Goal: Task Accomplishment & Management: Manage account settings

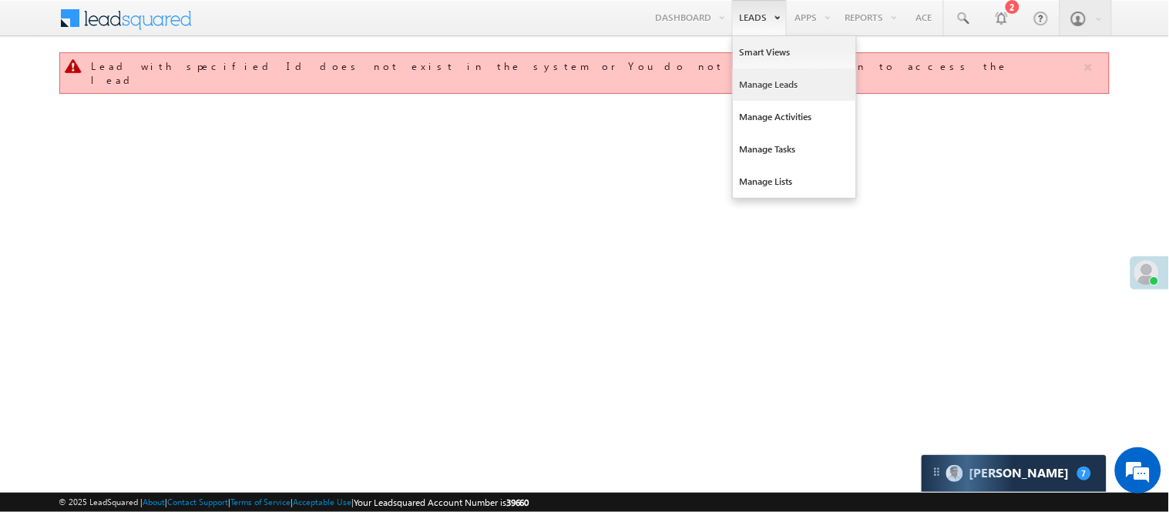
click at [776, 85] on link "Manage Leads" at bounding box center [794, 85] width 123 height 32
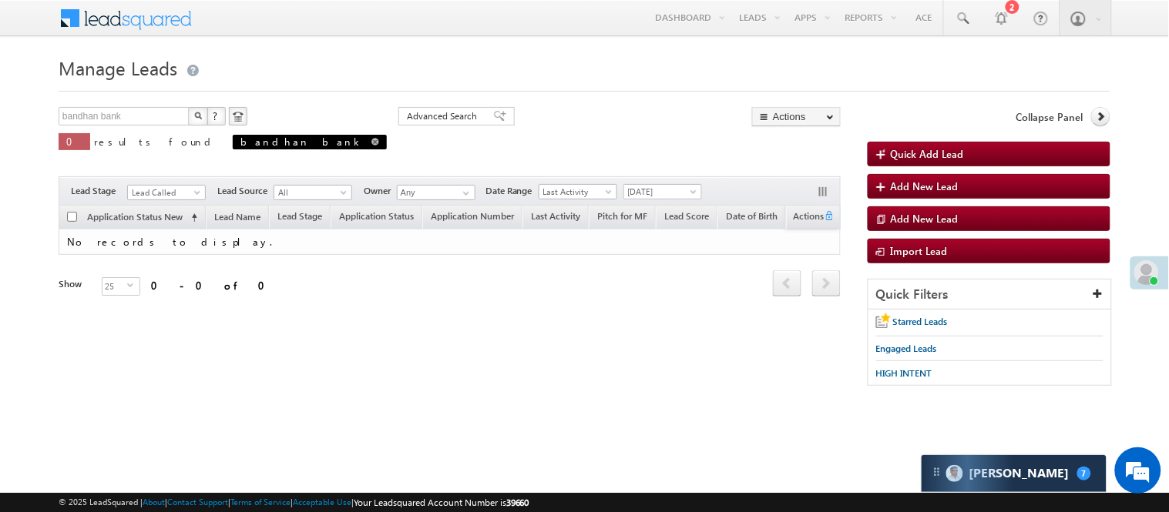
click at [371, 142] on span at bounding box center [375, 142] width 8 height 8
type input "Search Leads"
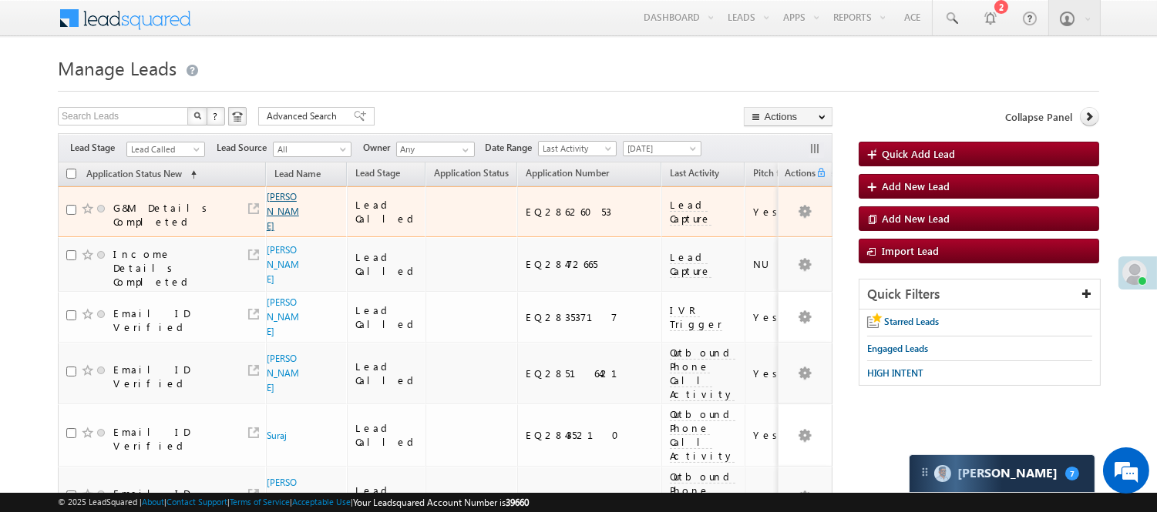
click at [277, 196] on link "[PERSON_NAME]" at bounding box center [283, 211] width 32 height 41
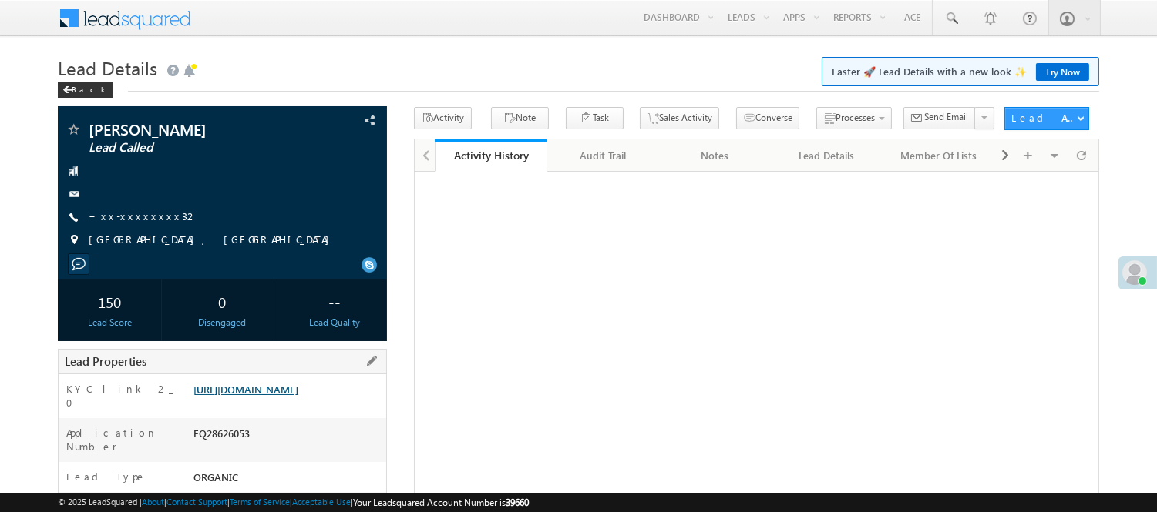
click at [274, 396] on link "https://angelbroking1-pk3em7sa.customui-test.leadsquared.com?leadId=691a182d-66…" at bounding box center [245, 389] width 105 height 13
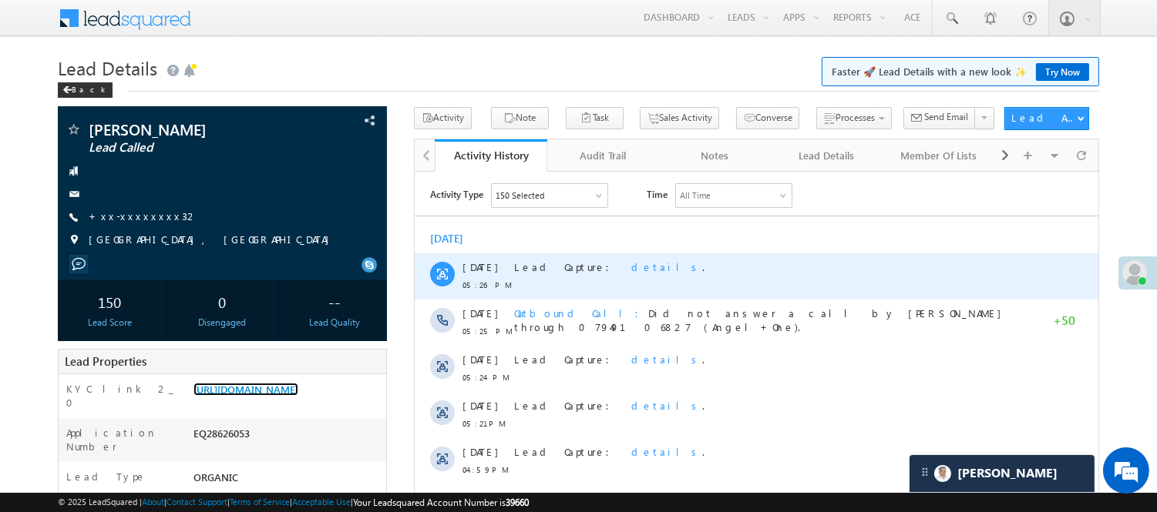
scroll to position [611, 0]
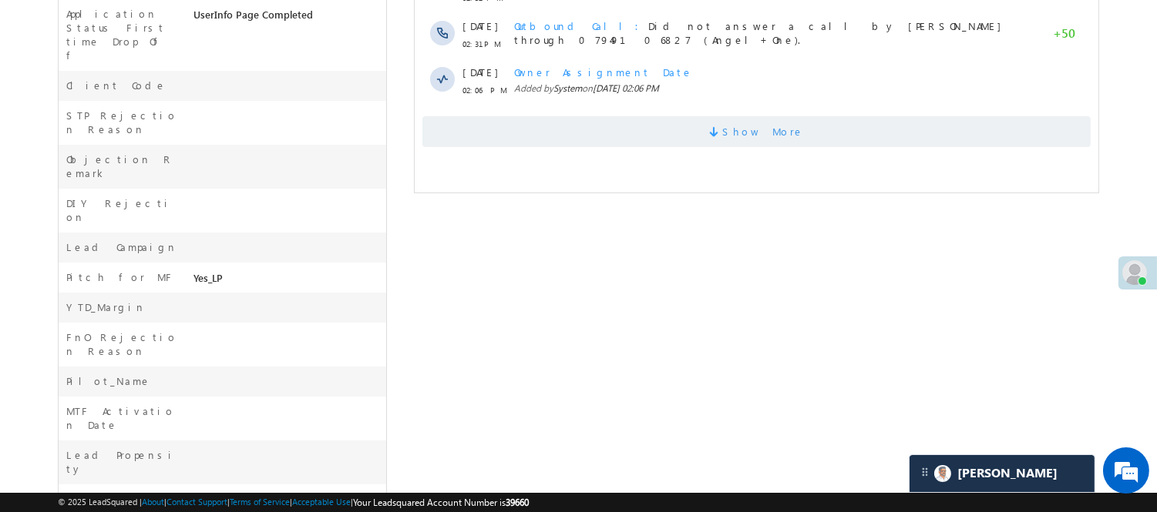
click at [619, 120] on span "Show More" at bounding box center [755, 131] width 668 height 31
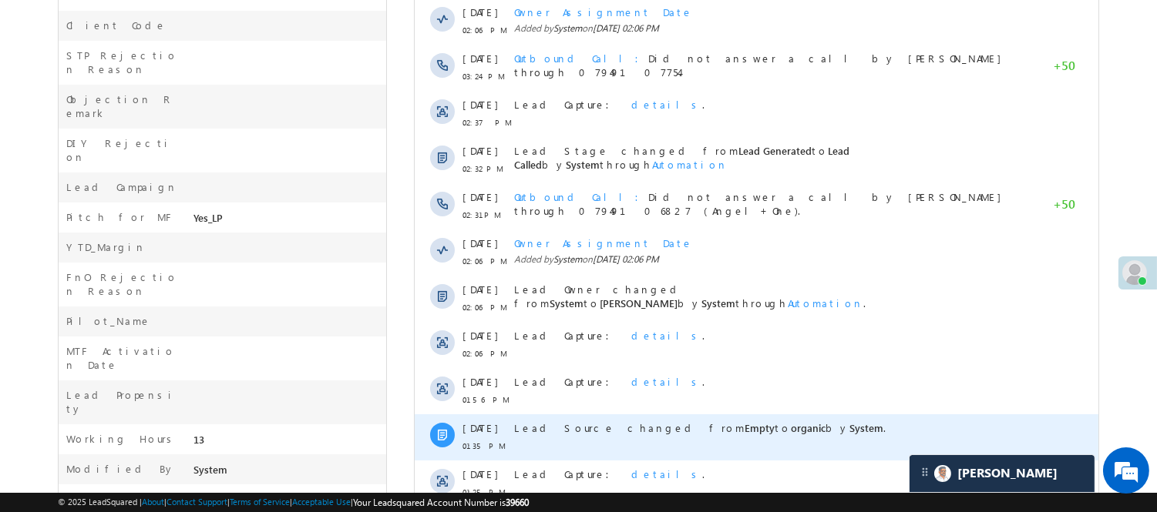
scroll to position [771, 0]
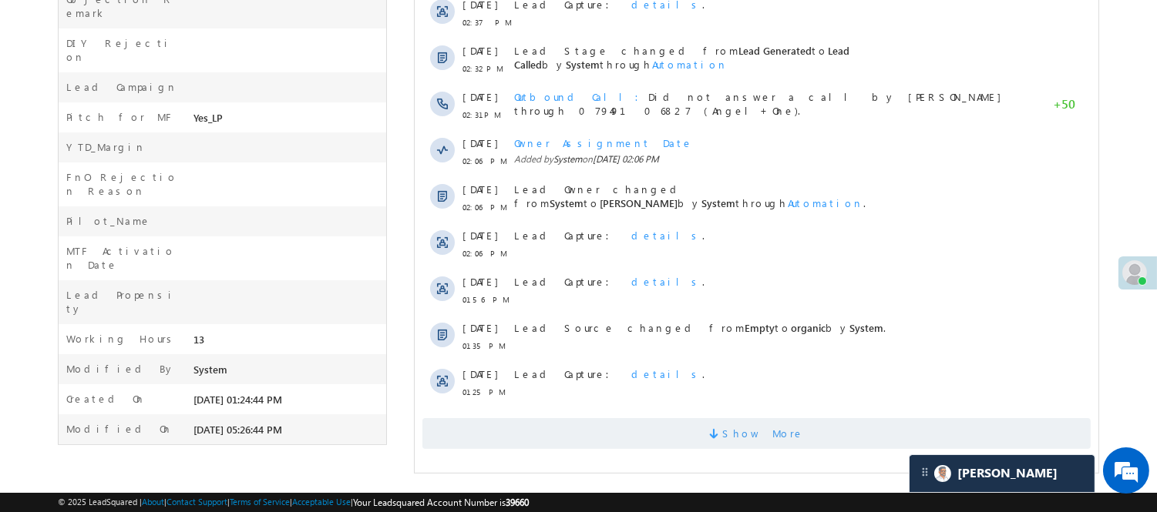
click at [667, 425] on span "Show More" at bounding box center [755, 433] width 668 height 31
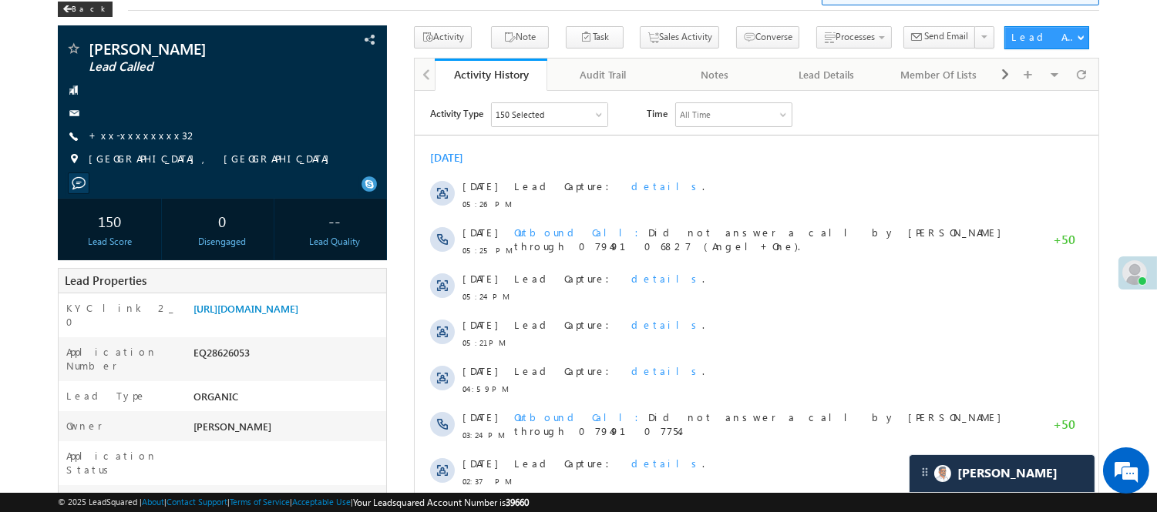
scroll to position [0, 0]
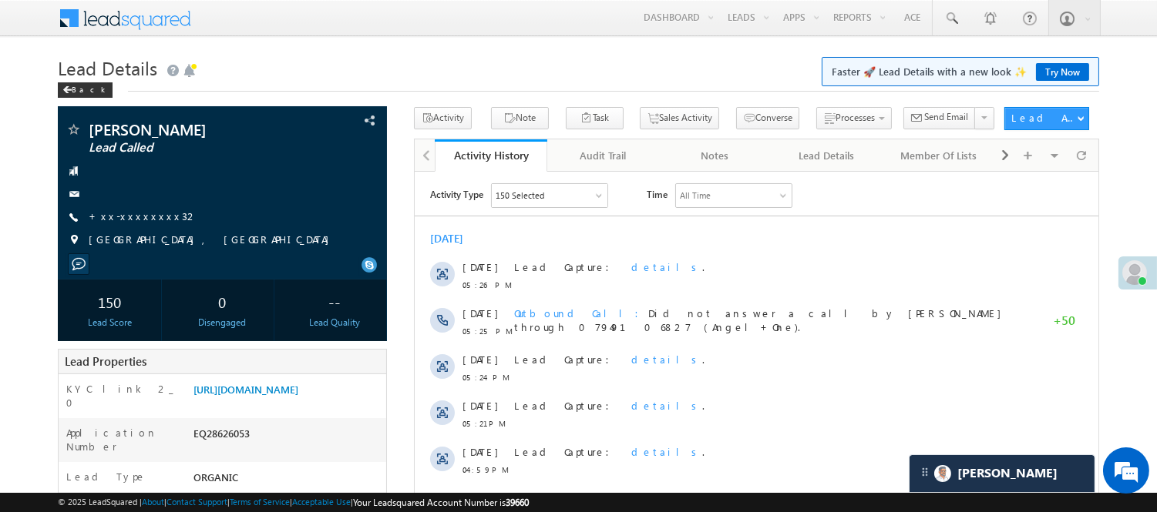
click at [509, 186] on div "150 Selected" at bounding box center [549, 194] width 116 height 23
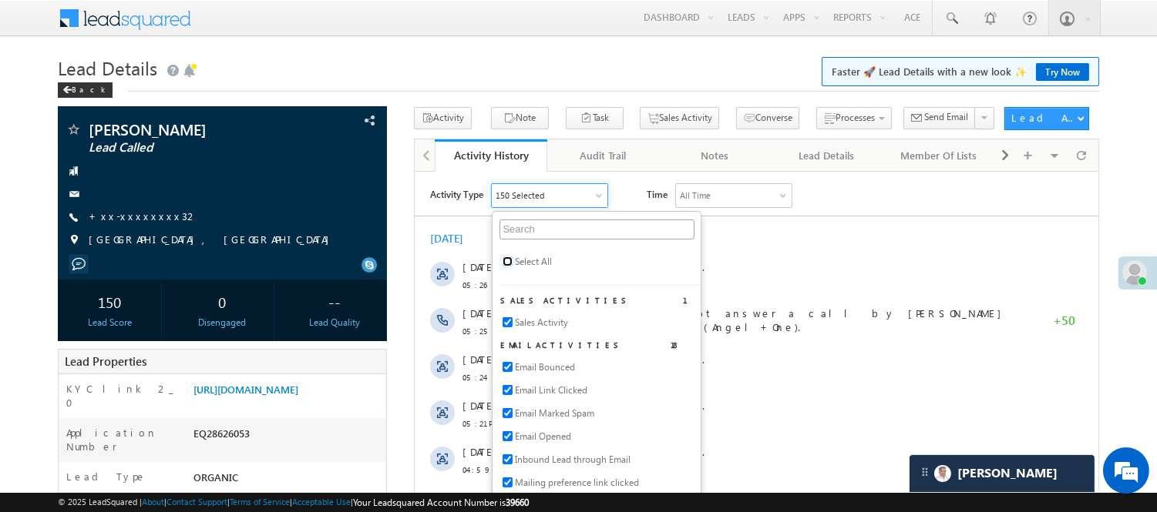
click at [511, 258] on input "checkbox" at bounding box center [507, 261] width 10 height 10
checkbox input "true"
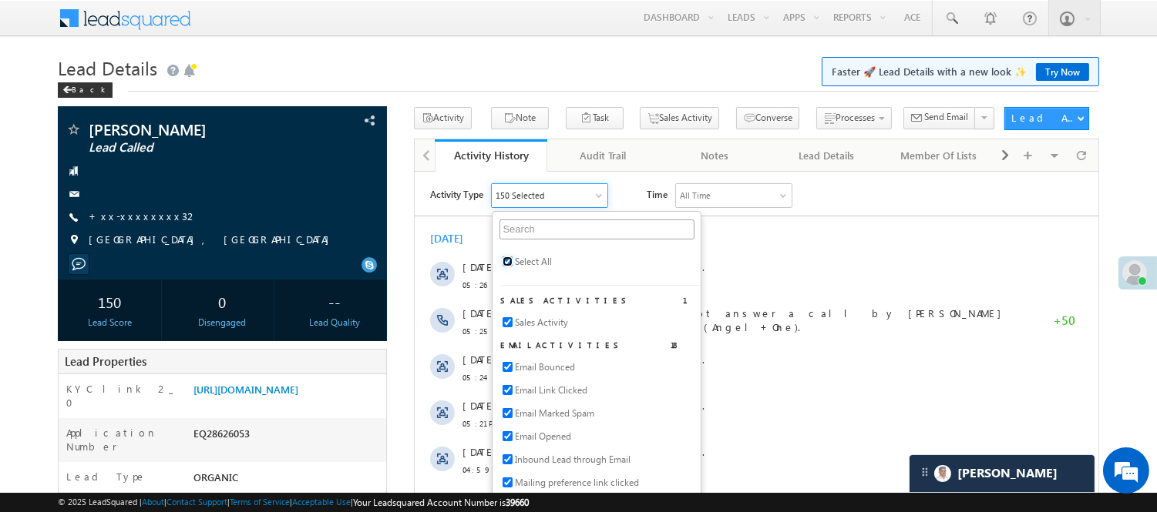
checkbox input "true"
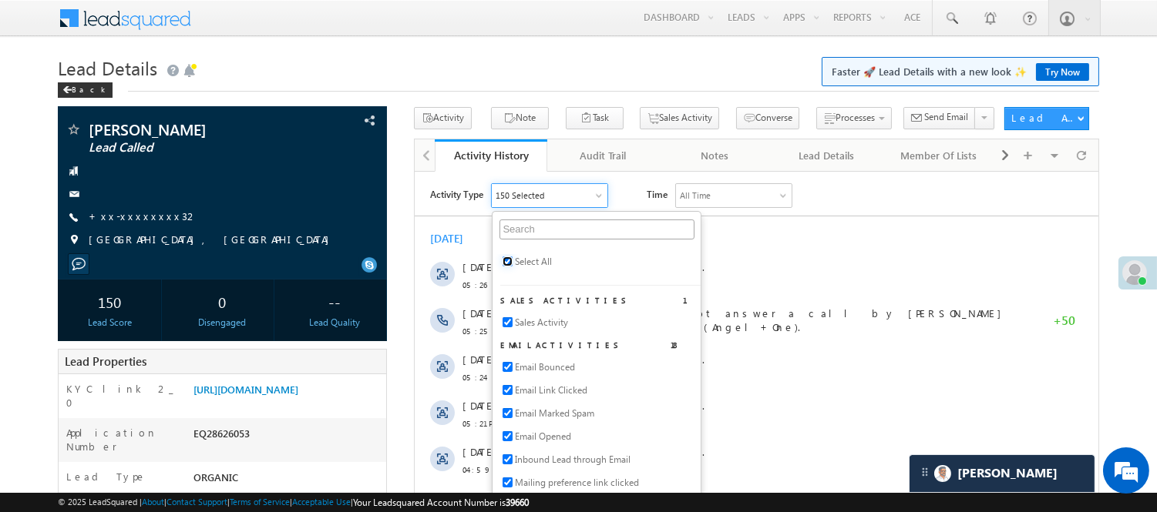
checkbox input "true"
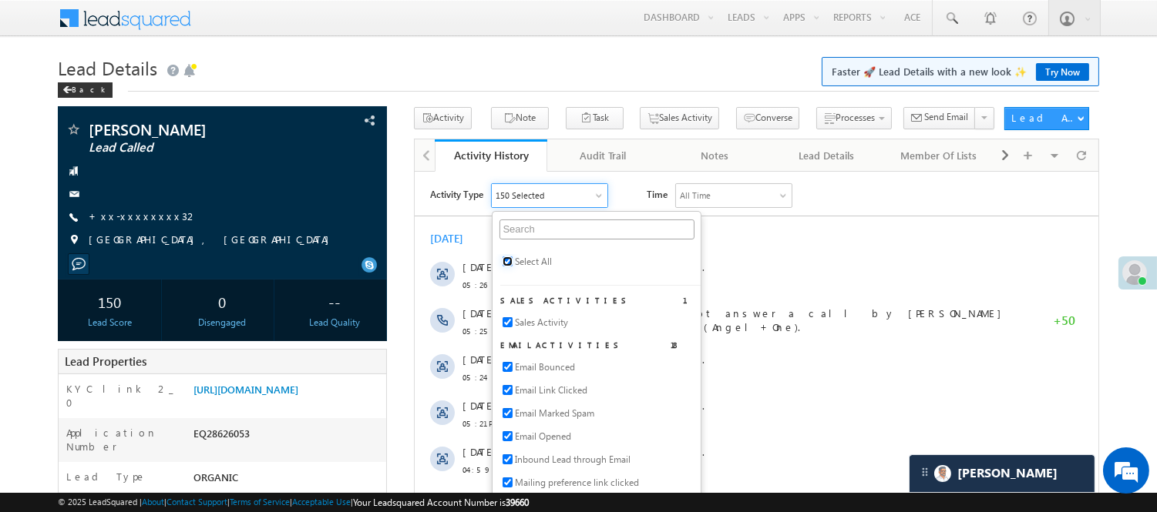
checkbox input "true"
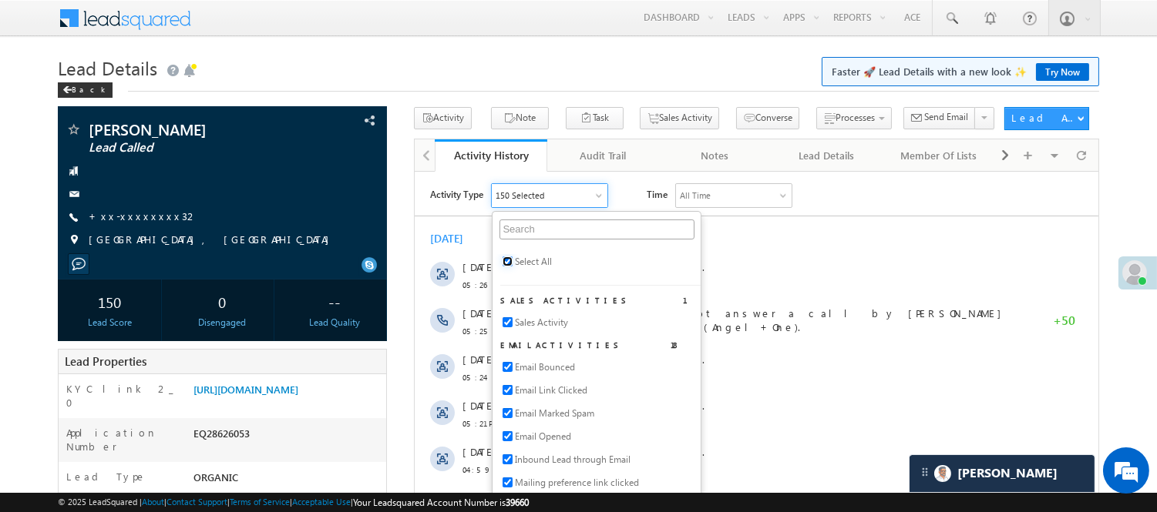
checkbox input "true"
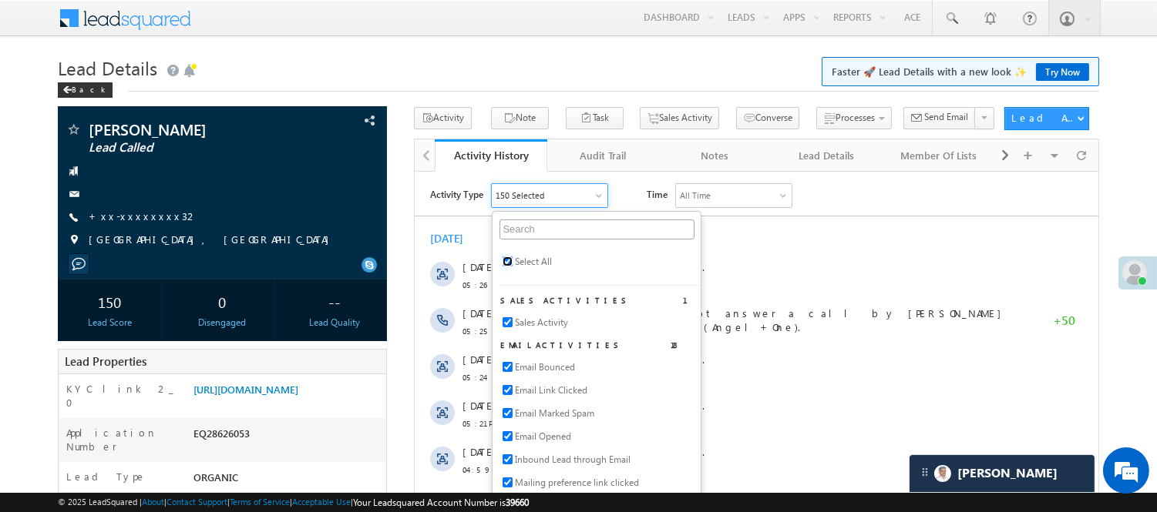
checkbox input "true"
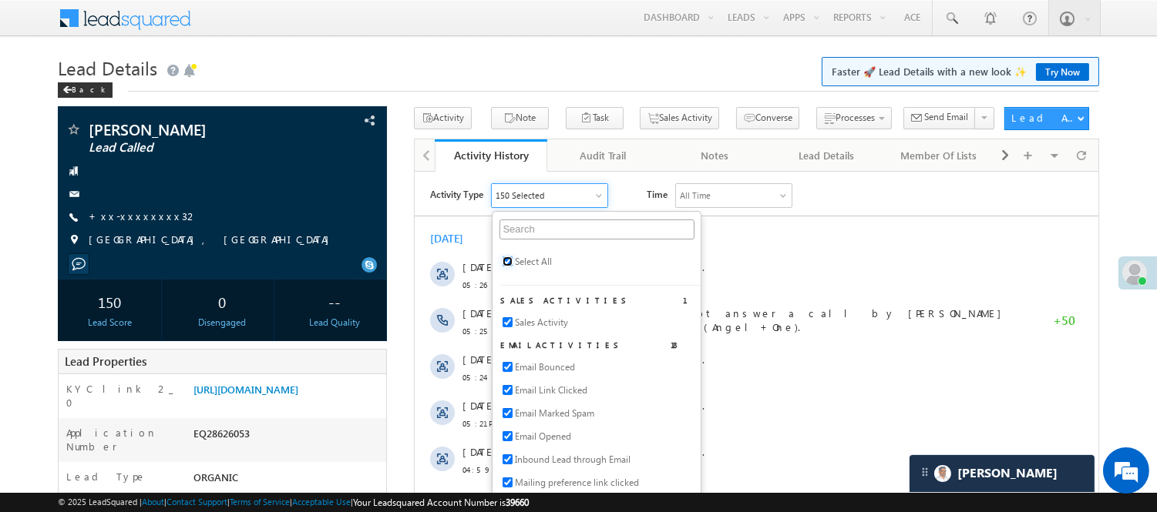
checkbox input "true"
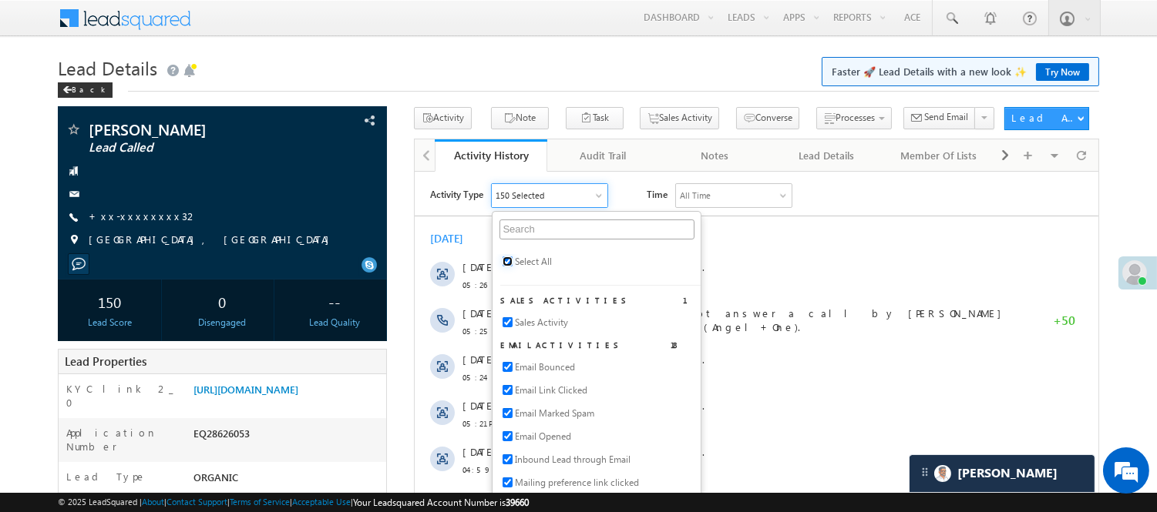
checkbox input "true"
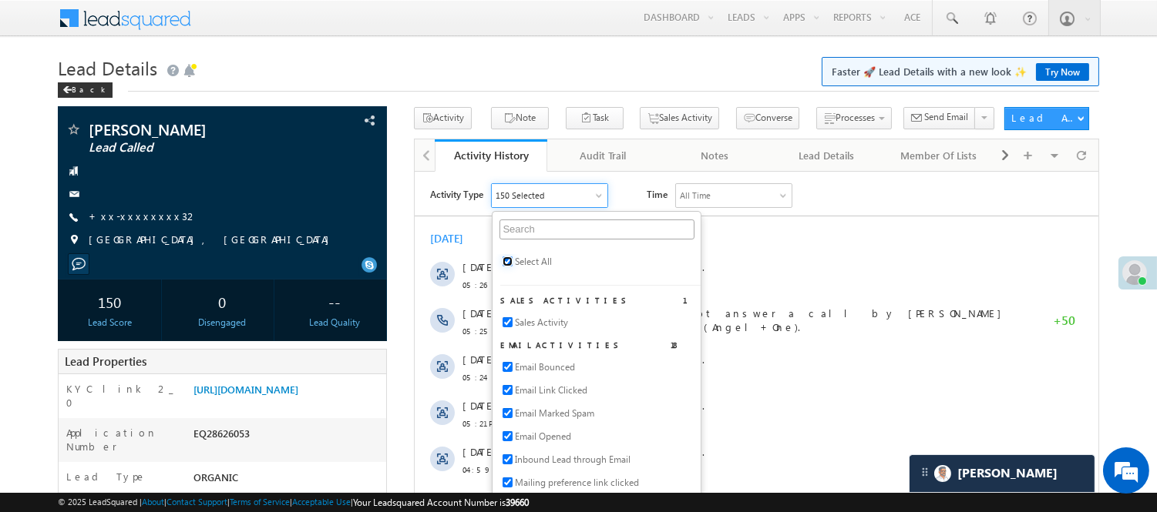
checkbox input "true"
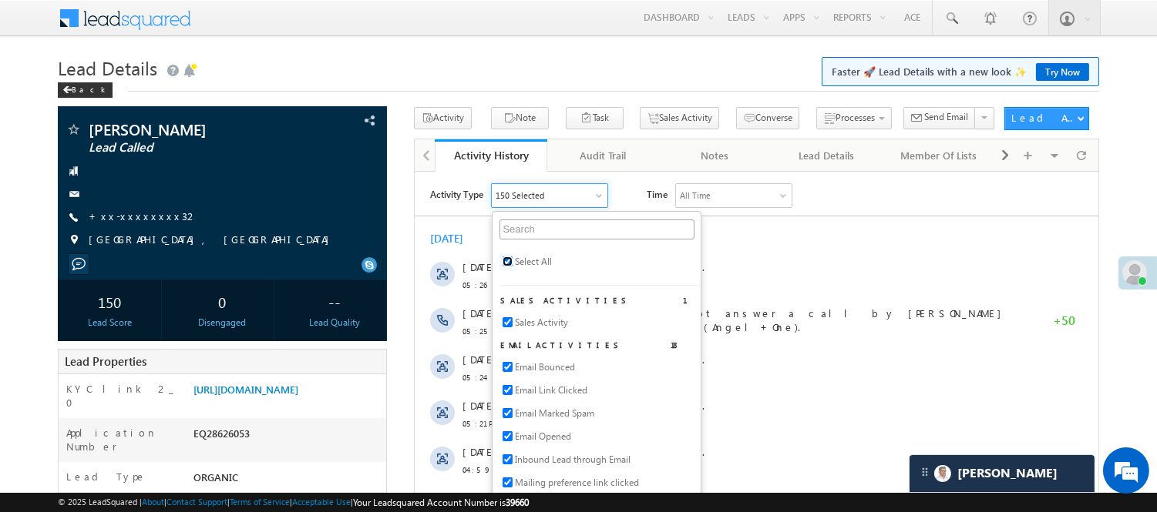
checkbox input "true"
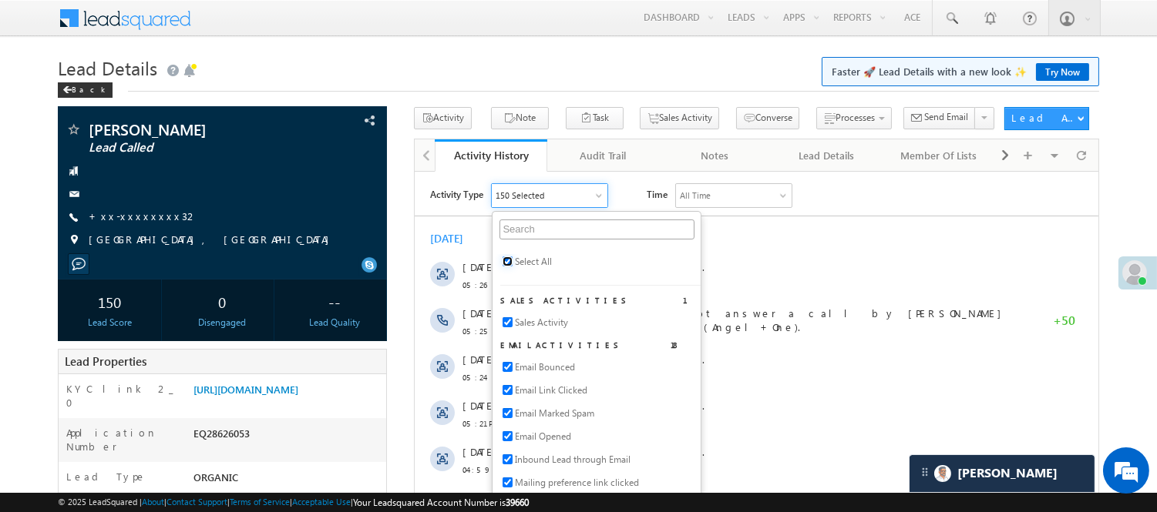
checkbox input "true"
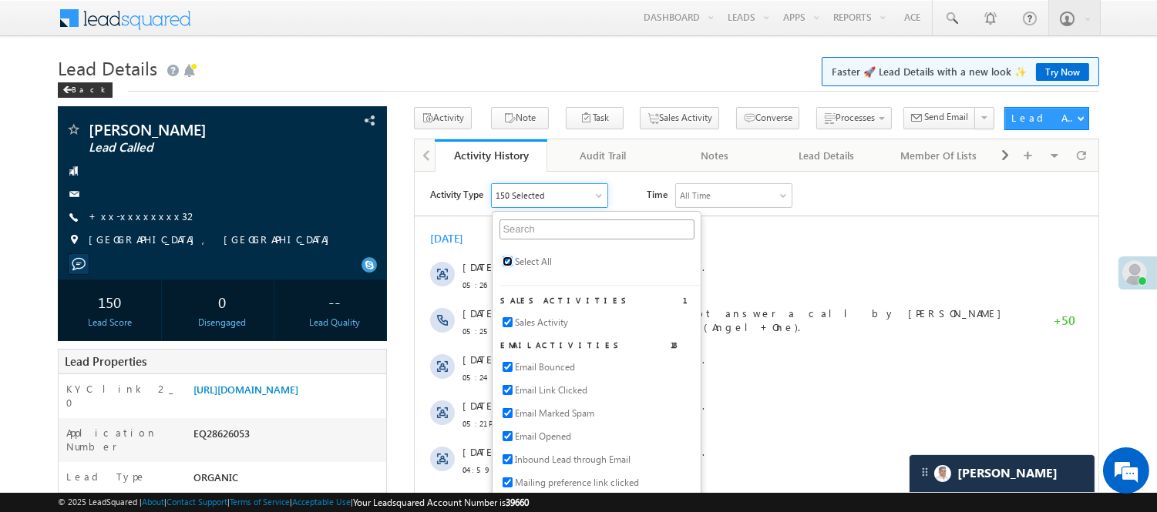
checkbox input "true"
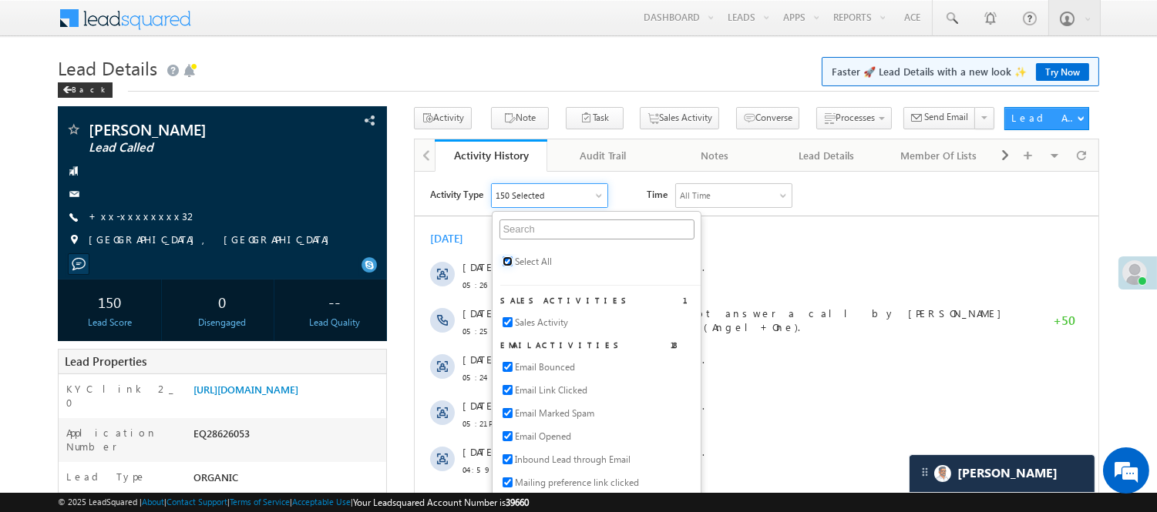
checkbox input "true"
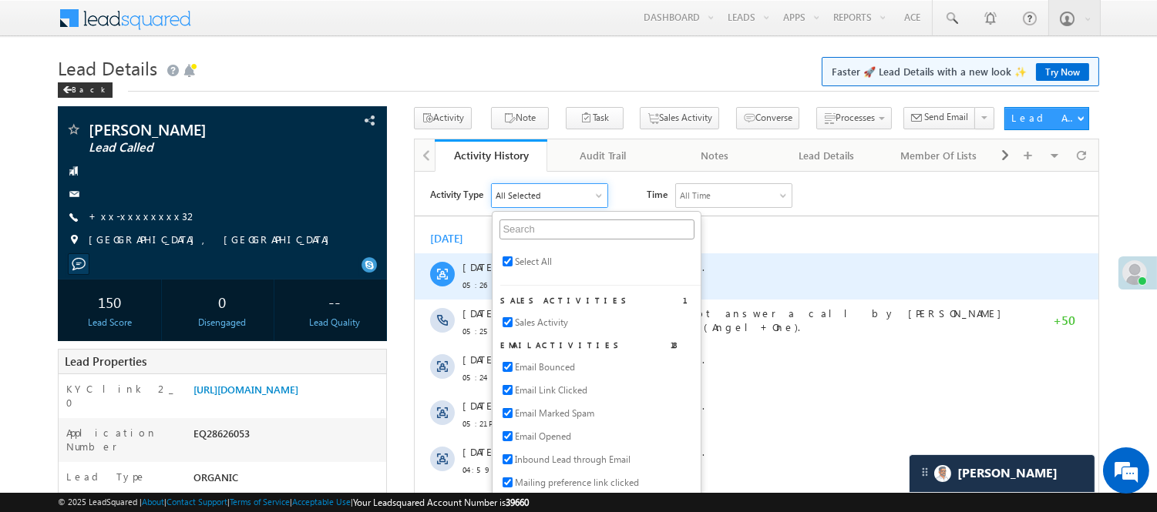
click div "Lead Capture: details ."
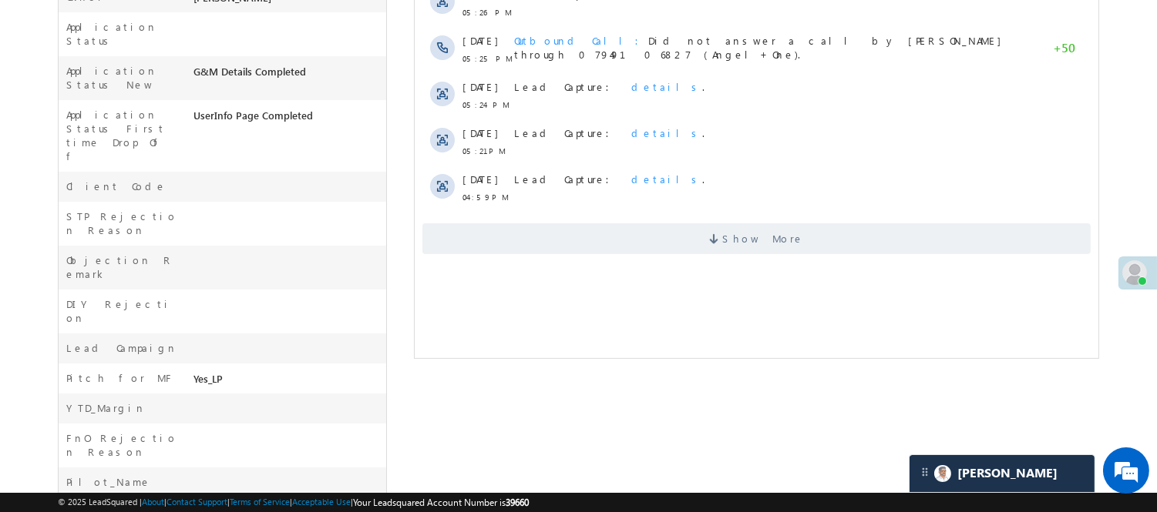
scroll to position [513, 0]
click span "Show More"
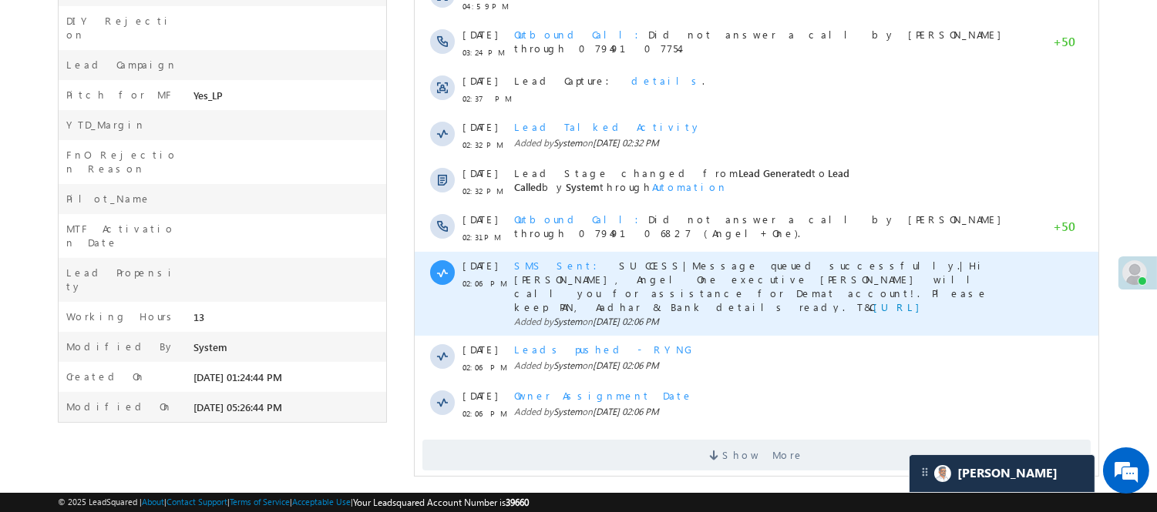
scroll to position [796, 0]
click span "SMS Sent"
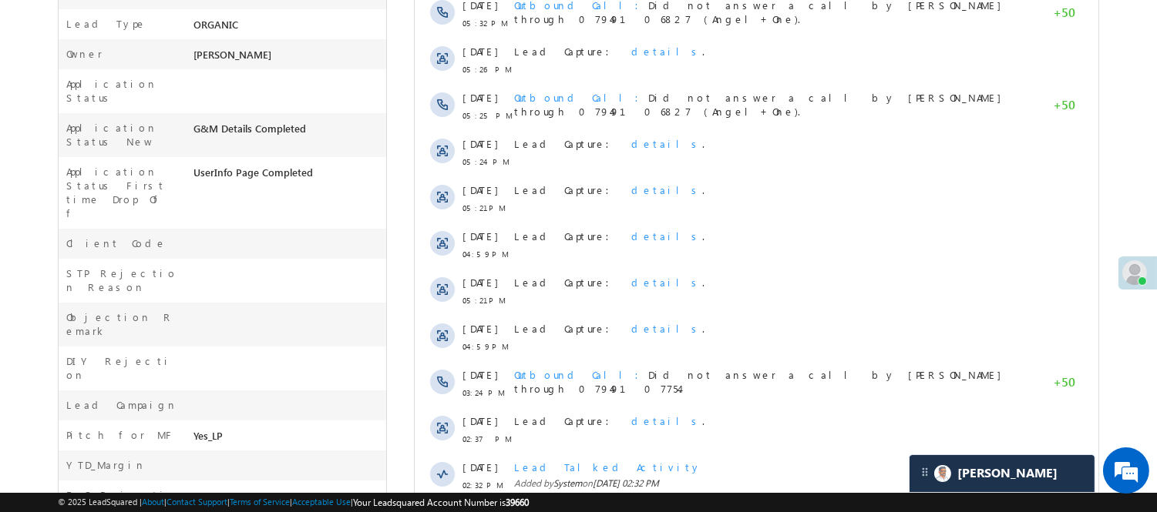
scroll to position [196, 0]
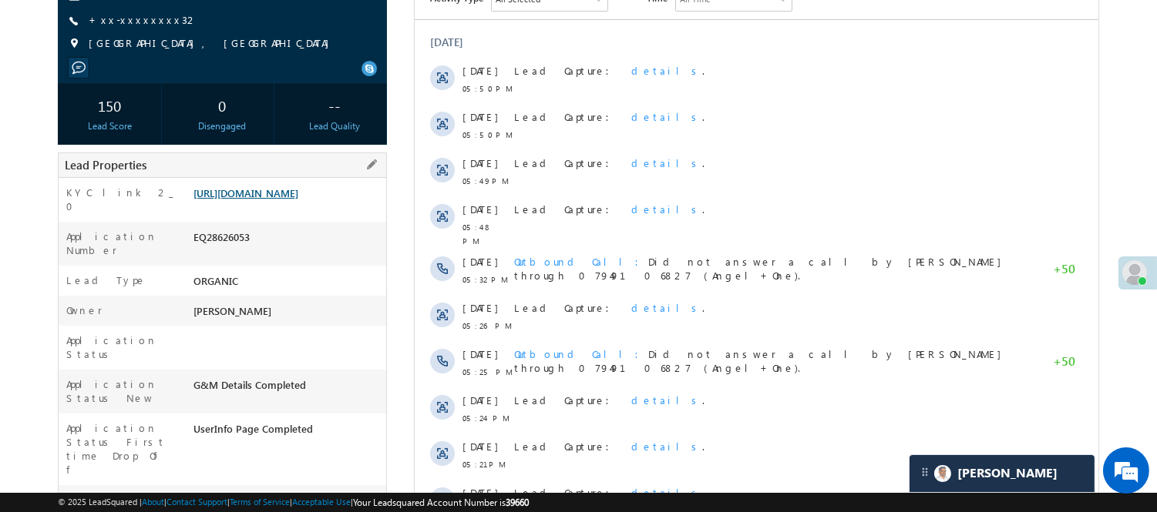
drag, startPoint x: 237, startPoint y: 212, endPoint x: 264, endPoint y: 203, distance: 29.0
click link "https://angelbroking1-pk3em7sa.customui-test.leadsquared.com?leadId=691a182d-66…"
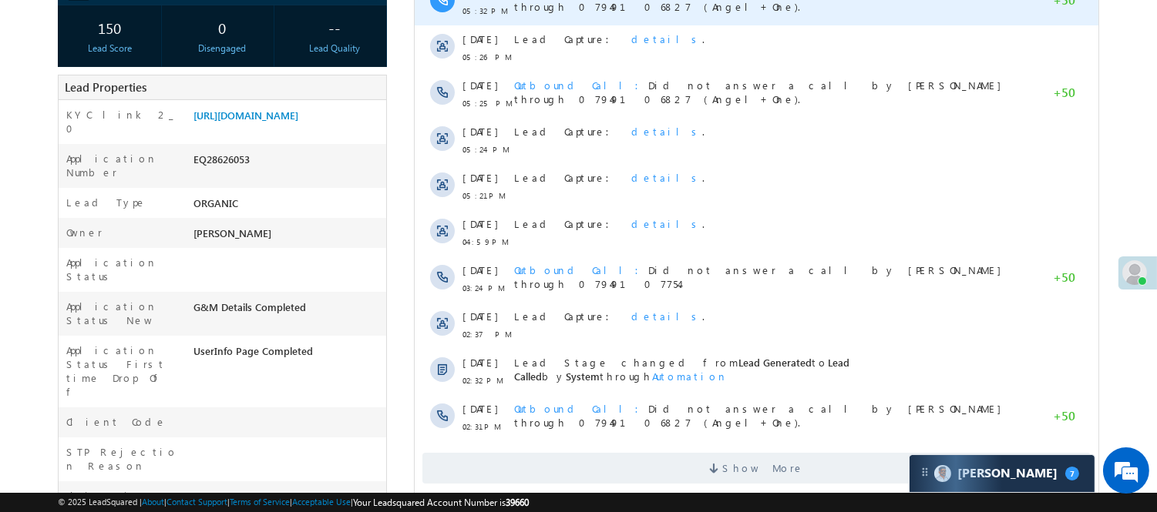
scroll to position [428, 0]
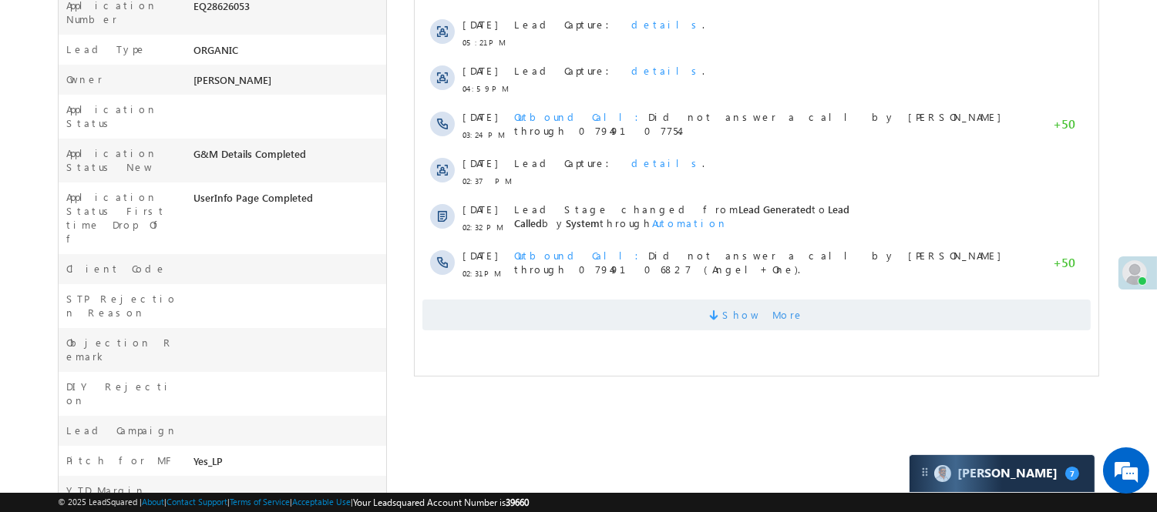
click at [653, 307] on span "Show More" at bounding box center [755, 315] width 668 height 31
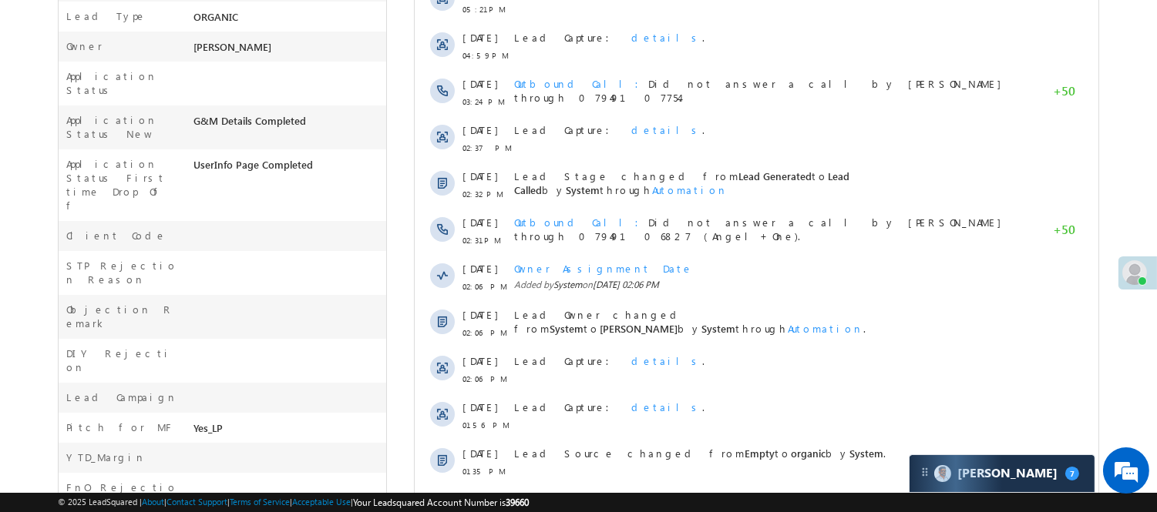
scroll to position [0, 0]
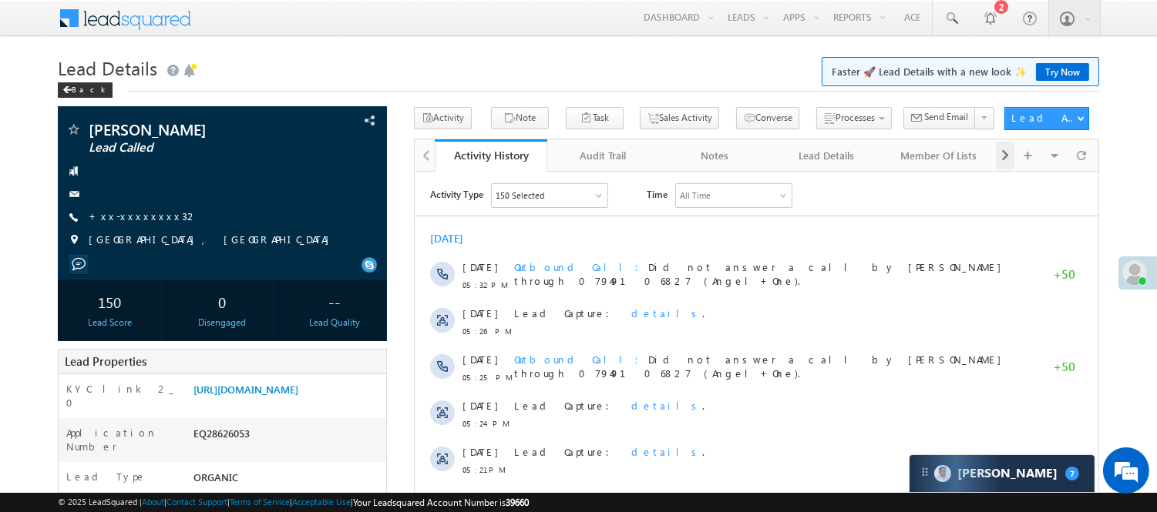
click at [997, 160] on div at bounding box center [1004, 156] width 18 height 28
click at [1004, 156] on span at bounding box center [1004, 156] width 9 height 28
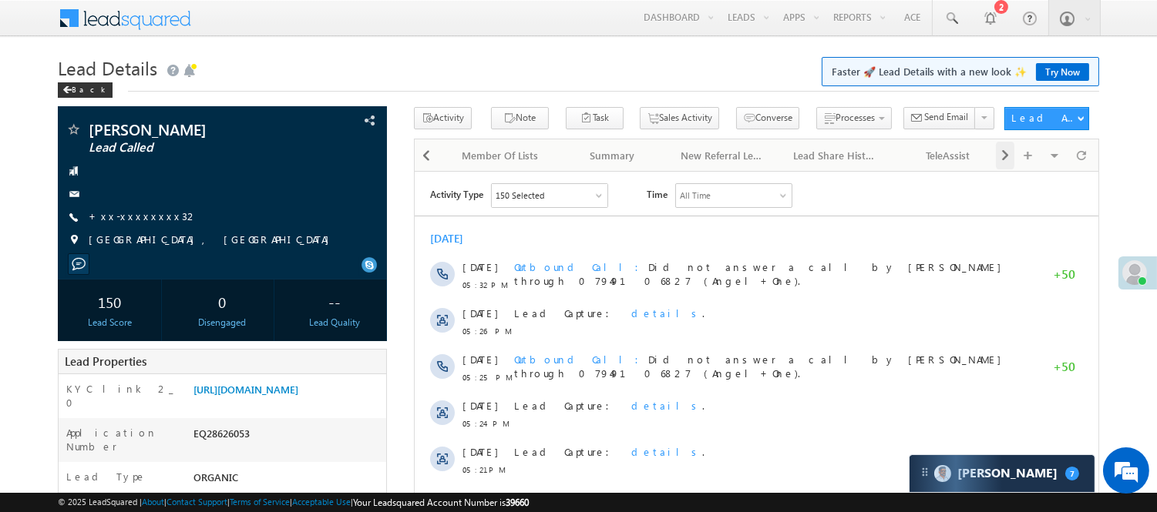
click at [1004, 156] on span at bounding box center [1004, 156] width 9 height 28
click at [998, 156] on div at bounding box center [1004, 156] width 18 height 28
click at [998, 156] on div "Visible Tabs Activity History Default Audit Trail Default Notes Default Lead De…" at bounding box center [1044, 154] width 99 height 30
click at [999, 155] on div "Visible Tabs Activity History Default Audit Trail Default Notes Default Lead De…" at bounding box center [1044, 154] width 99 height 30
click at [426, 158] on span at bounding box center [425, 156] width 9 height 28
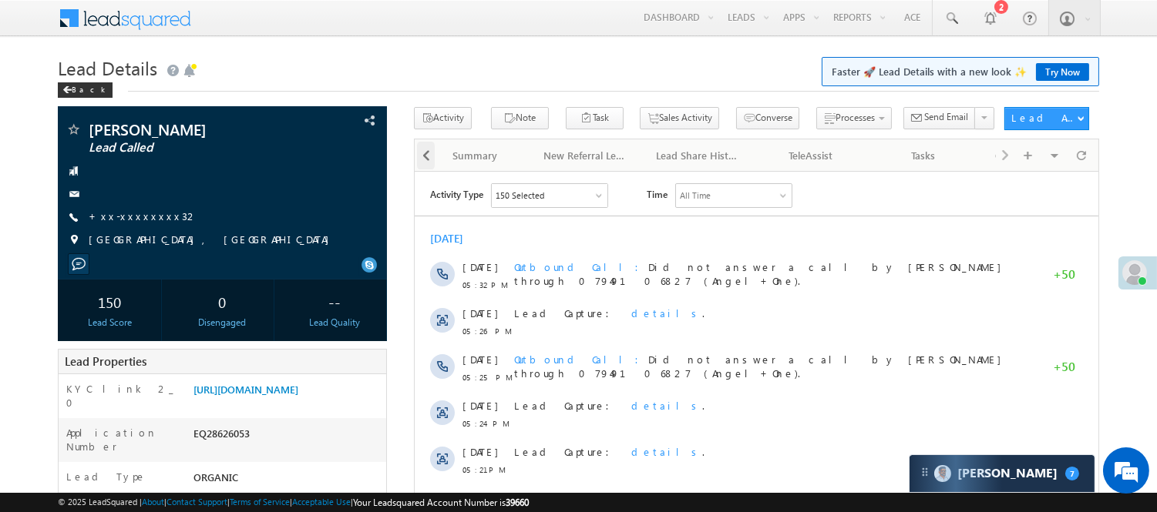
click at [426, 158] on span at bounding box center [425, 156] width 9 height 28
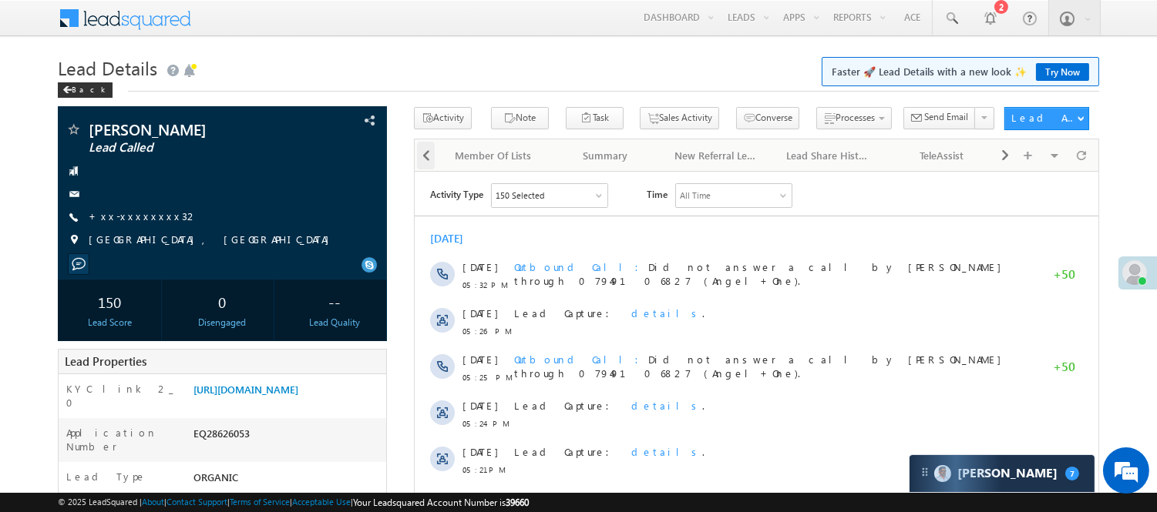
click at [426, 158] on span at bounding box center [425, 156] width 9 height 28
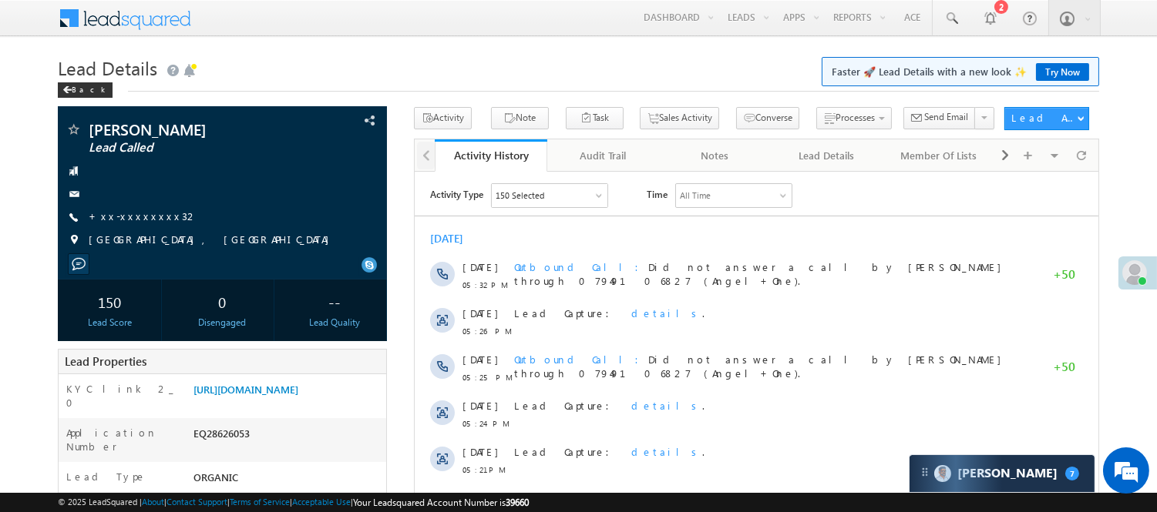
click at [426, 158] on div at bounding box center [425, 154] width 21 height 30
click at [559, 194] on div "150 Selected" at bounding box center [549, 194] width 116 height 23
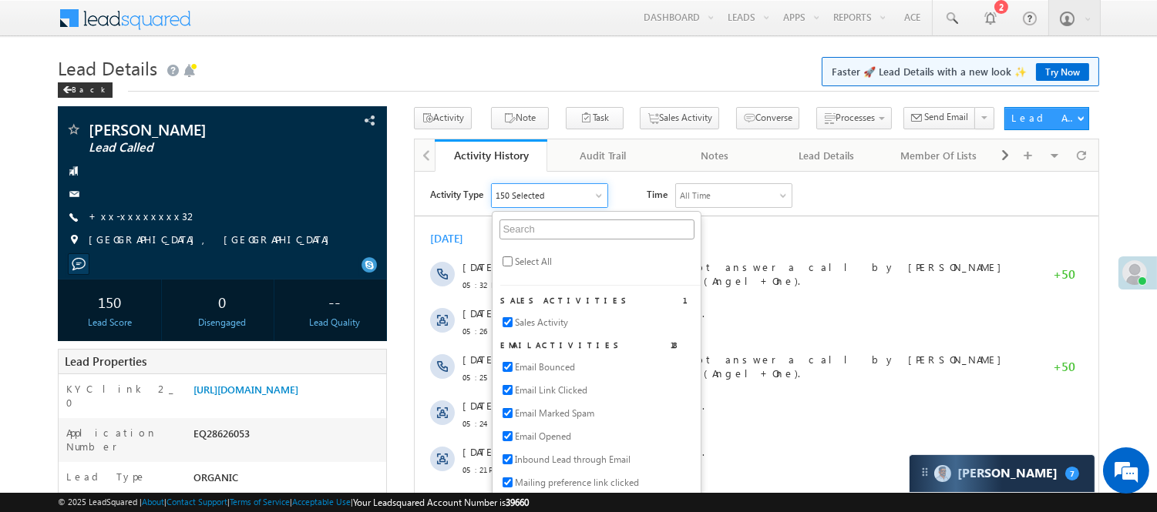
click at [482, 57] on h1 "Lead Details Faster 🚀 Lead Details with a new look ✨ Try Now" at bounding box center [578, 67] width 1041 height 30
click at [488, 159] on div "Activity History" at bounding box center [490, 155] width 89 height 15
click at [457, 59] on h1 "Lead Details Faster 🚀 Lead Details with a new look ✨ Try Now" at bounding box center [578, 67] width 1041 height 30
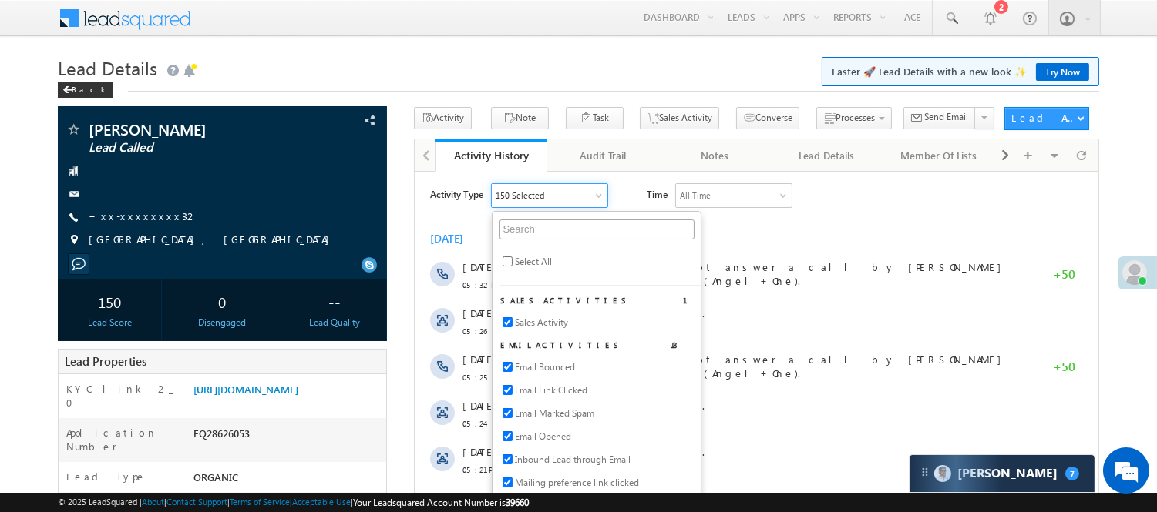
click at [750, 235] on div "[DATE]" at bounding box center [755, 238] width 683 height 14
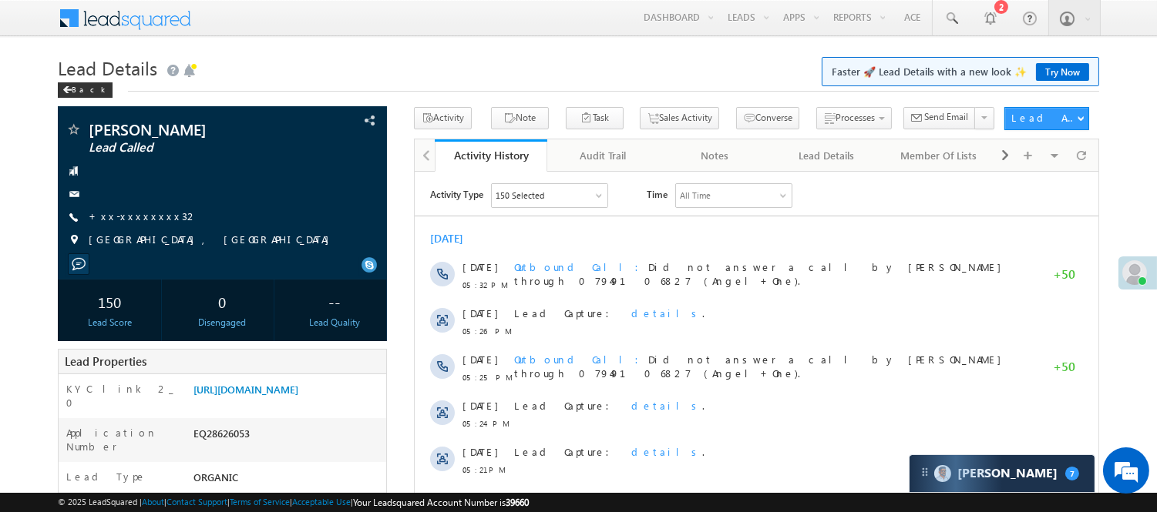
click at [576, 193] on div "150 Selected" at bounding box center [549, 194] width 116 height 23
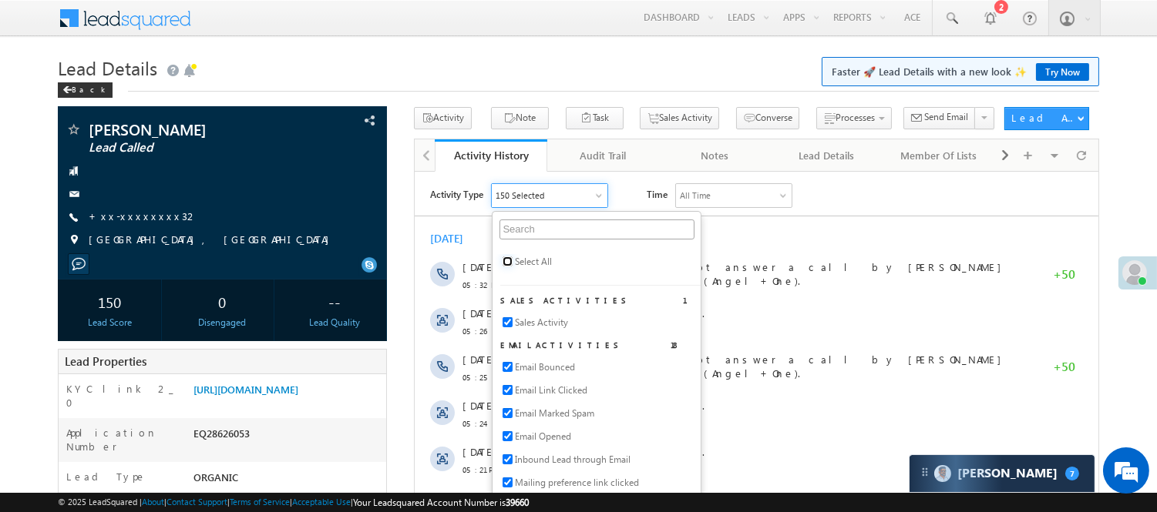
click at [512, 260] on input "checkbox" at bounding box center [507, 261] width 10 height 10
checkbox input "true"
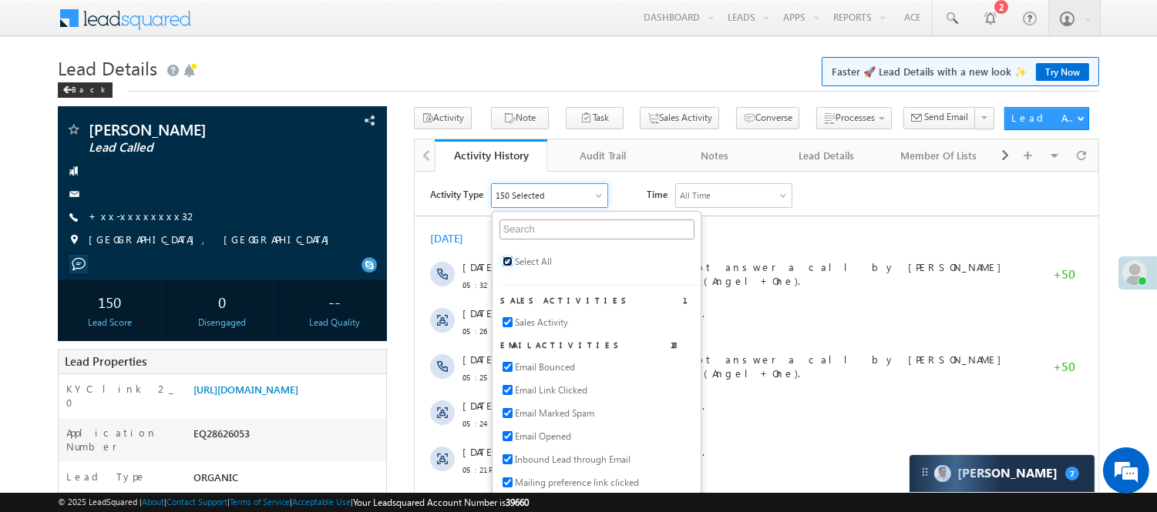
checkbox input "true"
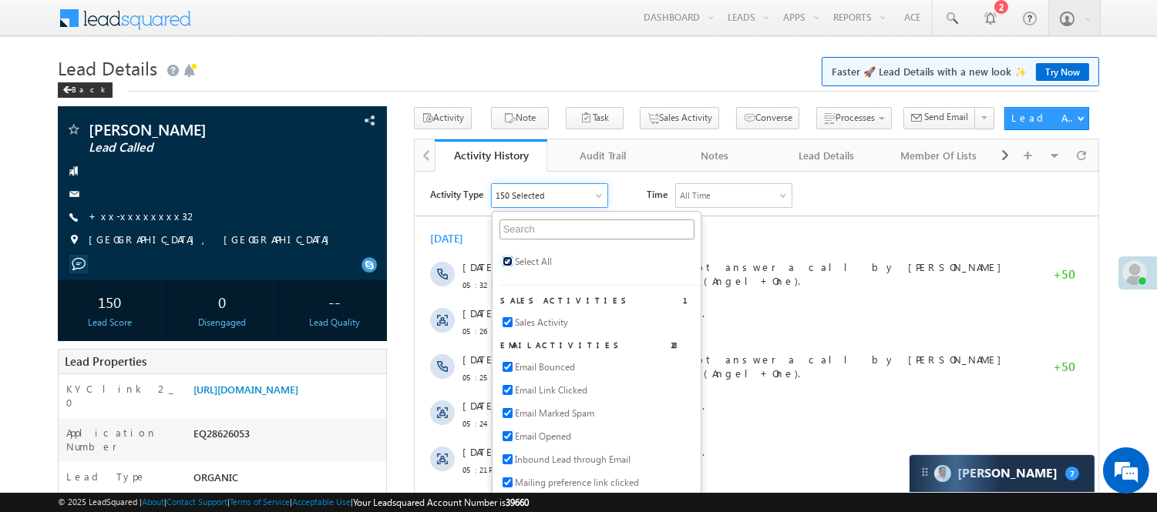
checkbox input "true"
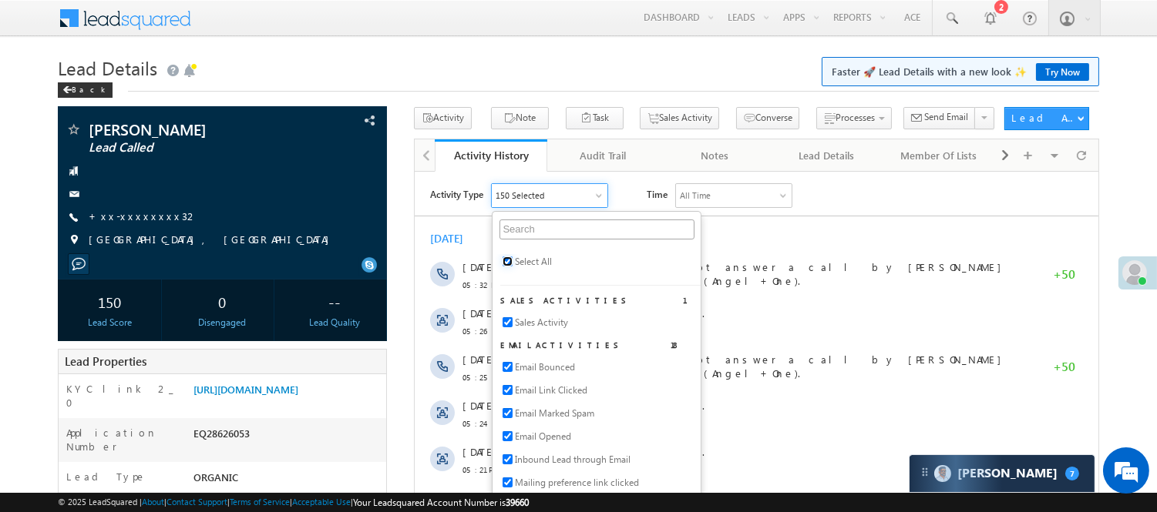
checkbox input "true"
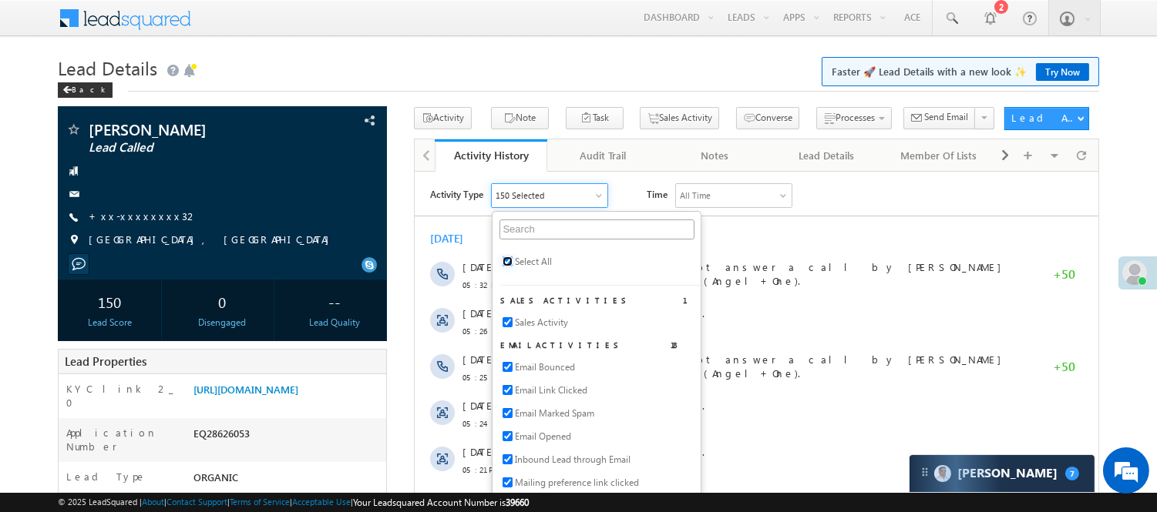
checkbox input "true"
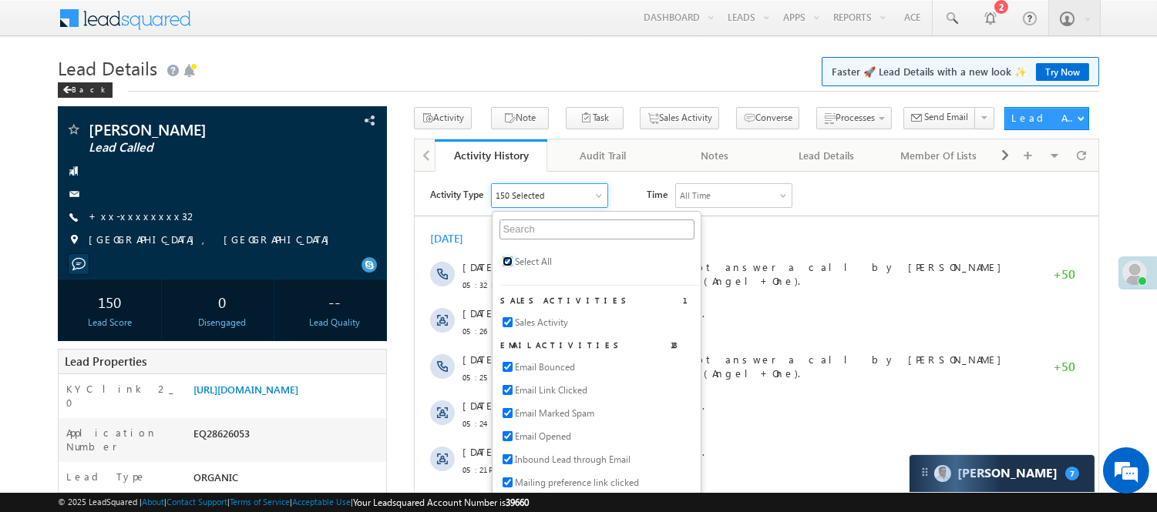
checkbox input "true"
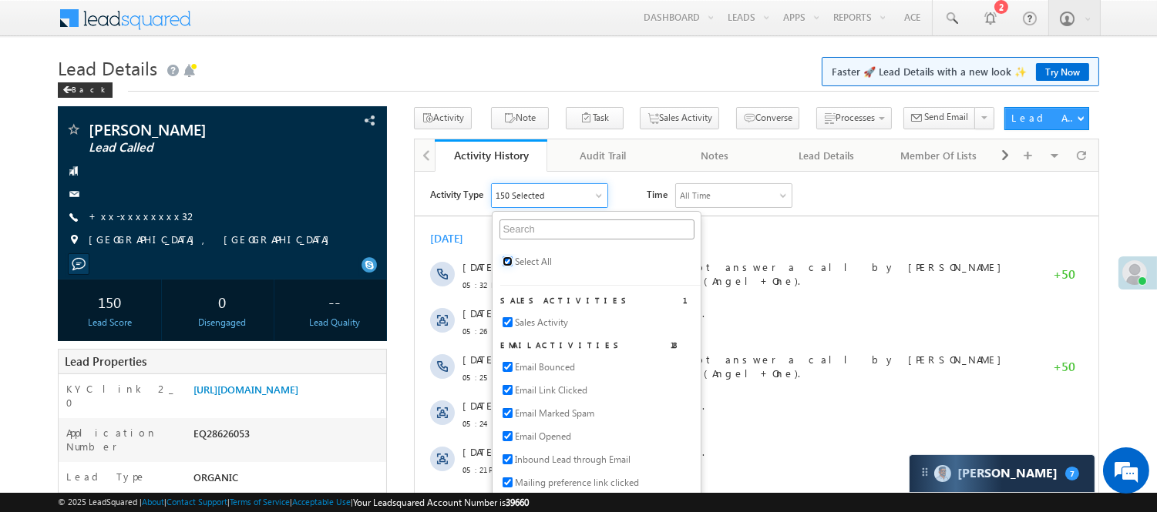
checkbox input "true"
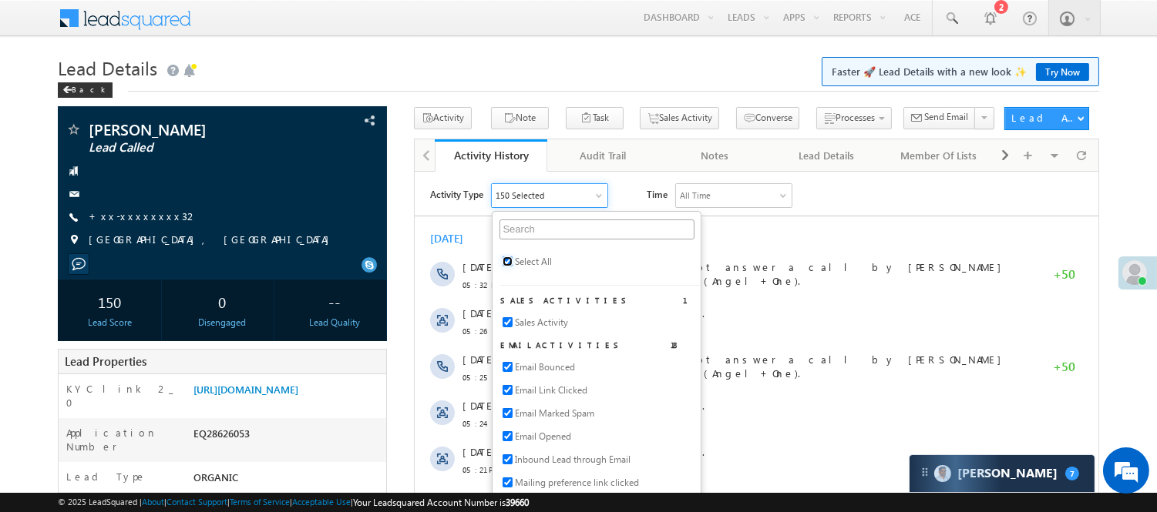
checkbox input "true"
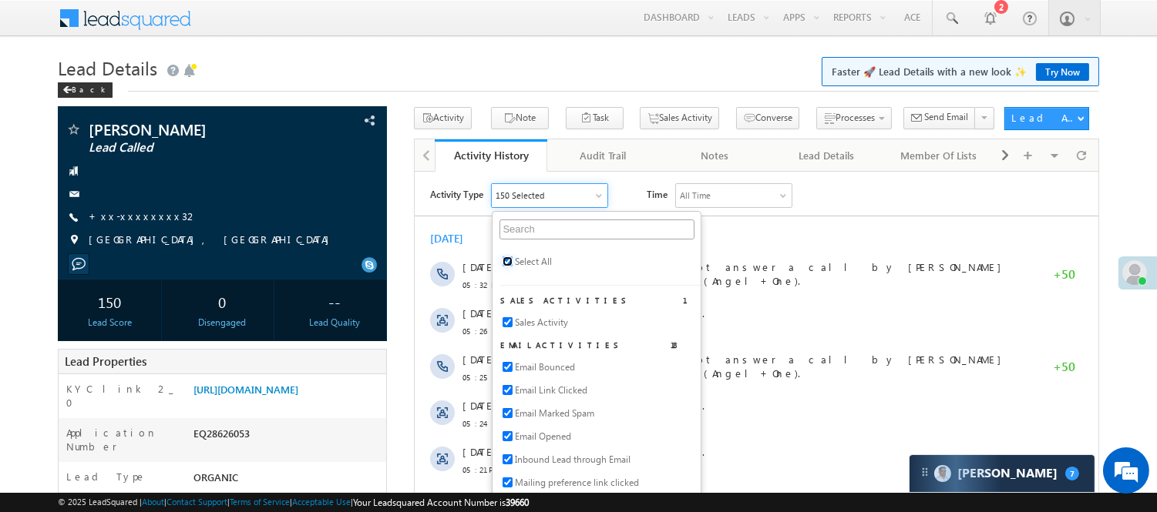
checkbox input "true"
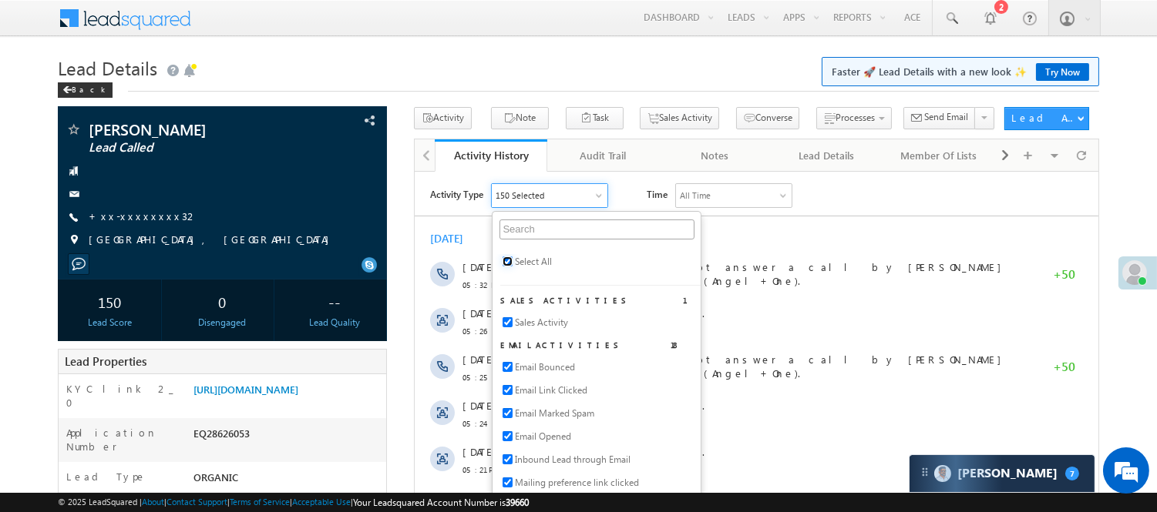
checkbox input "true"
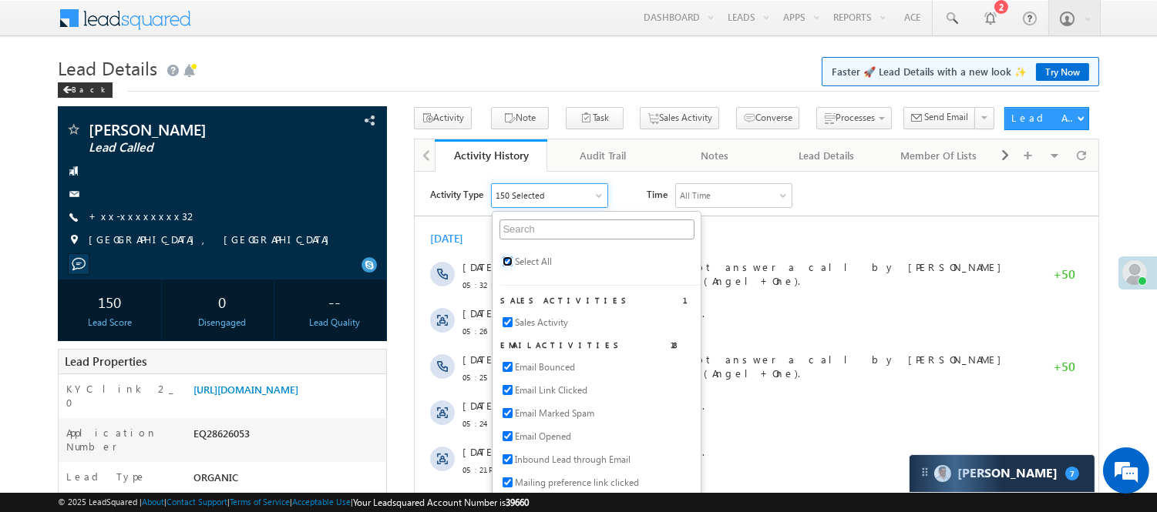
checkbox input "true"
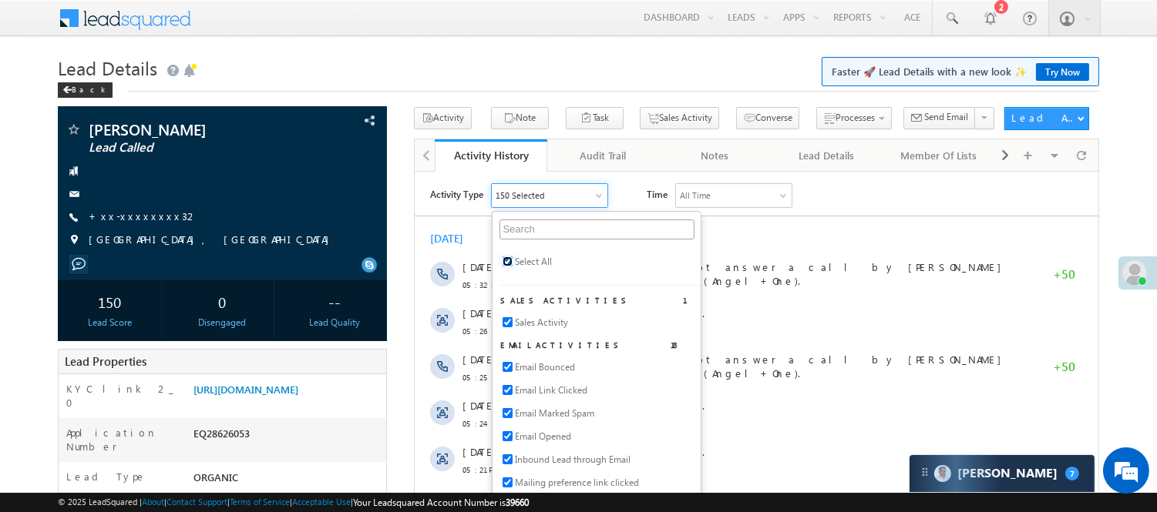
checkbox input "true"
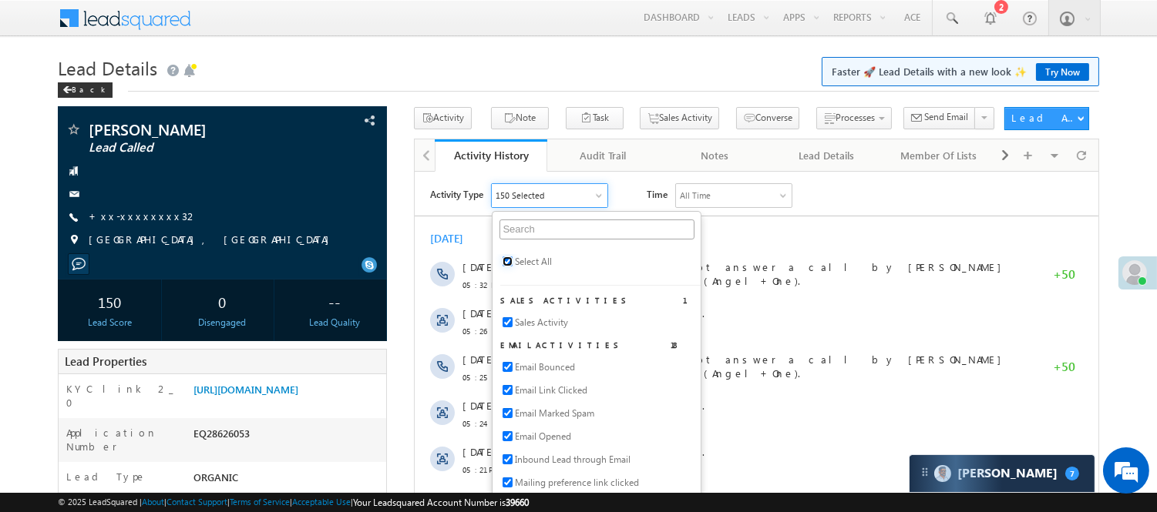
checkbox input "true"
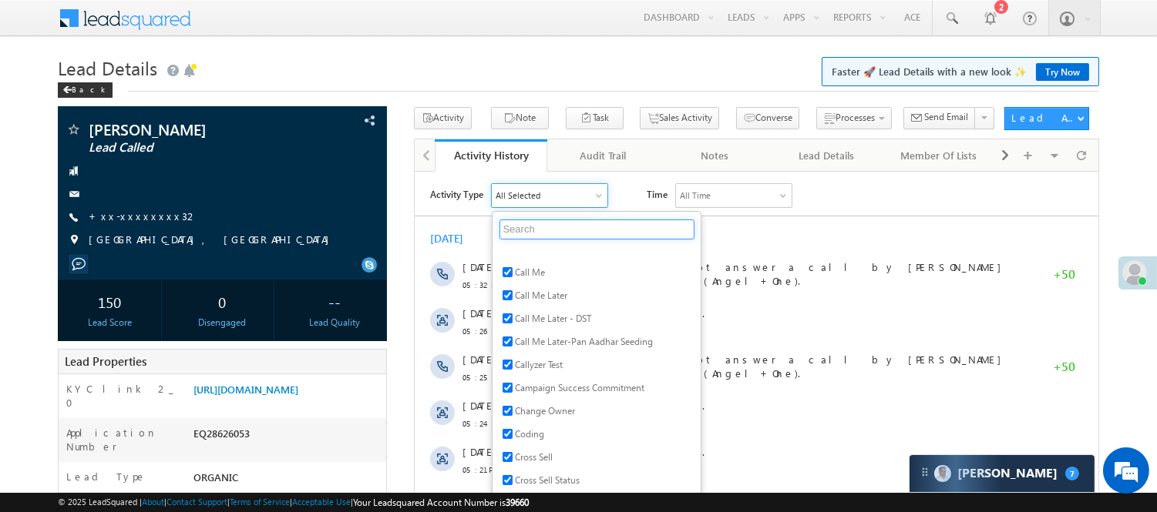
click at [559, 221] on input "text" at bounding box center [596, 229] width 195 height 20
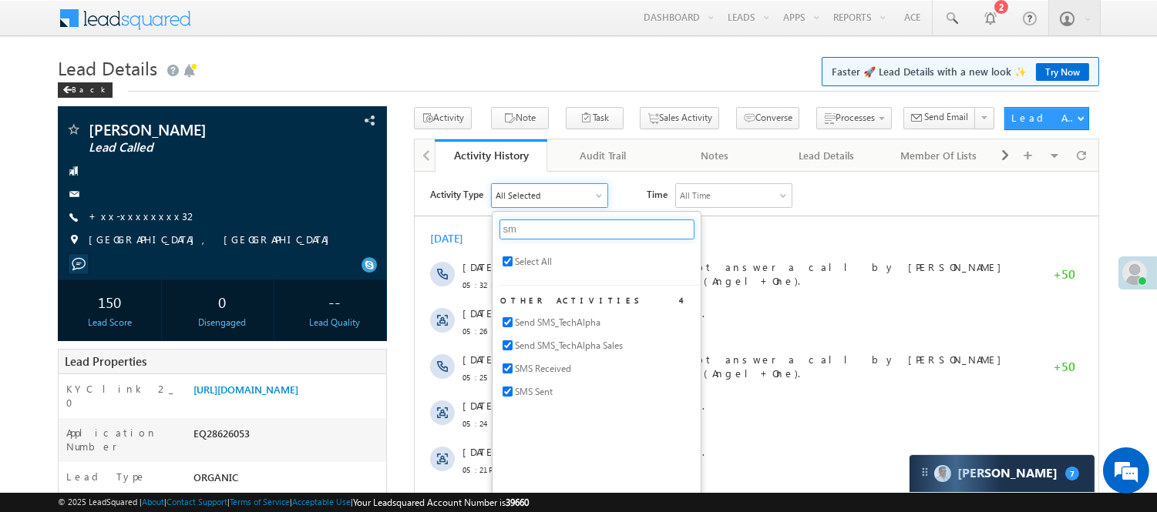
scroll to position [0, 0]
type input "sm"
click at [547, 386] on span "SMS Sent" at bounding box center [533, 391] width 38 height 14
checkbox input "true"
checkbox input "false"
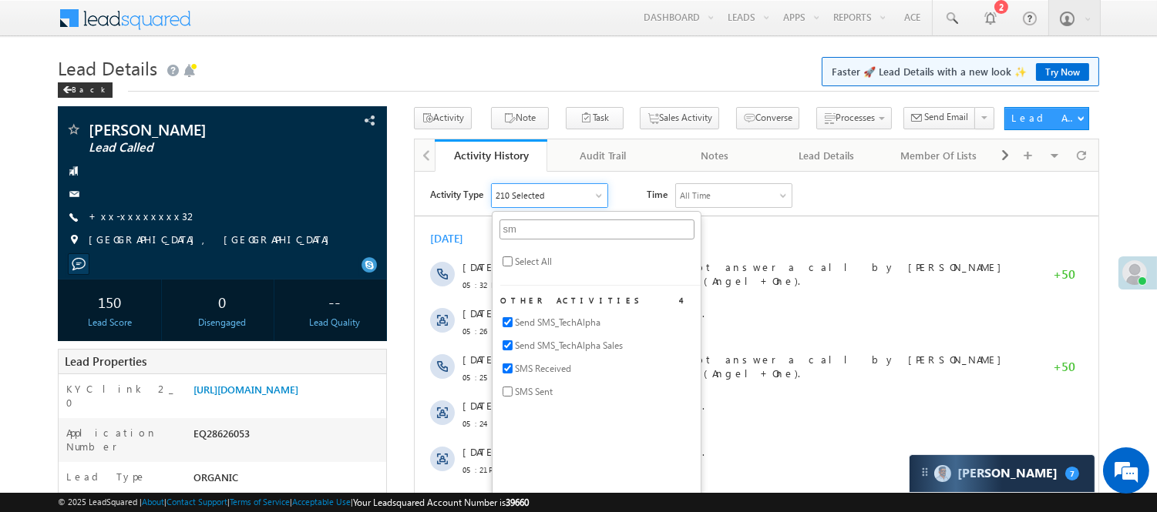
click at [535, 391] on span "SMS Sent" at bounding box center [533, 391] width 38 height 14
checkbox input "true"
click at [525, 193] on div "All Selected" at bounding box center [517, 195] width 45 height 14
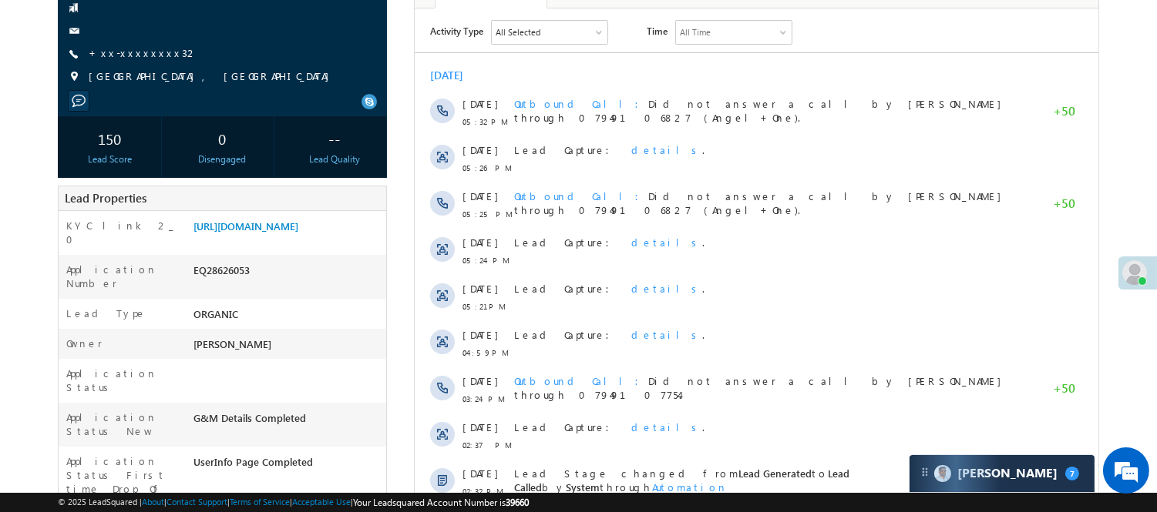
scroll to position [257, 0]
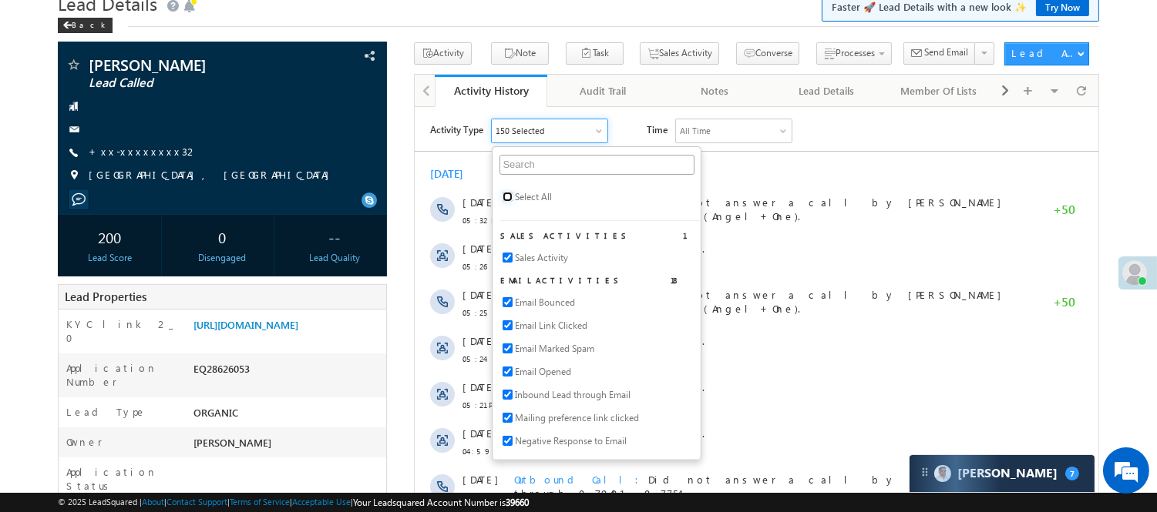
click at [509, 191] on input "checkbox" at bounding box center [507, 196] width 10 height 10
checkbox input "true"
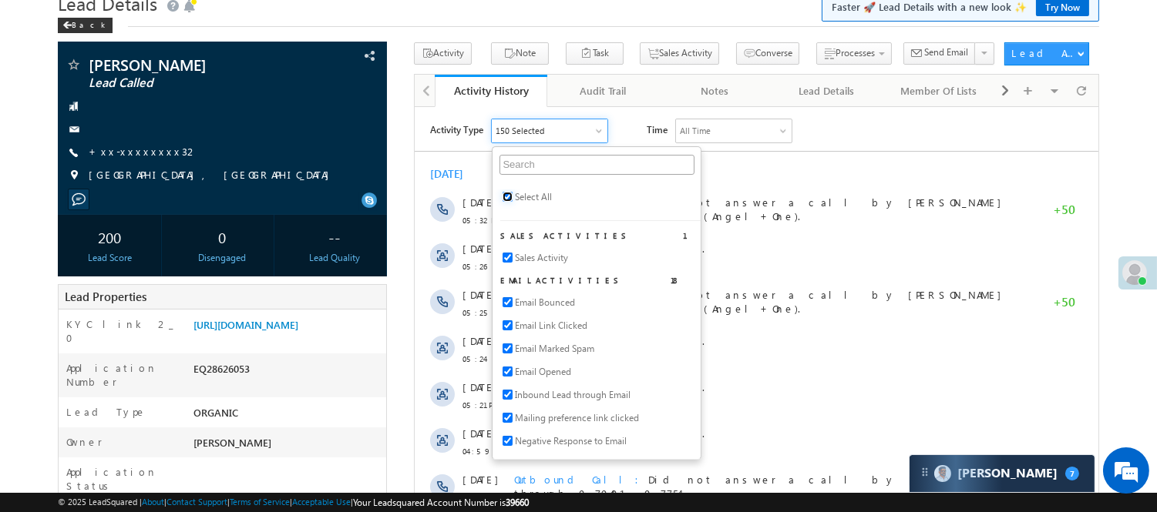
checkbox input "true"
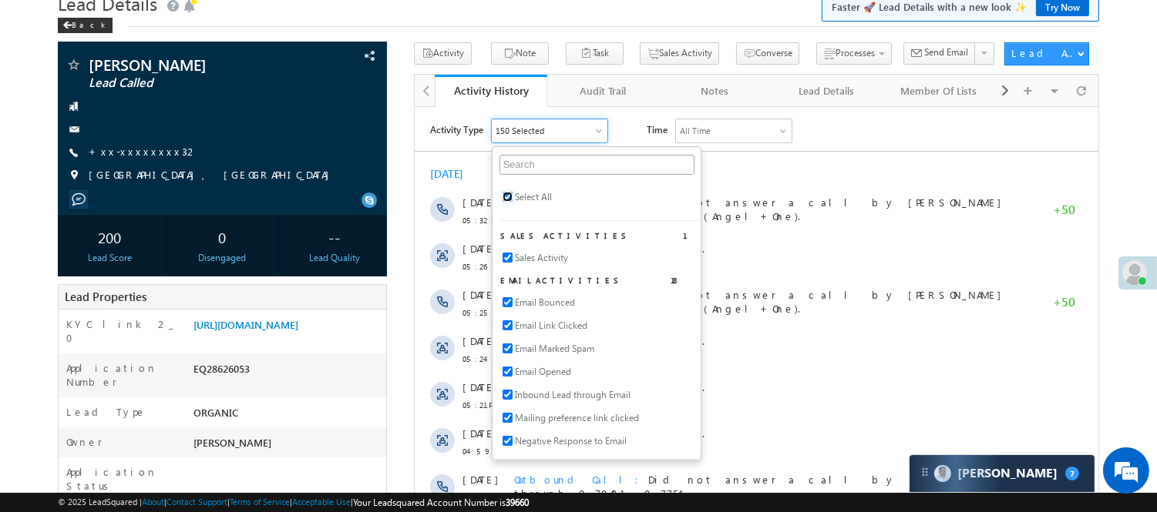
checkbox input "true"
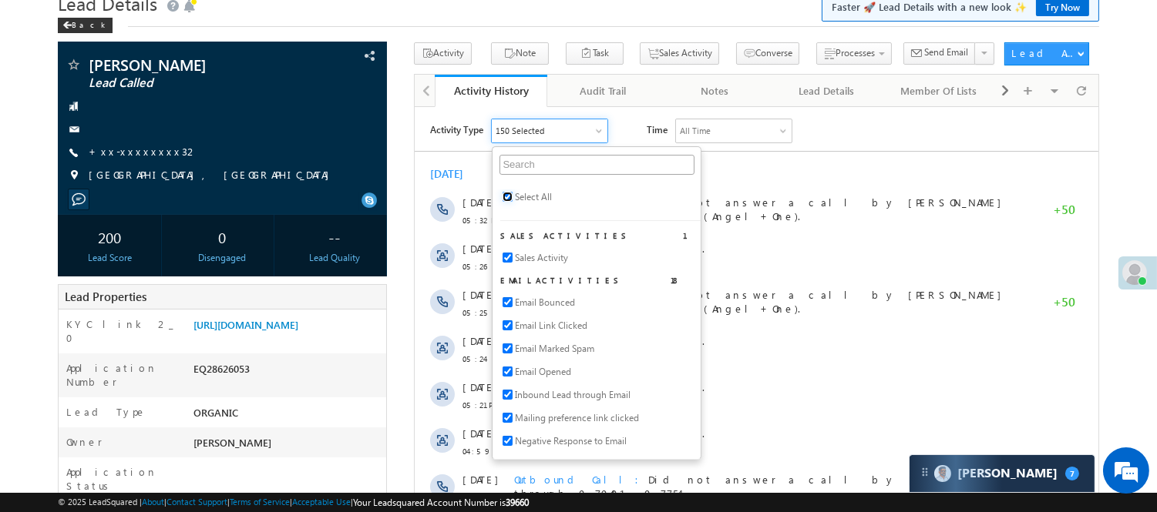
checkbox input "true"
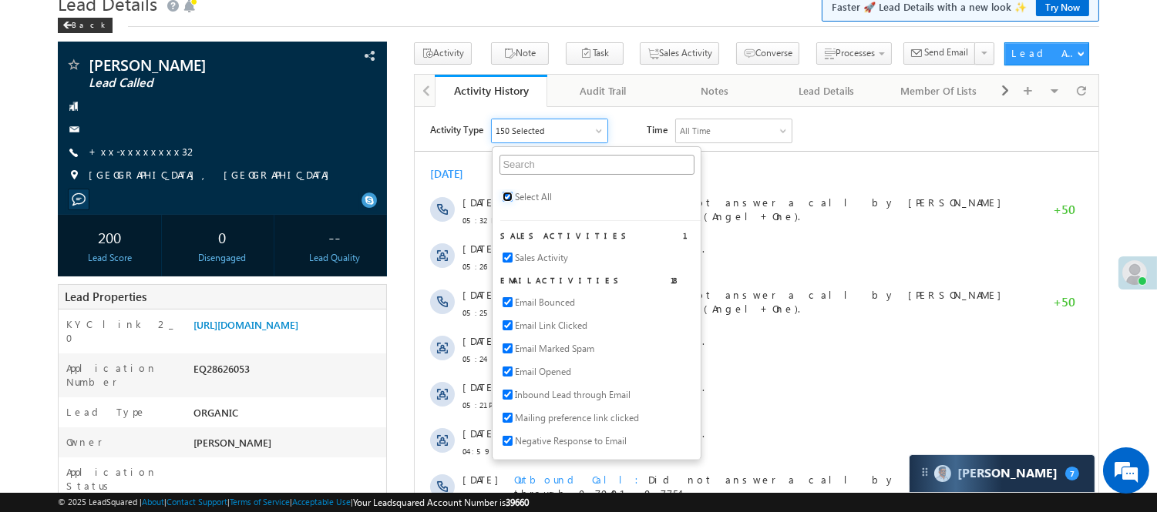
checkbox input "true"
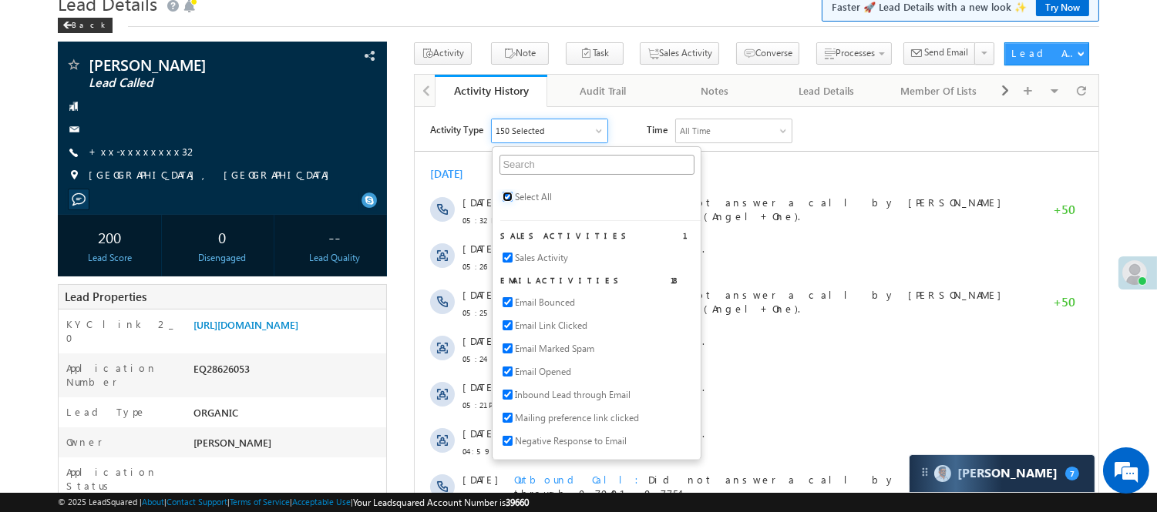
checkbox input "true"
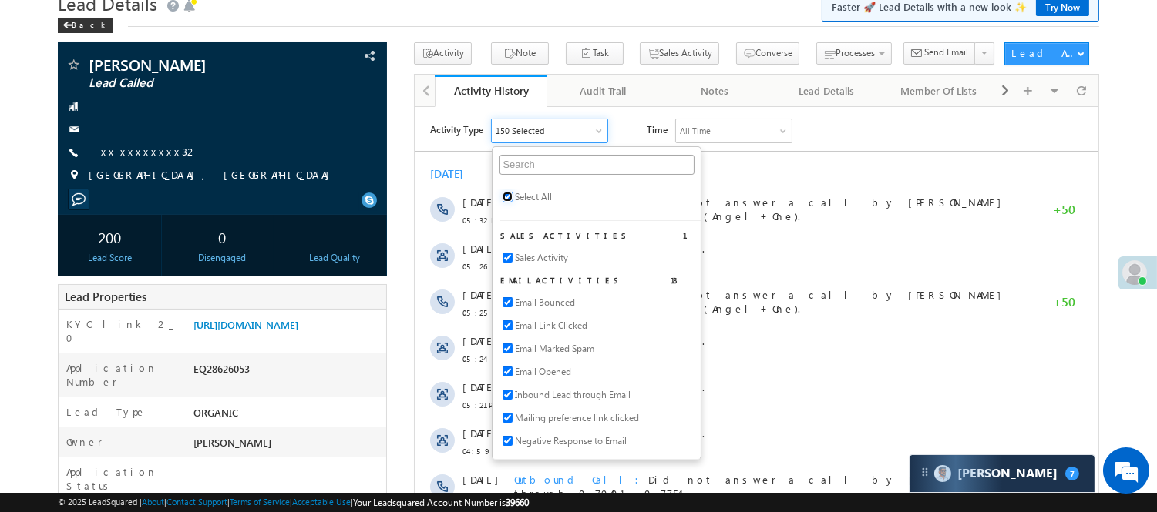
checkbox input "true"
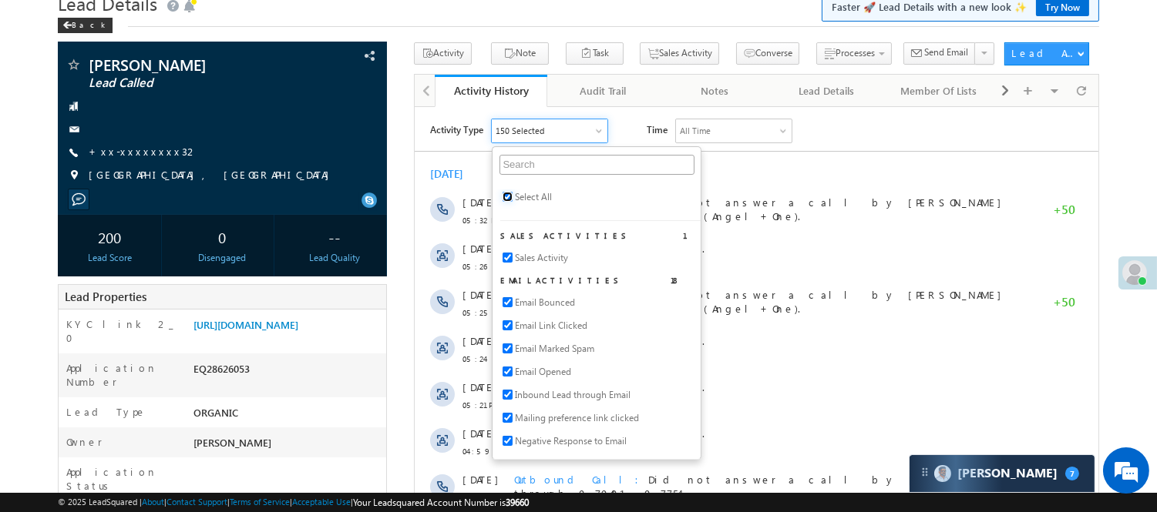
checkbox input "true"
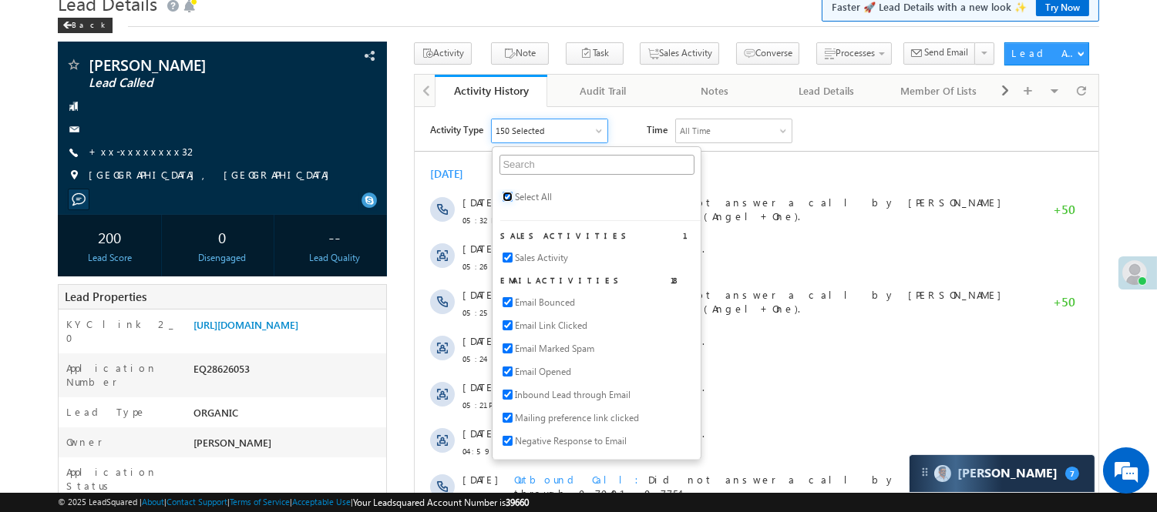
checkbox input "true"
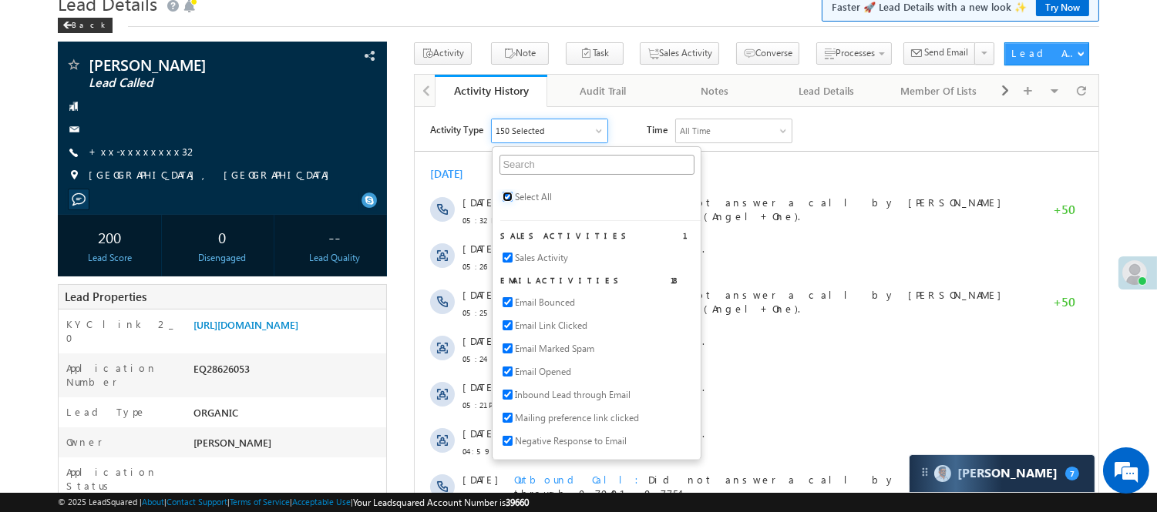
checkbox input "true"
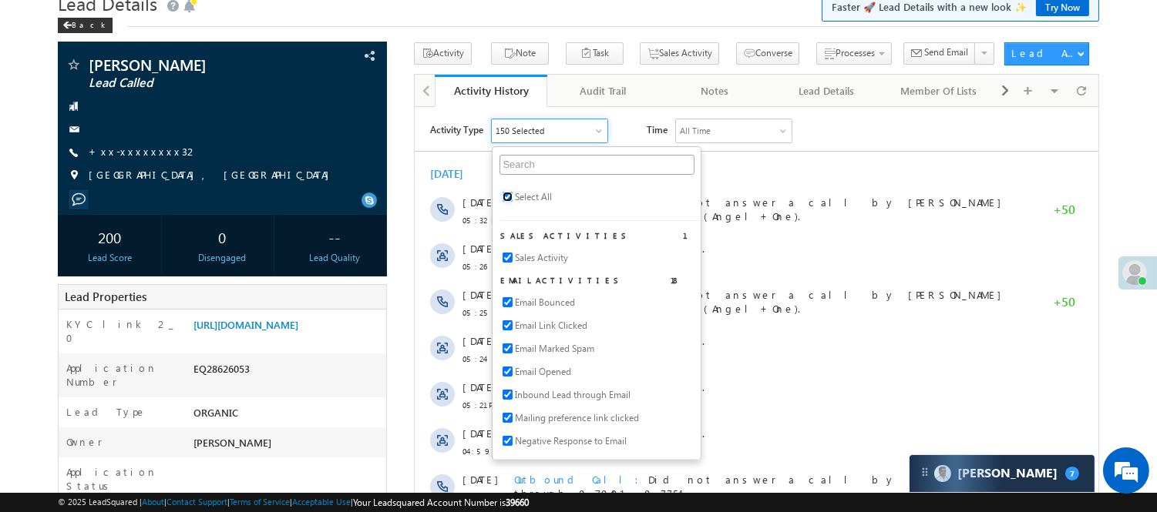
checkbox input "true"
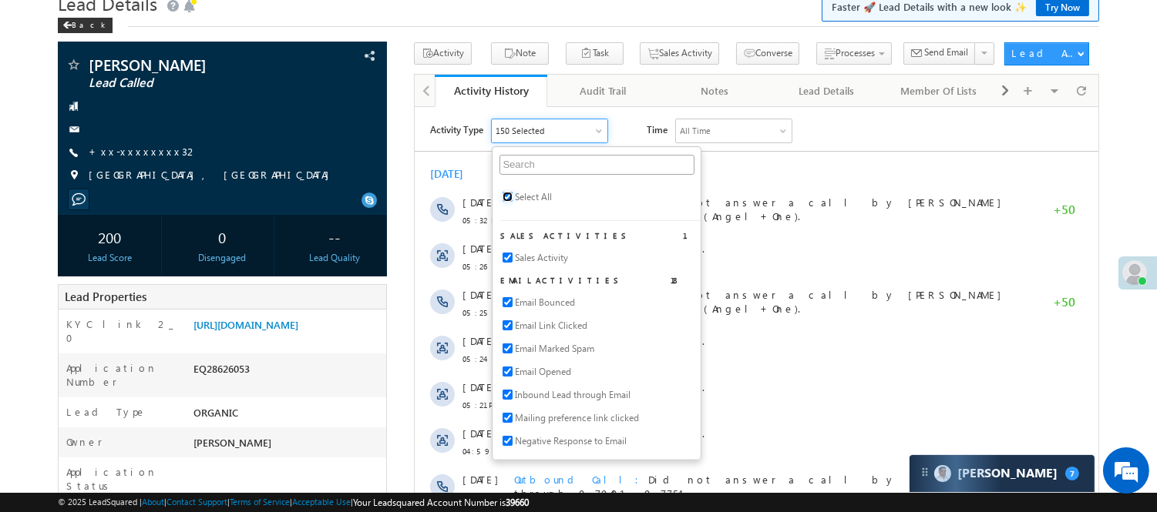
checkbox input "true"
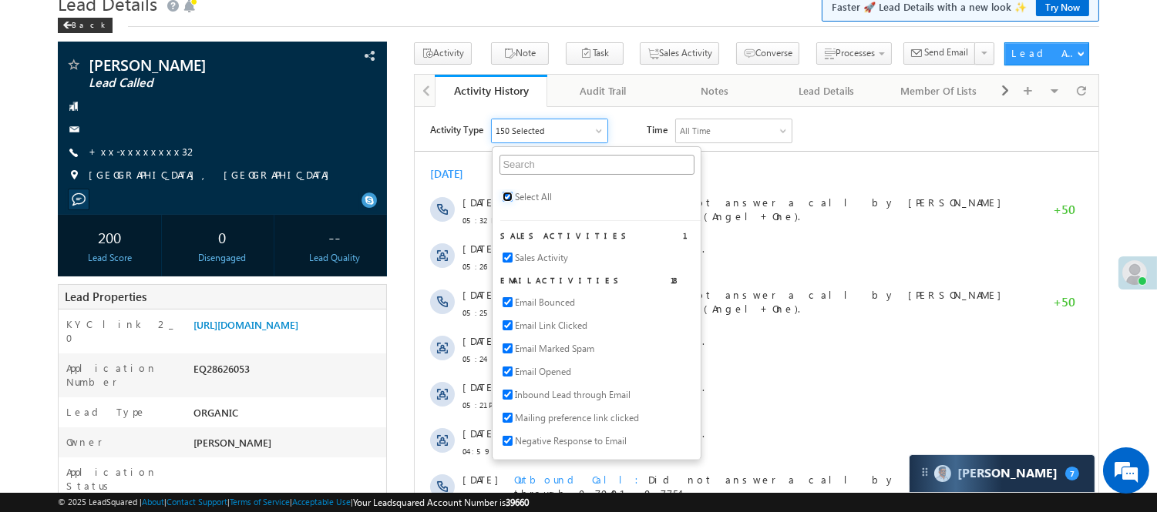
checkbox input "true"
click at [750, 173] on div "[DATE]" at bounding box center [755, 173] width 683 height 14
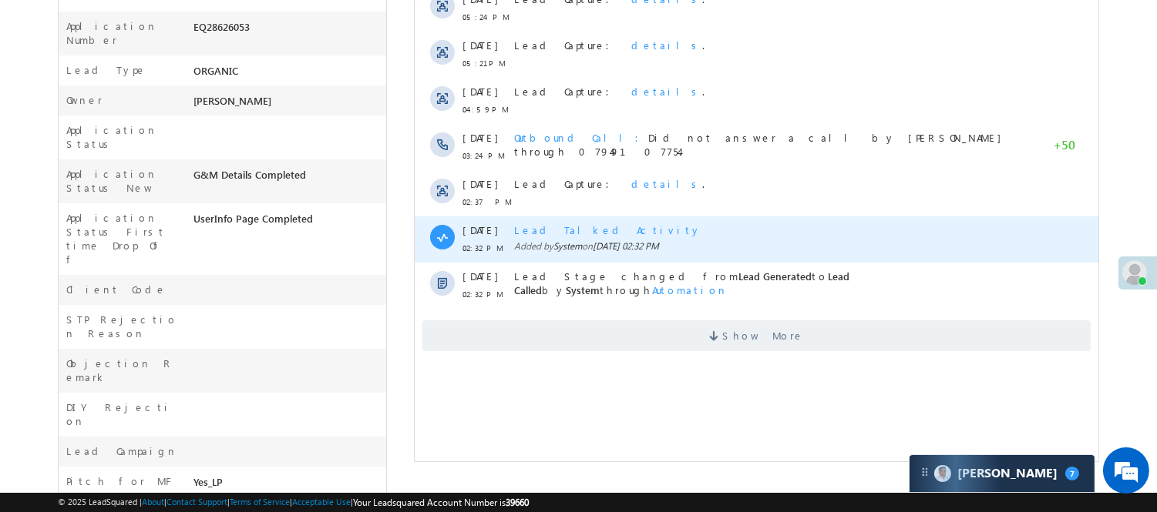
scroll to position [493, 0]
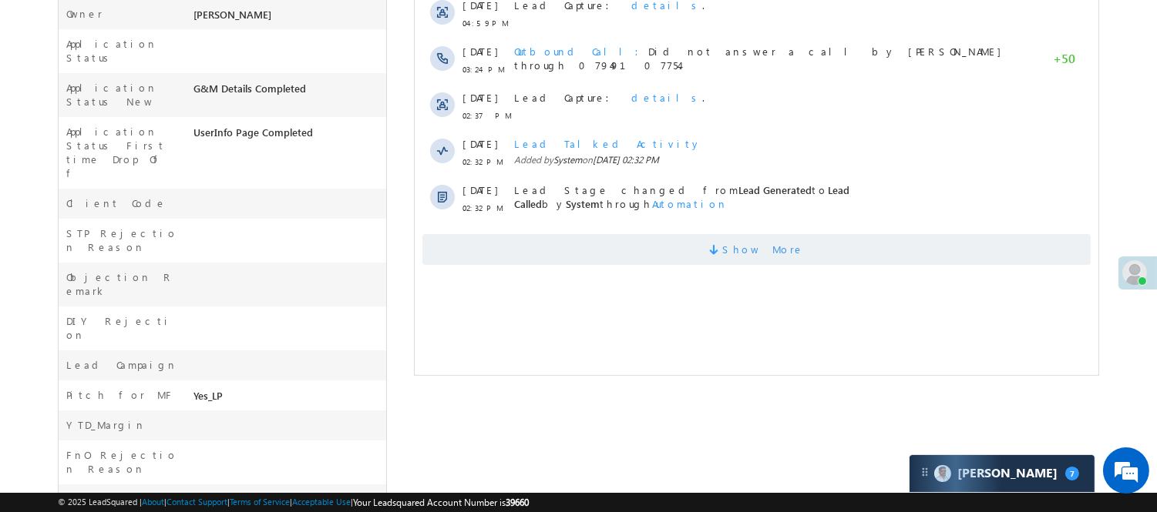
click at [674, 237] on span "Show More" at bounding box center [755, 249] width 668 height 31
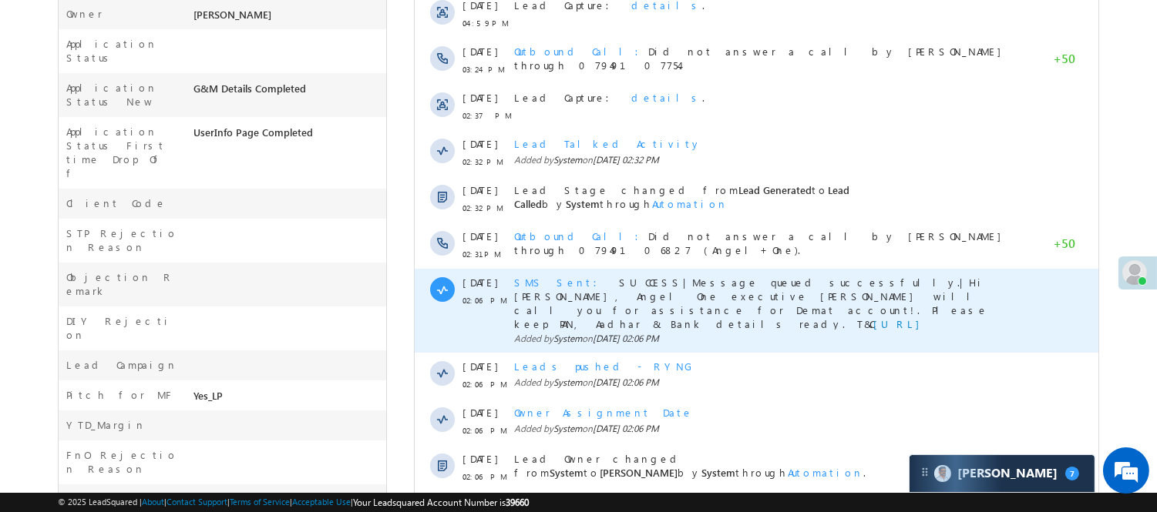
scroll to position [0, 0]
click at [541, 284] on span "SMS Sent" at bounding box center [559, 282] width 92 height 13
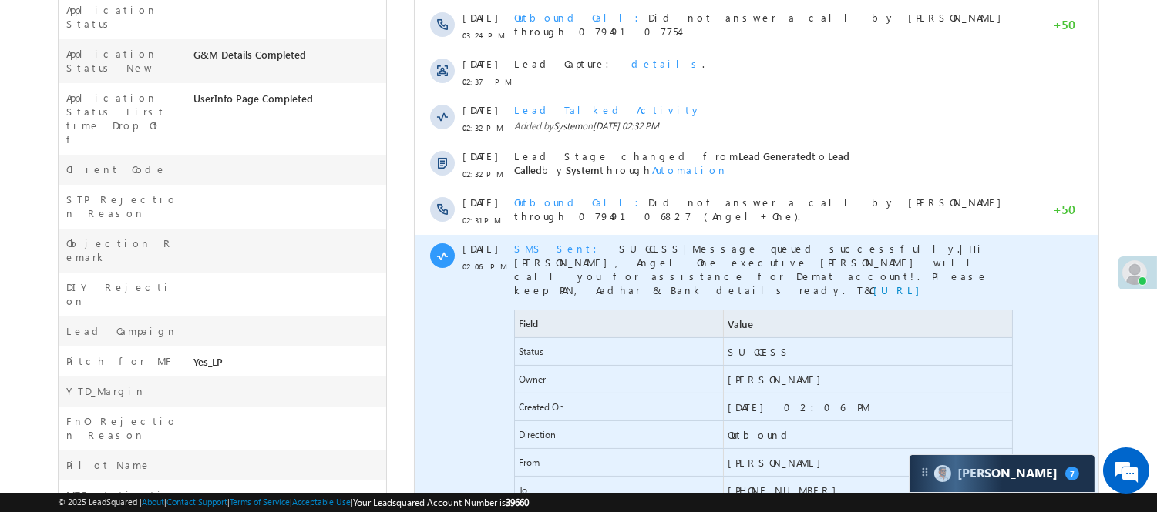
scroll to position [684, 0]
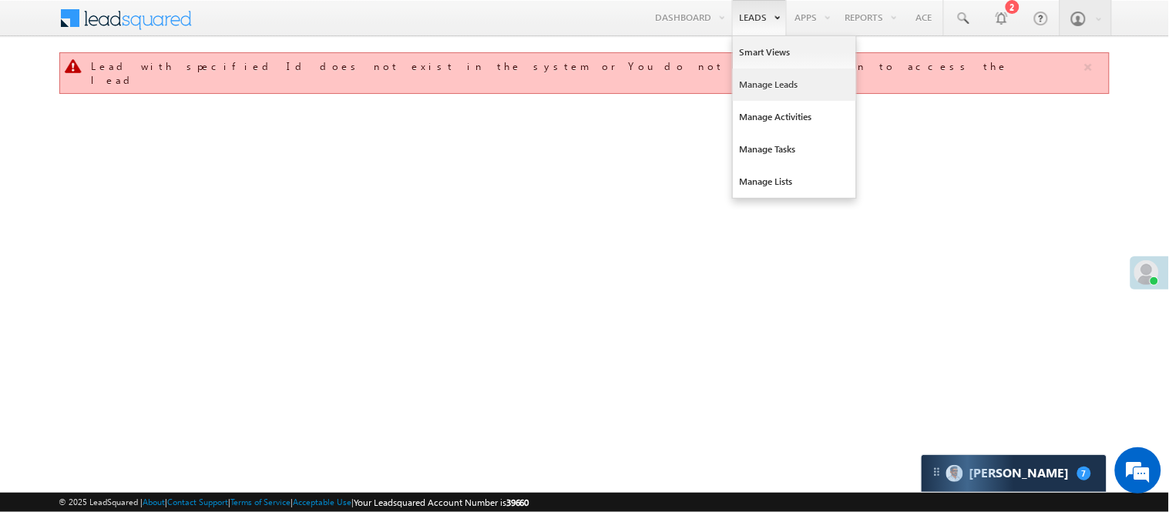
click at [767, 86] on link "Manage Leads" at bounding box center [794, 85] width 123 height 32
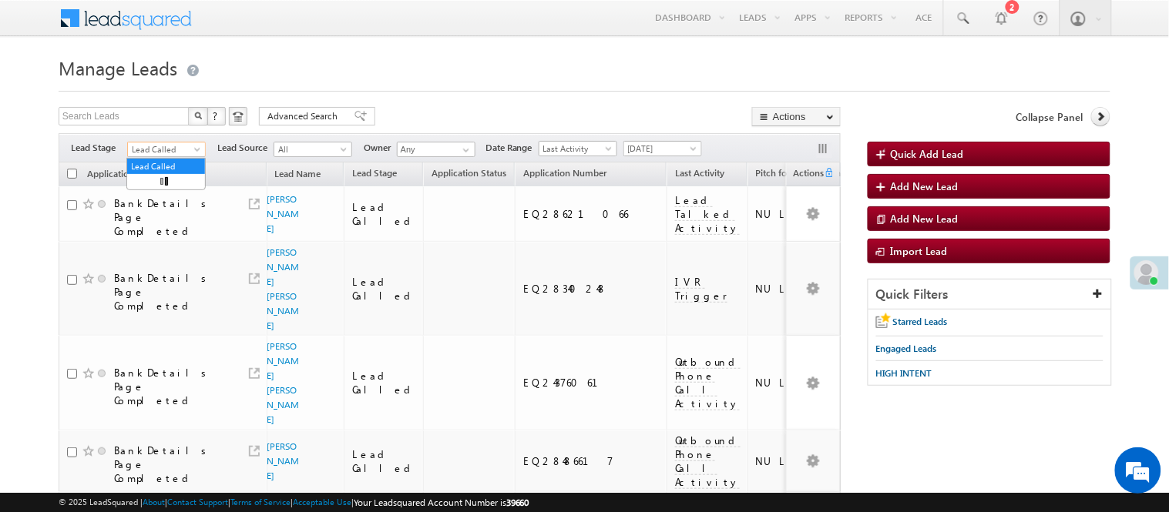
click at [173, 150] on span "Lead Called" at bounding box center [164, 150] width 73 height 14
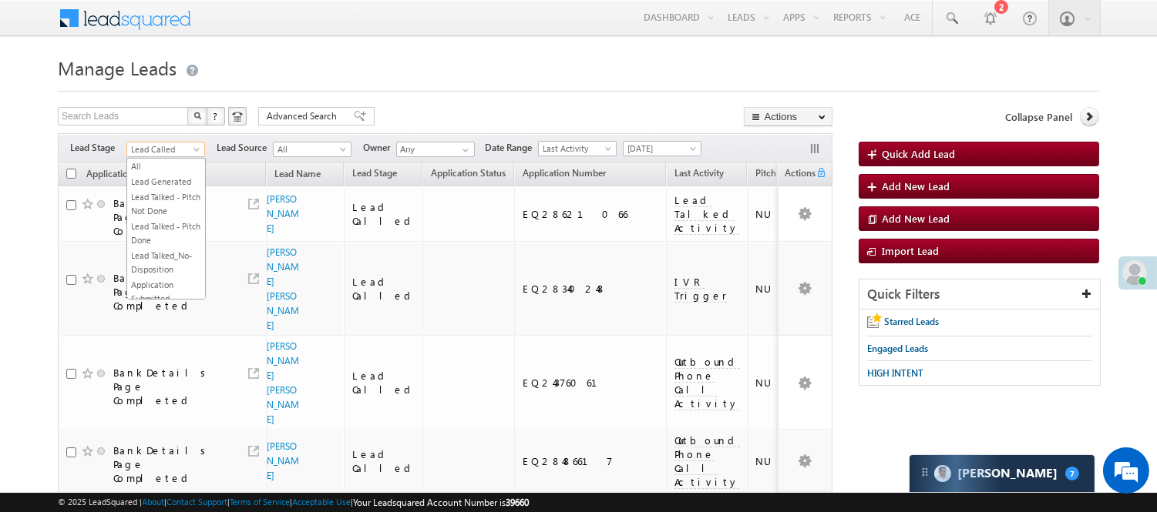
scroll to position [189, 0]
click at [167, 193] on link "Lead Called" at bounding box center [166, 186] width 78 height 14
click at [186, 144] on span "Lead Called" at bounding box center [163, 150] width 73 height 14
click at [166, 193] on link "Lead Called" at bounding box center [166, 186] width 78 height 14
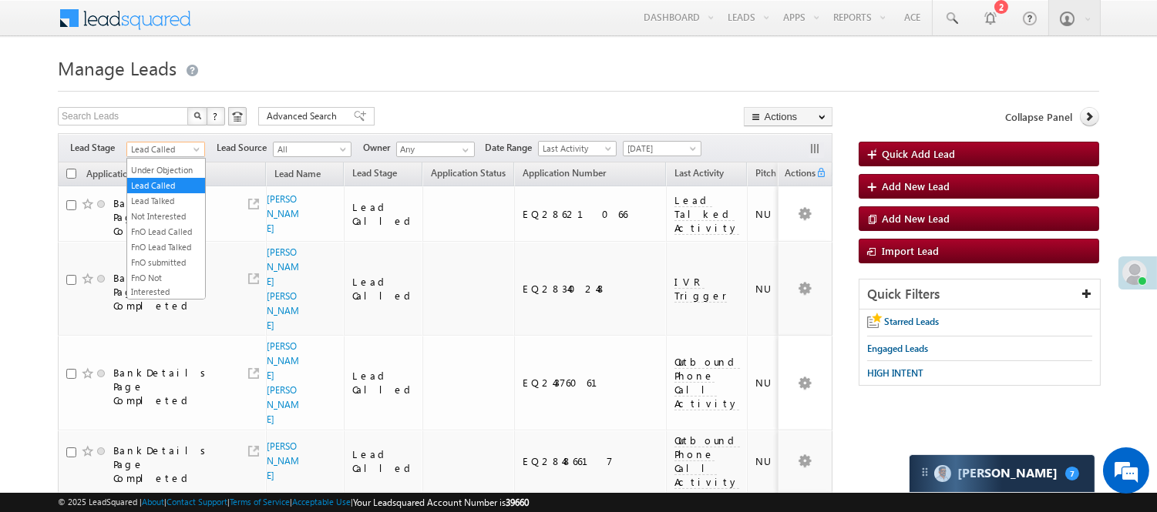
click at [166, 151] on span "Lead Called" at bounding box center [163, 150] width 73 height 14
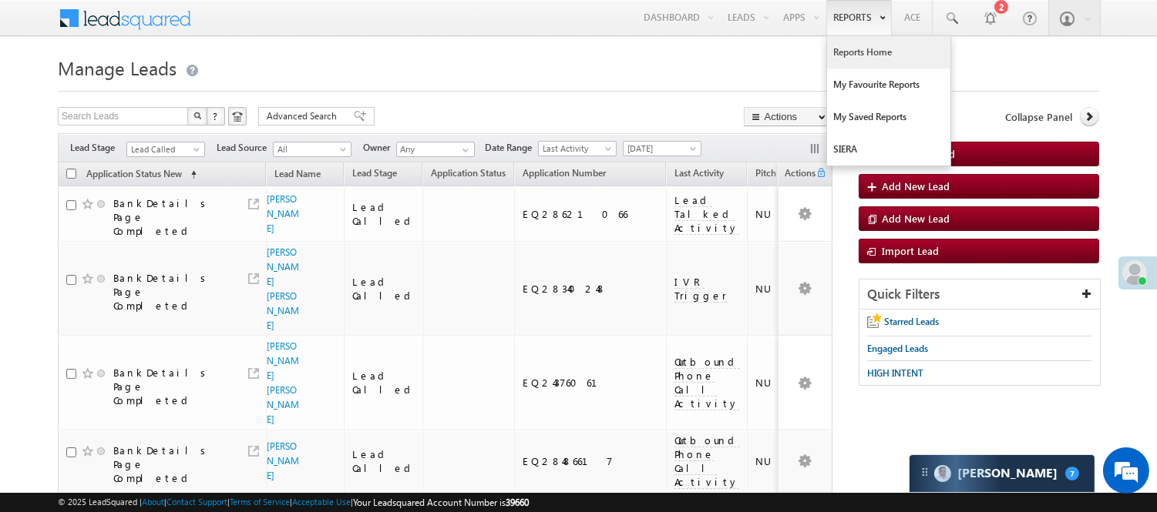
click at [894, 43] on link "Reports Home" at bounding box center [888, 52] width 123 height 32
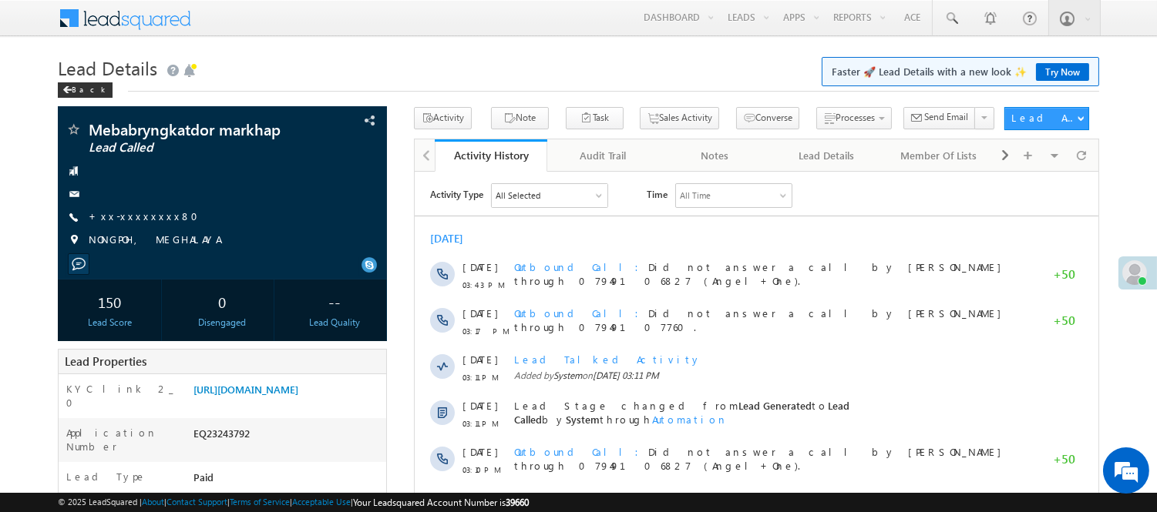
click at [542, 204] on div "All Selected" at bounding box center [549, 194] width 116 height 23
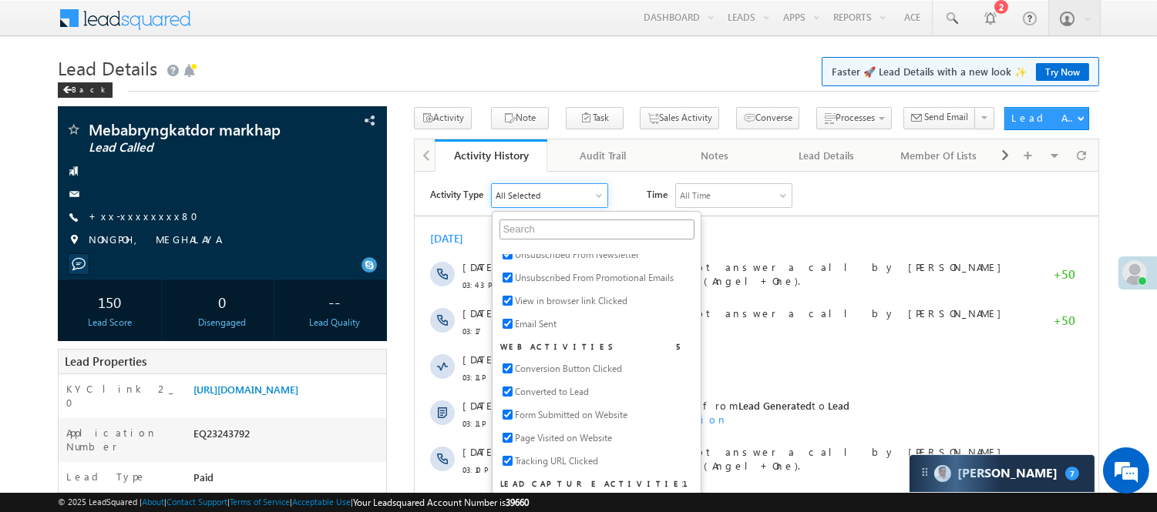
scroll to position [513, 0]
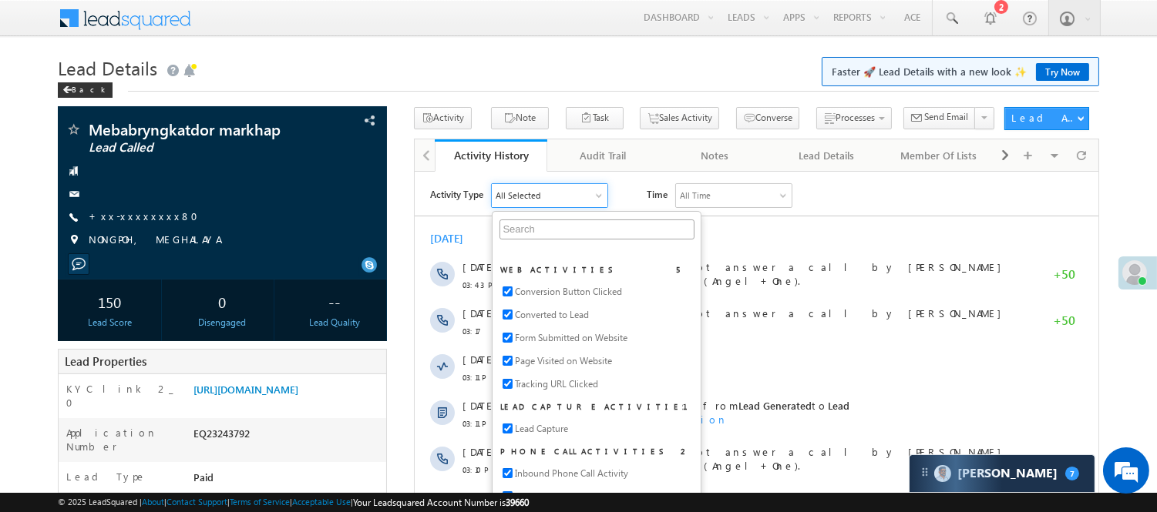
click at [552, 65] on h1 "Lead Details Faster 🚀 Lead Details with a new look ✨ Try Now" at bounding box center [578, 67] width 1041 height 30
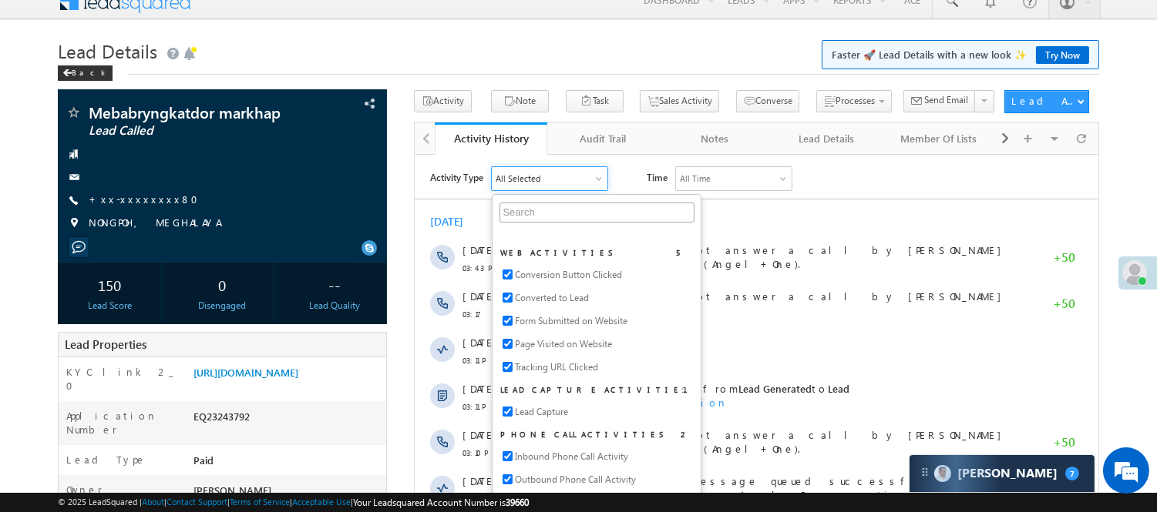
scroll to position [0, 0]
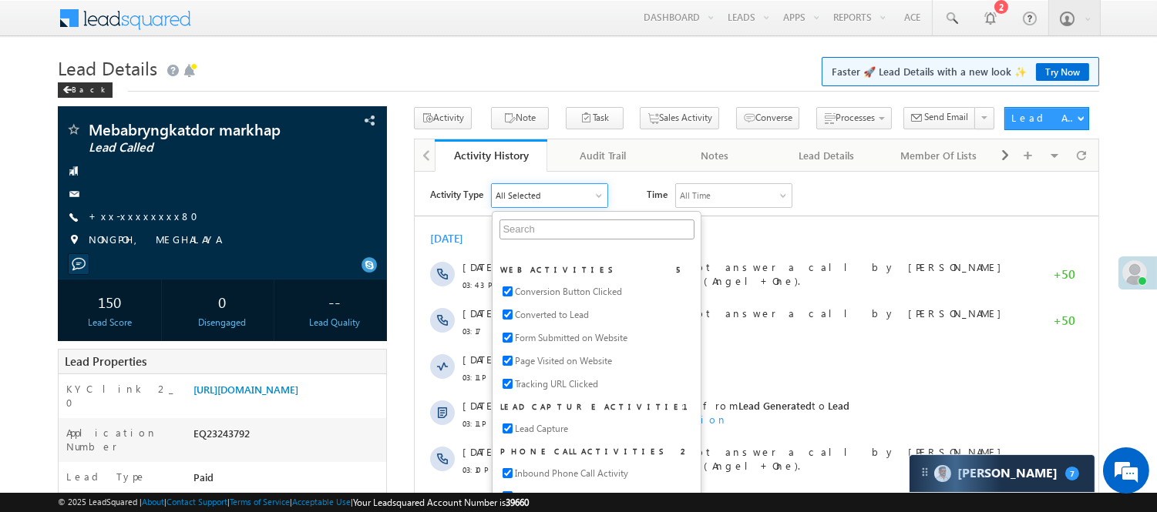
click at [452, 86] on div "Back" at bounding box center [578, 87] width 1041 height 10
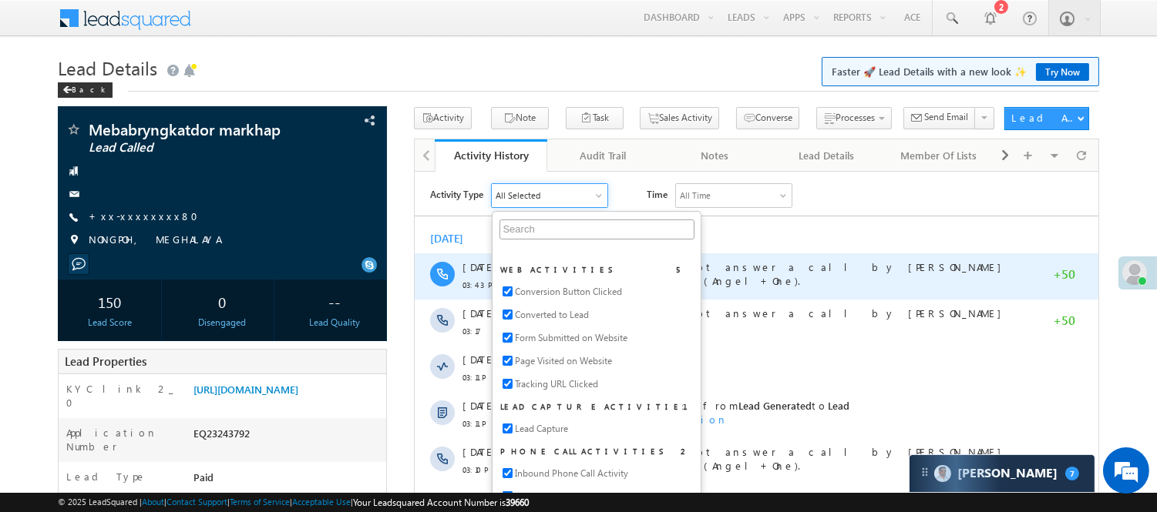
click at [734, 256] on div "Outbound Call Did not answer a call by Nisha Anand Yadav through 07949106827 (A…" at bounding box center [763, 276] width 501 height 46
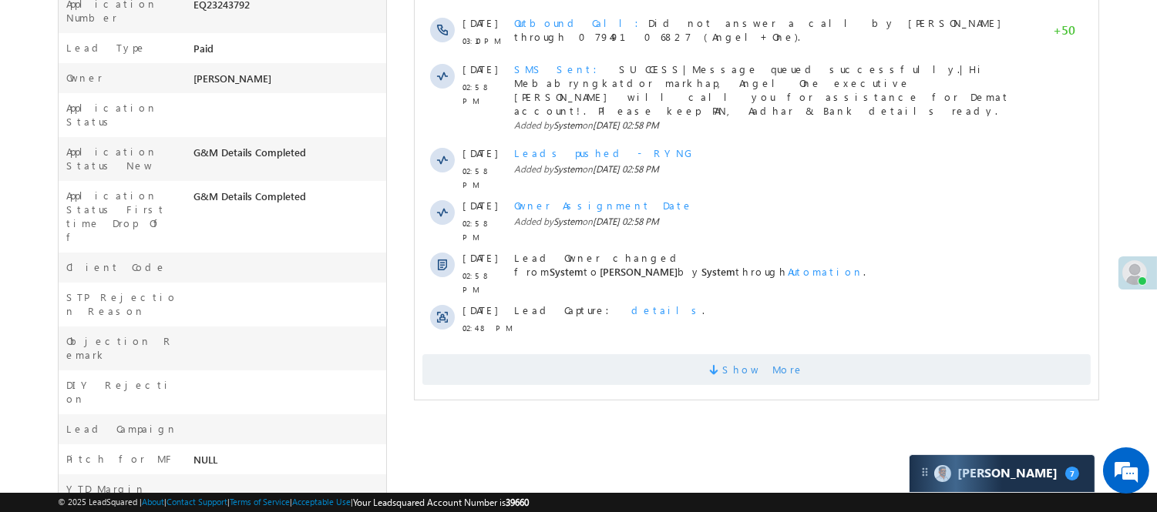
scroll to position [599, 0]
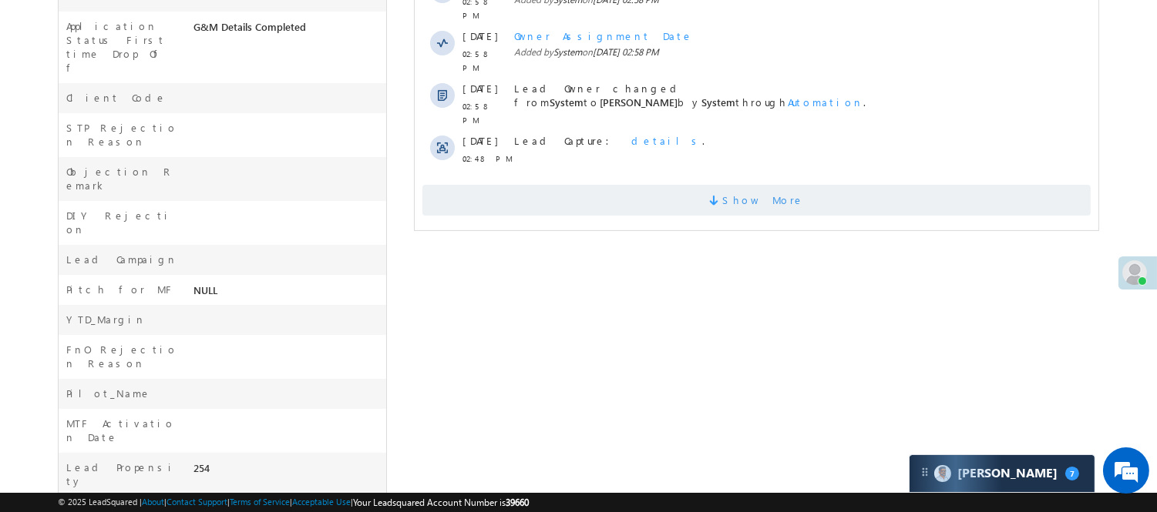
click at [618, 185] on span "Show More" at bounding box center [755, 200] width 668 height 31
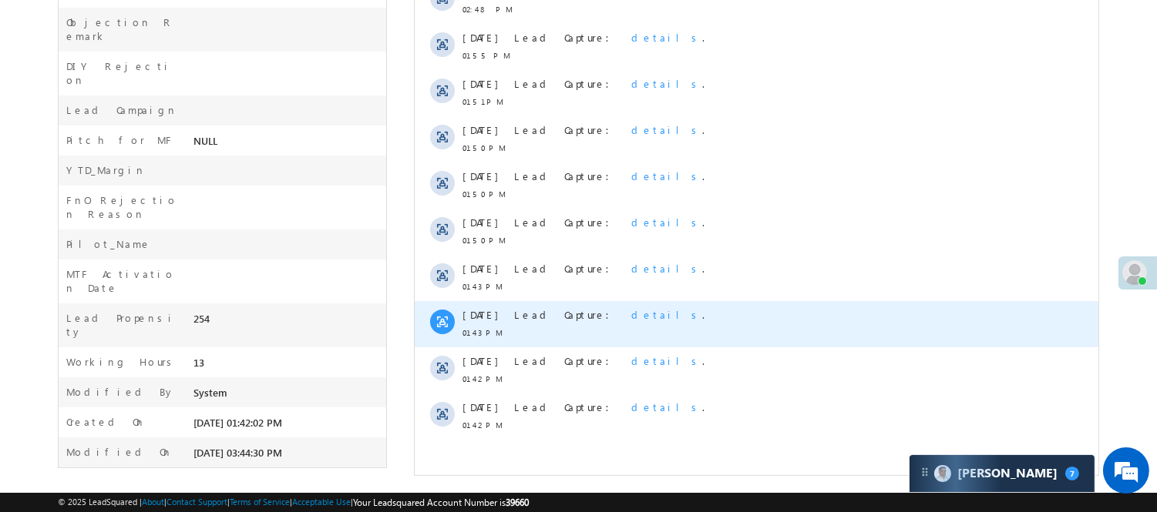
scroll to position [236, 0]
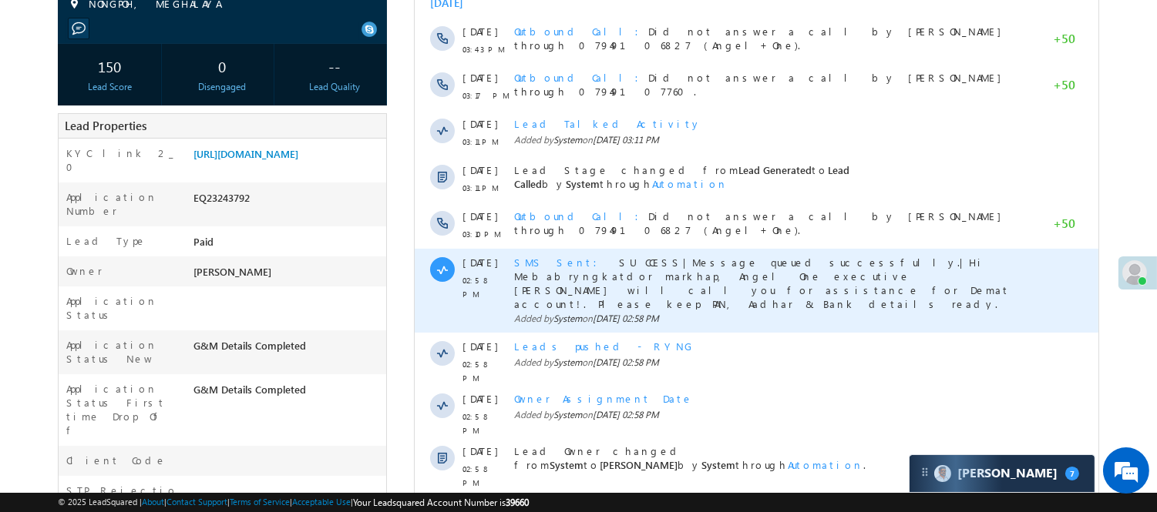
click at [535, 260] on span "SMS Sent" at bounding box center [559, 262] width 92 height 13
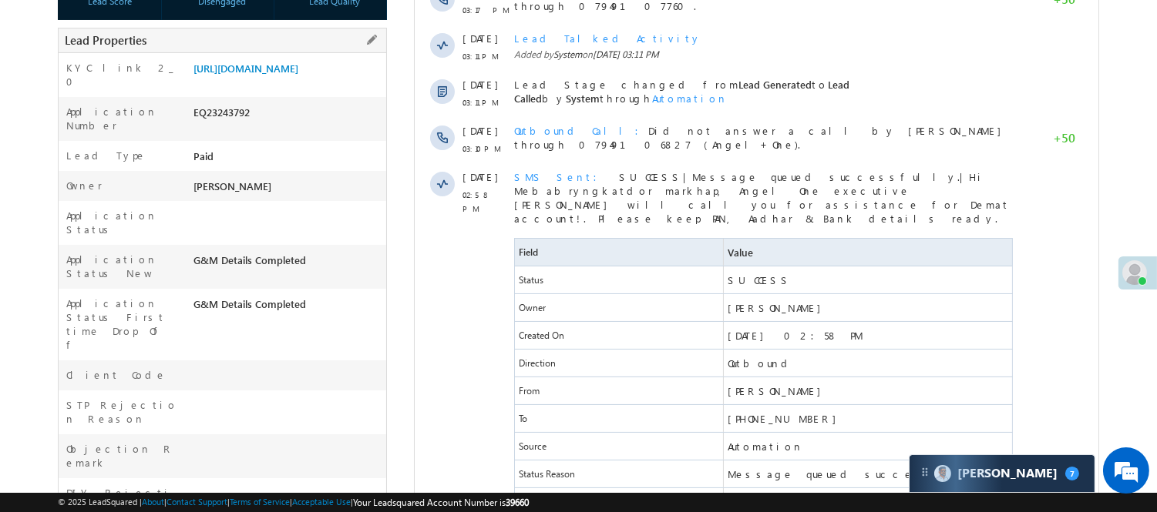
scroll to position [0, 0]
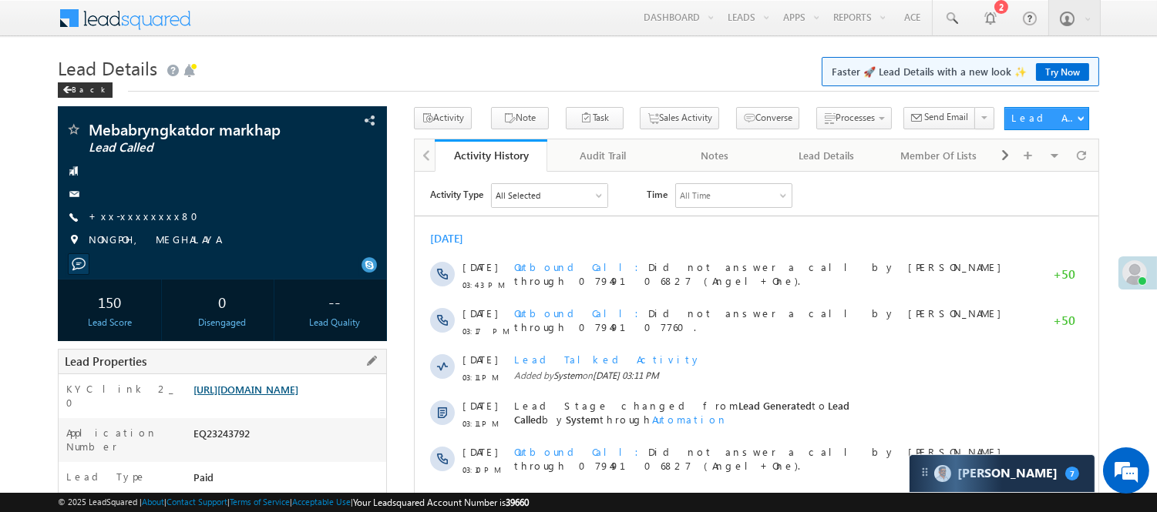
click at [298, 396] on link "https://angelbroking1-pk3em7sa.customui-test.leadsquared.com?leadId=c2c5bf7e-07…" at bounding box center [245, 389] width 105 height 13
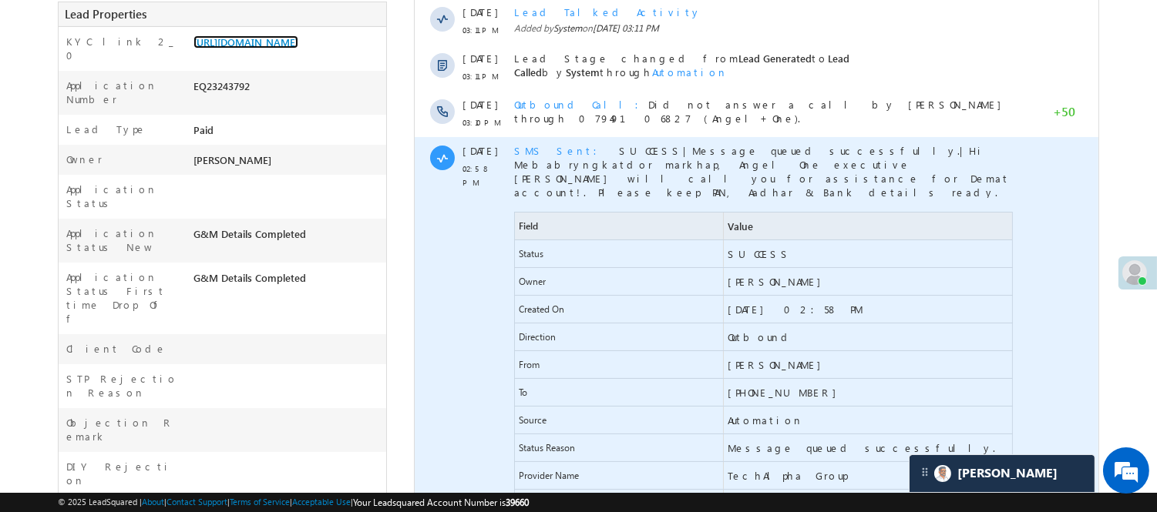
scroll to position [428, 0]
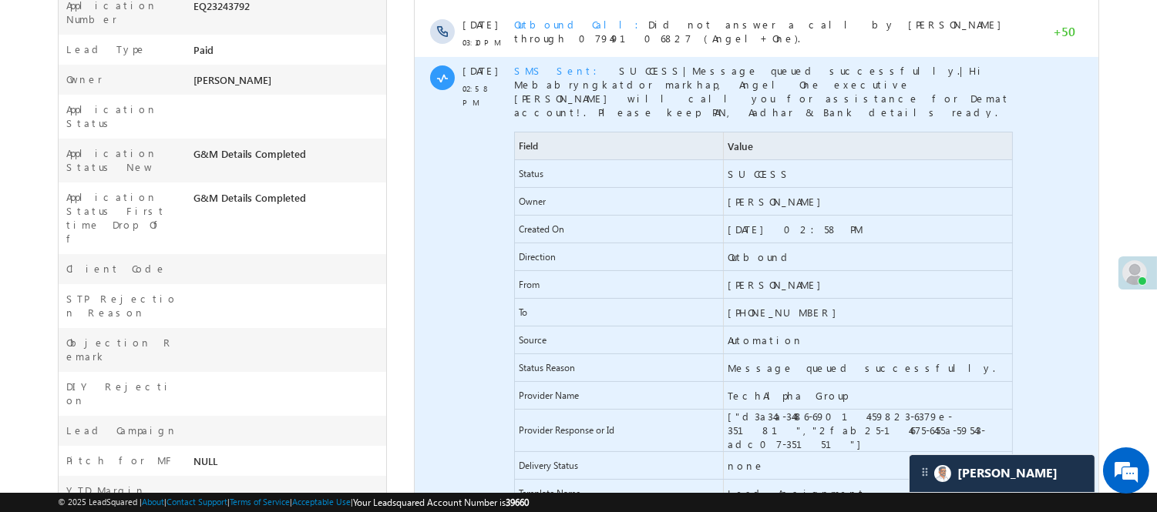
click at [544, 68] on span "SMS Sent" at bounding box center [559, 70] width 92 height 13
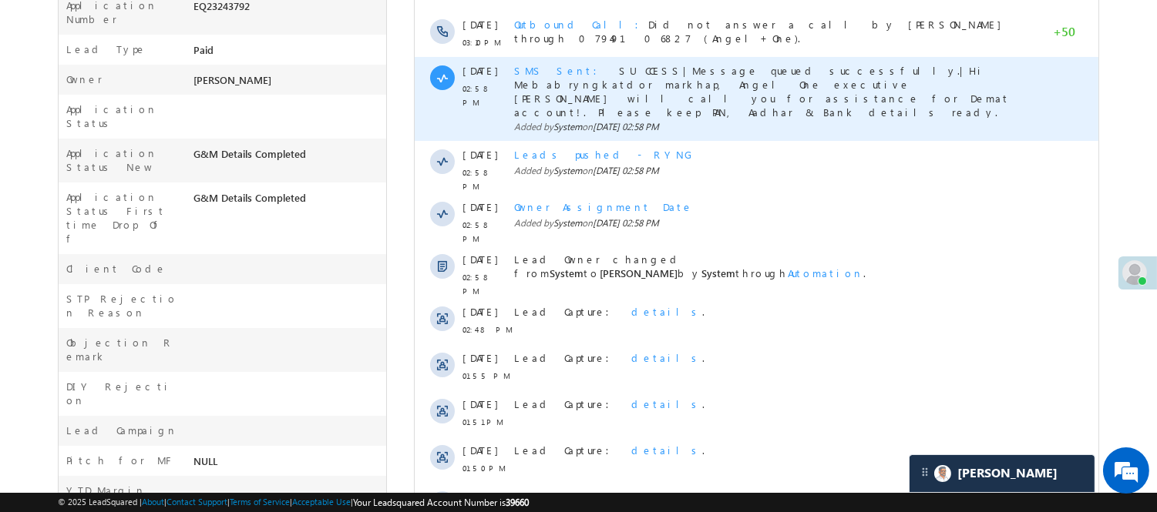
click at [544, 68] on span "SMS Sent" at bounding box center [559, 70] width 92 height 13
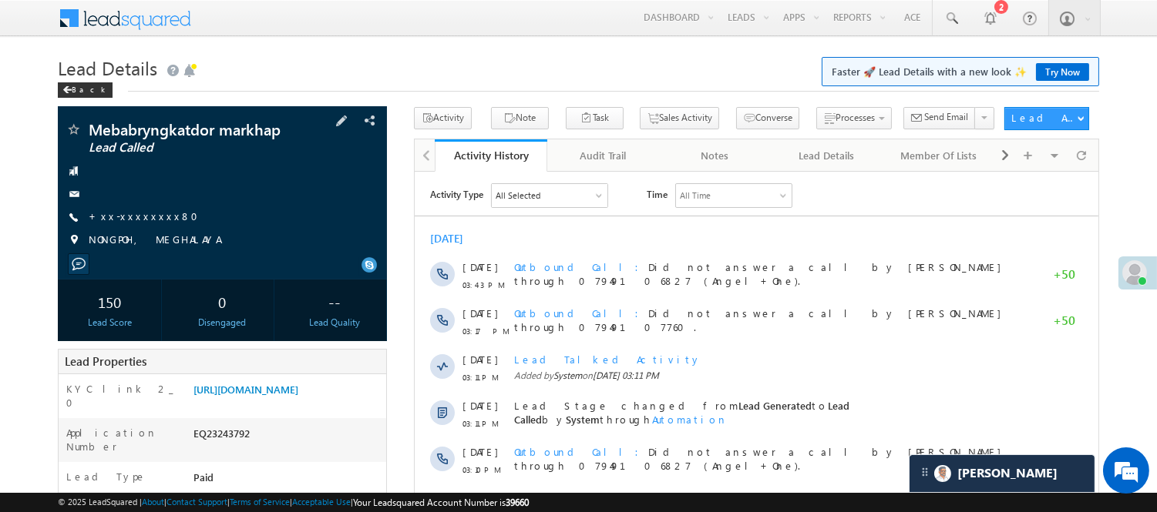
scroll to position [257, 0]
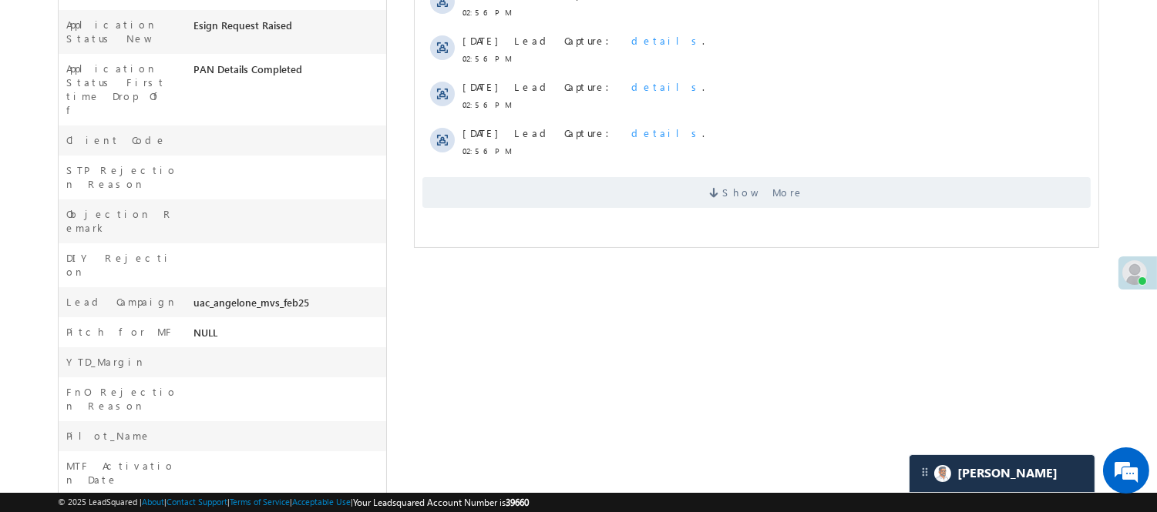
scroll to position [525, 0]
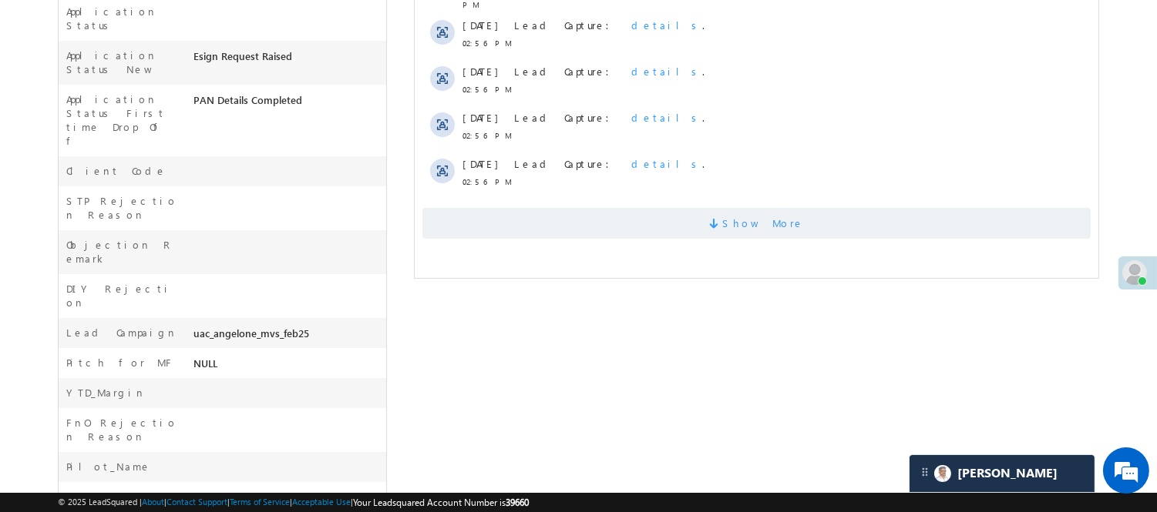
click at [582, 208] on span "Show More" at bounding box center [755, 223] width 668 height 31
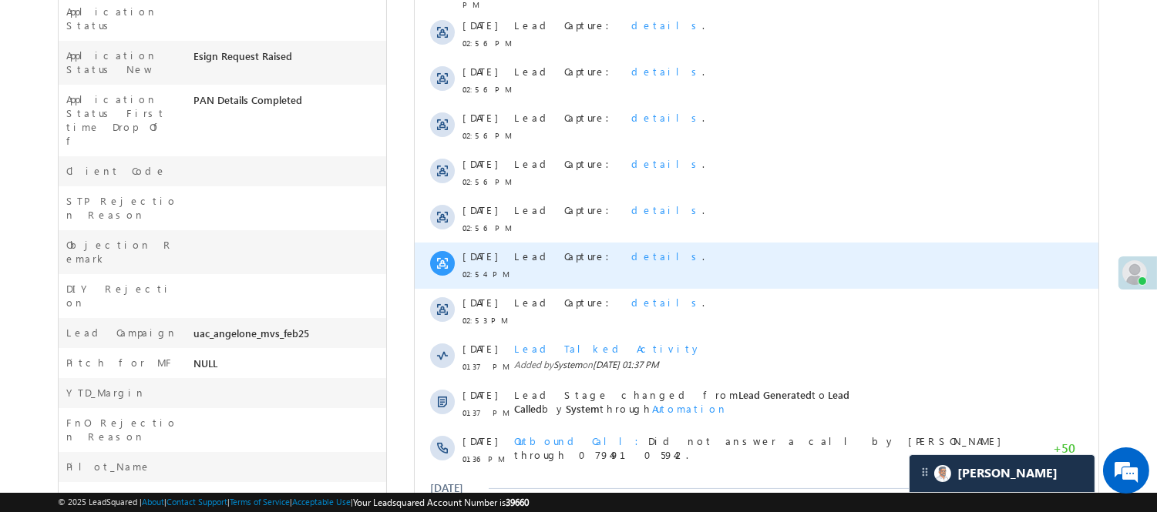
click at [540, 512] on div "[DATE] [DATE] 04:45 PM Lead Capture: details . [DATE] 04:44 PM Outbound Call Fa…" at bounding box center [755, 212] width 683 height 1027
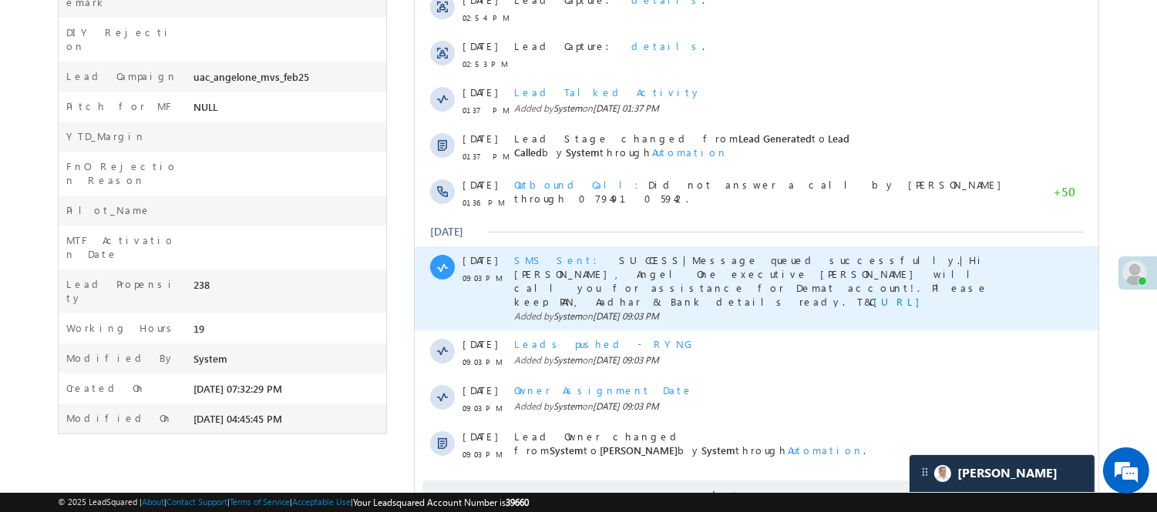
click at [543, 253] on span "SMS Sent" at bounding box center [559, 259] width 92 height 13
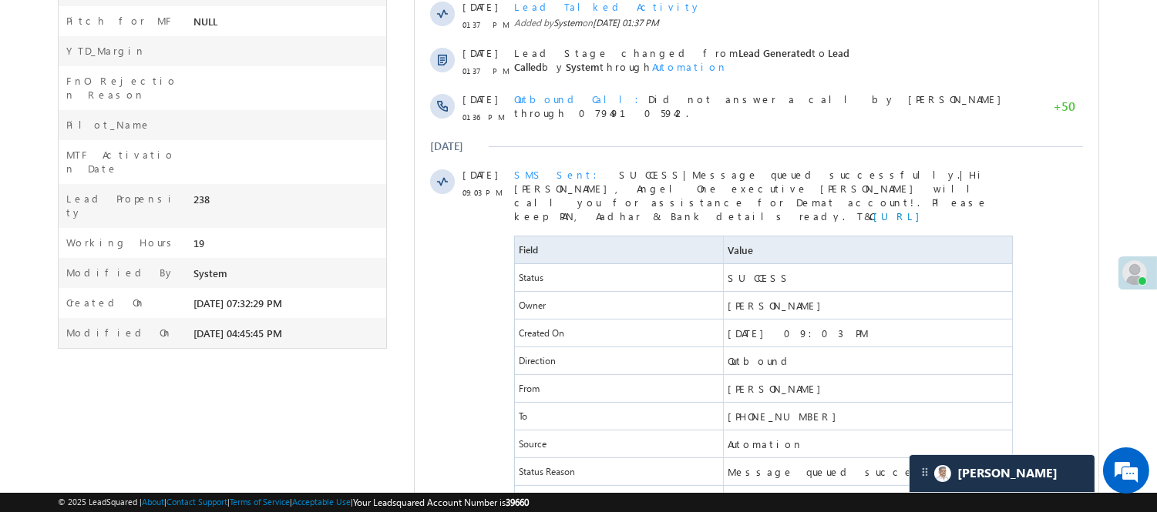
scroll to position [12, 0]
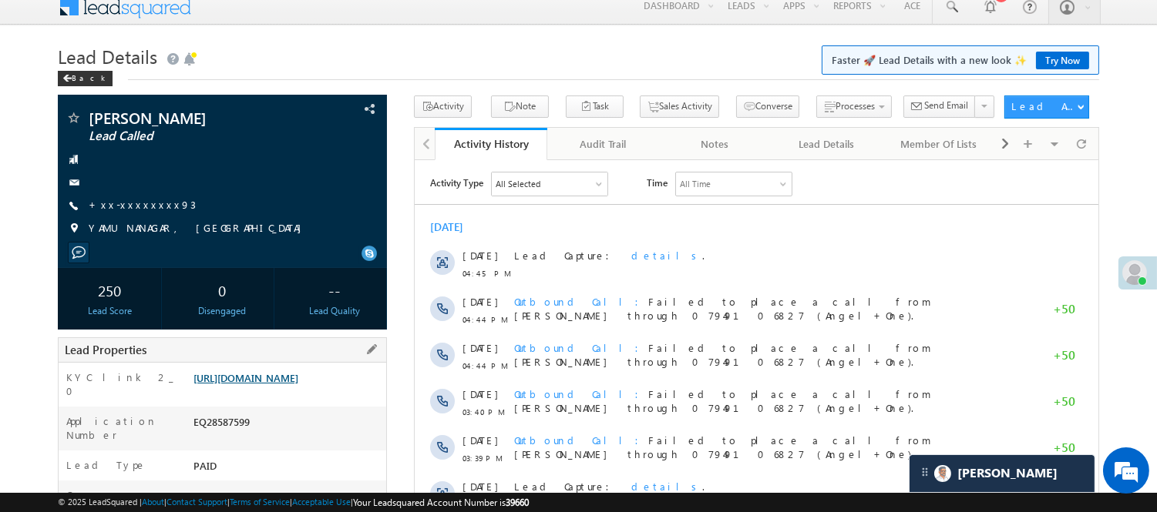
click at [257, 376] on link "https://angelbroking1-pk3em7sa.customui-test.leadsquared.com?leadId=bd82db2c-ce…" at bounding box center [245, 377] width 105 height 13
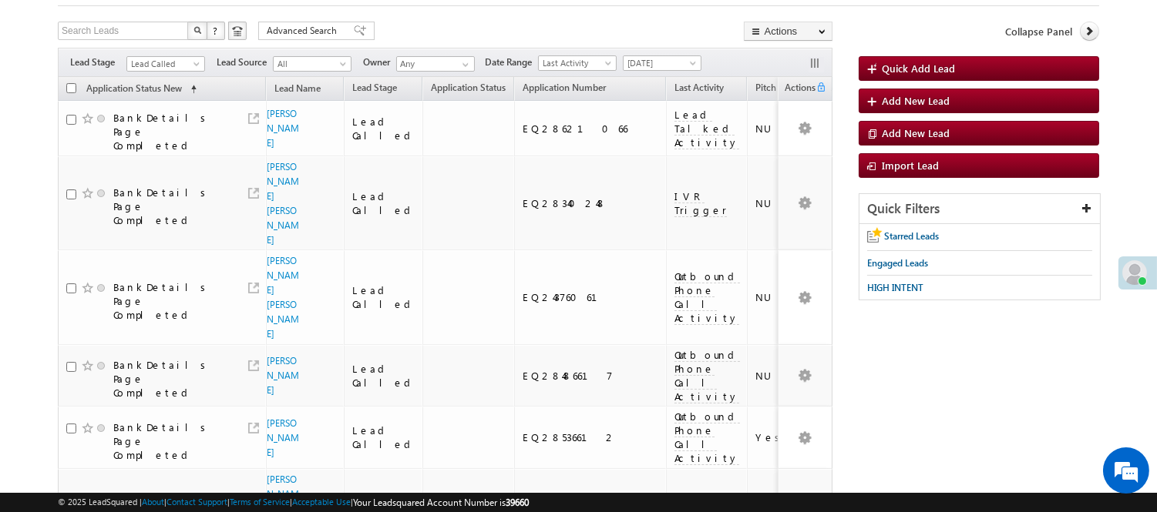
click at [168, 67] on span "Lead Called" at bounding box center [163, 64] width 73 height 14
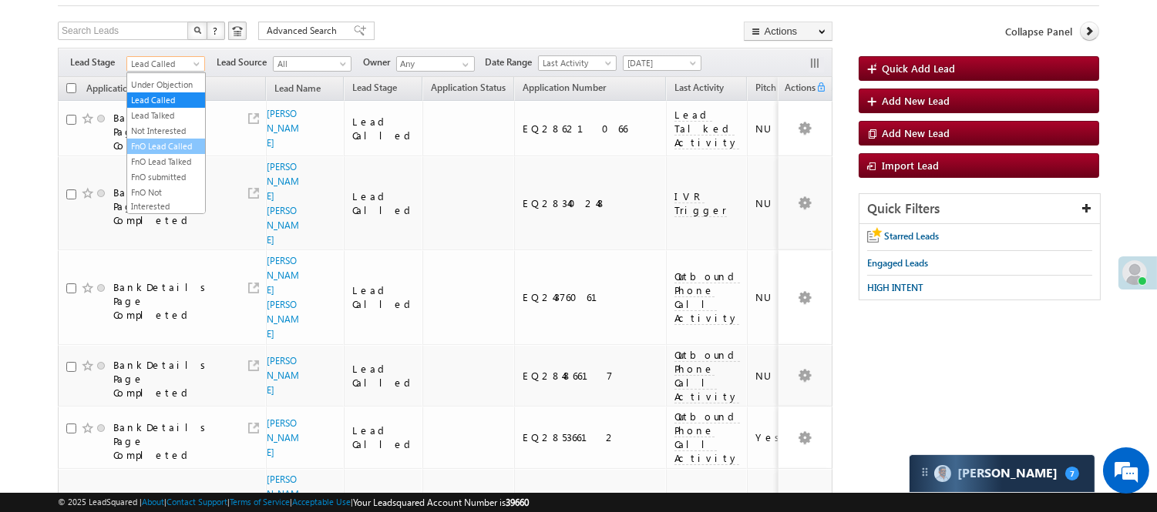
scroll to position [382, 0]
click at [147, 168] on link "Code Generated" at bounding box center [166, 175] width 78 height 14
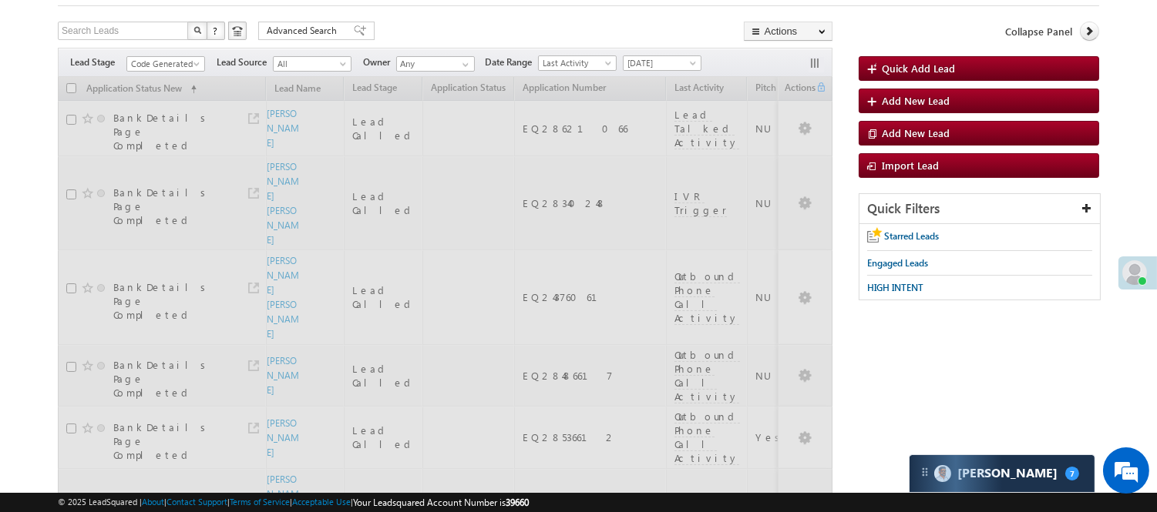
click at [420, 25] on div "Search Leads X ? 71 results found Advanced Search Advanced Search Advanced sear…" at bounding box center [445, 33] width 774 height 22
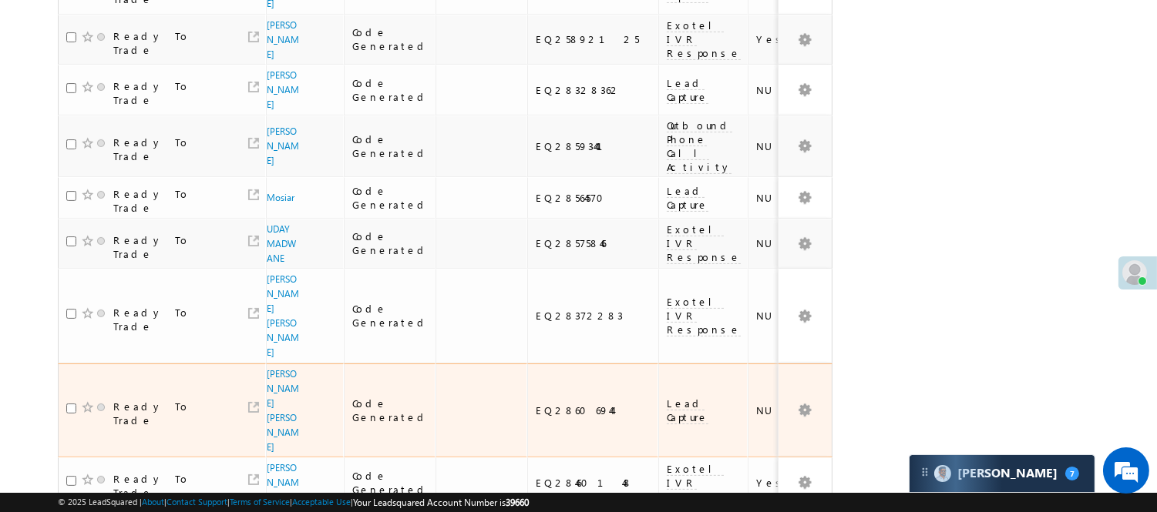
scroll to position [0, 0]
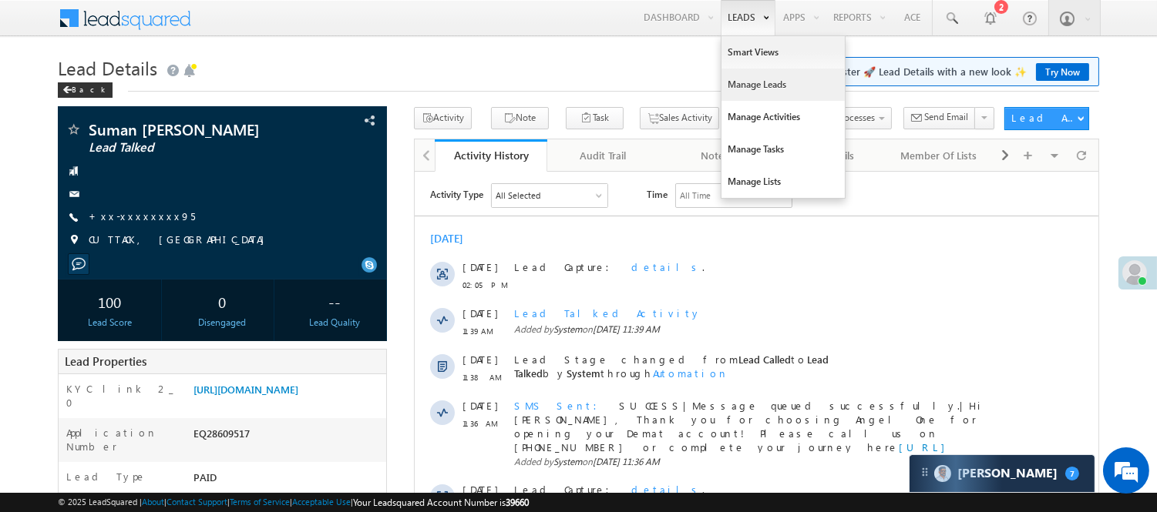
click at [747, 86] on link "Manage Leads" at bounding box center [782, 85] width 123 height 32
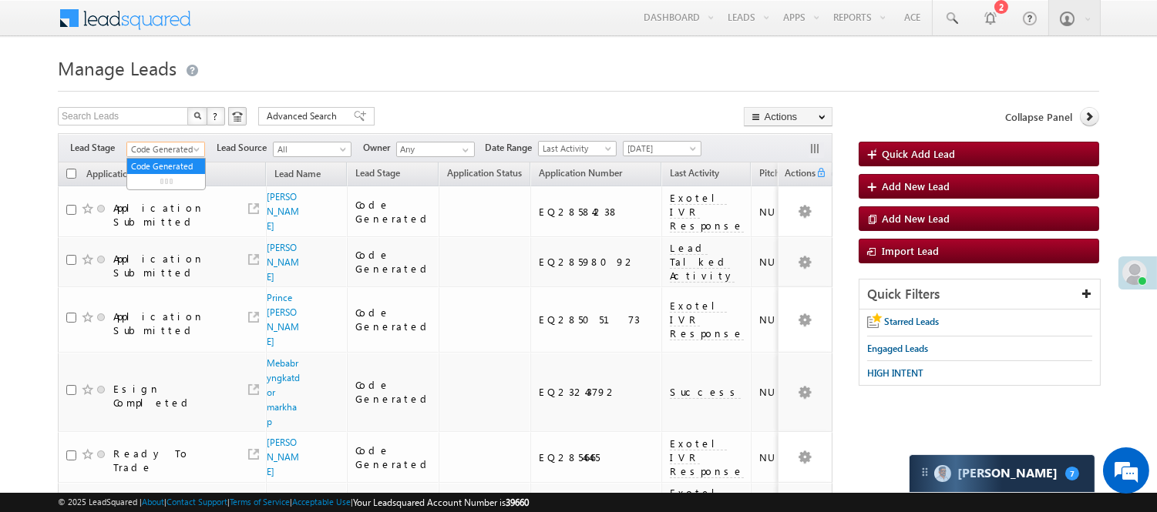
click at [178, 143] on span "Code Generated" at bounding box center [163, 150] width 73 height 14
click at [143, 189] on link "Lead Generated" at bounding box center [166, 182] width 78 height 14
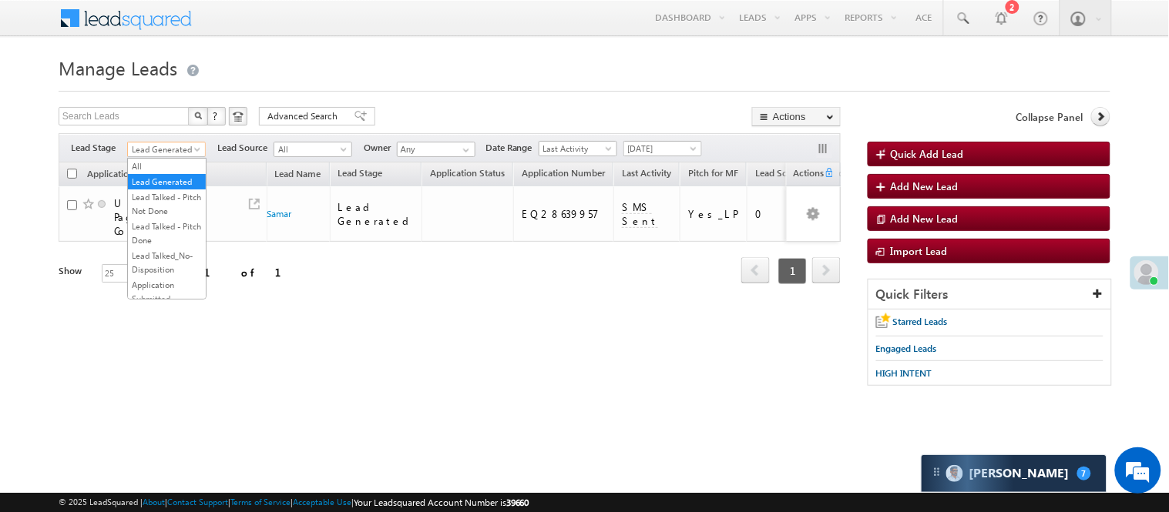
click at [156, 146] on span "Lead Generated" at bounding box center [164, 150] width 73 height 14
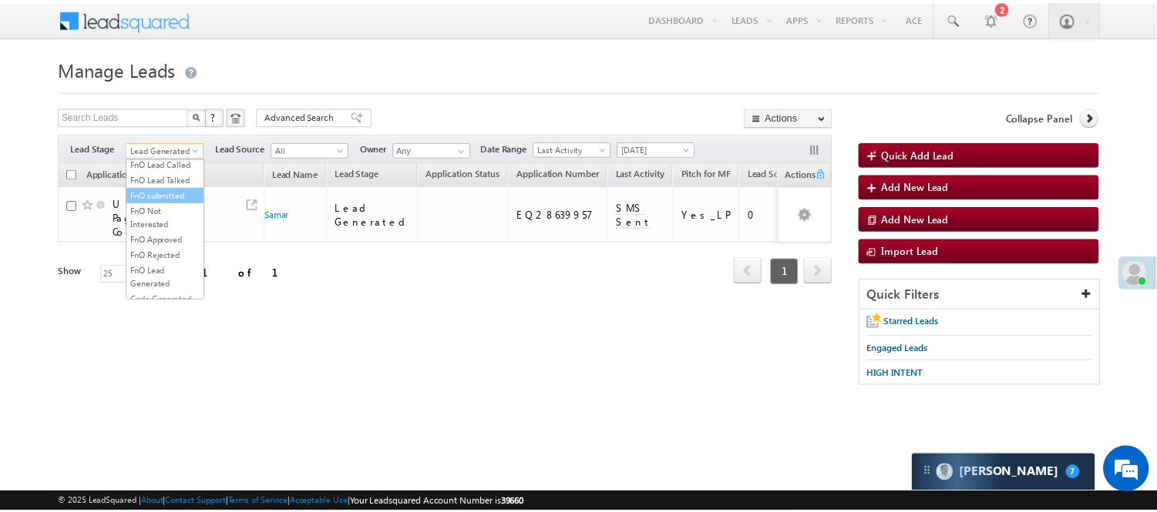
scroll to position [382, 0]
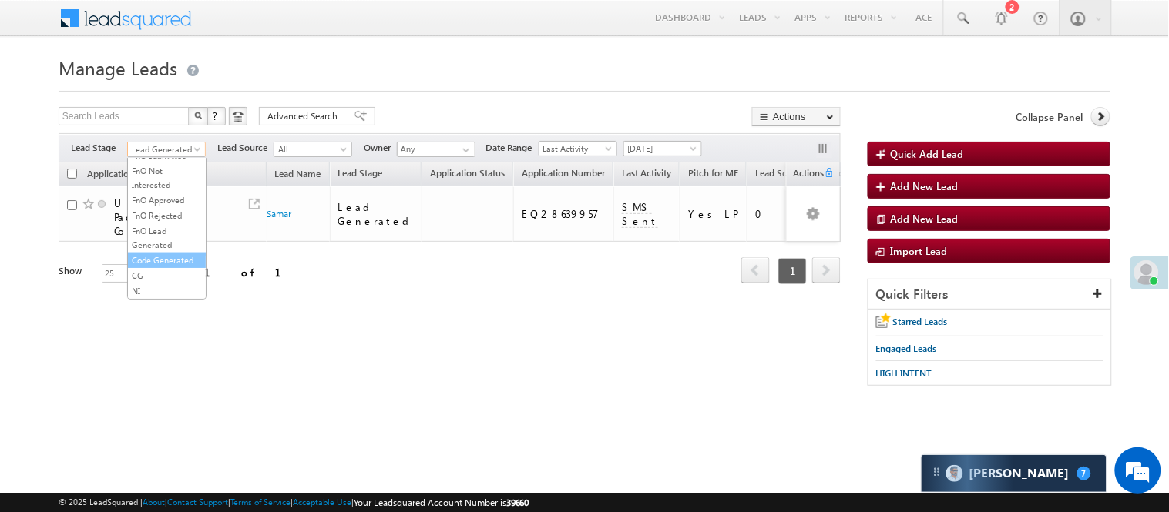
click at [149, 256] on link "Code Generated" at bounding box center [167, 260] width 78 height 14
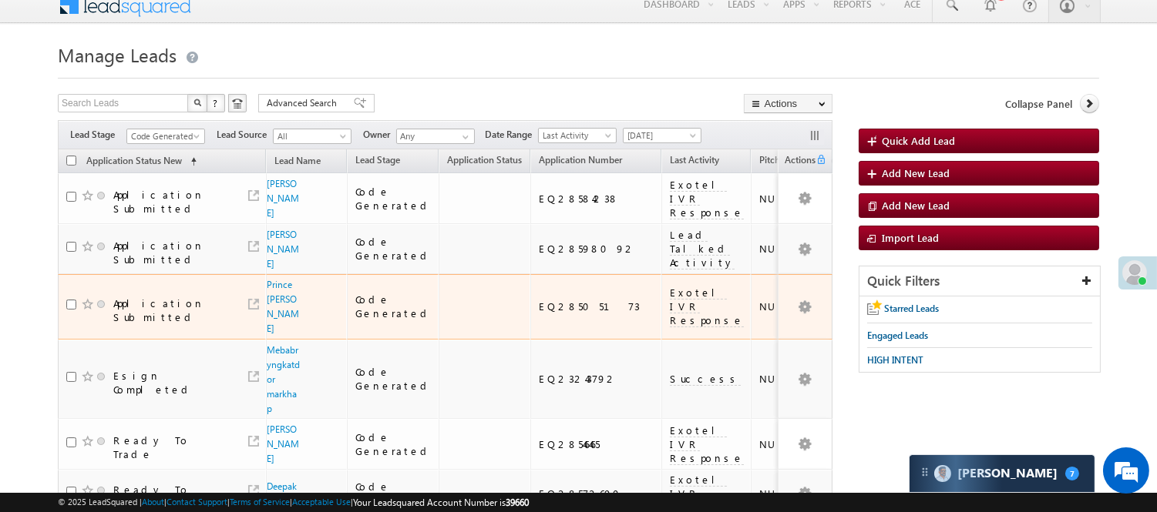
scroll to position [0, 0]
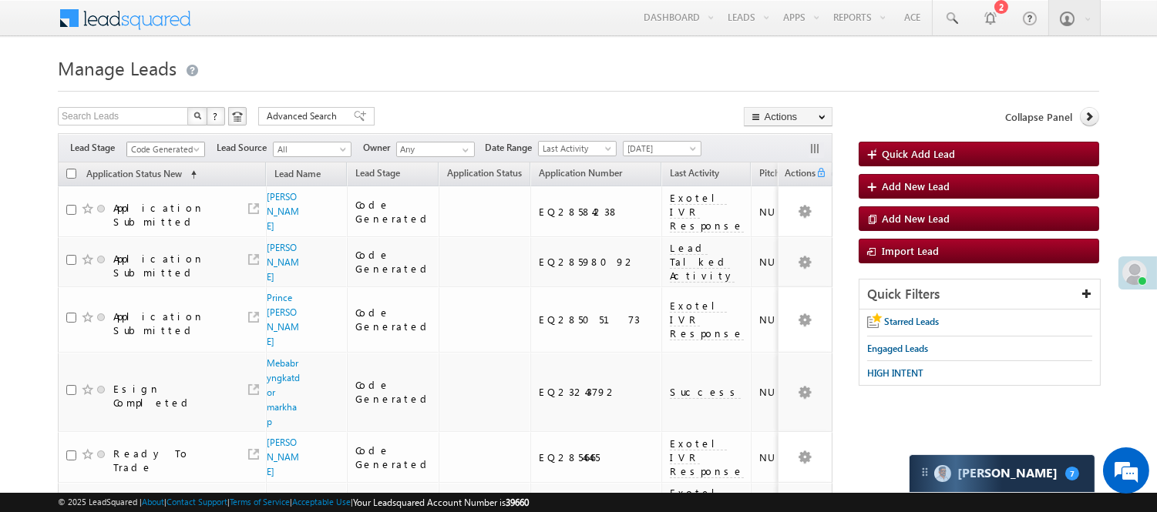
click at [170, 147] on span "Code Generated" at bounding box center [163, 150] width 73 height 14
click at [158, 188] on link "Lead Generated" at bounding box center [166, 182] width 78 height 14
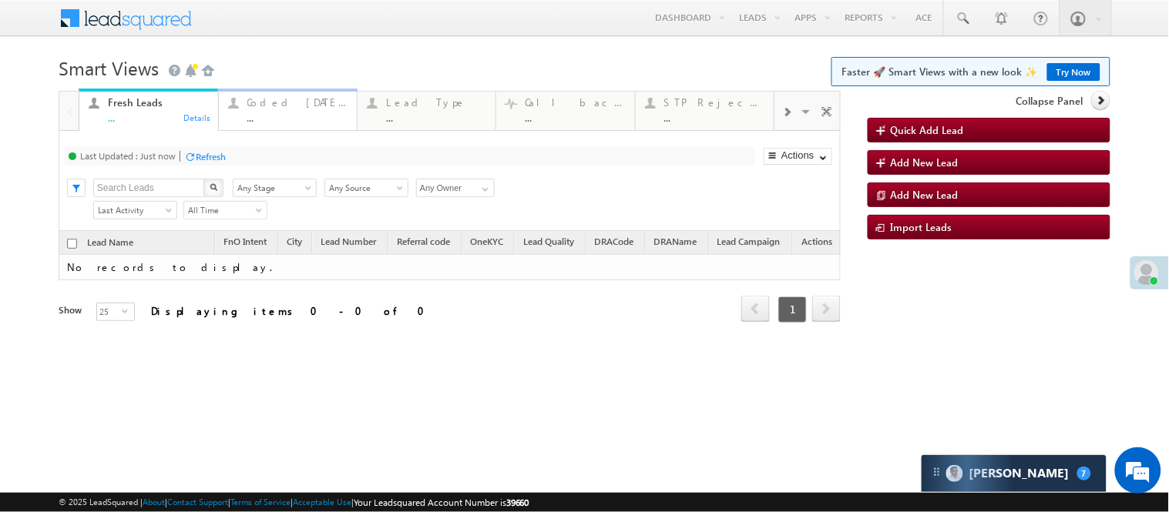
click at [282, 102] on div "Coded Today" at bounding box center [297, 102] width 100 height 12
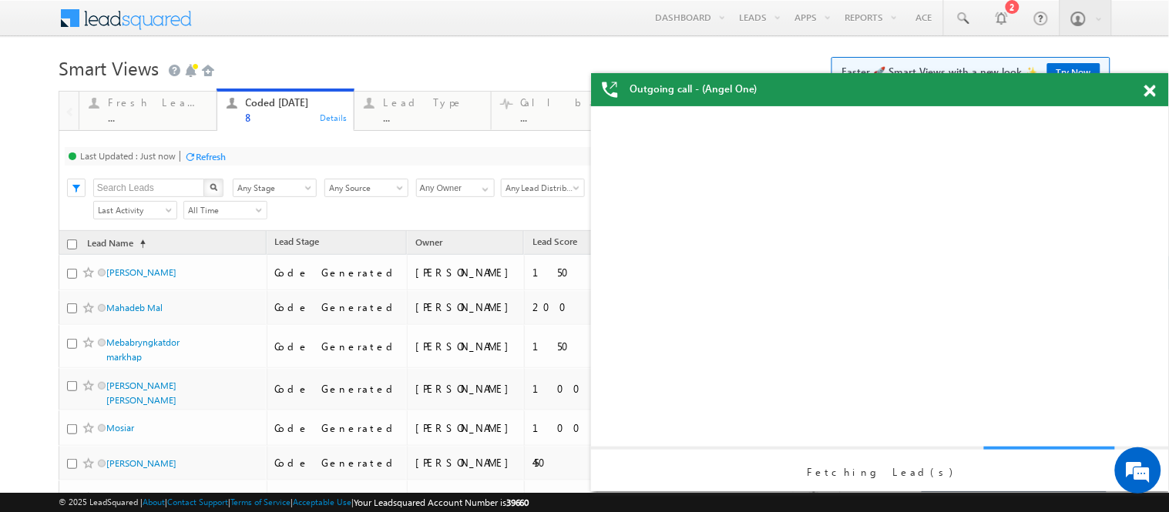
click at [1149, 87] on span at bounding box center [1150, 91] width 12 height 13
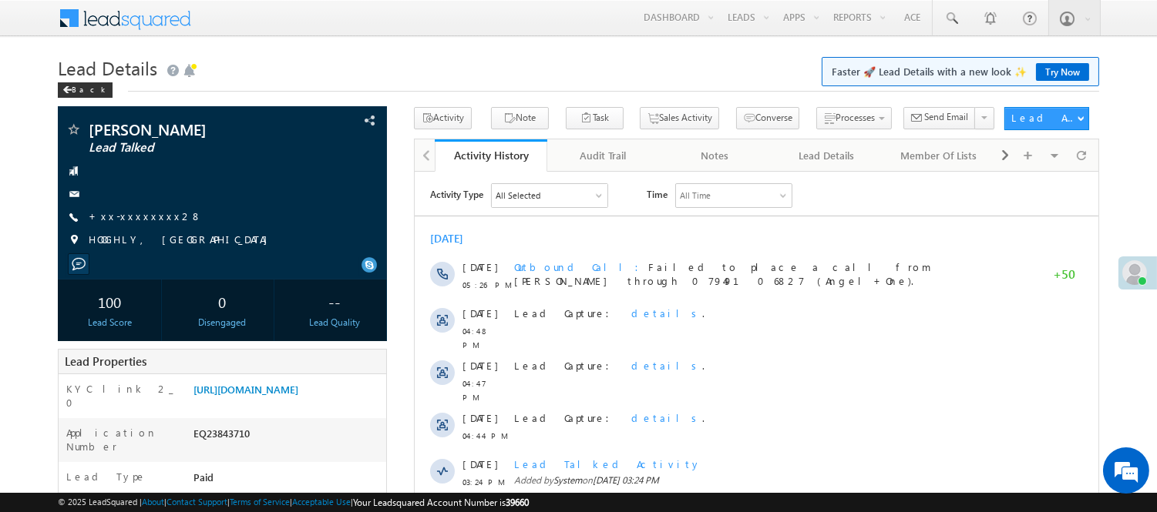
click at [521, 189] on div "All Selected" at bounding box center [517, 195] width 45 height 14
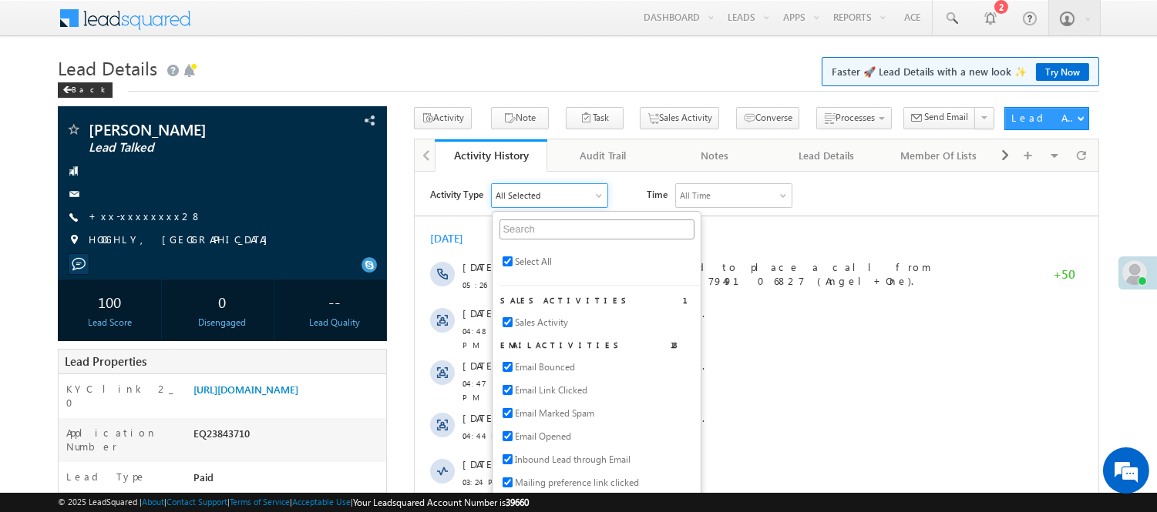
scroll to position [428, 0]
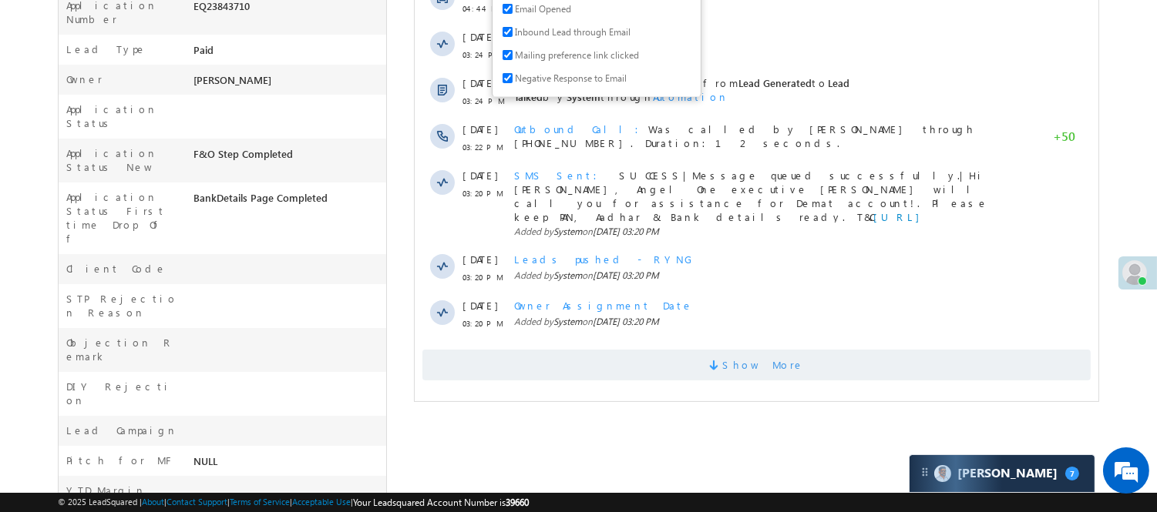
click at [744, 350] on span "Show More" at bounding box center [763, 365] width 82 height 31
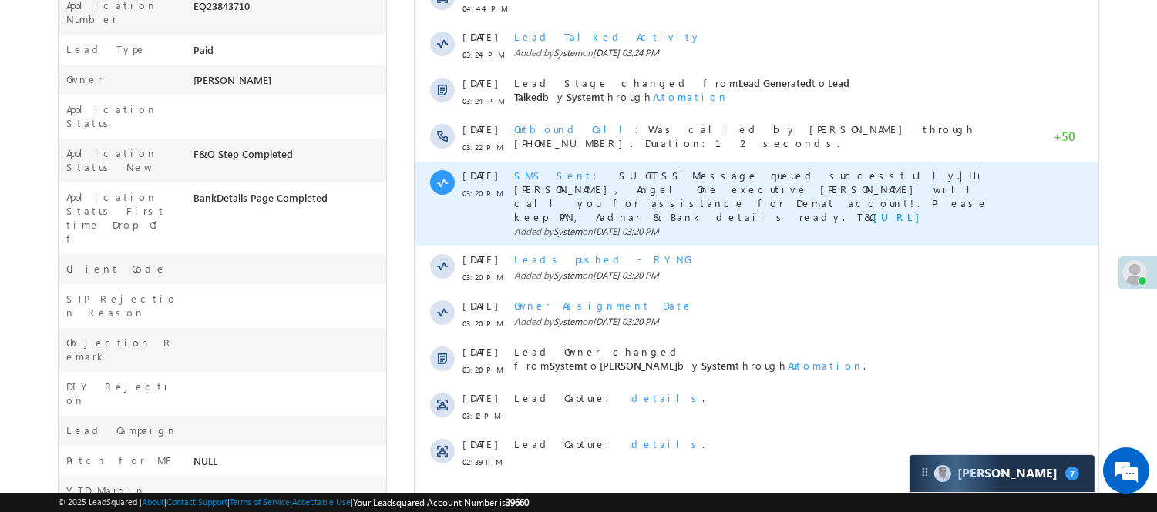
click at [533, 169] on span "SMS Sent" at bounding box center [559, 175] width 92 height 13
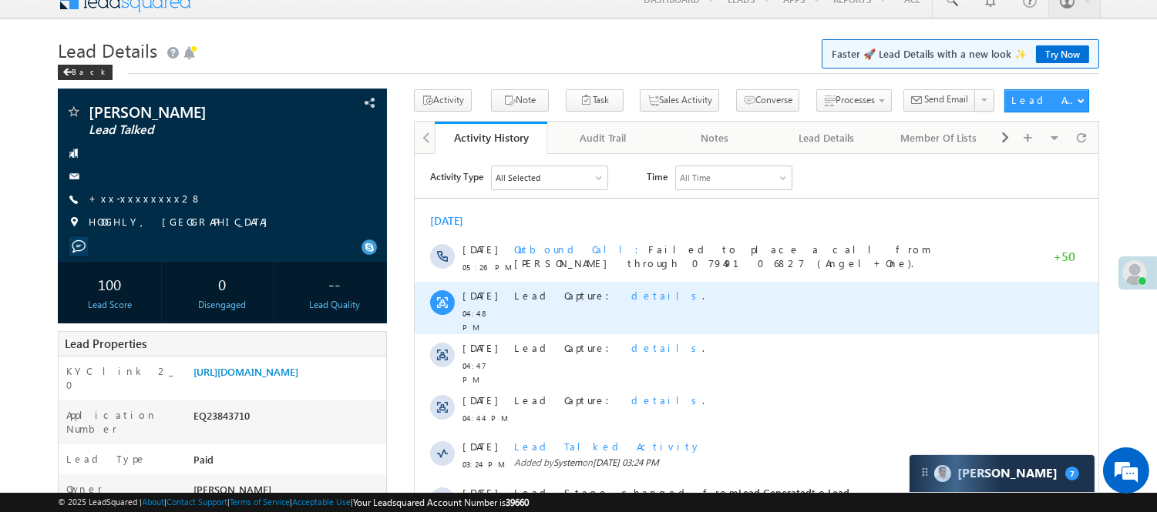
scroll to position [0, 0]
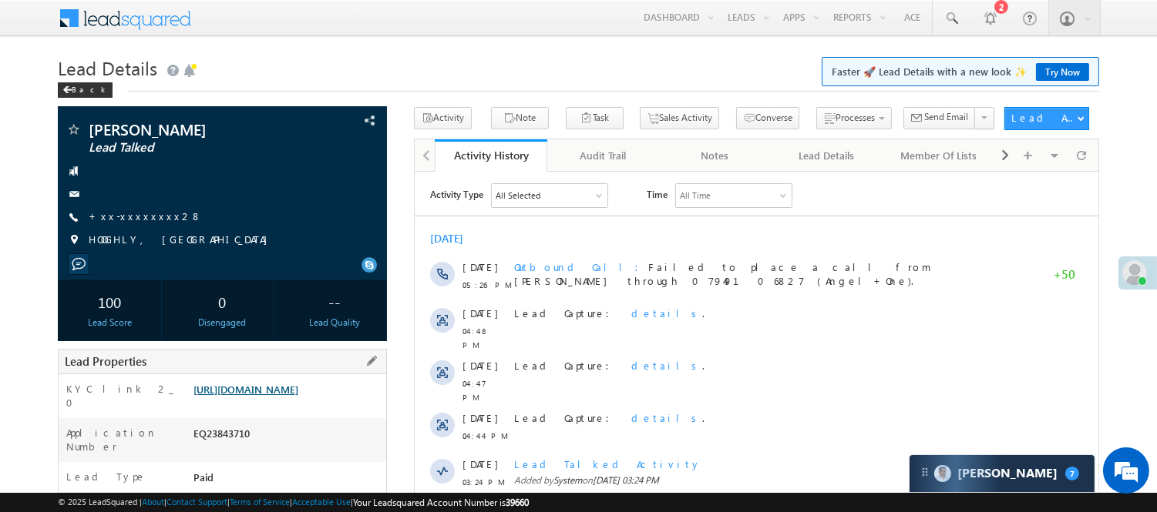
click at [298, 396] on link "https://angelbroking1-pk3em7sa.customui-test.leadsquared.com?leadId=649adc0f-43…" at bounding box center [245, 389] width 105 height 13
click at [254, 396] on link "https://angelbroking1-pk3em7sa.customui-test.leadsquared.com?leadId=649adc0f-43…" at bounding box center [245, 389] width 105 height 13
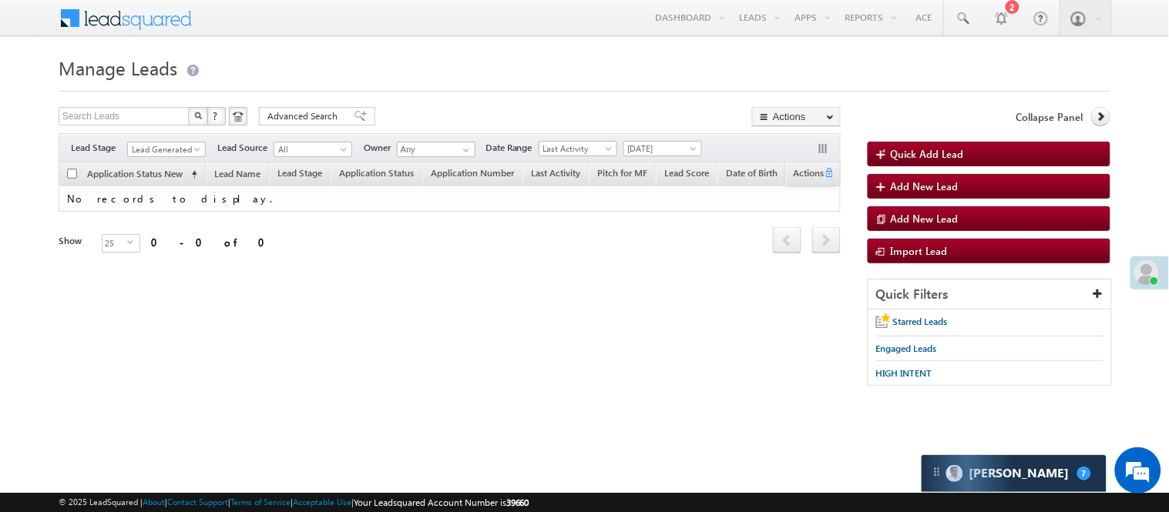
click at [154, 146] on span "Lead Generated" at bounding box center [164, 150] width 73 height 14
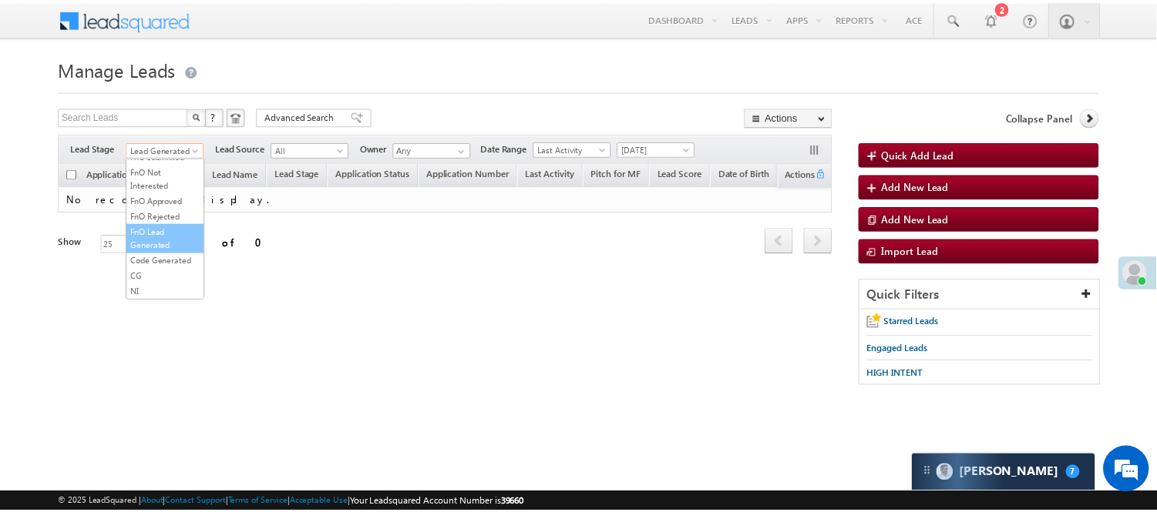
scroll to position [382, 0]
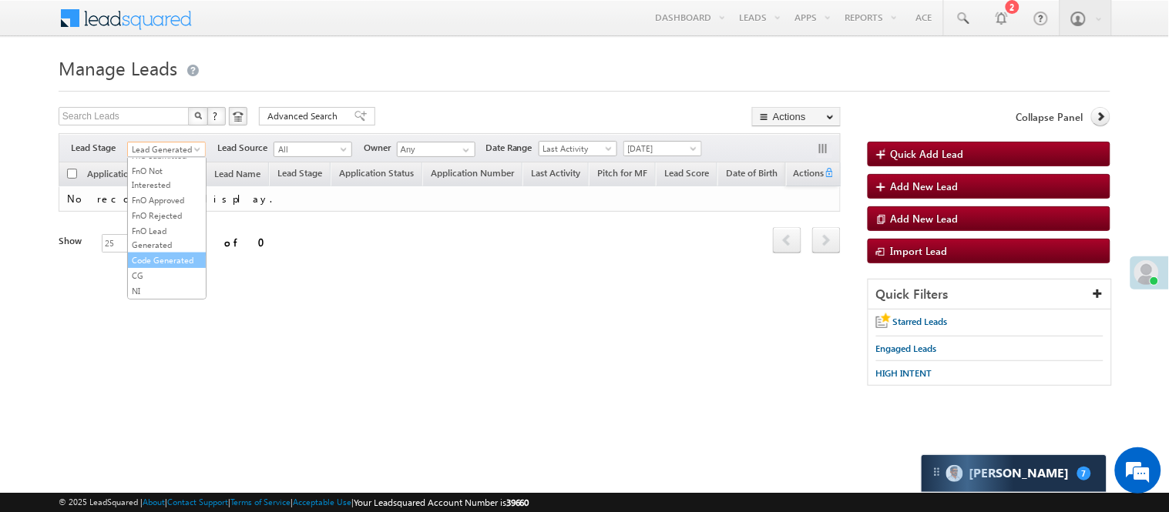
click at [156, 260] on link "Code Generated" at bounding box center [167, 260] width 78 height 14
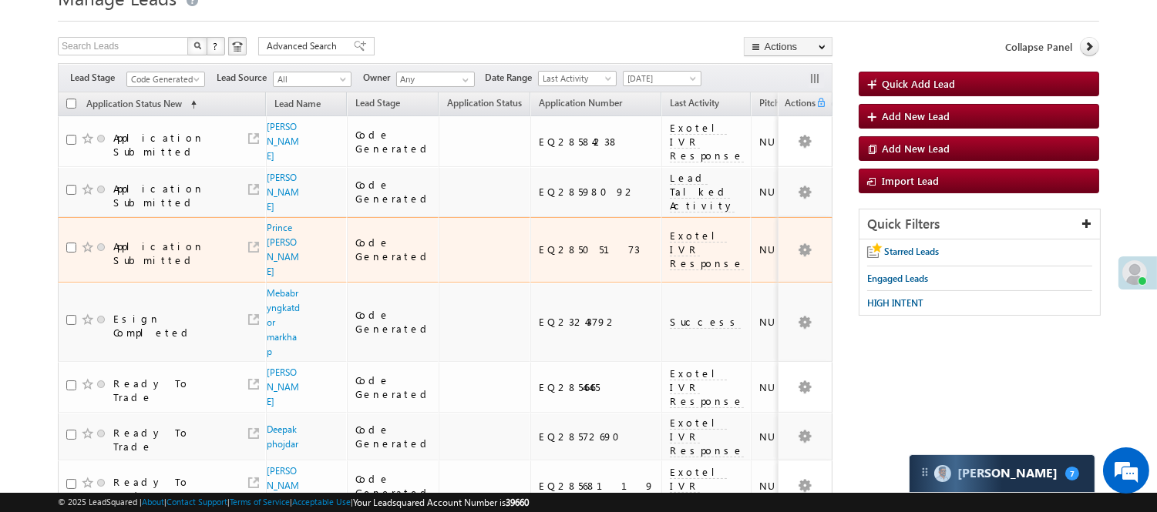
scroll to position [86, 0]
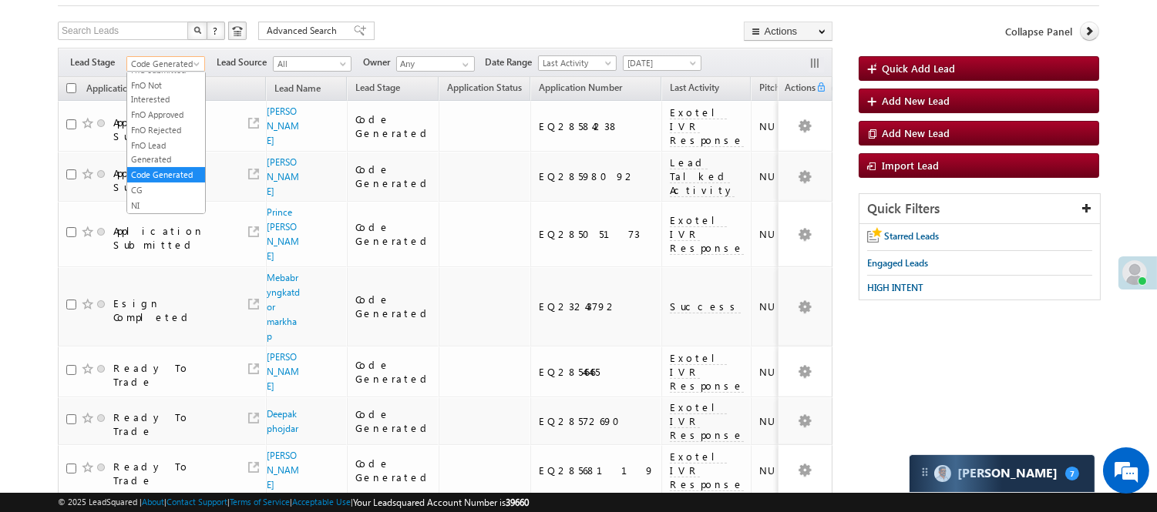
click at [170, 62] on span "Code Generated" at bounding box center [163, 64] width 73 height 14
click at [165, 125] on link "Lead Called" at bounding box center [166, 118] width 78 height 14
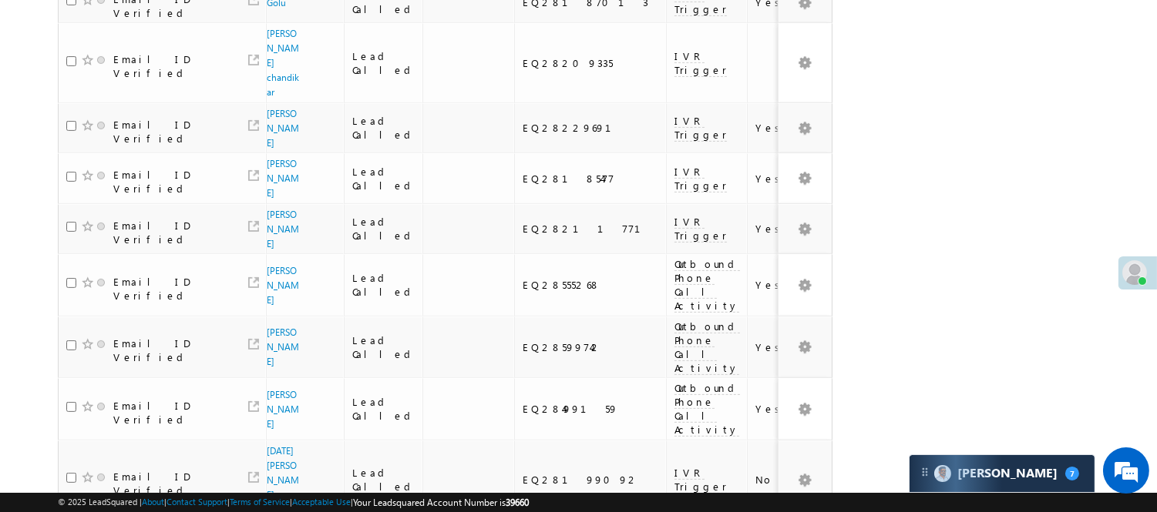
scroll to position [1156, 0]
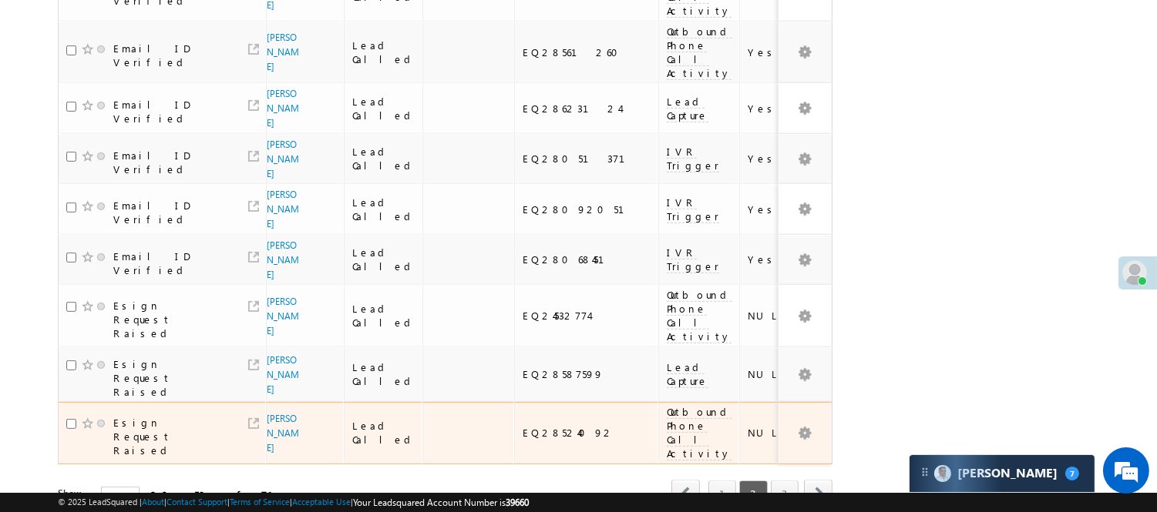
scroll to position [1038, 0]
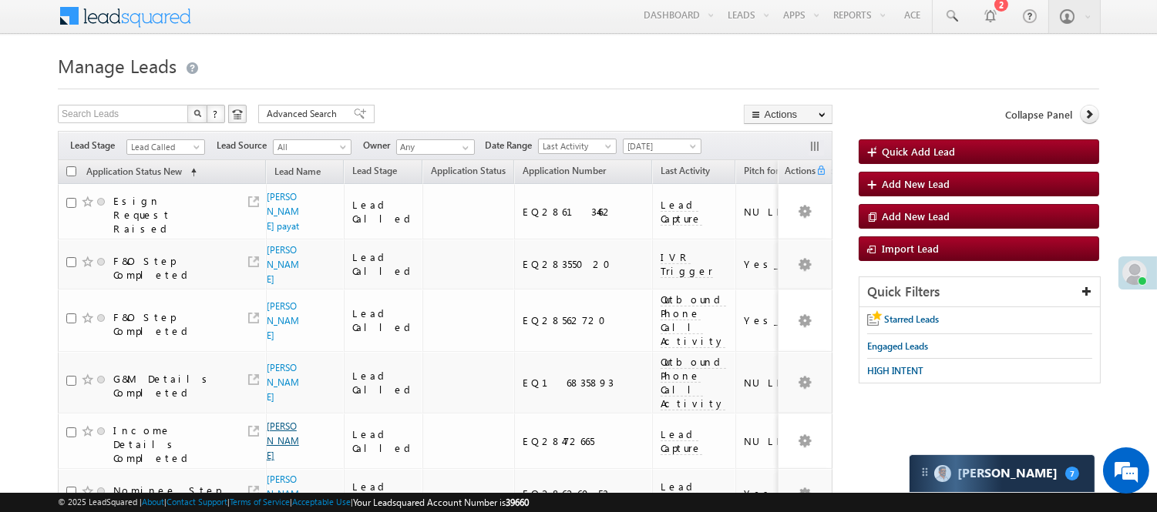
scroll to position [0, 0]
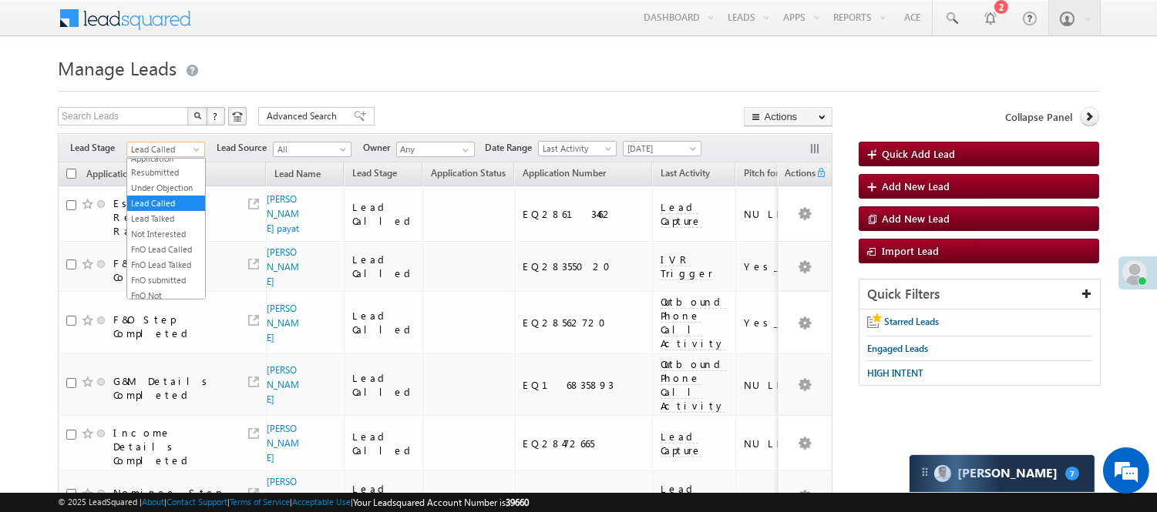
click at [186, 146] on span "Lead Called" at bounding box center [163, 150] width 73 height 14
click at [181, 226] on link "Lead Talked" at bounding box center [166, 219] width 78 height 14
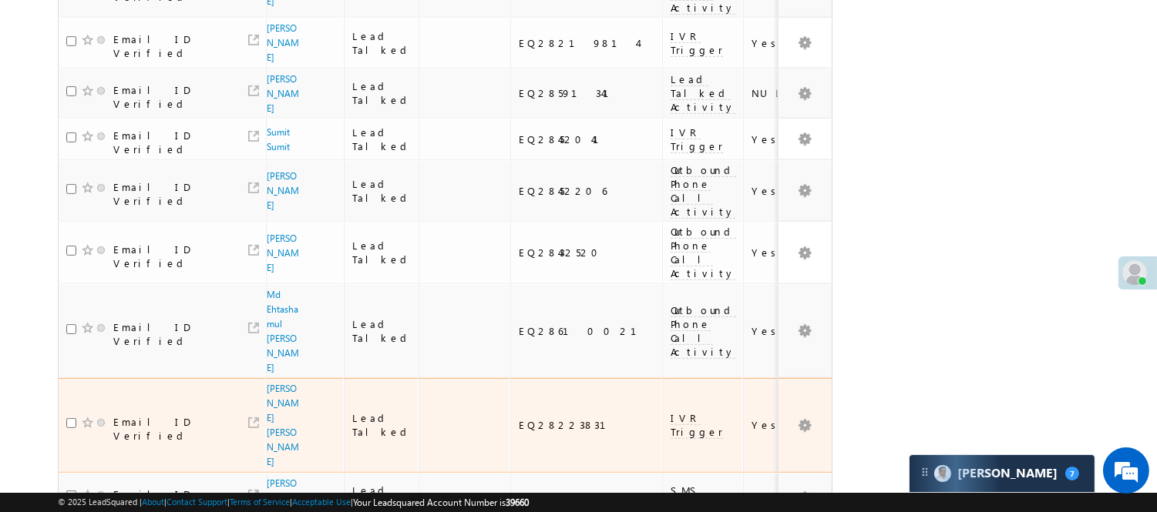
scroll to position [1144, 0]
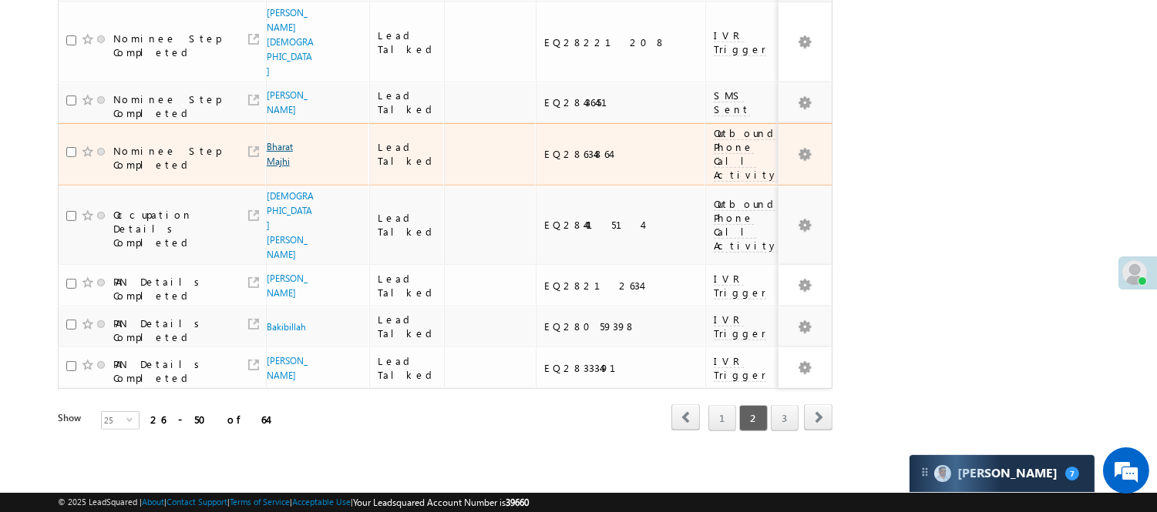
click at [280, 147] on link "Bharat Majhi" at bounding box center [280, 154] width 26 height 26
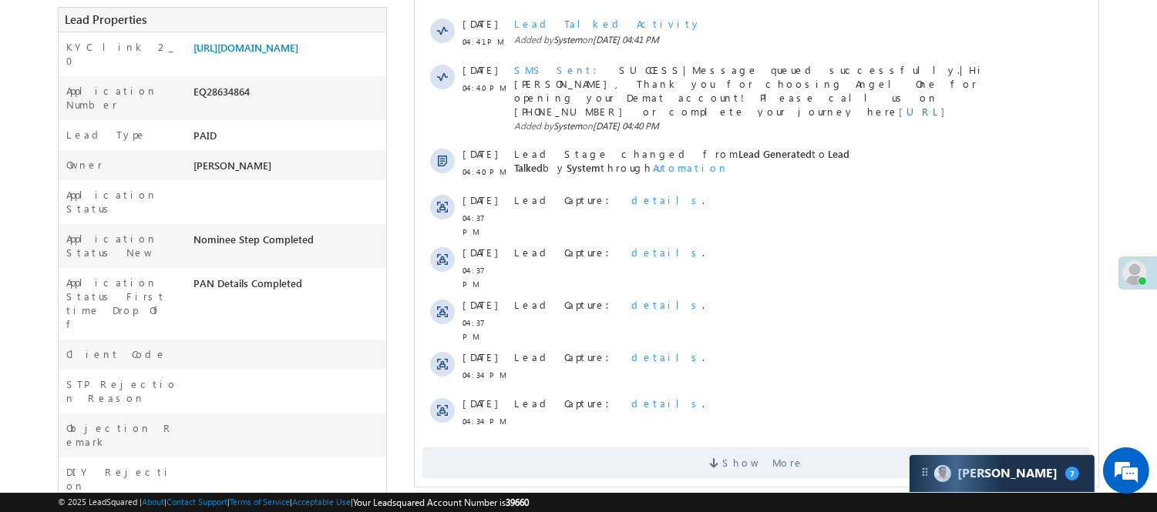
scroll to position [611, 0]
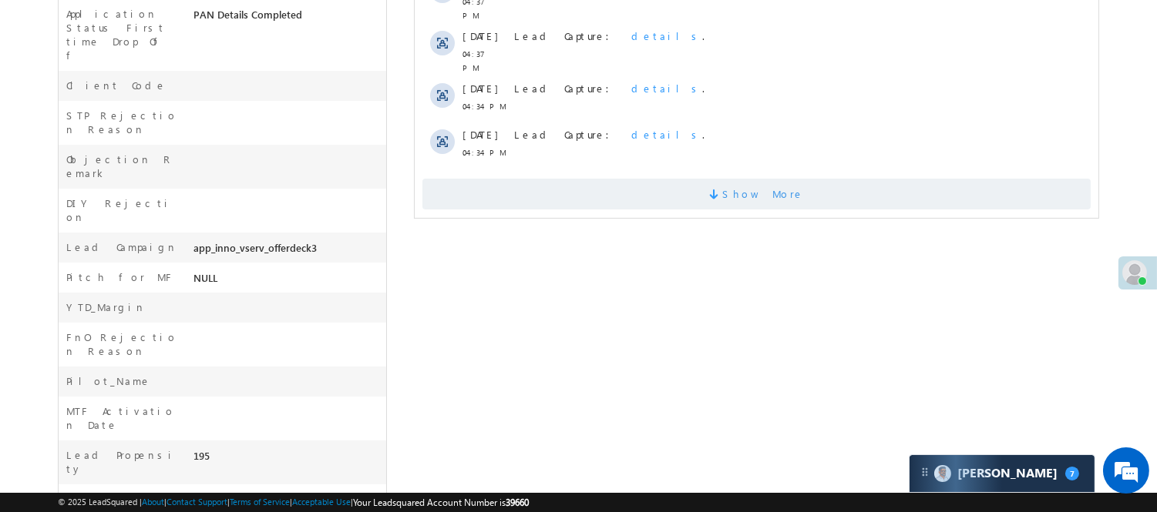
click at [620, 179] on span "Show More" at bounding box center [755, 194] width 668 height 31
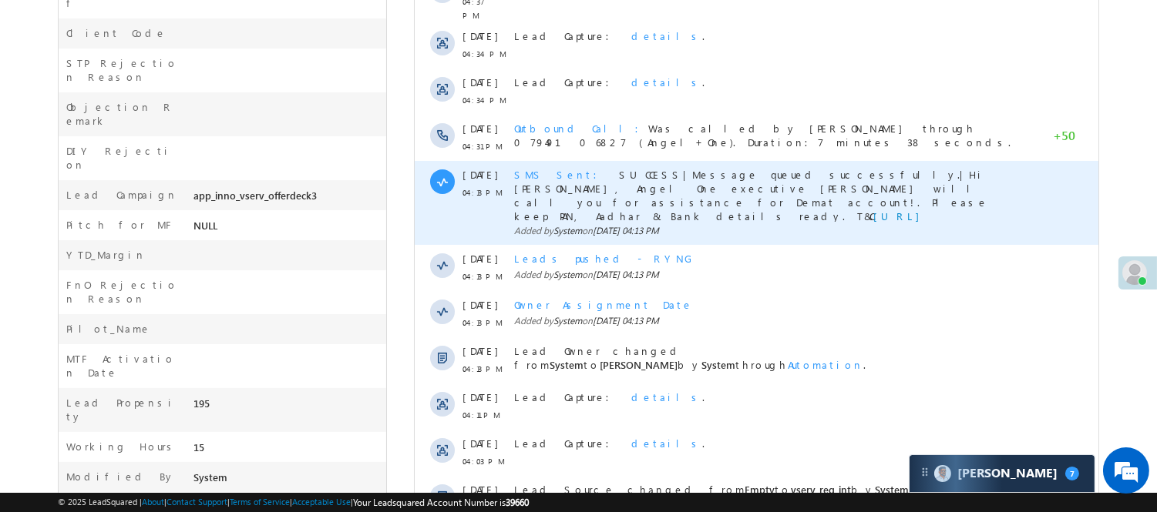
scroll to position [782, 0]
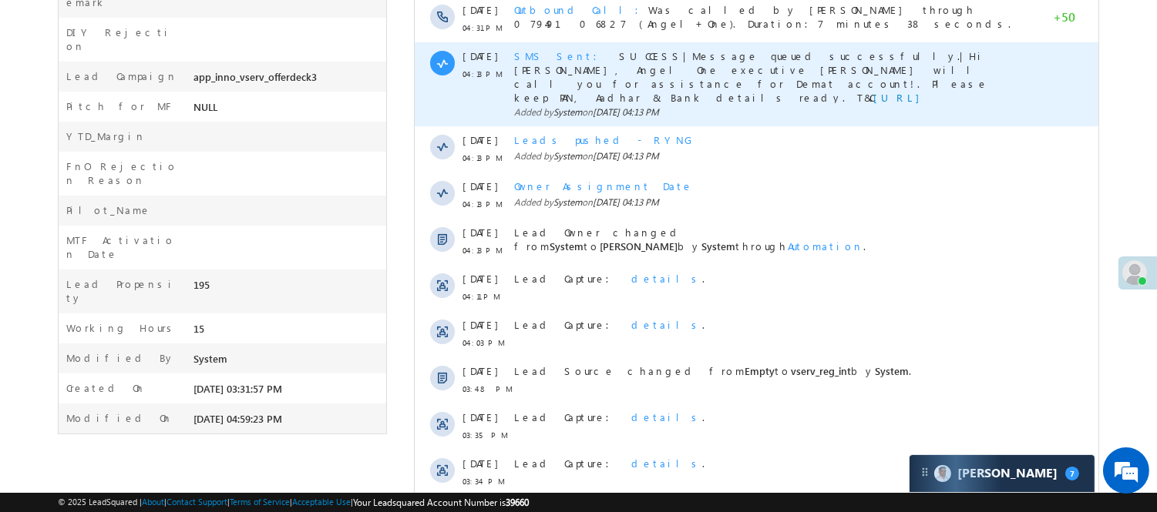
click at [543, 49] on span "SMS Sent" at bounding box center [559, 55] width 92 height 13
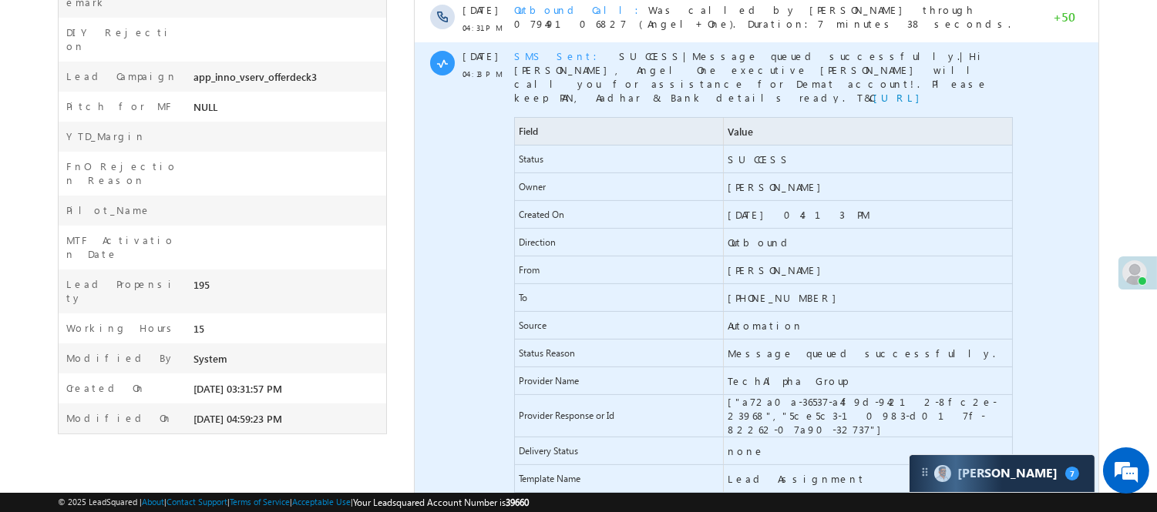
click at [532, 49] on span "SMS Sent" at bounding box center [559, 55] width 92 height 13
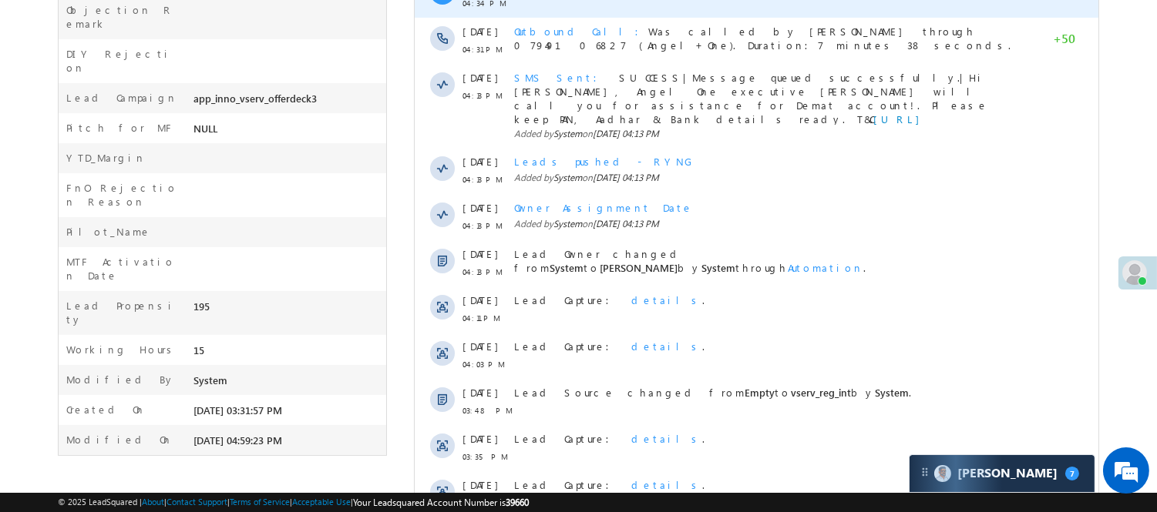
scroll to position [479, 0]
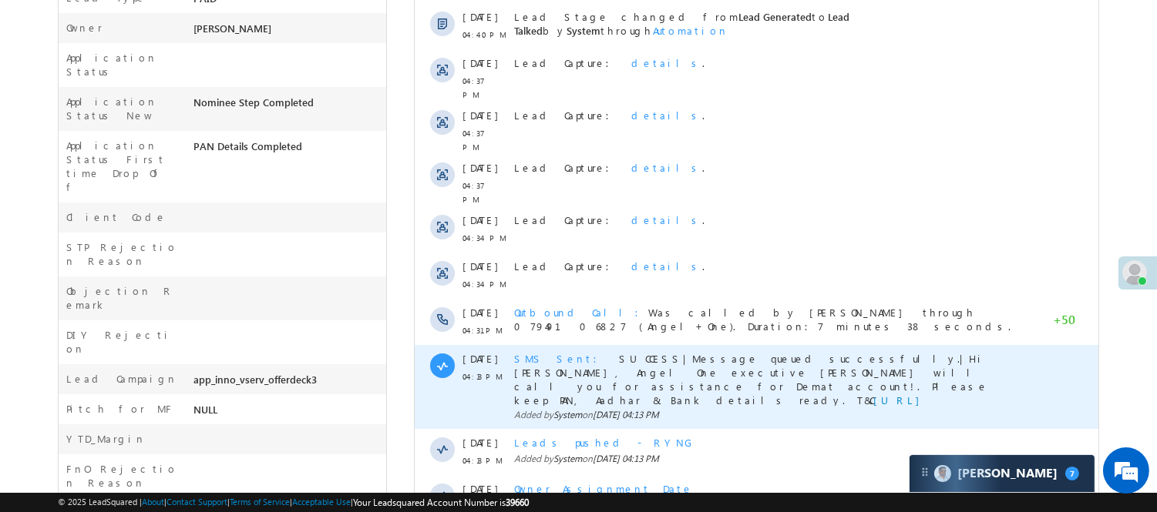
click at [527, 352] on span "SMS Sent" at bounding box center [559, 358] width 92 height 13
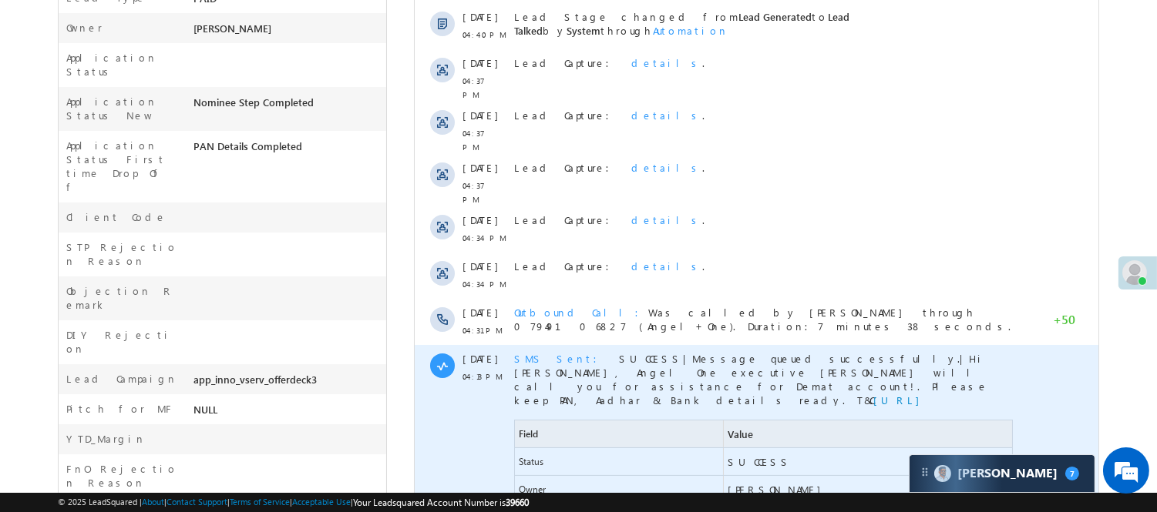
scroll to position [650, 0]
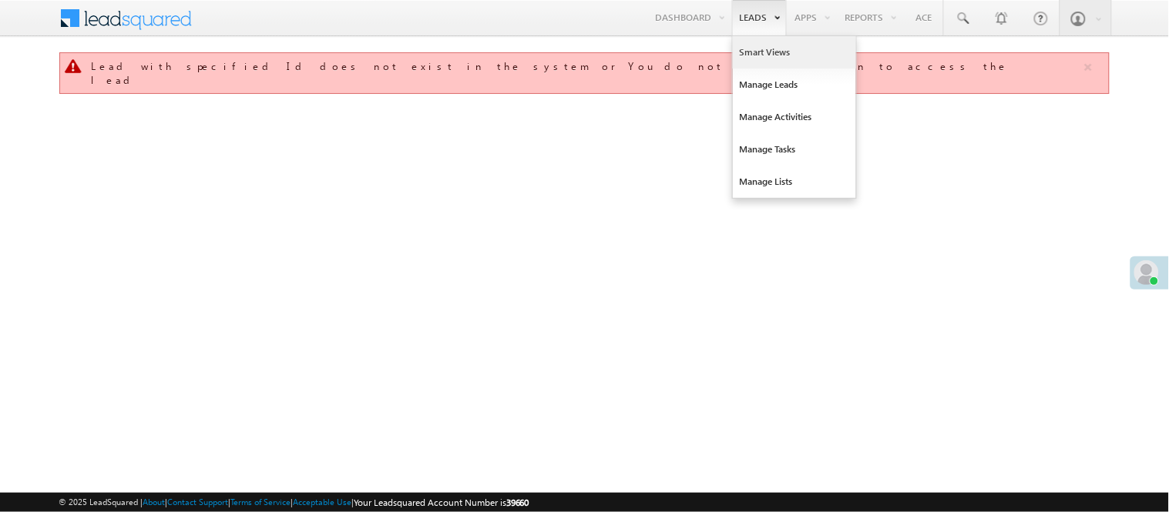
click at [750, 49] on link "Smart Views" at bounding box center [794, 52] width 123 height 32
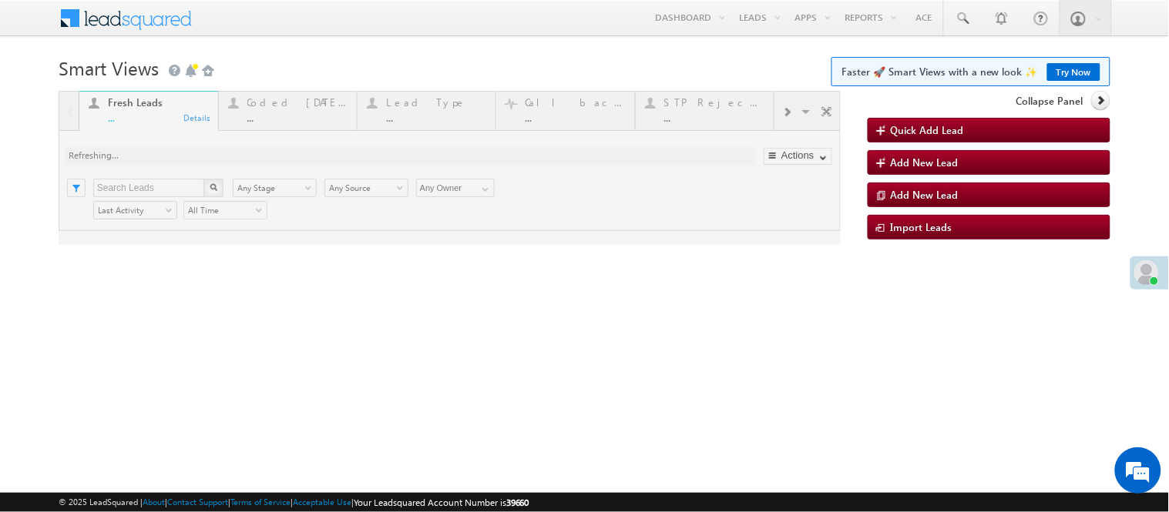
click at [278, 114] on div at bounding box center [450, 168] width 782 height 154
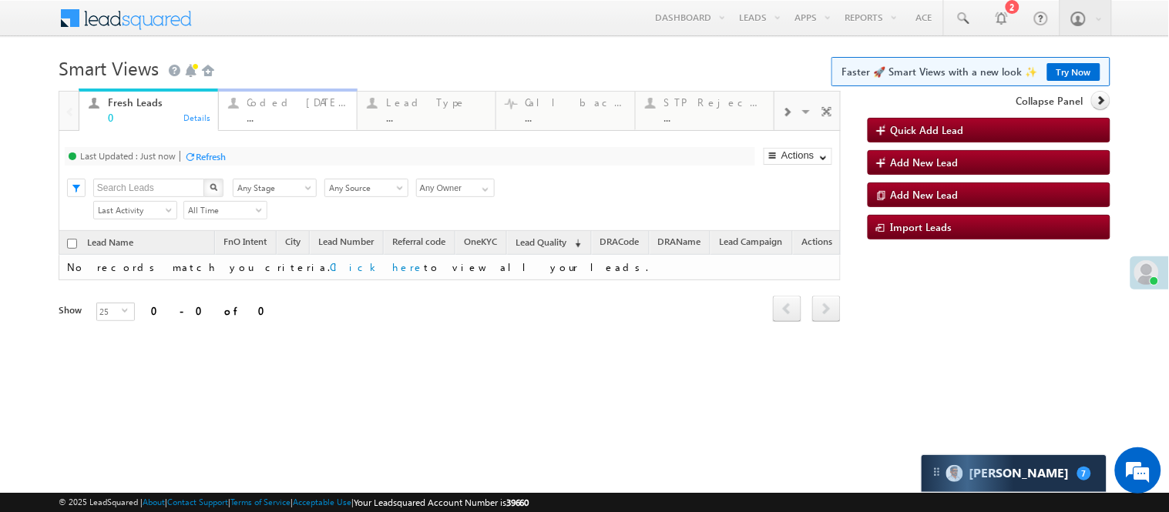
click at [294, 116] on div "..." at bounding box center [297, 118] width 100 height 12
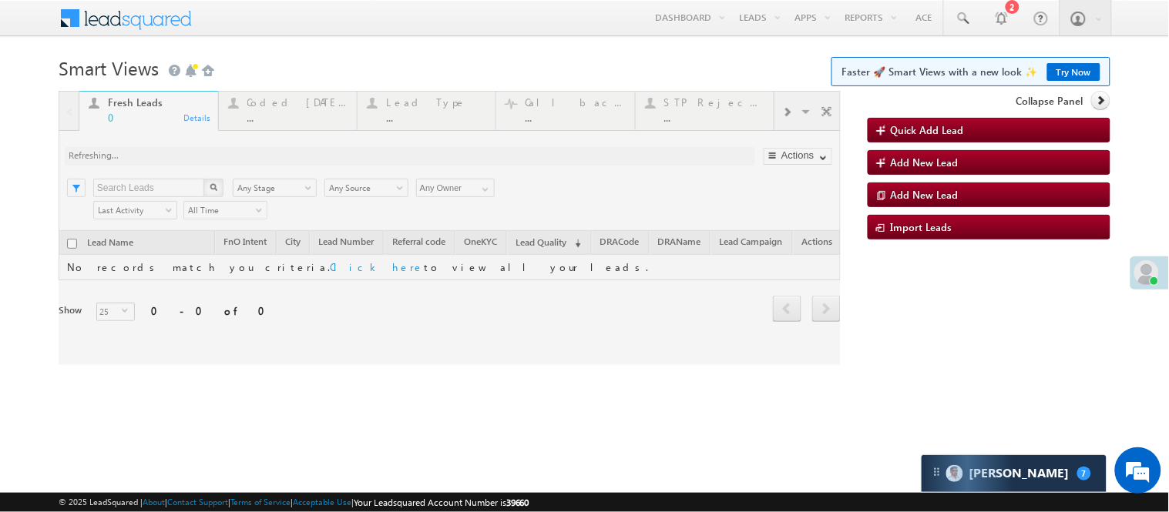
click at [1168, 475] on html "Menu Nisha Anand Yadav Nisha .Yada v@ang elbro king. com" at bounding box center [584, 237] width 1169 height 475
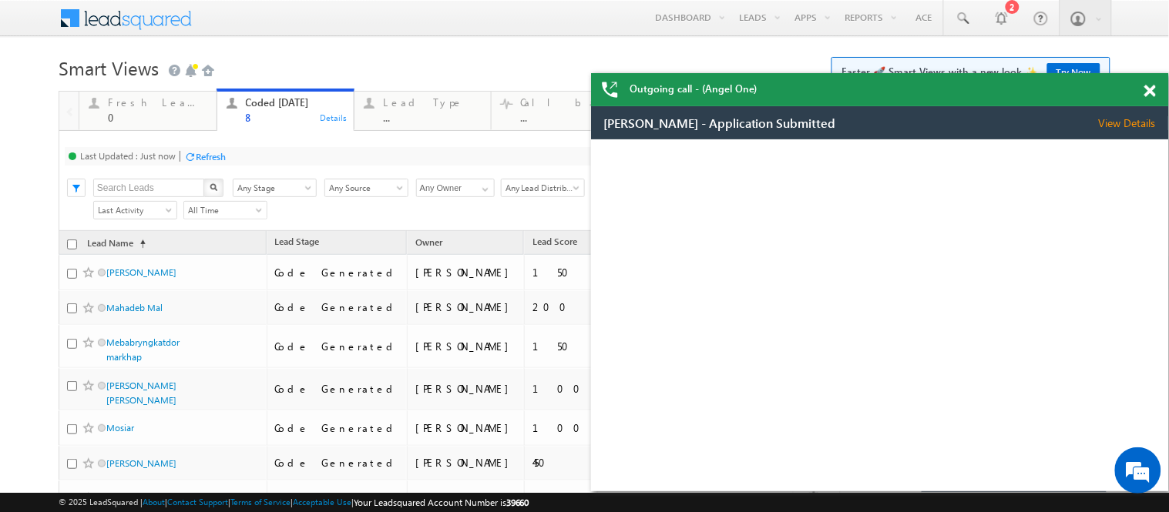
drag, startPoint x: 1143, startPoint y: 88, endPoint x: 630, endPoint y: 47, distance: 514.0
click at [1143, 88] on div "Outgoing call - (Angel One)" at bounding box center [880, 89] width 578 height 33
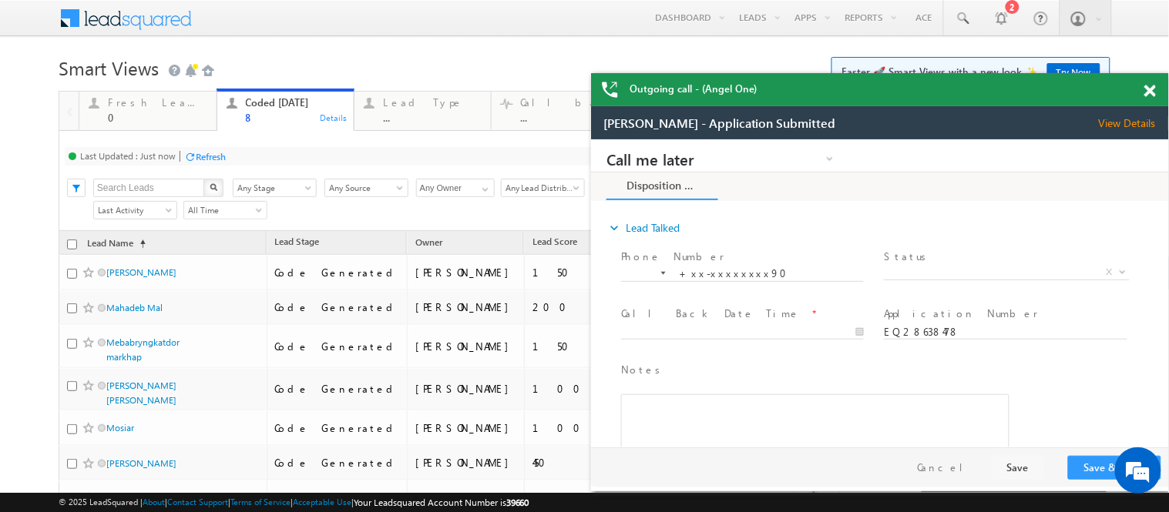
click at [1149, 91] on span at bounding box center [1150, 91] width 12 height 13
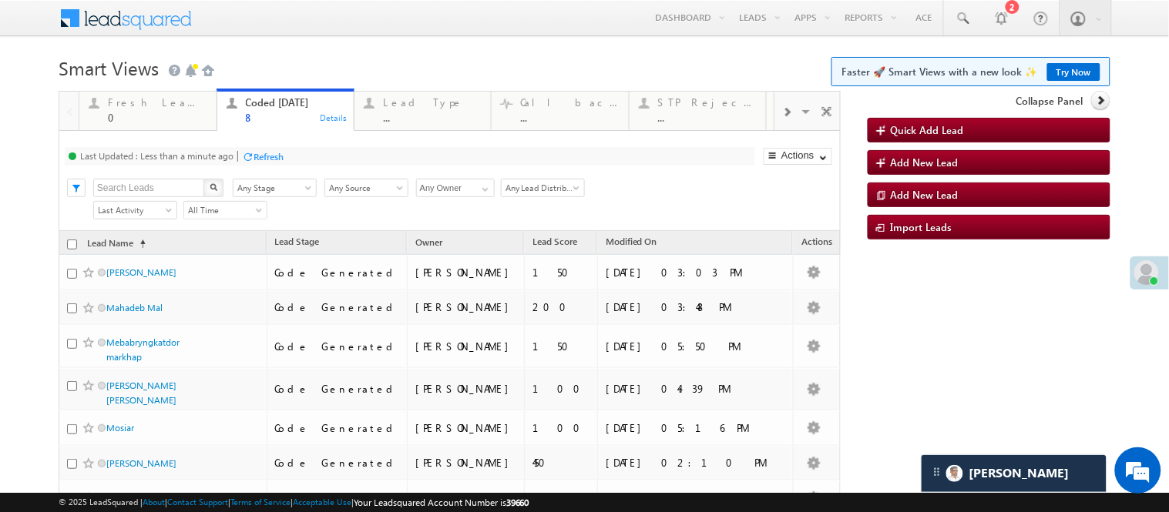
click at [607, 65] on h1 "Smart Views Getting Started Faster 🚀 Smart Views with a new look ✨ Try Now" at bounding box center [585, 67] width 1052 height 30
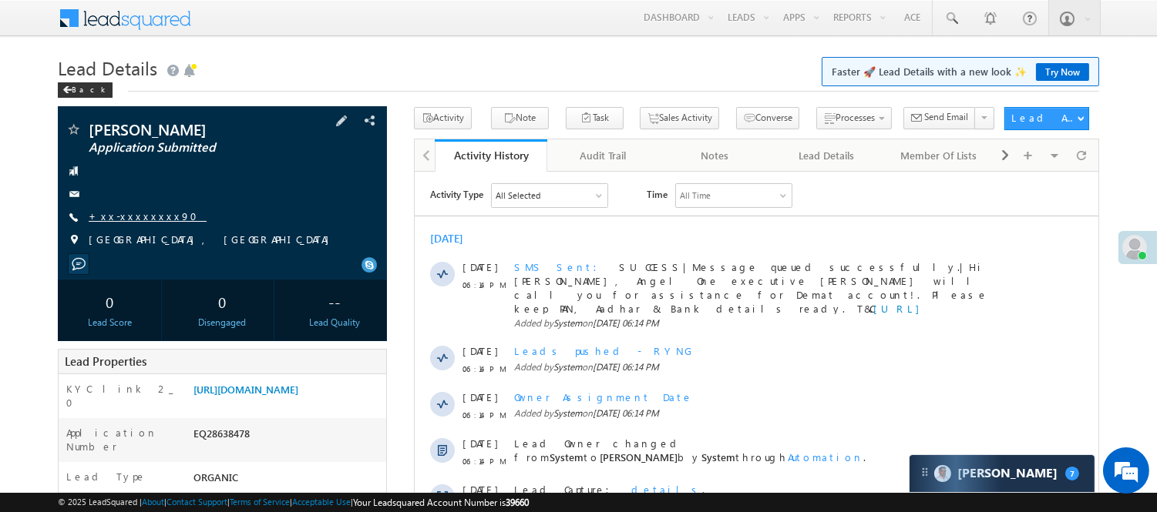
click at [128, 217] on link "+xx-xxxxxxxx90" at bounding box center [148, 216] width 118 height 13
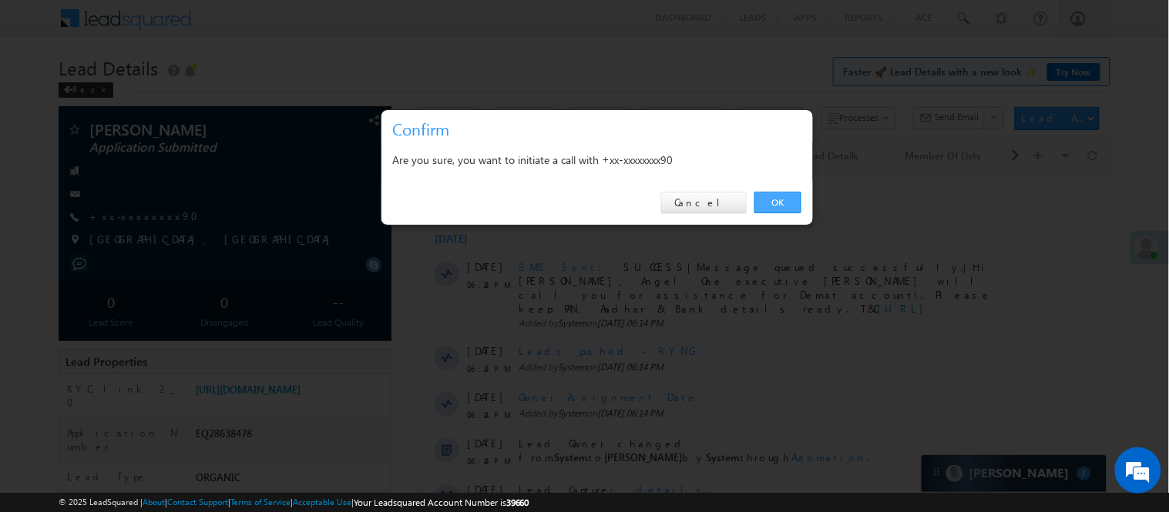
click at [775, 204] on link "OK" at bounding box center [777, 203] width 47 height 22
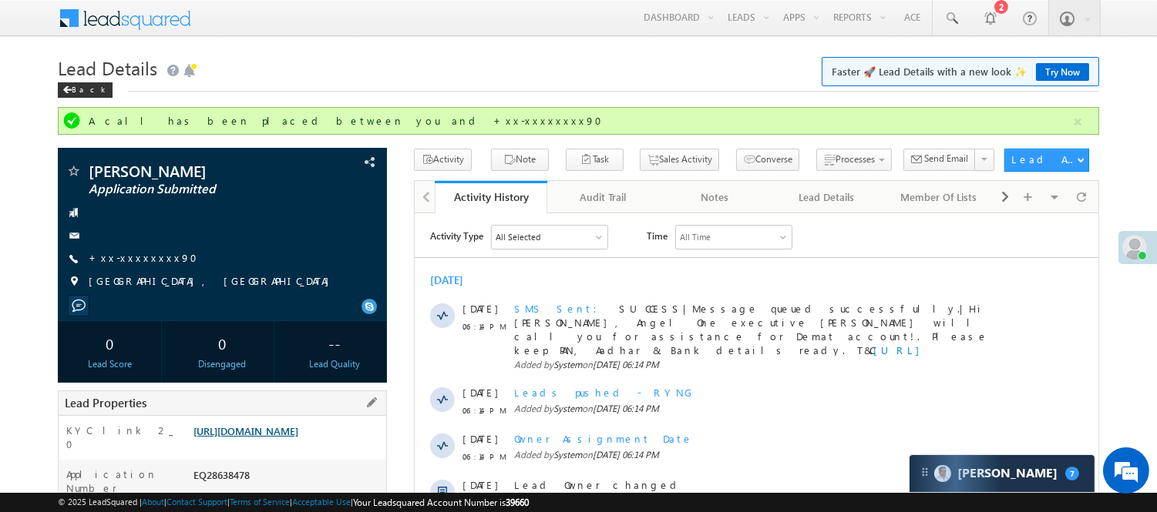
click at [272, 430] on link "[URL][DOMAIN_NAME]" at bounding box center [245, 431] width 105 height 13
click at [210, 468] on div "EQ28638478" at bounding box center [288, 479] width 196 height 22
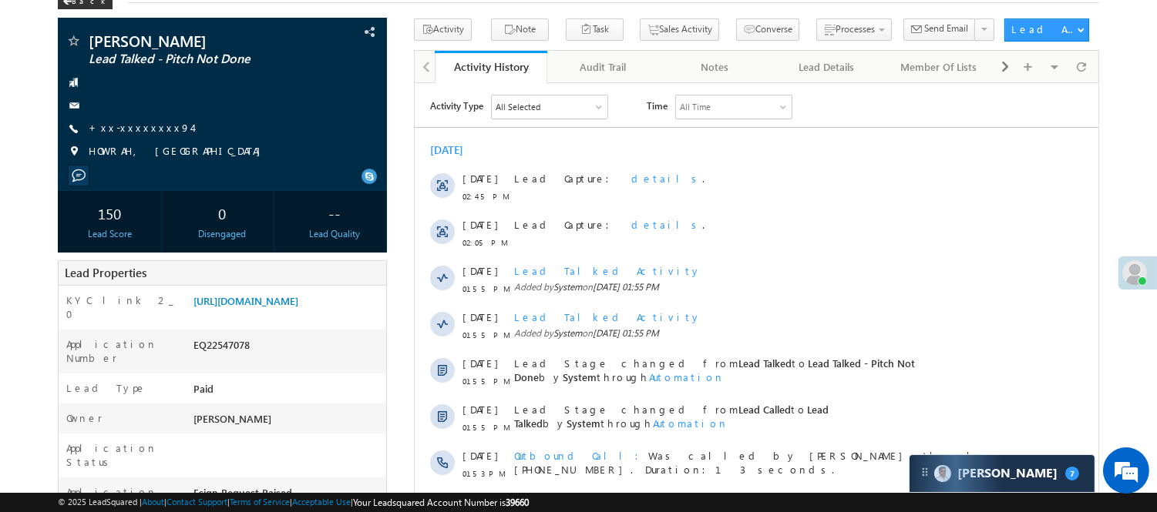
scroll to position [86, 0]
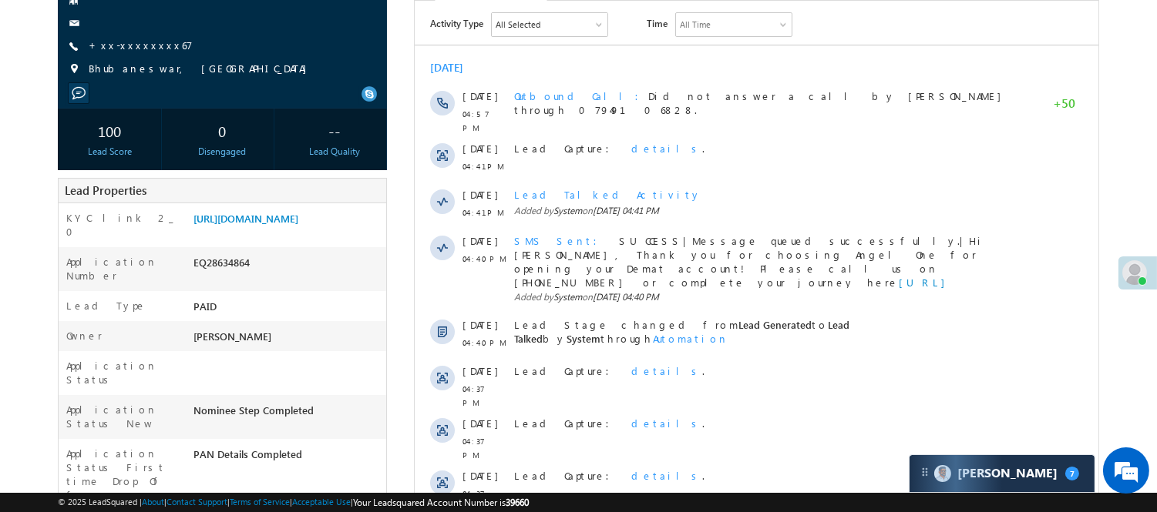
scroll to position [428, 0]
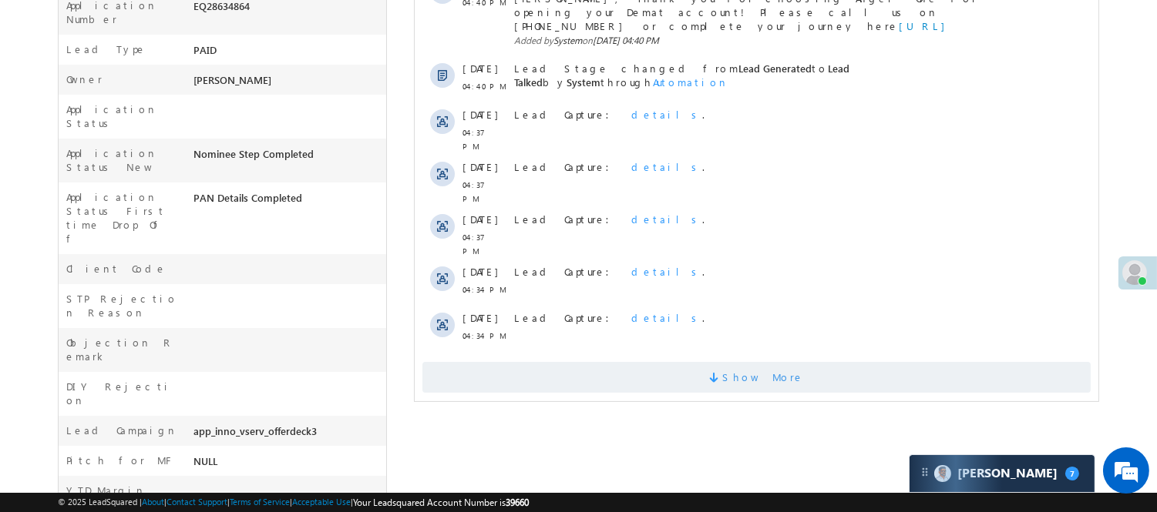
click at [582, 362] on span "Show More" at bounding box center [755, 377] width 668 height 31
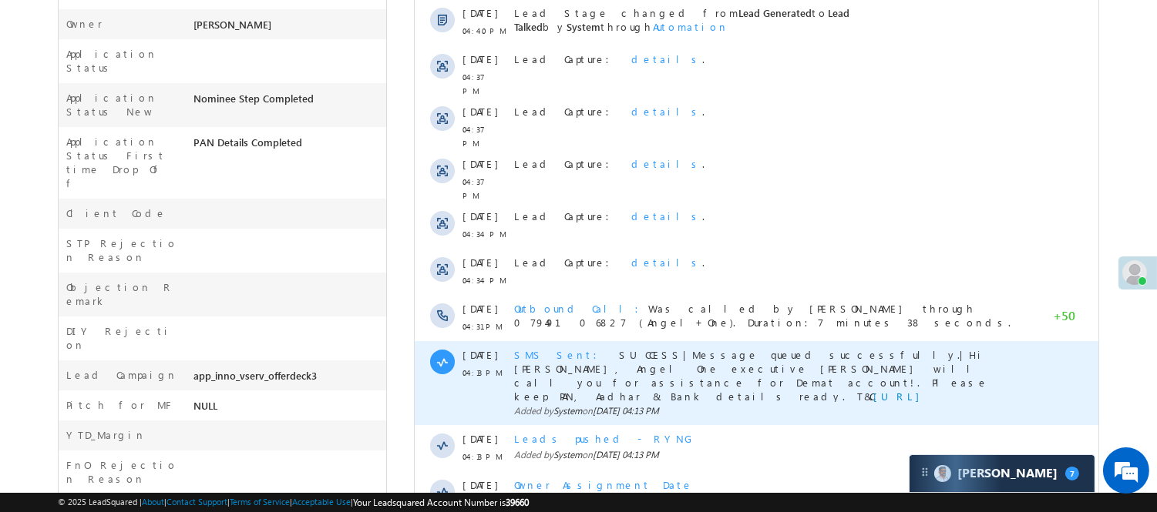
scroll to position [513, 0]
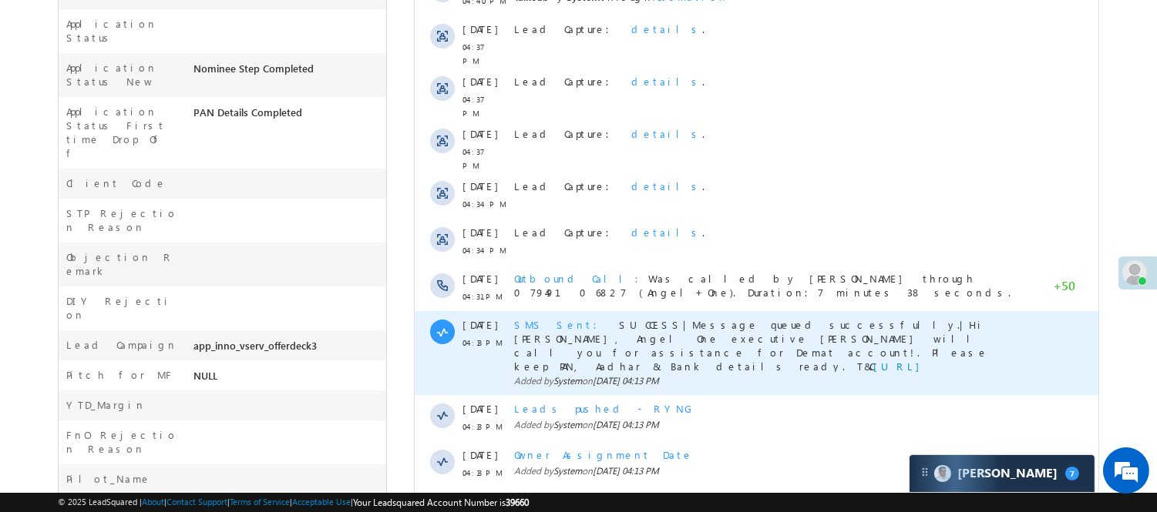
click at [525, 318] on span "SMS Sent" at bounding box center [559, 324] width 92 height 13
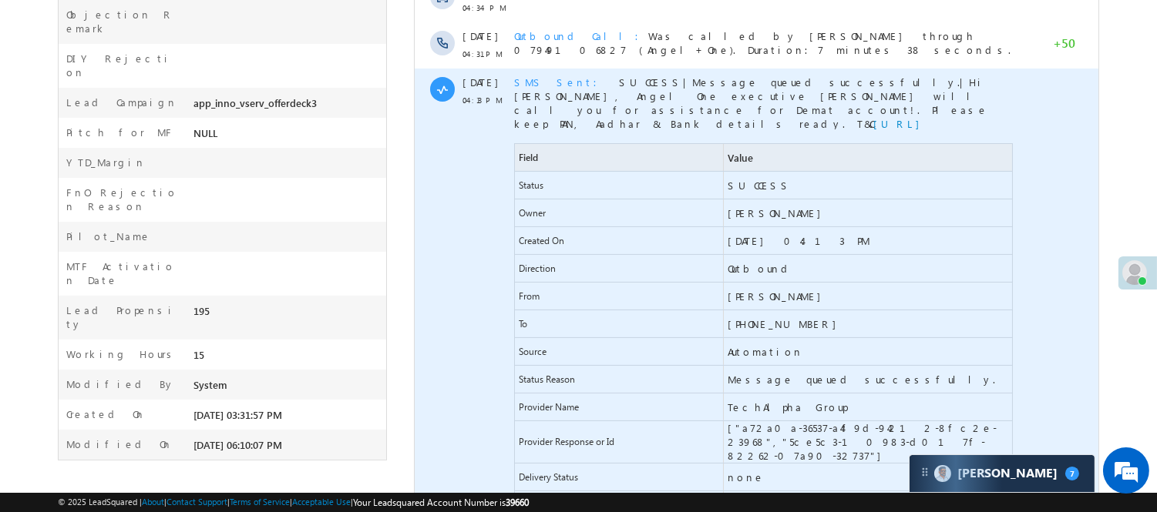
scroll to position [770, 0]
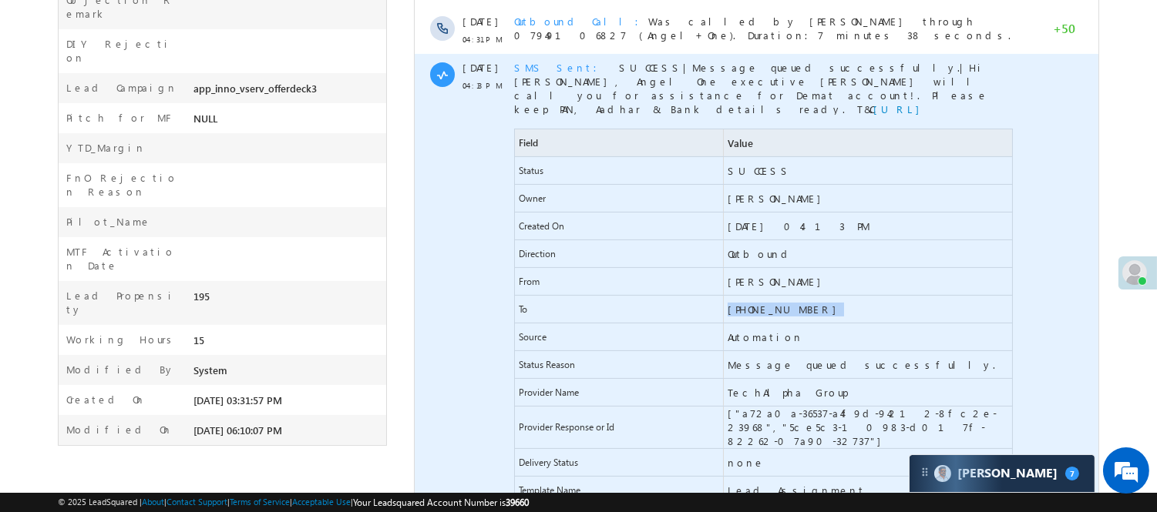
drag, startPoint x: 788, startPoint y: 261, endPoint x: 621, endPoint y: 260, distance: 167.2
click at [621, 296] on div "To [PHONE_NUMBER]" at bounding box center [762, 310] width 499 height 28
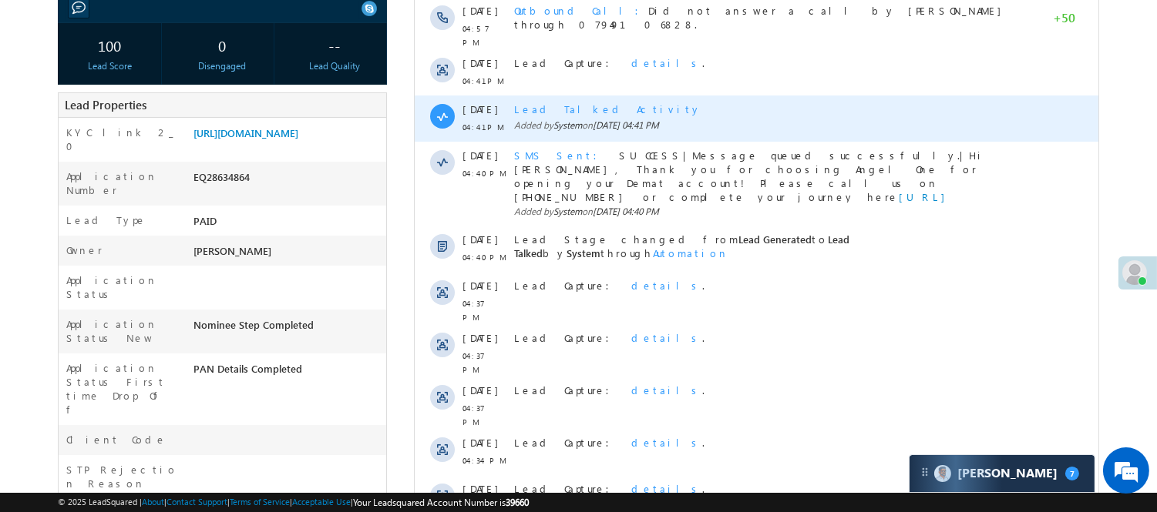
scroll to position [0, 0]
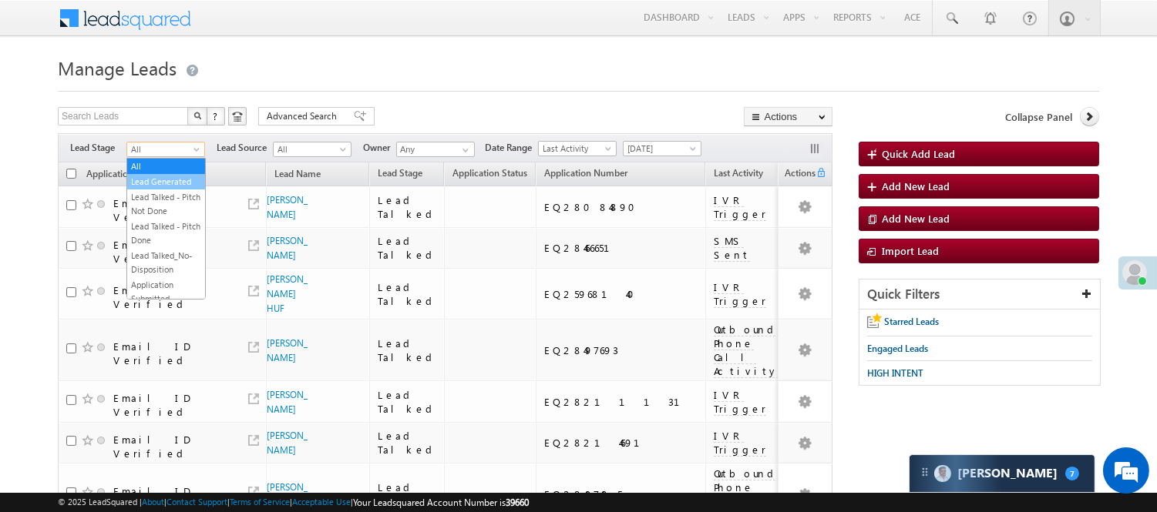
click at [154, 189] on link "Lead Generated" at bounding box center [166, 182] width 78 height 14
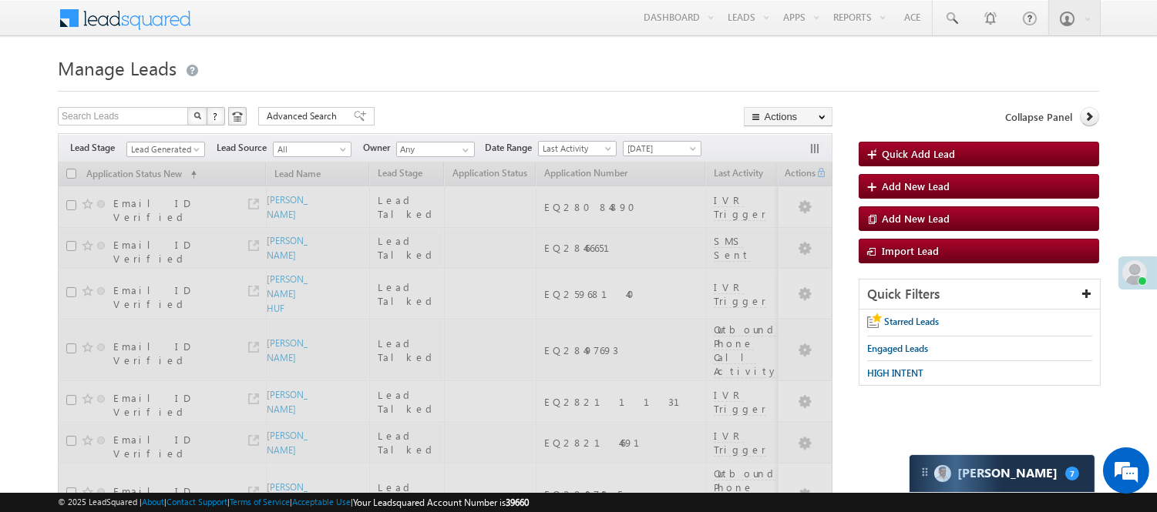
click at [458, 63] on h1 "Manage Leads" at bounding box center [578, 67] width 1041 height 30
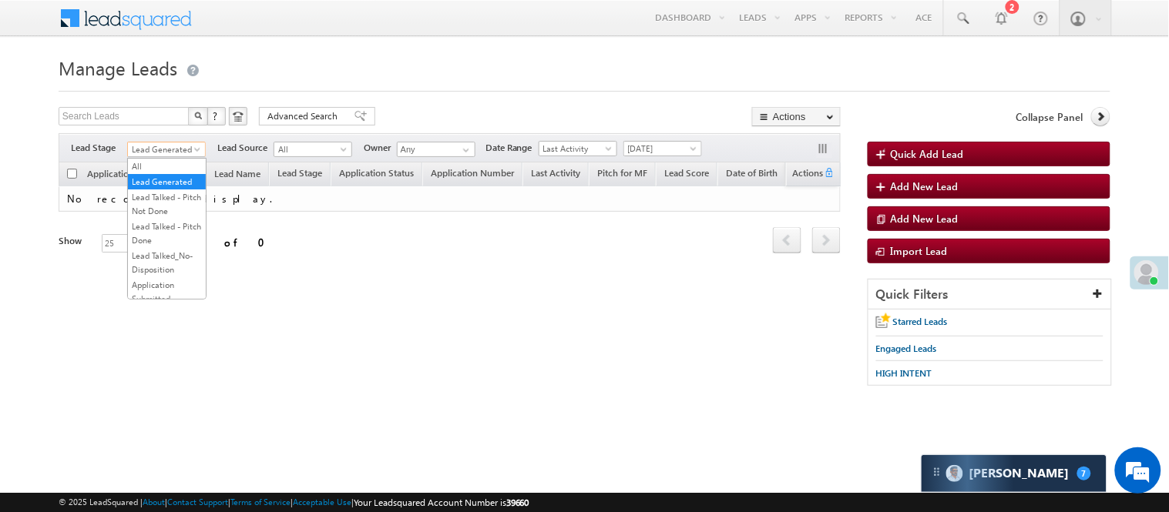
click at [190, 146] on span "Lead Generated" at bounding box center [164, 150] width 73 height 14
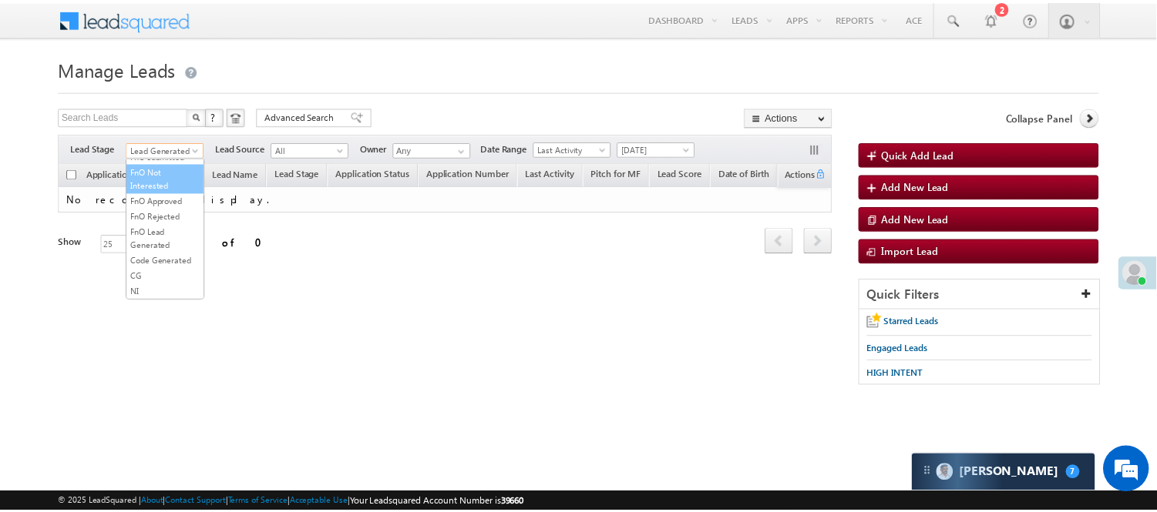
scroll to position [382, 0]
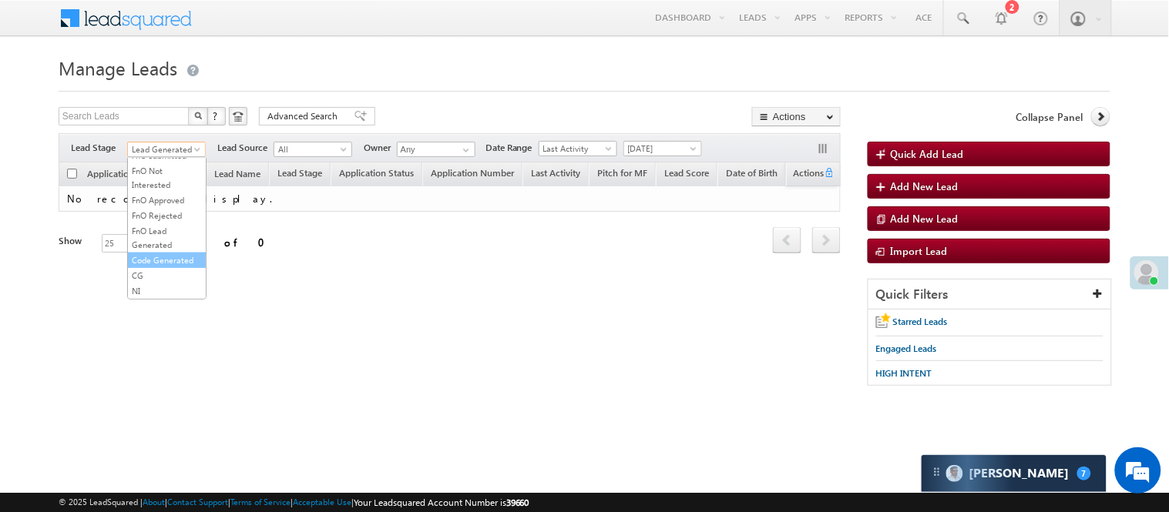
click at [163, 253] on link "Code Generated" at bounding box center [167, 260] width 78 height 14
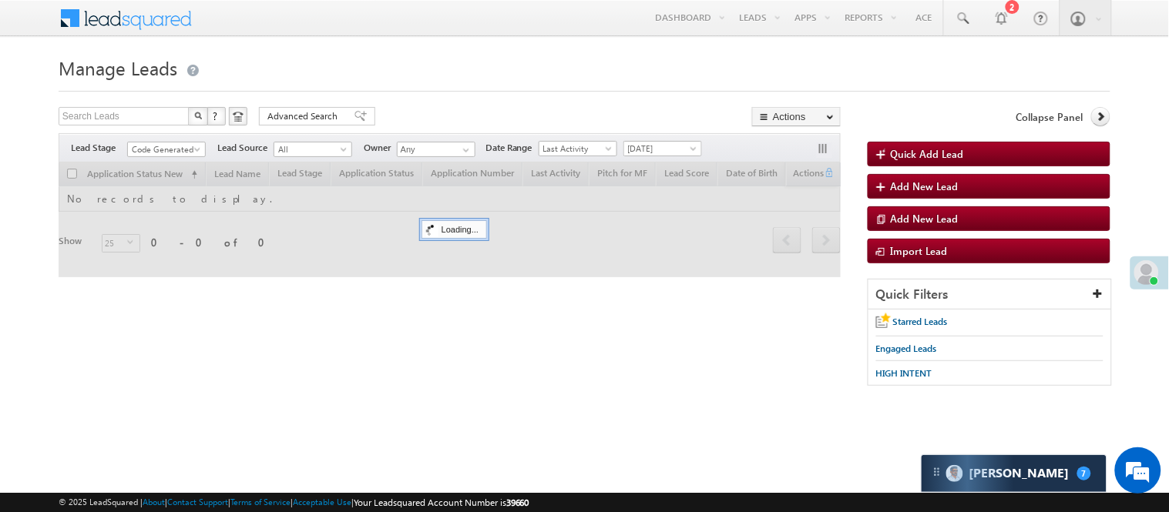
click at [357, 72] on h1 "Manage Leads" at bounding box center [585, 67] width 1052 height 30
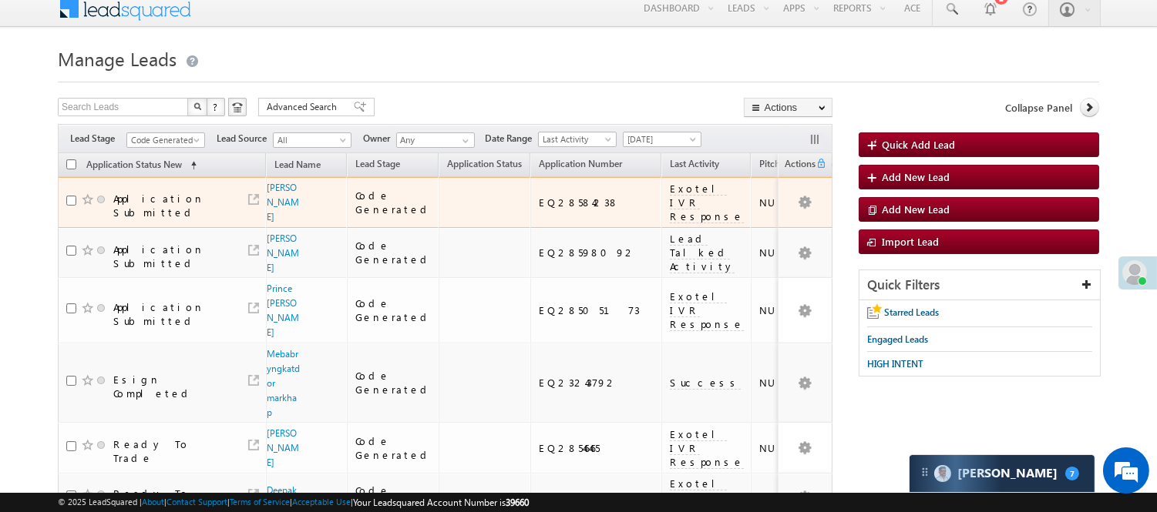
scroll to position [0, 0]
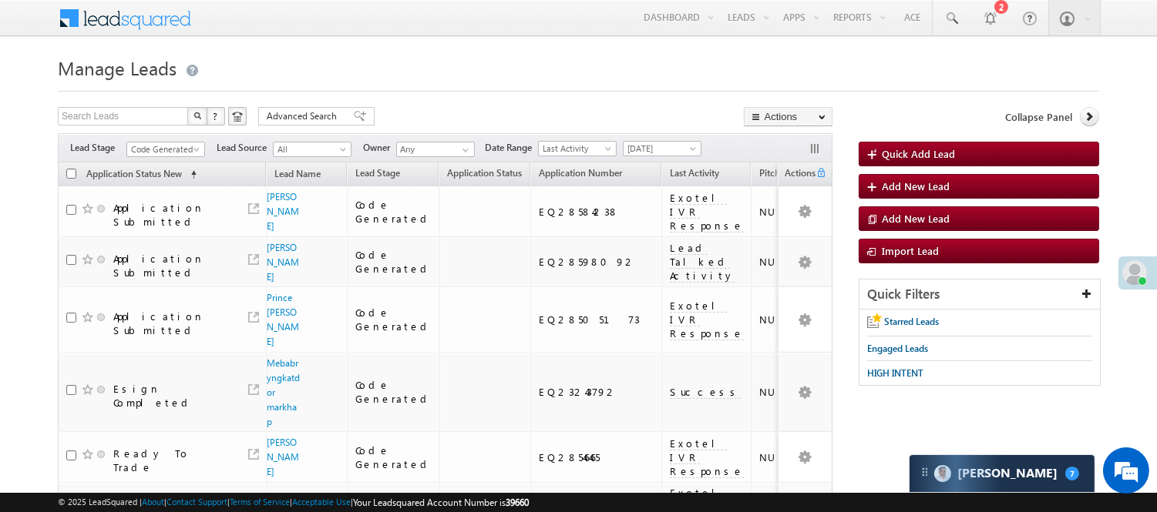
click at [156, 160] on div "Filters Lead Stage All Lead Generated Lead Talked - Pitch Not Done Lead Talked …" at bounding box center [445, 147] width 774 height 29
click at [159, 149] on span "Code Generated" at bounding box center [163, 150] width 73 height 14
click at [164, 189] on link "Lead Generated" at bounding box center [166, 182] width 78 height 14
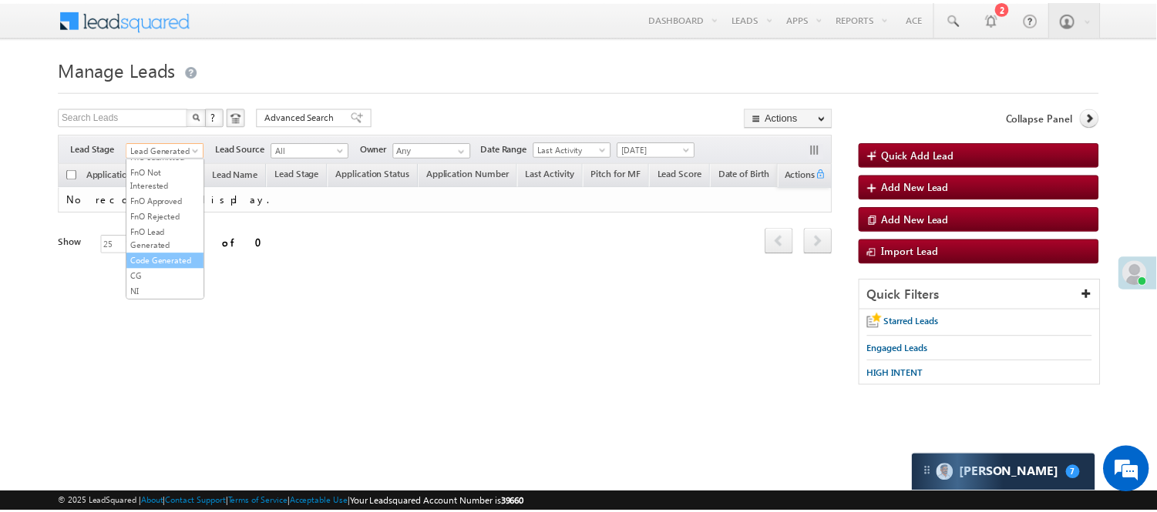
scroll to position [382, 0]
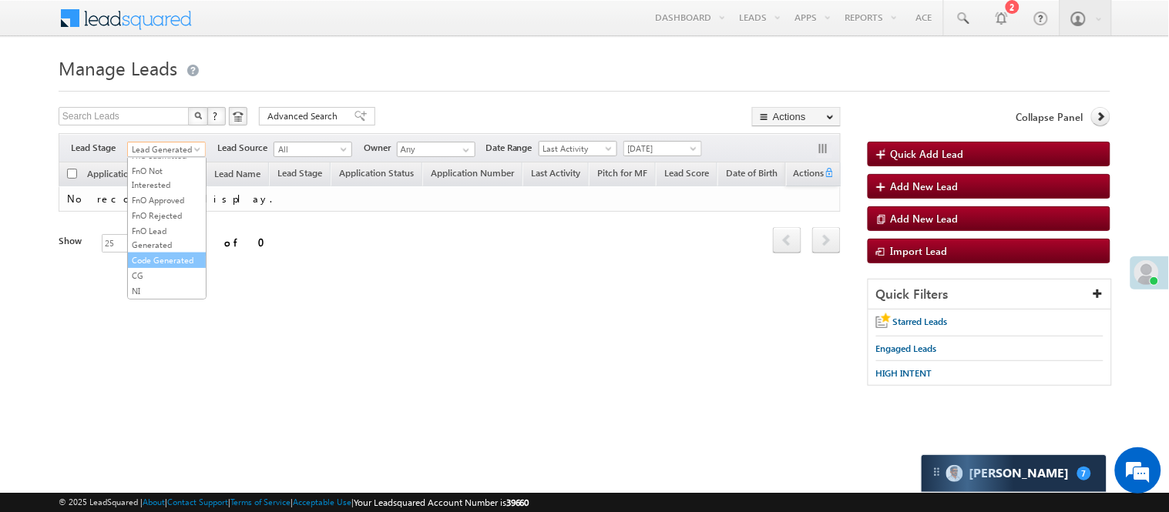
drag, startPoint x: 149, startPoint y: 280, endPoint x: 416, endPoint y: 159, distance: 293.1
click at [149, 258] on ul "All Lead Generated Lead Talked - Pitch Not Done Lead Talked - Pitch Done Lead T…" at bounding box center [166, 229] width 79 height 142
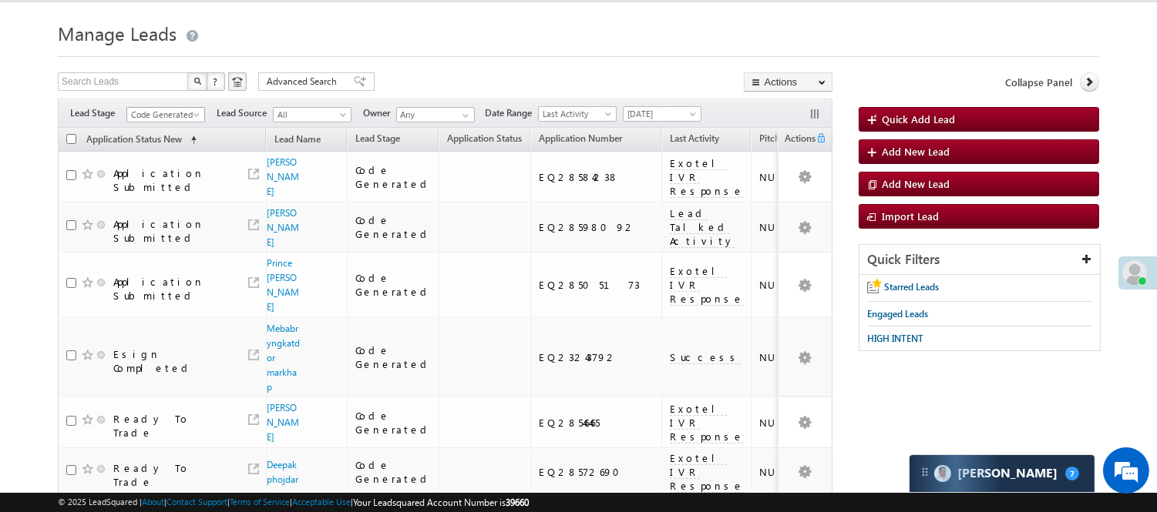
scroll to position [0, 0]
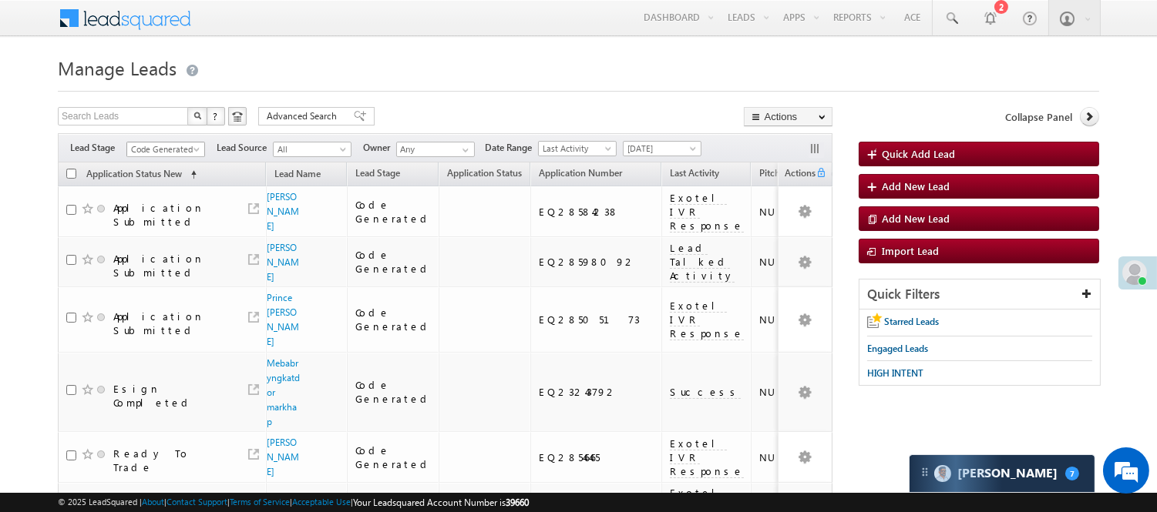
click at [141, 146] on span "Code Generated" at bounding box center [163, 150] width 73 height 14
click at [156, 187] on link "Lead Generated" at bounding box center [166, 182] width 78 height 14
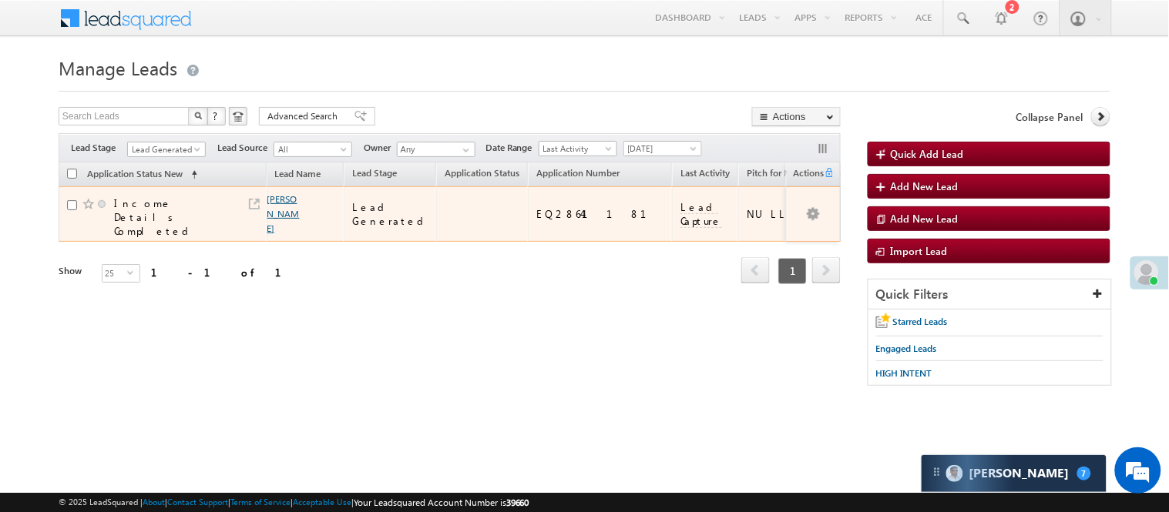
click at [276, 199] on link "Santosh Kumar" at bounding box center [283, 213] width 32 height 41
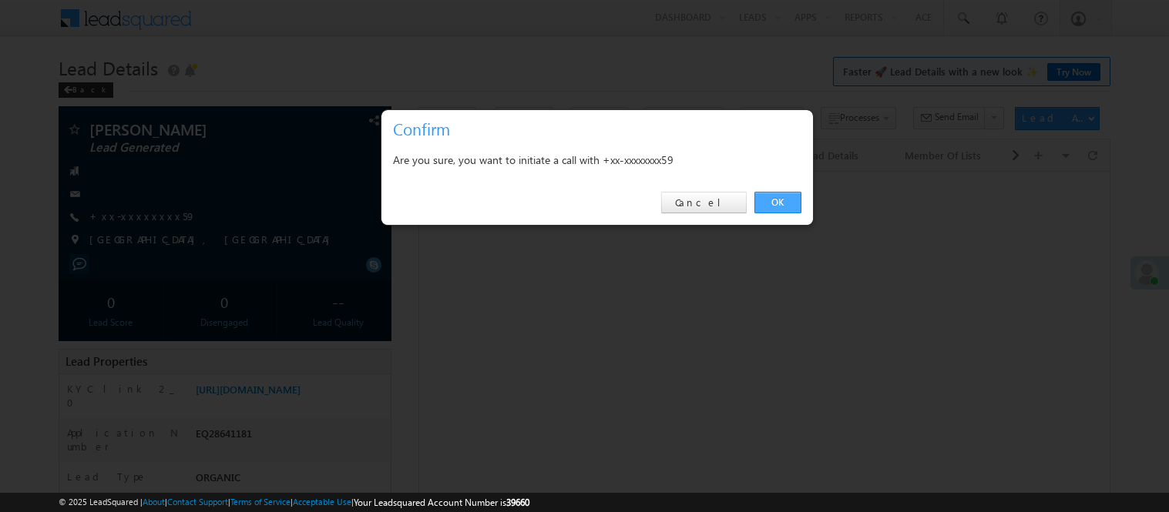
click at [764, 203] on link "OK" at bounding box center [777, 203] width 47 height 22
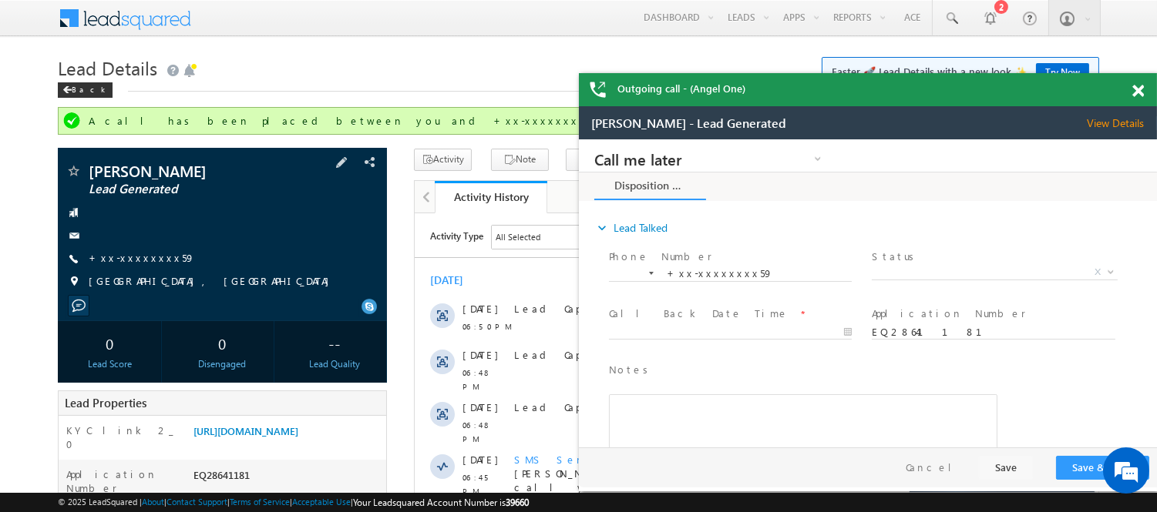
click at [145, 250] on div "[PERSON_NAME] Lead Generated +xx-xxxxxxxx59" at bounding box center [222, 230] width 314 height 134
click at [116, 264] on link "+xx-xxxxxxxx59" at bounding box center [142, 257] width 106 height 13
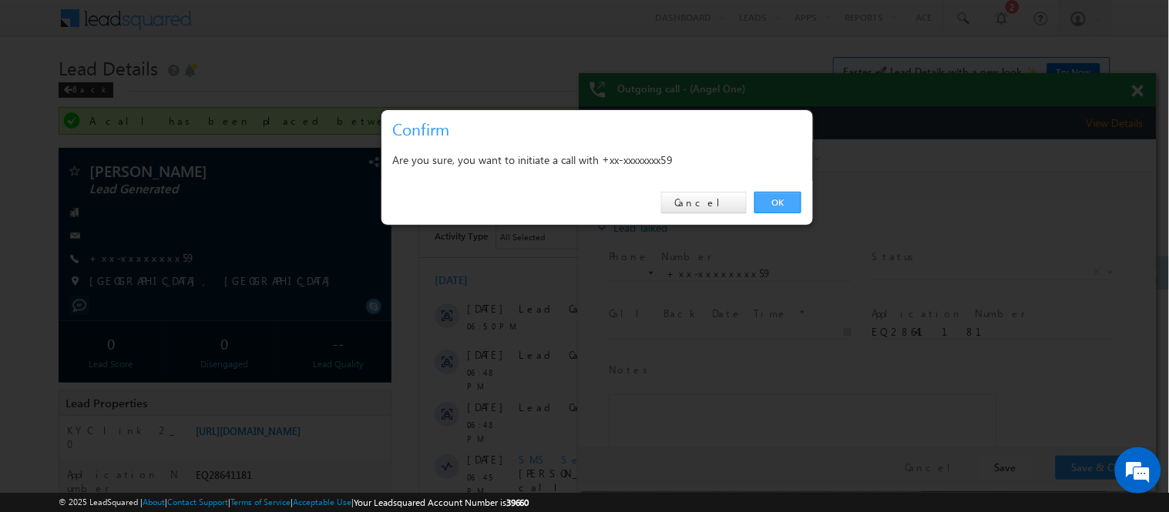
click at [767, 196] on link "OK" at bounding box center [777, 203] width 47 height 22
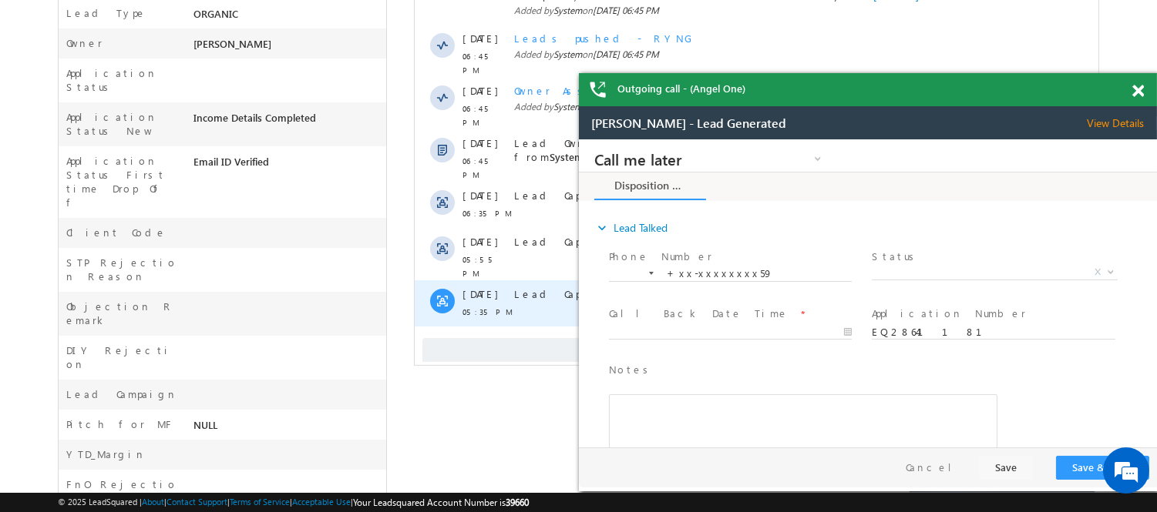
scroll to position [513, 0]
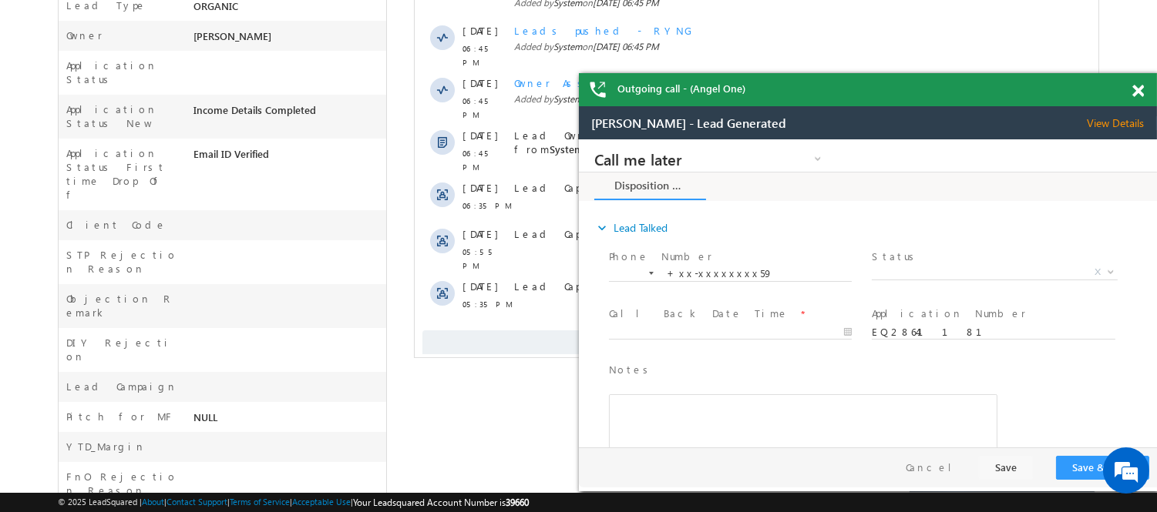
click at [1134, 89] on span at bounding box center [1138, 91] width 12 height 13
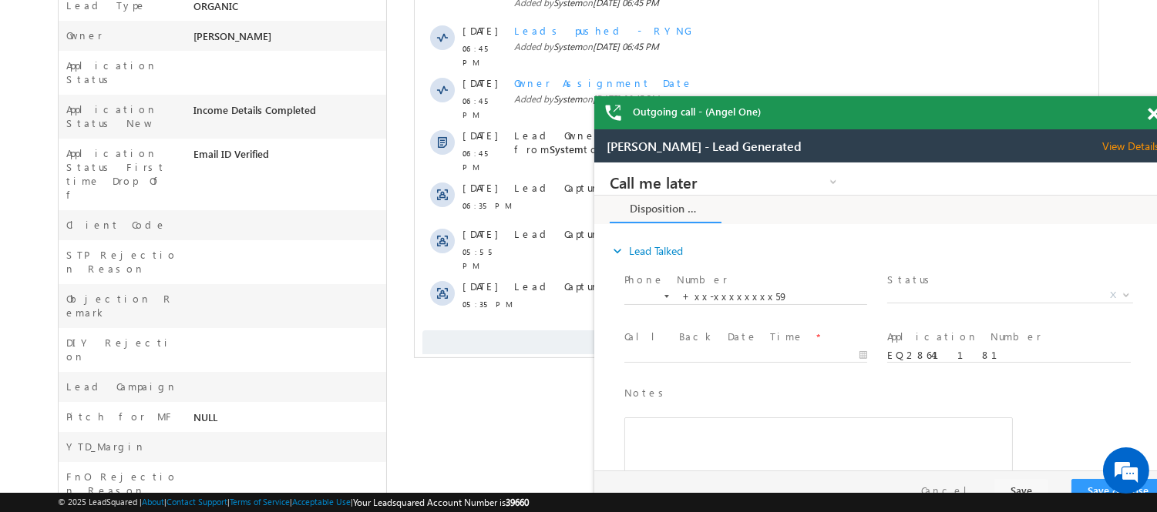
click at [1153, 109] on span at bounding box center [1153, 114] width 12 height 13
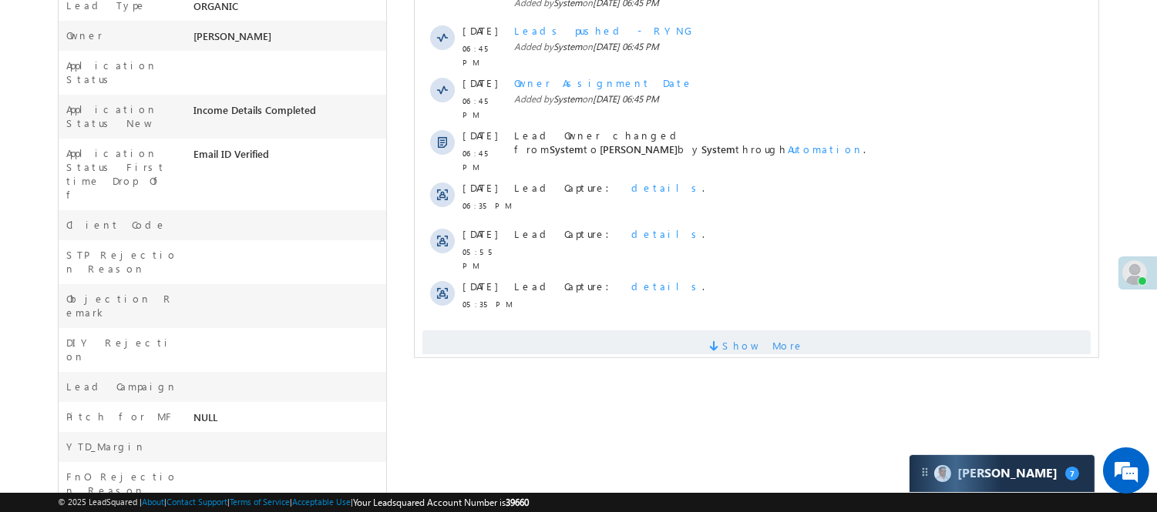
click at [764, 331] on span "Show More" at bounding box center [763, 346] width 82 height 31
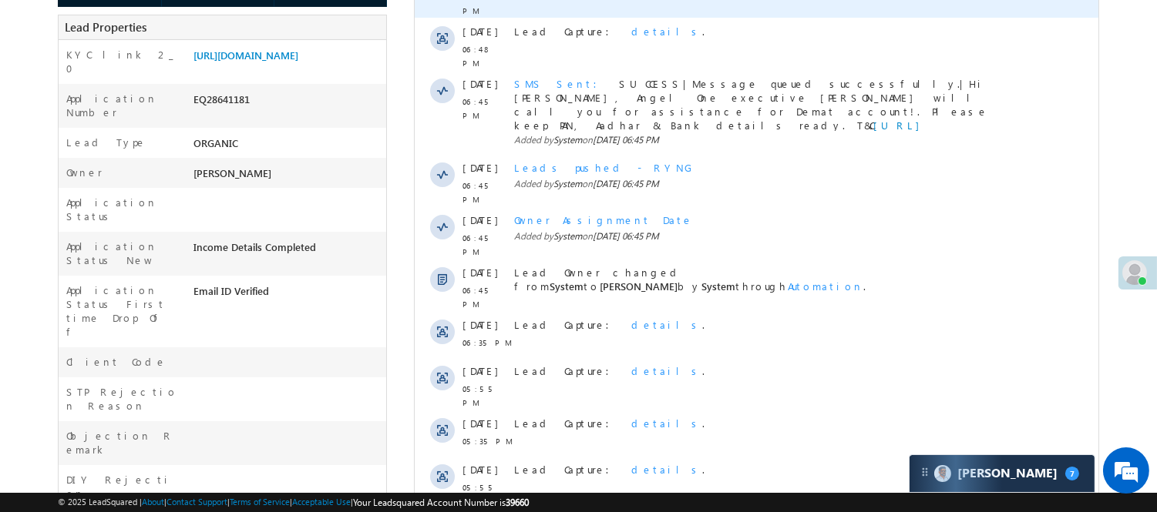
scroll to position [86, 0]
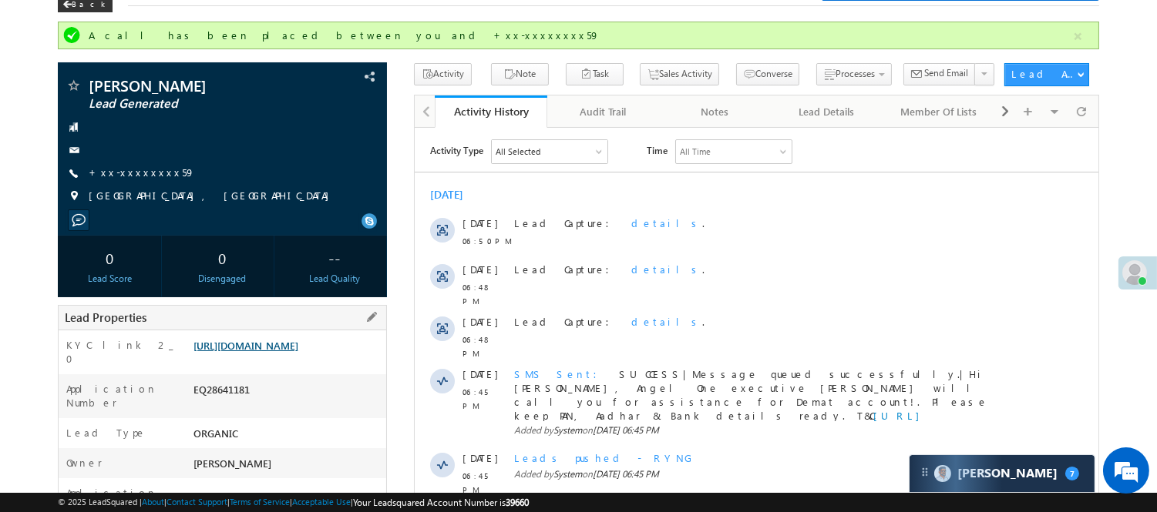
click at [214, 352] on link "[URL][DOMAIN_NAME]" at bounding box center [245, 345] width 105 height 13
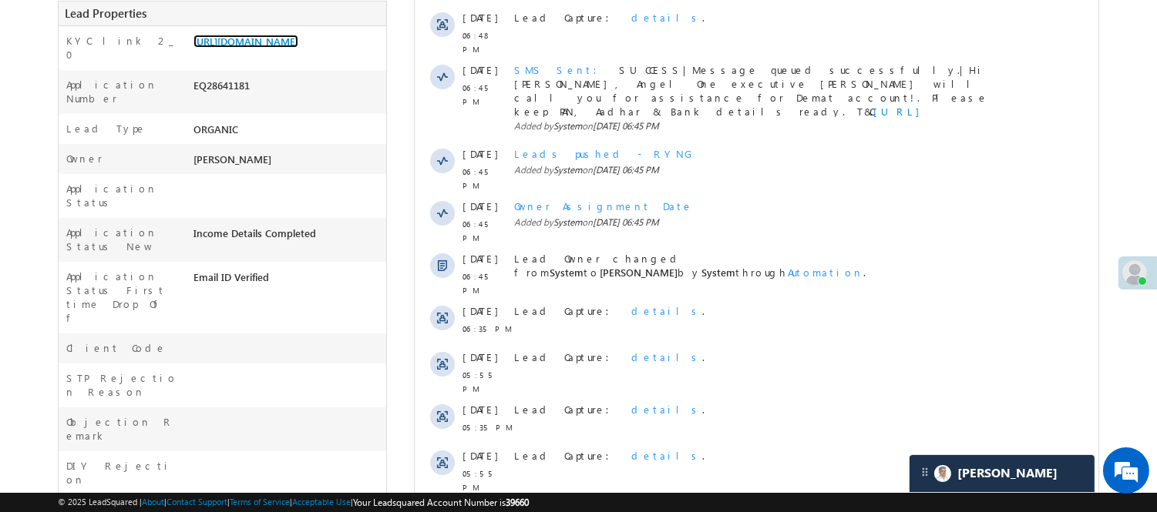
scroll to position [311, 0]
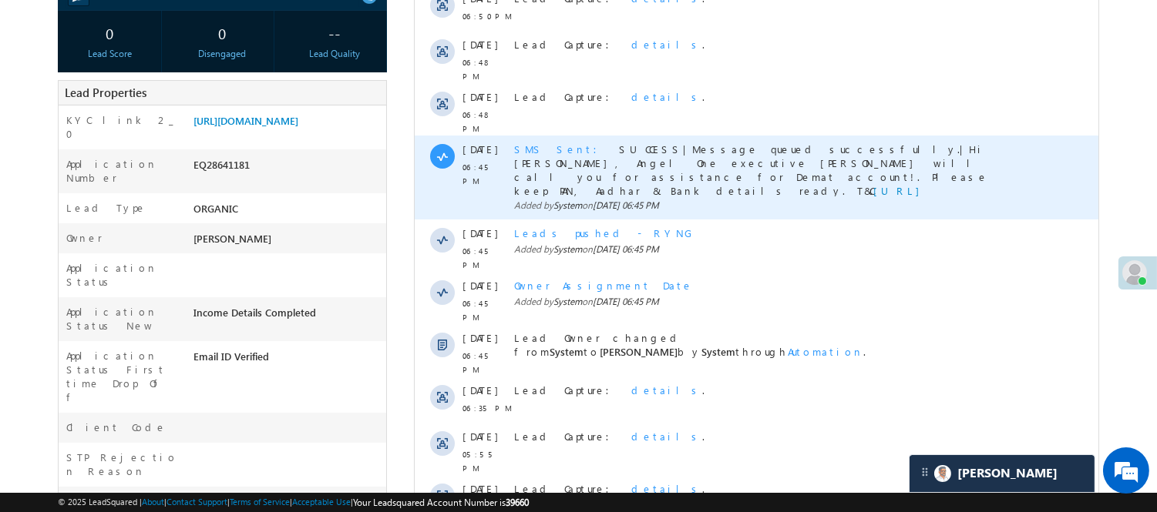
click at [548, 143] on span "SUCCESS|Message queued successfully.|Hi [PERSON_NAME], Angel One executive [PER…" at bounding box center [750, 177] width 474 height 69
click at [542, 143] on span "SMS Sent" at bounding box center [559, 149] width 92 height 13
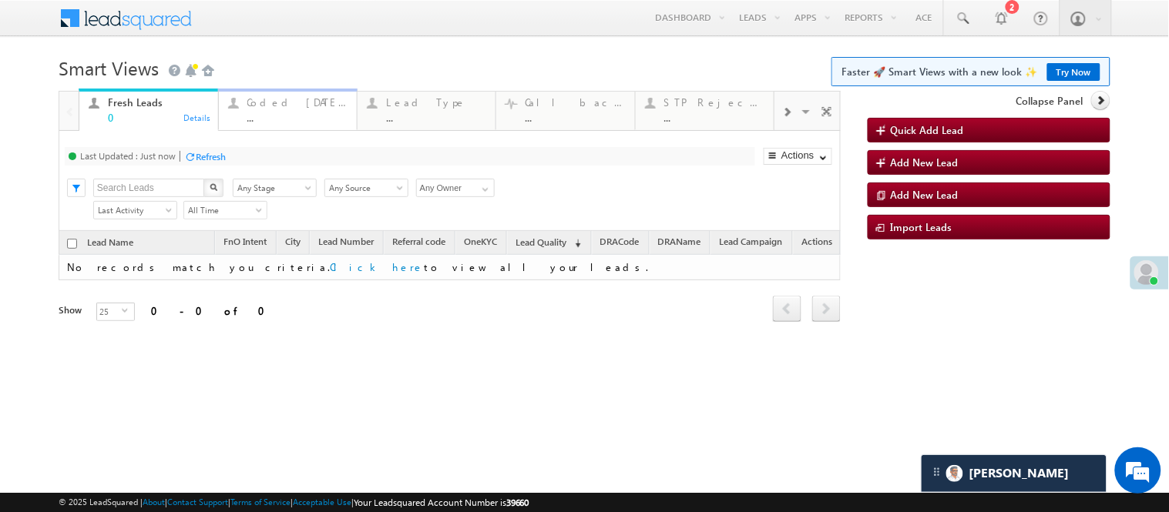
click at [276, 112] on div "..." at bounding box center [297, 118] width 100 height 12
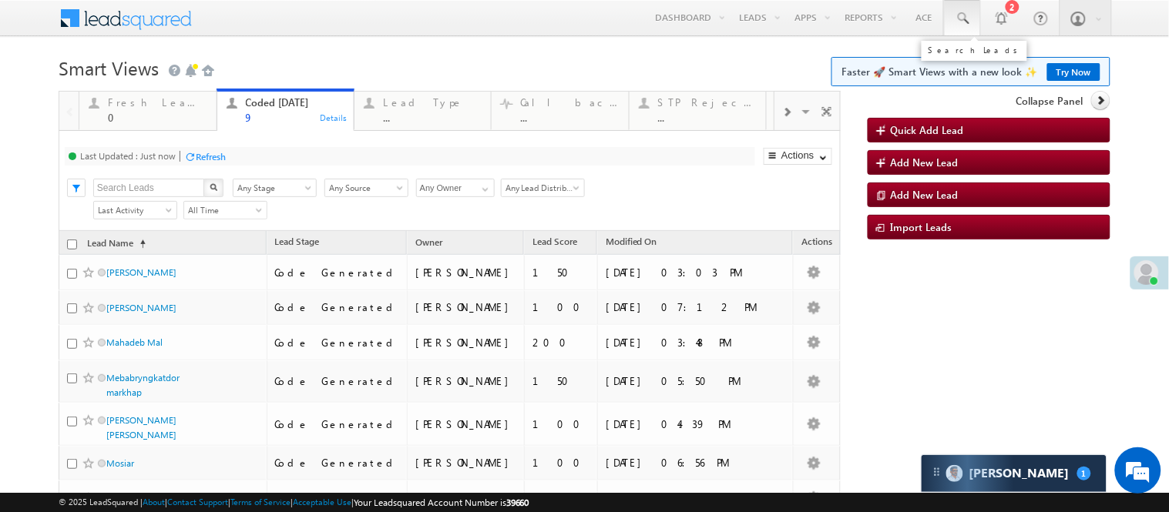
click at [955, 24] on span at bounding box center [962, 18] width 15 height 15
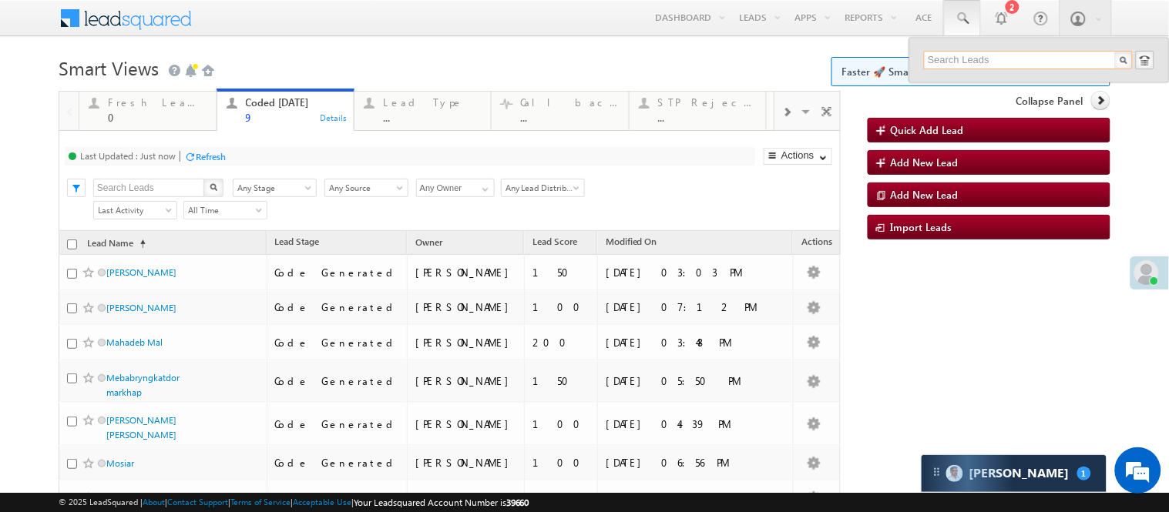
click at [972, 62] on input "text" at bounding box center [1028, 60] width 209 height 18
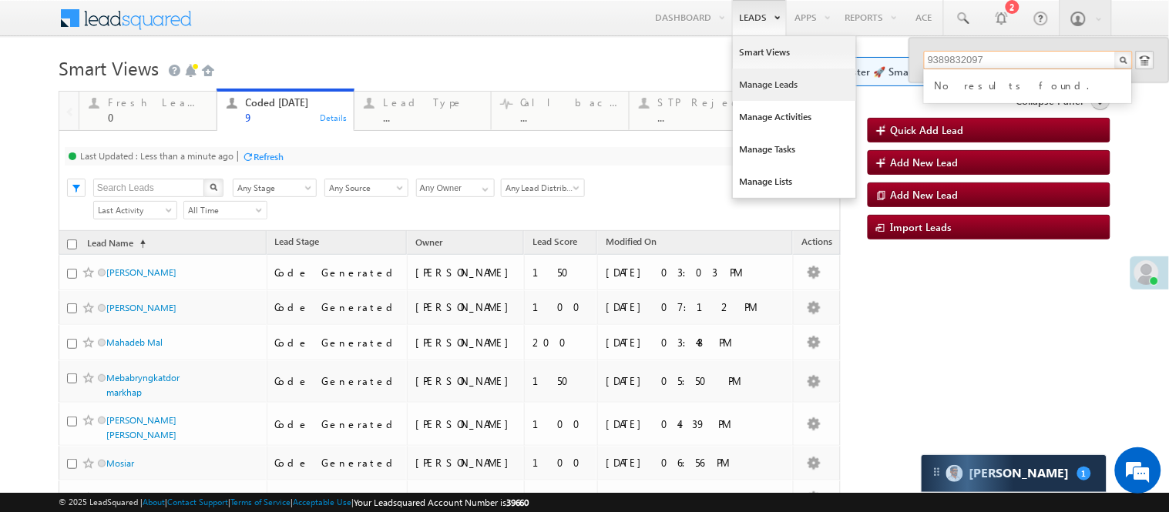
type input "9389832097"
click at [744, 82] on link "Manage Leads" at bounding box center [794, 85] width 123 height 32
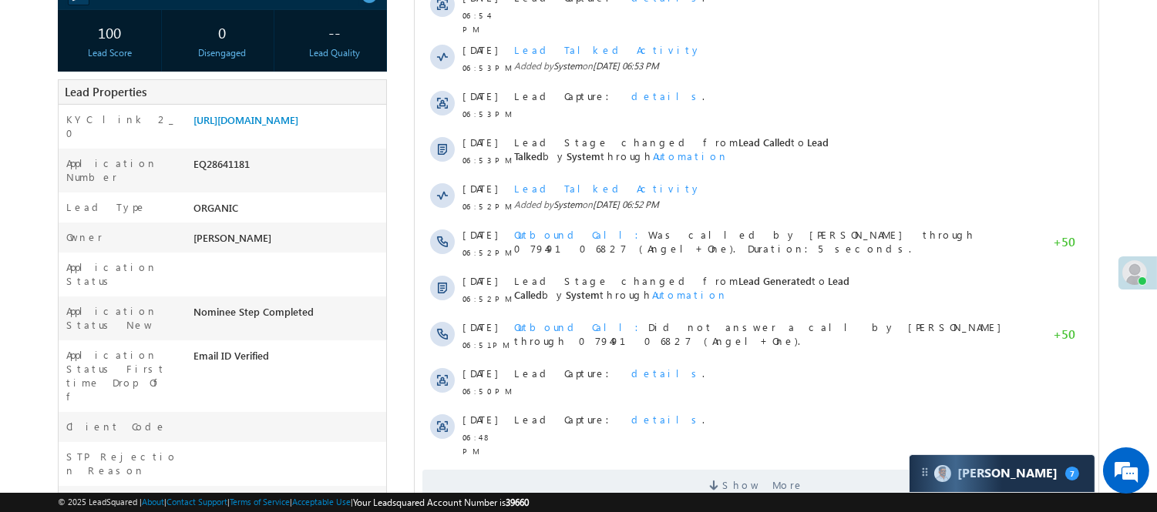
scroll to position [526, 0]
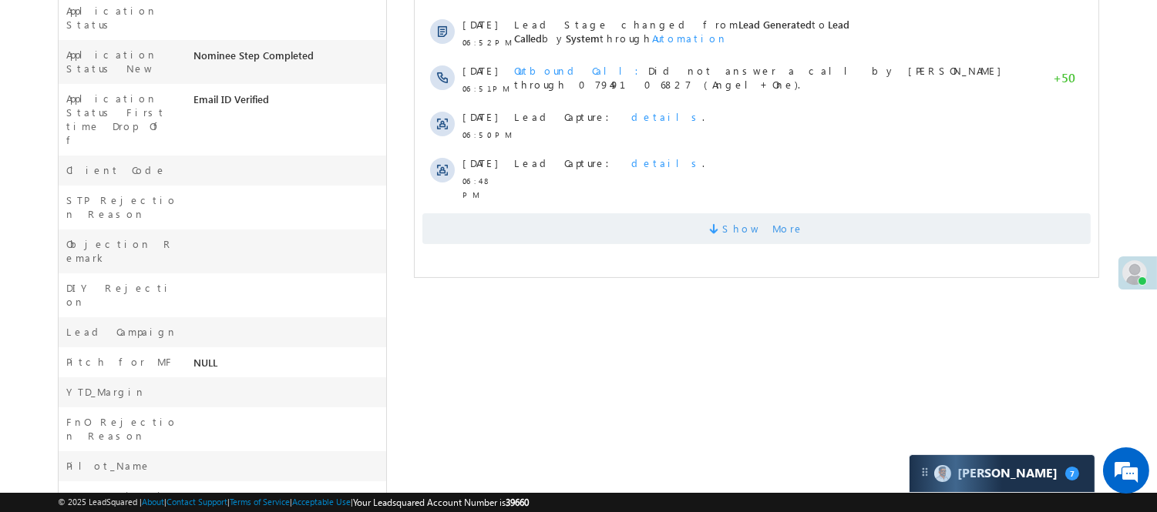
click at [665, 219] on span "Show More" at bounding box center [755, 228] width 668 height 31
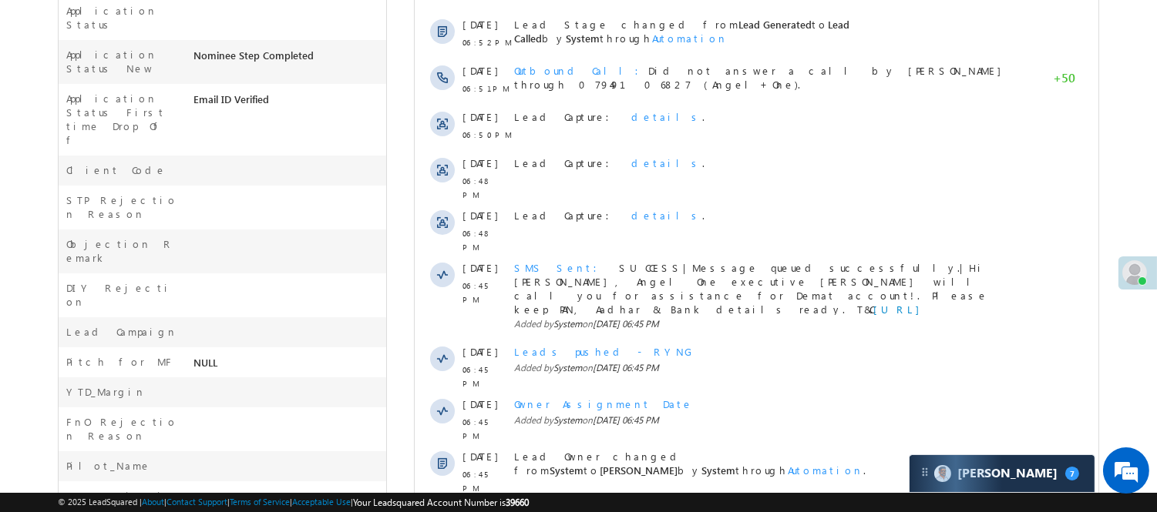
scroll to position [0, 0]
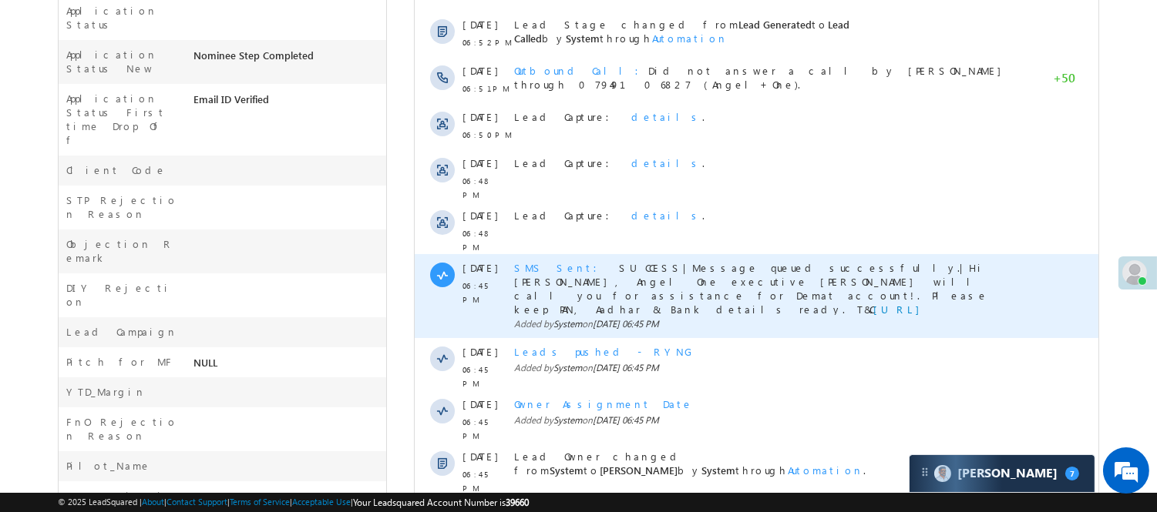
click at [542, 261] on span "SMS Sent" at bounding box center [559, 267] width 92 height 13
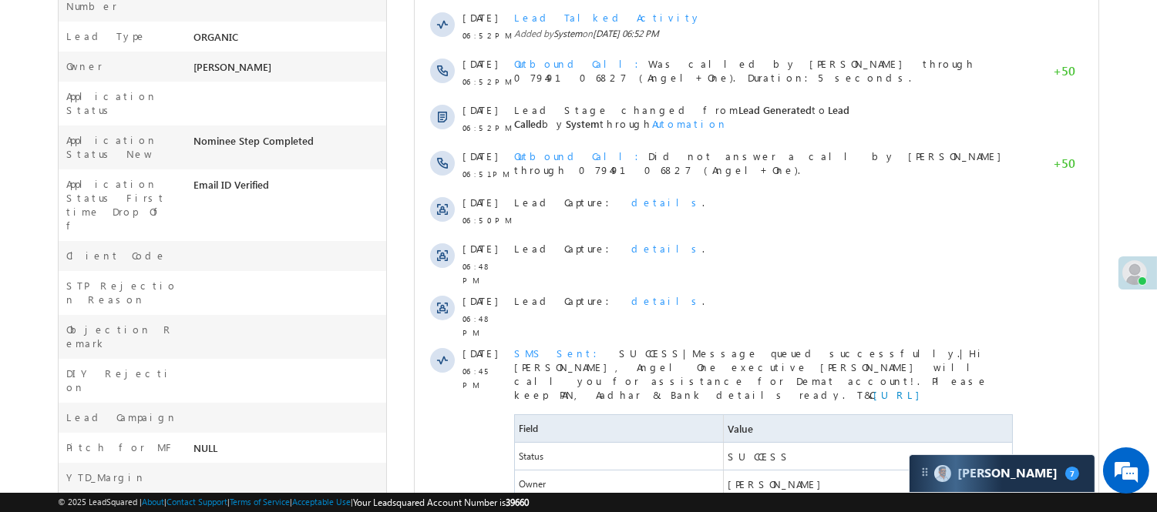
scroll to position [355, 0]
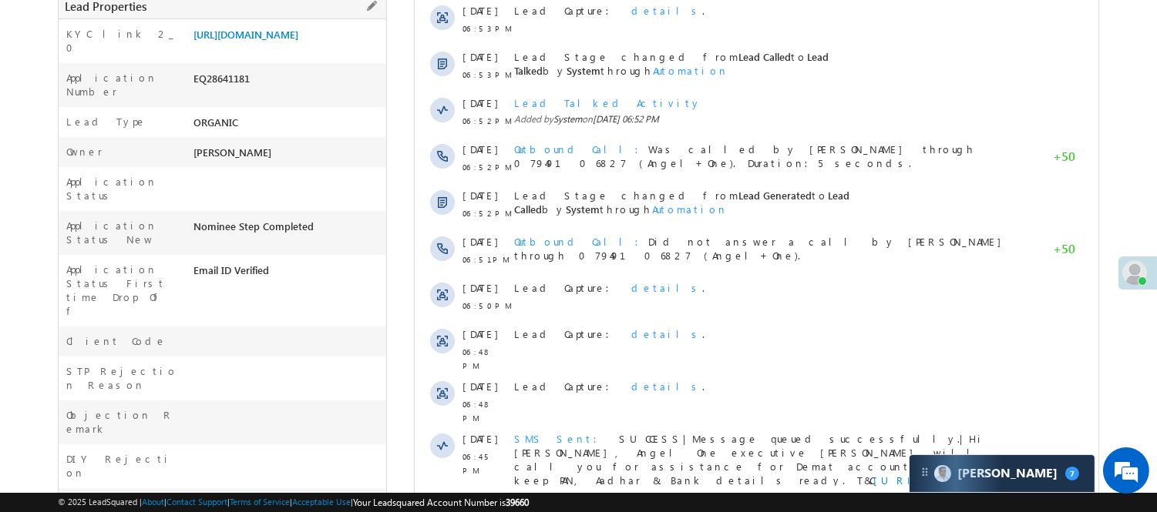
click at [220, 92] on div "EQ28641181" at bounding box center [288, 82] width 196 height 22
copy div "EQ28641181"
click at [225, 41] on link "https://angelbroking1-pk3em7sa.customui-test.leadsquared.com?leadId=720e61f1-cc…" at bounding box center [245, 34] width 105 height 13
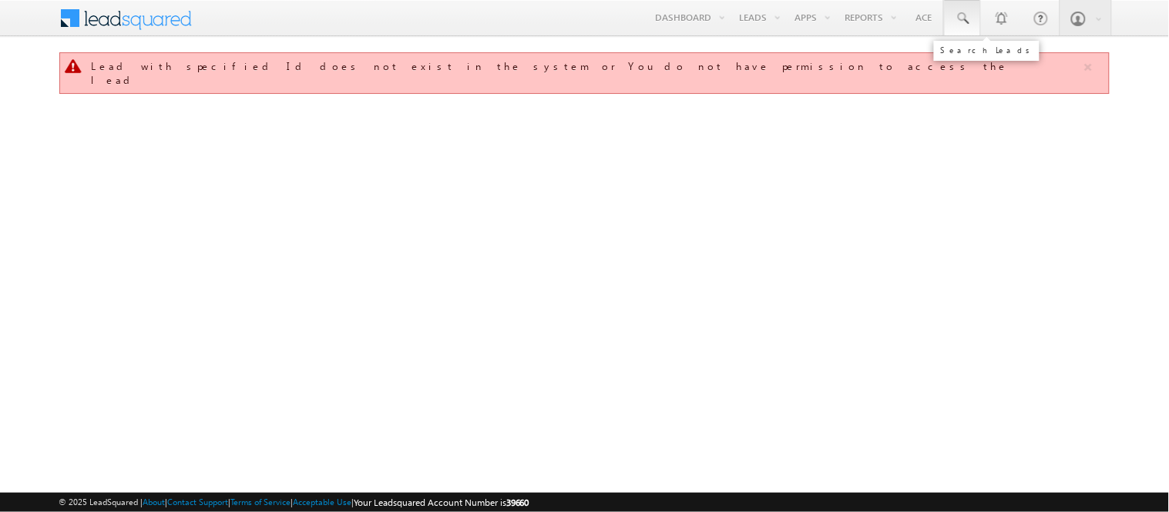
click at [963, 19] on span at bounding box center [962, 18] width 15 height 15
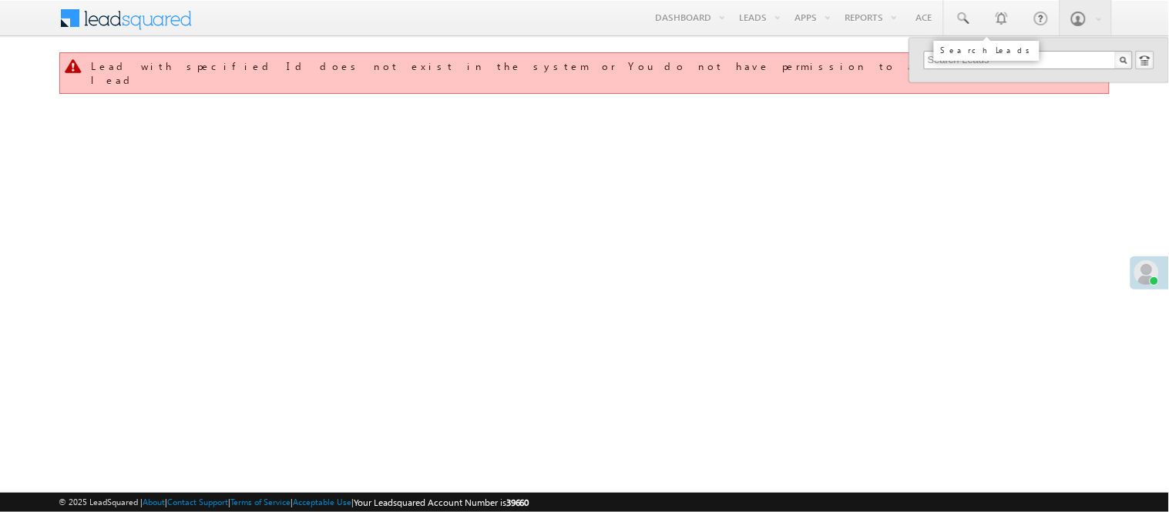
click at [1059, 59] on input "text" at bounding box center [1028, 60] width 209 height 18
click at [1026, 59] on input "text" at bounding box center [1028, 60] width 209 height 18
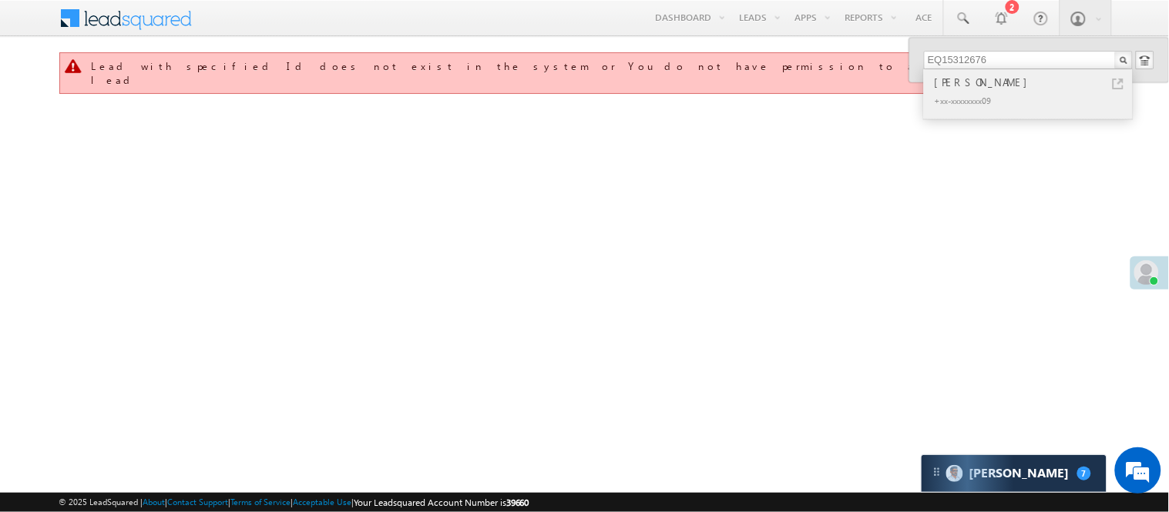
type input "EQ15312676"
click at [1008, 91] on div "+xx-xxxxxxxx09" at bounding box center [1035, 100] width 206 height 18
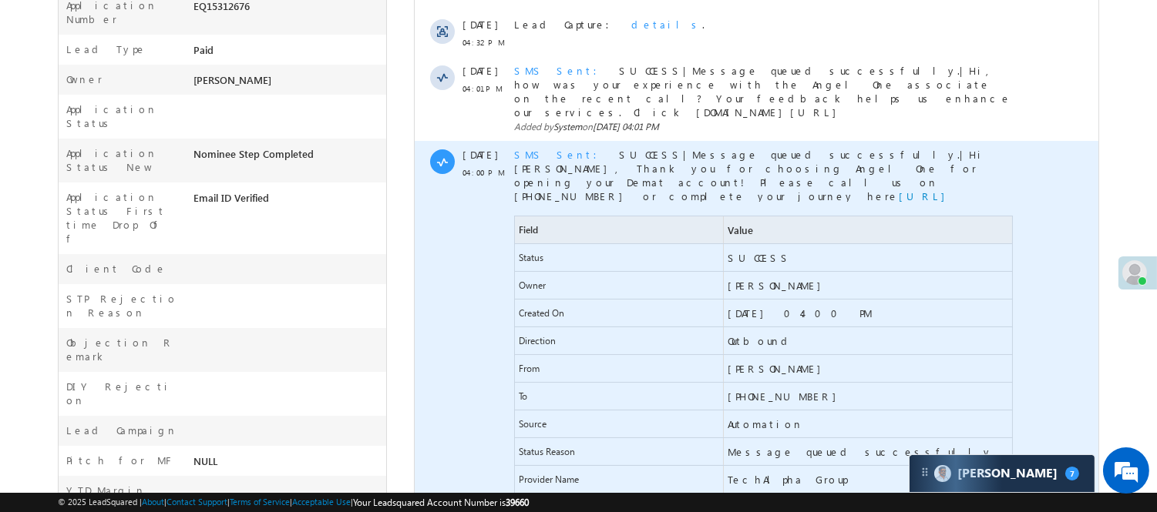
scroll to position [86, 0]
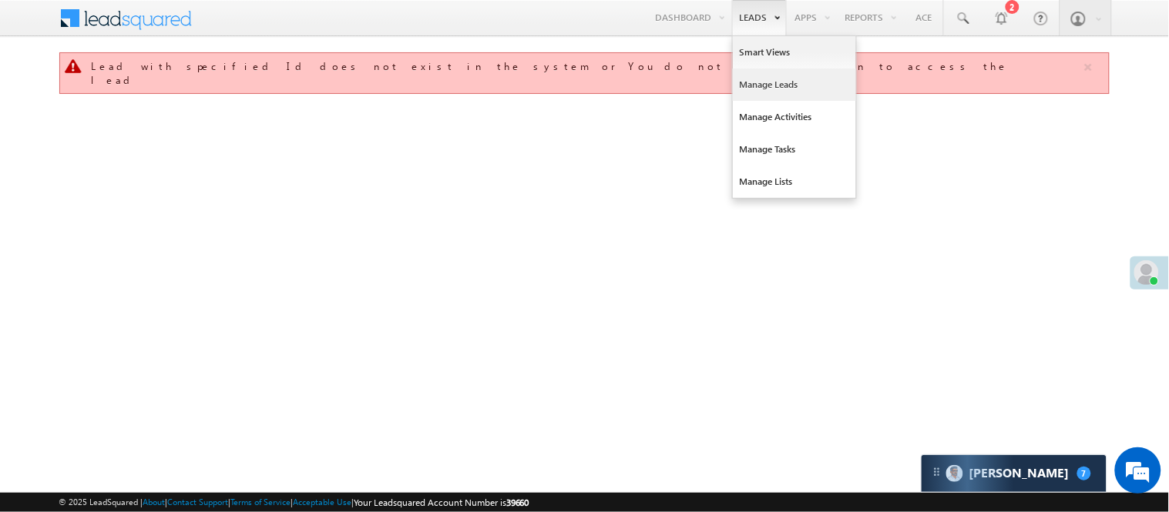
click at [780, 97] on link "Manage Leads" at bounding box center [794, 85] width 123 height 32
click at [775, 93] on link "Manage Leads" at bounding box center [794, 85] width 123 height 32
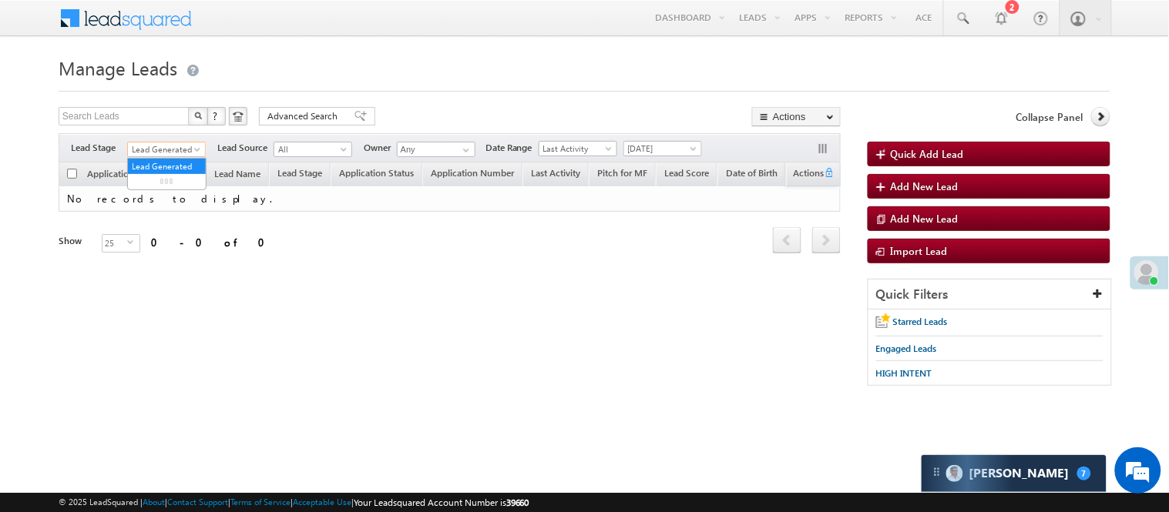
click at [171, 148] on span "Lead Generated" at bounding box center [164, 150] width 73 height 14
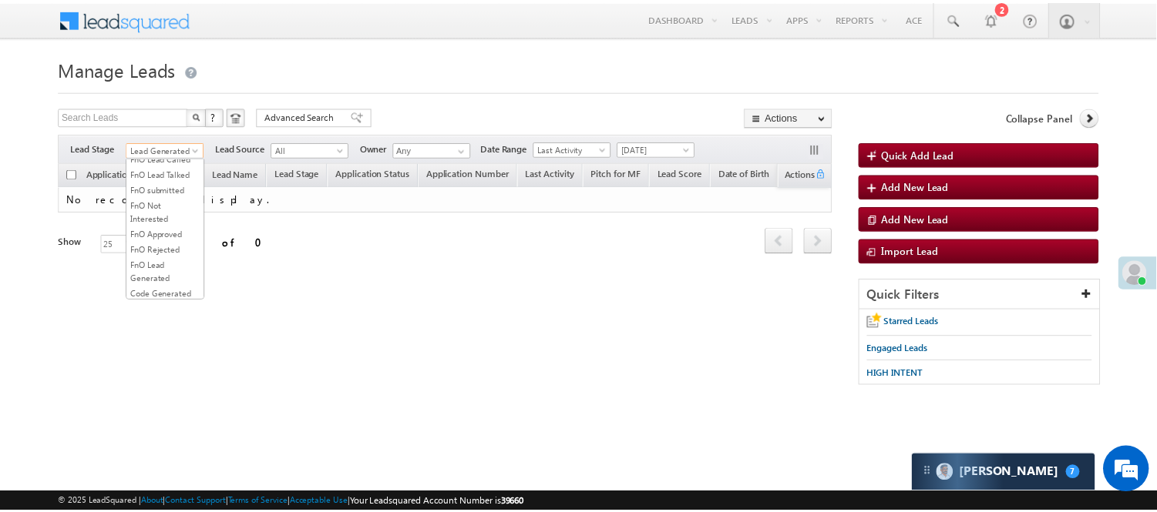
scroll to position [382, 0]
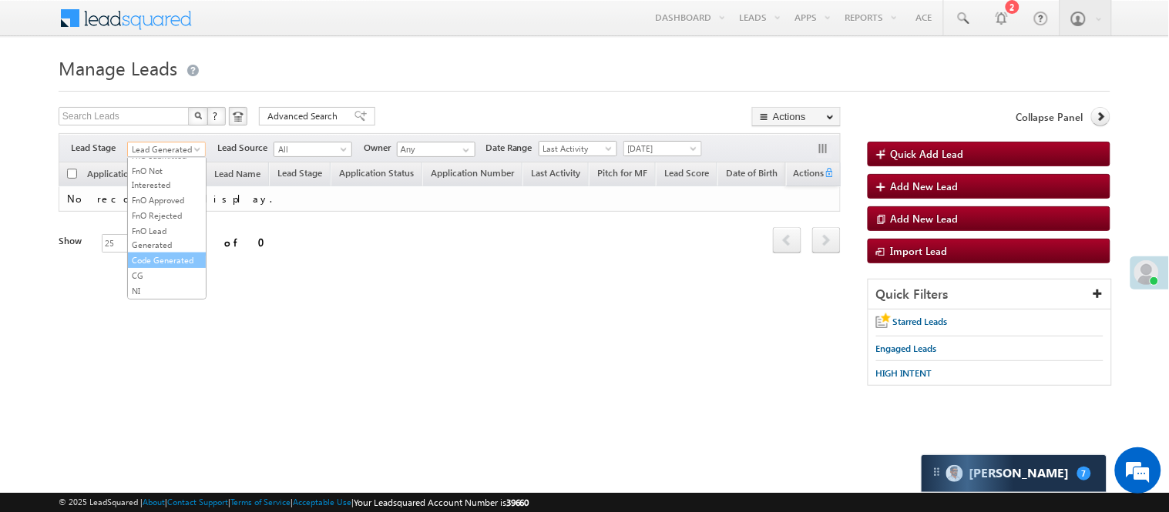
click at [163, 253] on link "Code Generated" at bounding box center [167, 260] width 78 height 14
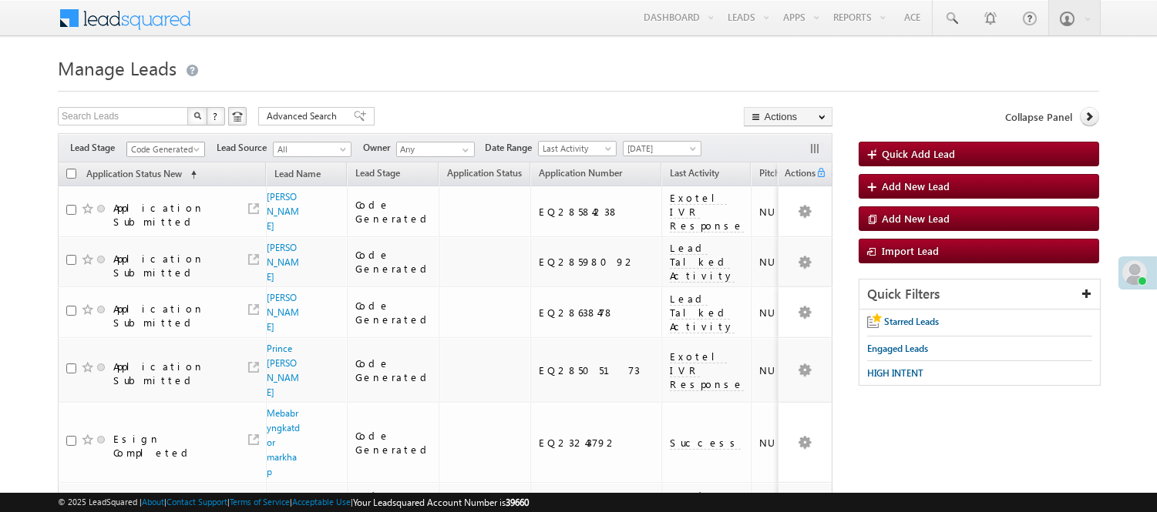
click at [164, 141] on span "Code Generated" at bounding box center [165, 147] width 79 height 13
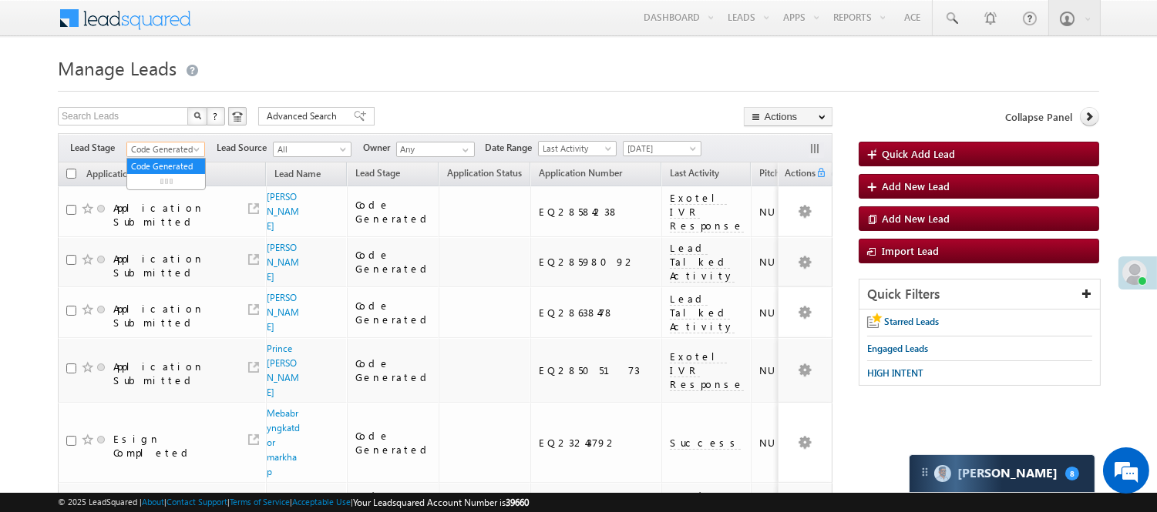
click at [172, 144] on span "Code Generated" at bounding box center [163, 150] width 73 height 14
click at [168, 144] on span "Code Generated" at bounding box center [163, 150] width 73 height 14
click at [165, 183] on link "Lead Generated" at bounding box center [166, 182] width 78 height 14
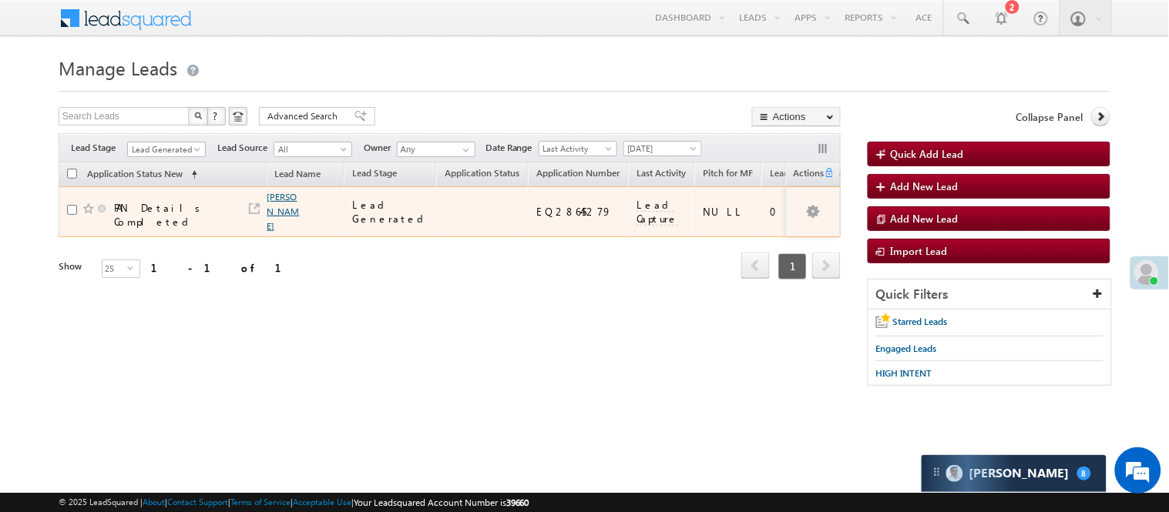
click at [277, 206] on link "Vishal gupta" at bounding box center [283, 211] width 32 height 41
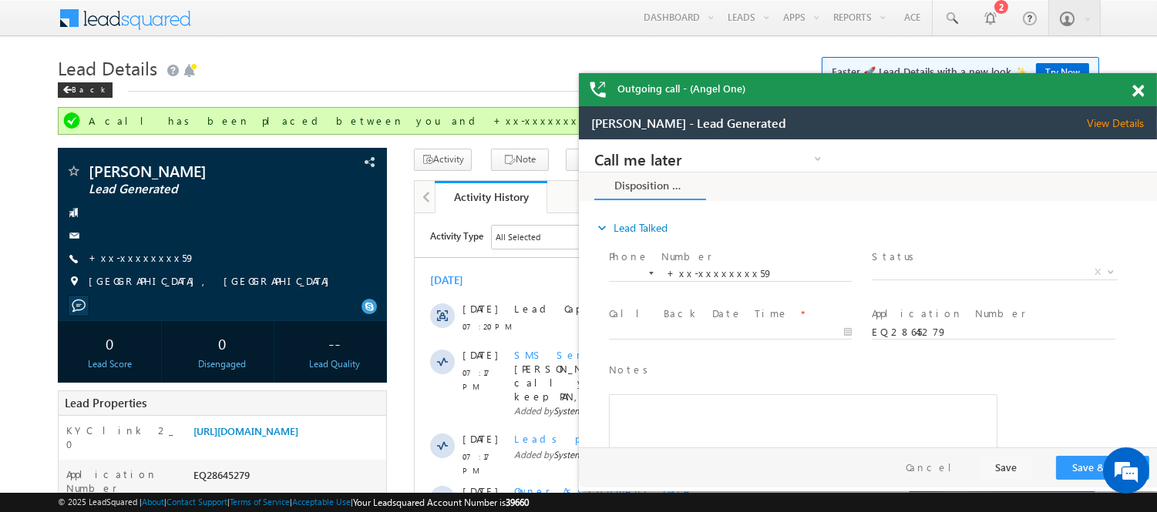
click at [1135, 90] on span at bounding box center [1138, 91] width 12 height 13
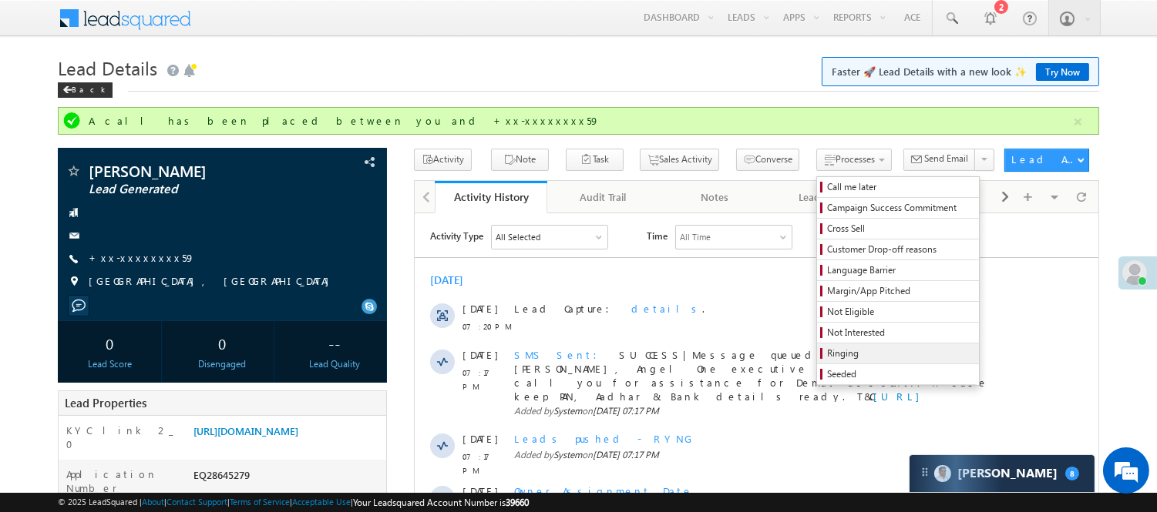
click at [827, 352] on span "Ringing" at bounding box center [900, 354] width 146 height 14
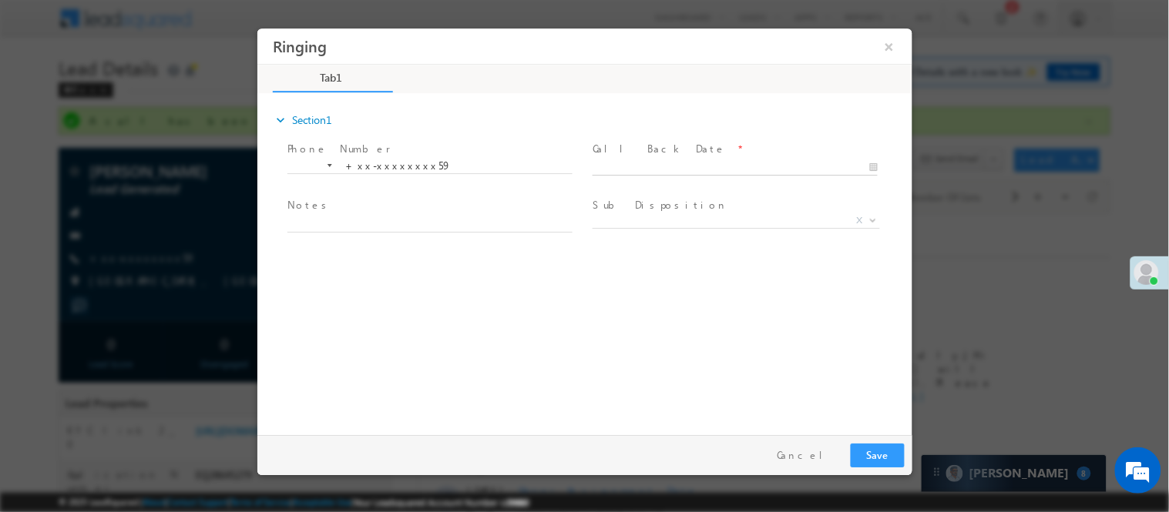
click at [726, 160] on body "Ringing ×" at bounding box center [584, 228] width 655 height 400
type input "[DATE] 7:29 PM"
click at [880, 462] on button "Save" at bounding box center [877, 455] width 54 height 24
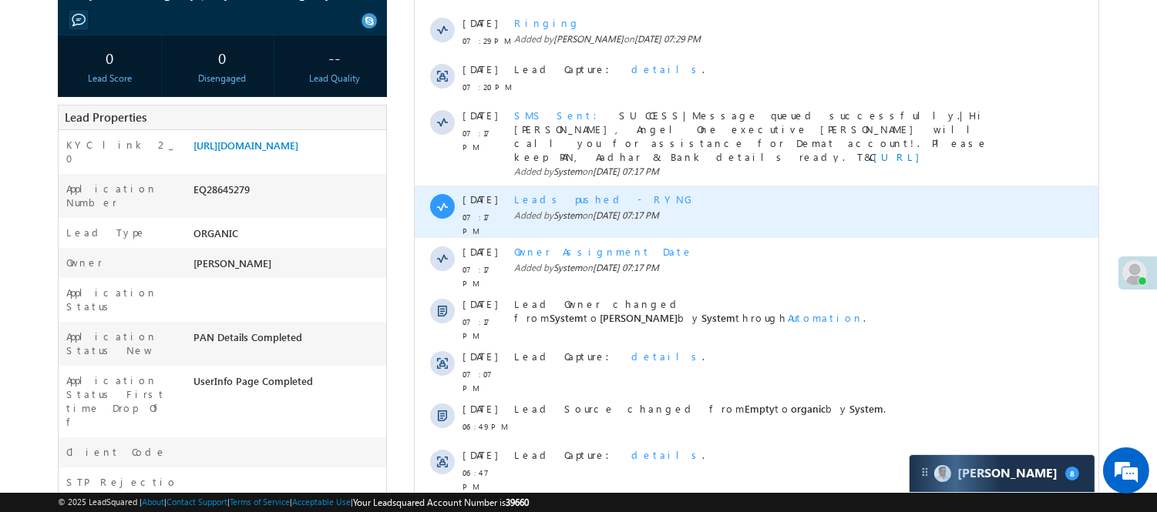
scroll to position [257, 0]
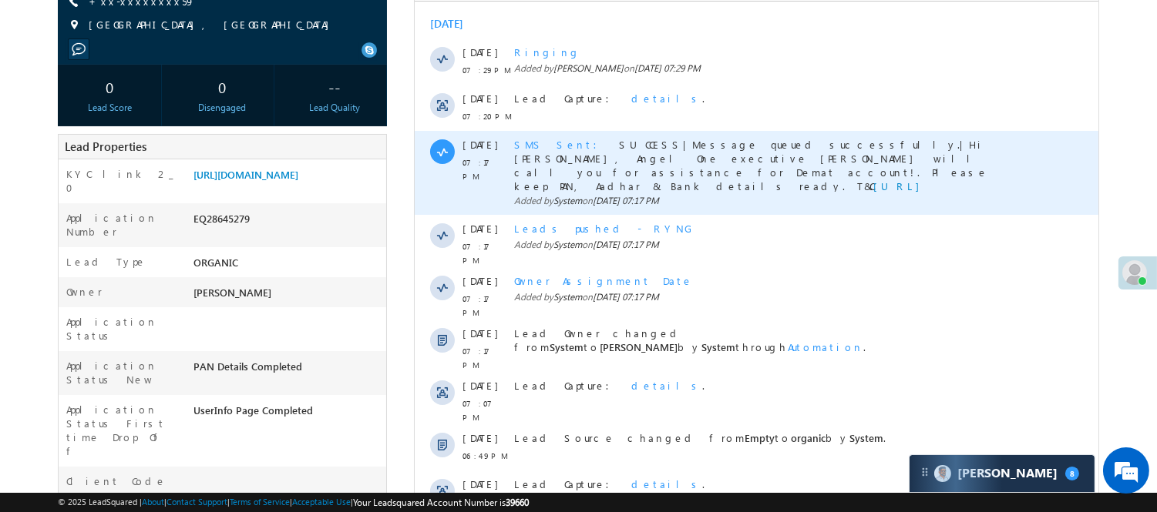
click at [530, 146] on span "SMS Sent" at bounding box center [559, 144] width 92 height 13
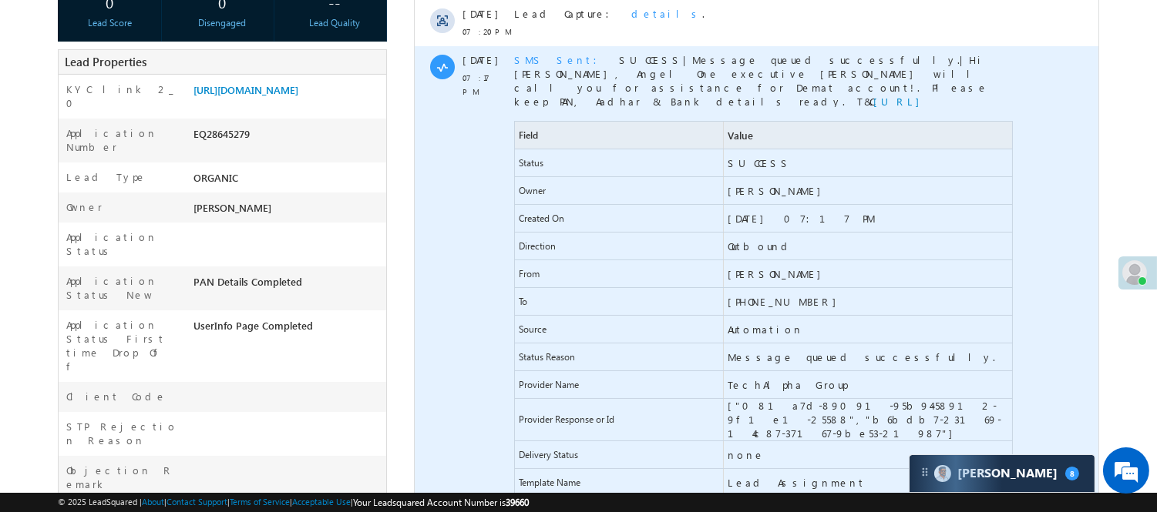
scroll to position [342, 0]
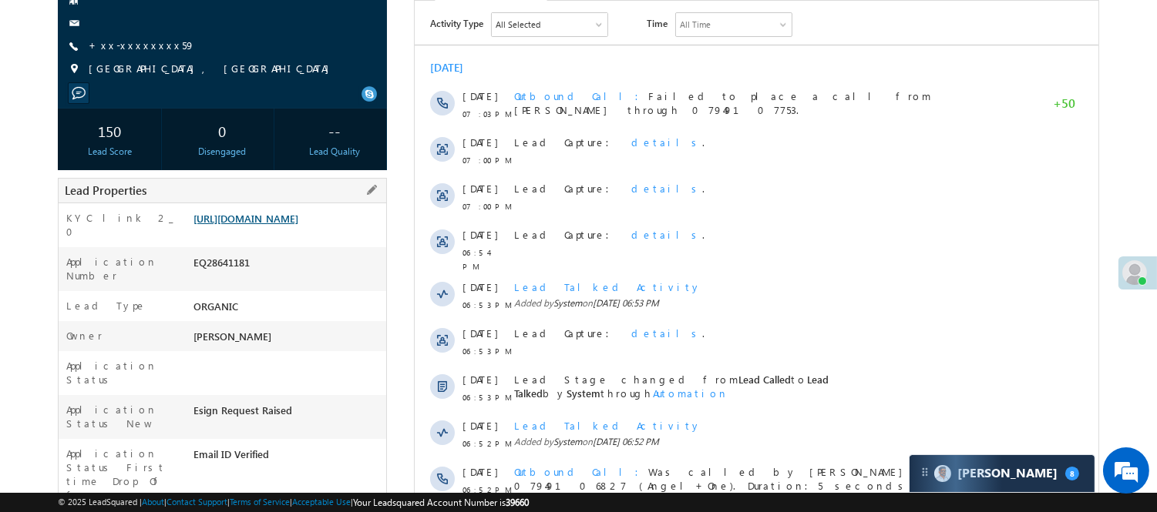
click at [258, 225] on link "https://angelbroking1-pk3em7sa.customui-test.leadsquared.com?leadId=720e61f1-cc…" at bounding box center [245, 218] width 105 height 13
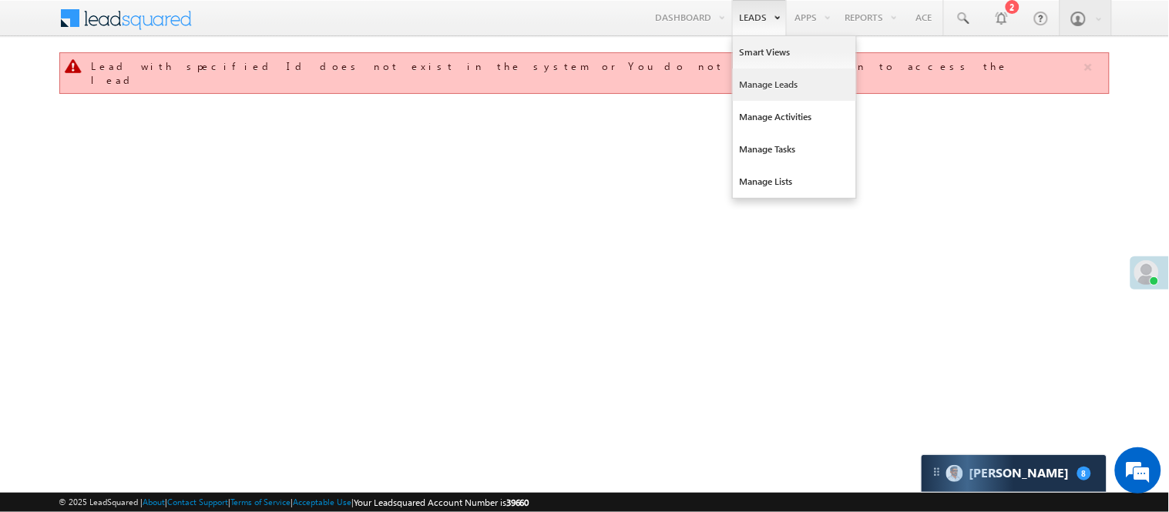
click at [784, 93] on link "Manage Leads" at bounding box center [794, 85] width 123 height 32
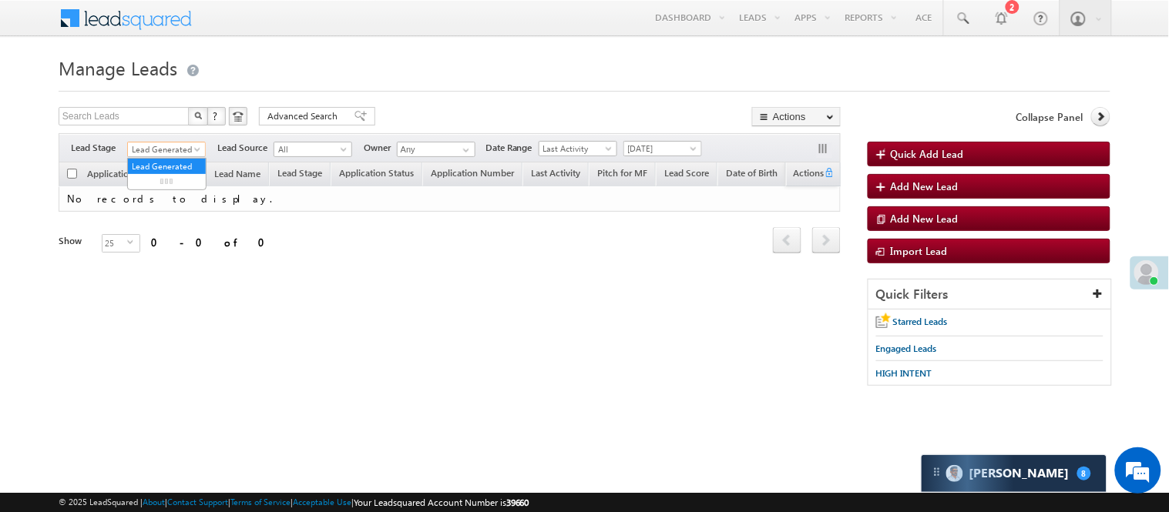
click at [168, 143] on span "Lead Generated" at bounding box center [164, 150] width 73 height 14
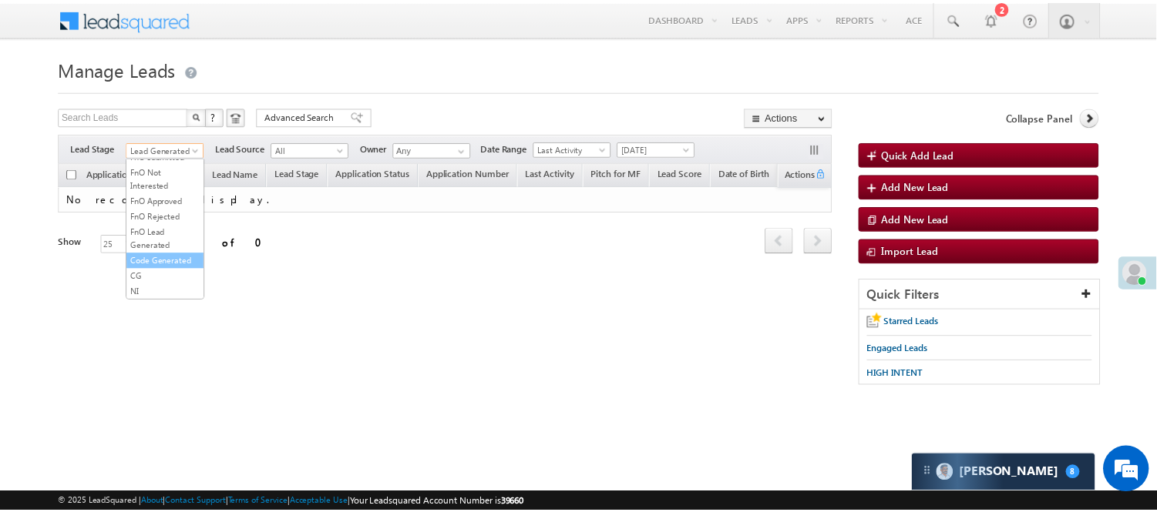
scroll to position [382, 0]
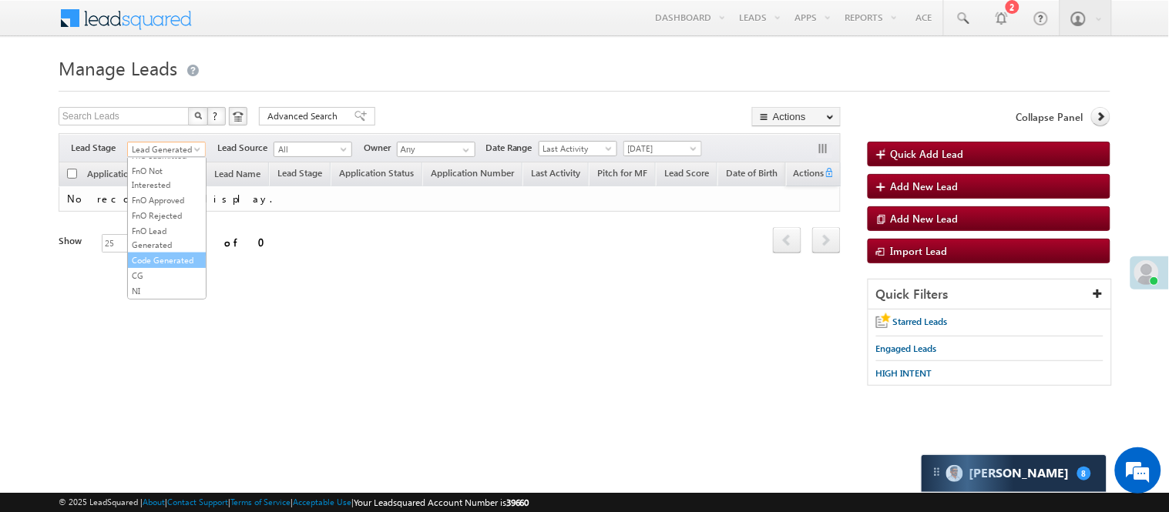
click at [160, 256] on link "Code Generated" at bounding box center [167, 260] width 78 height 14
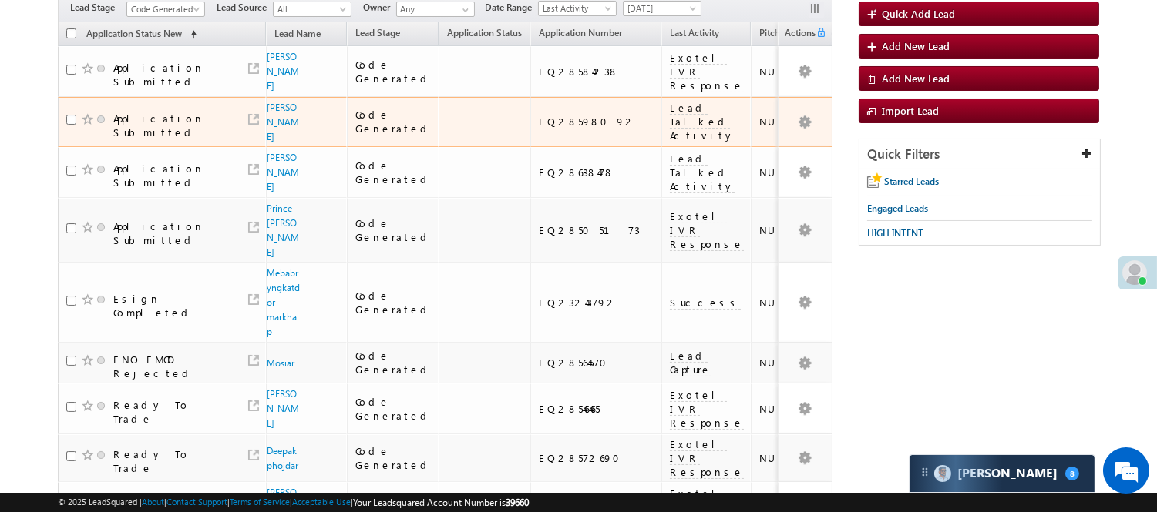
scroll to position [0, 0]
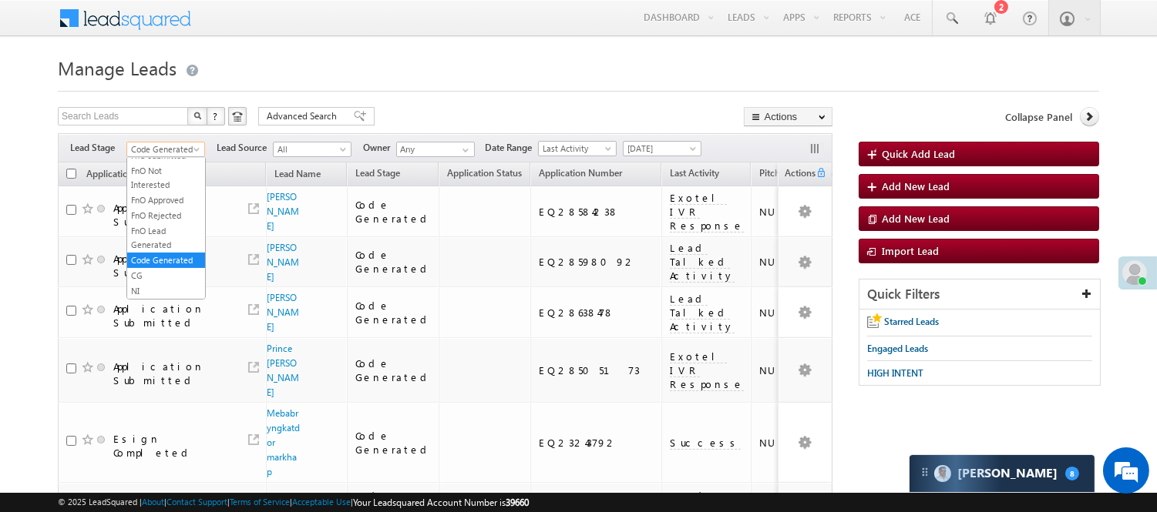
click at [180, 147] on span "Code Generated" at bounding box center [163, 150] width 73 height 14
click at [165, 183] on link "Lead Generated" at bounding box center [166, 182] width 78 height 14
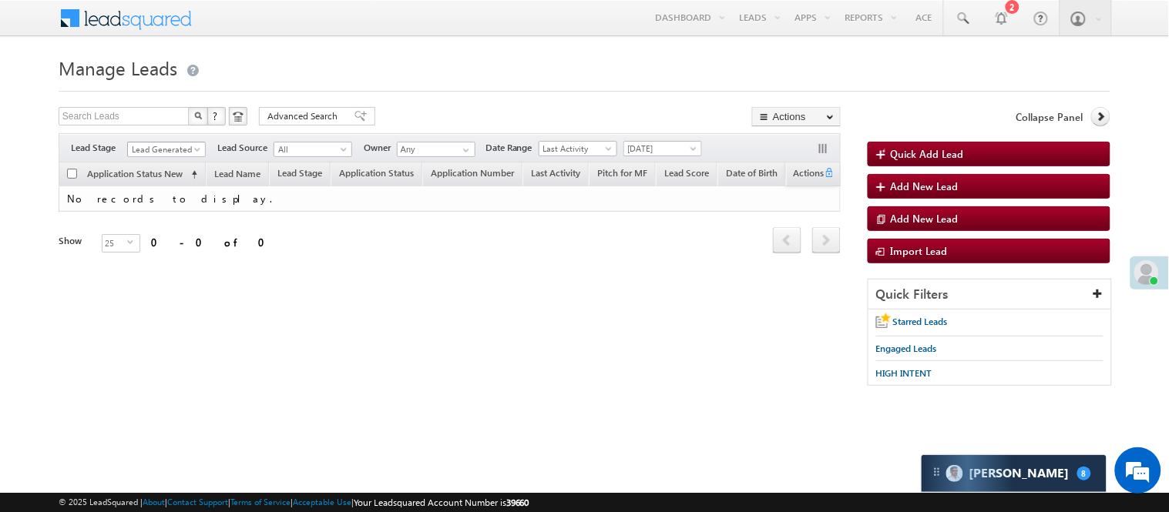
click at [148, 152] on span "Lead Generated" at bounding box center [164, 150] width 73 height 14
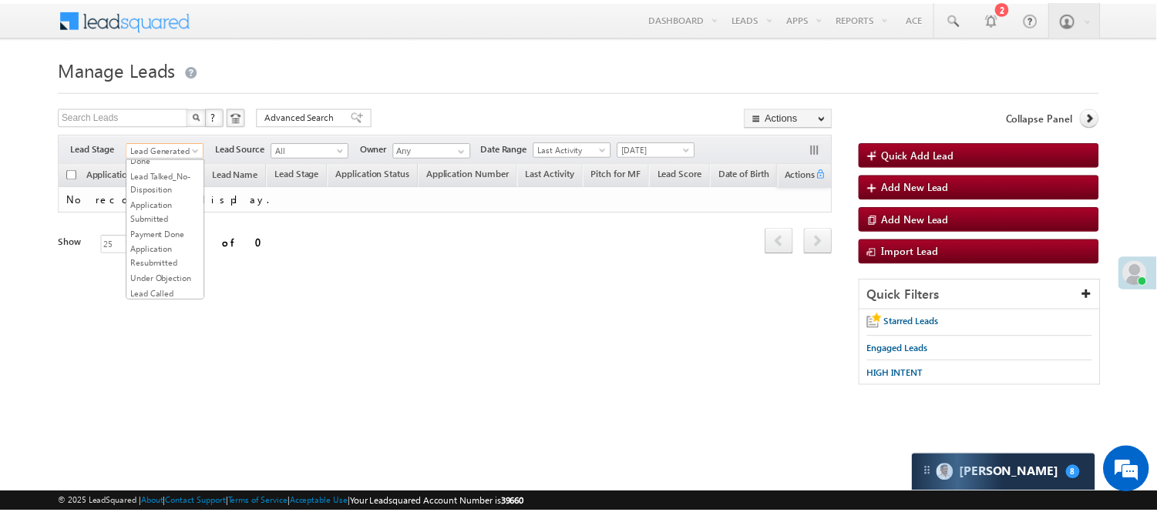
scroll to position [257, 0]
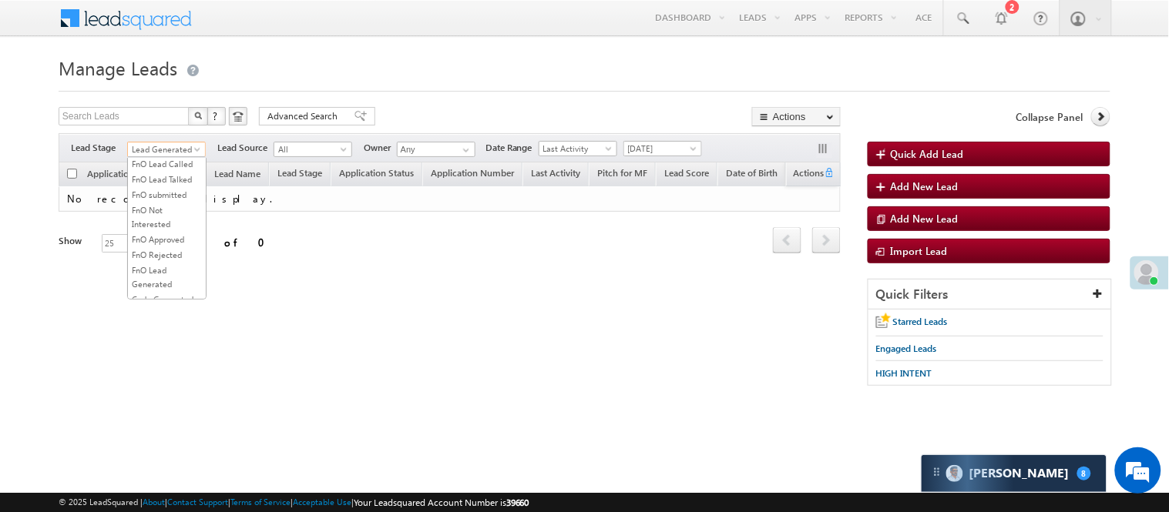
click at [144, 125] on link "Lead Called" at bounding box center [167, 118] width 78 height 14
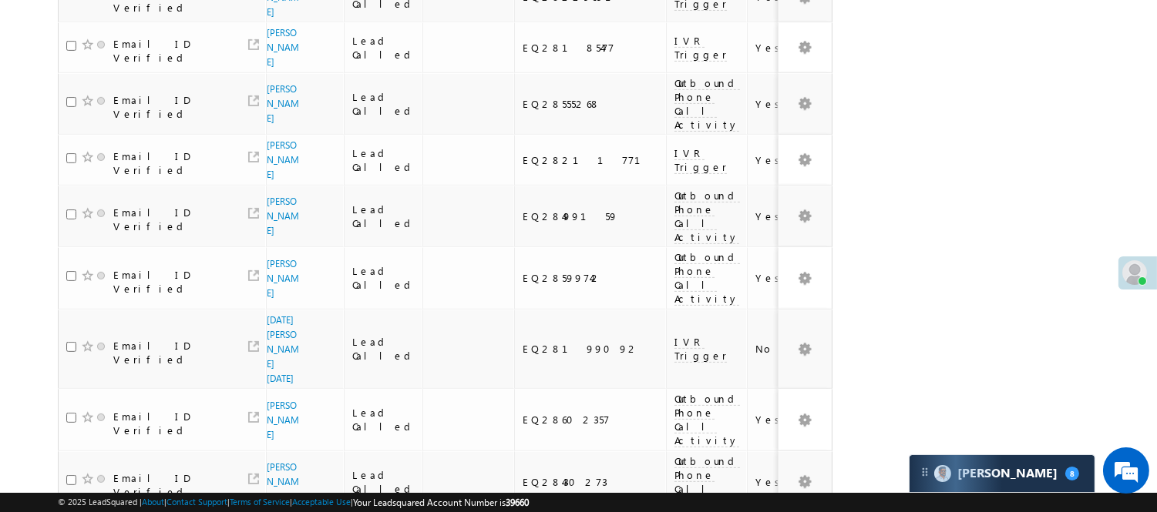
scroll to position [1156, 0]
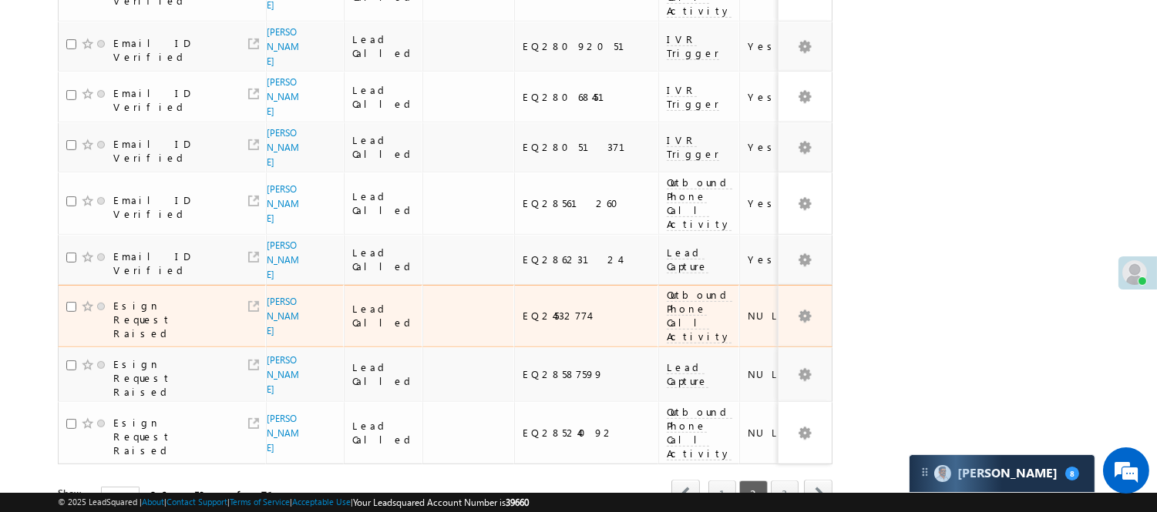
scroll to position [1038, 0]
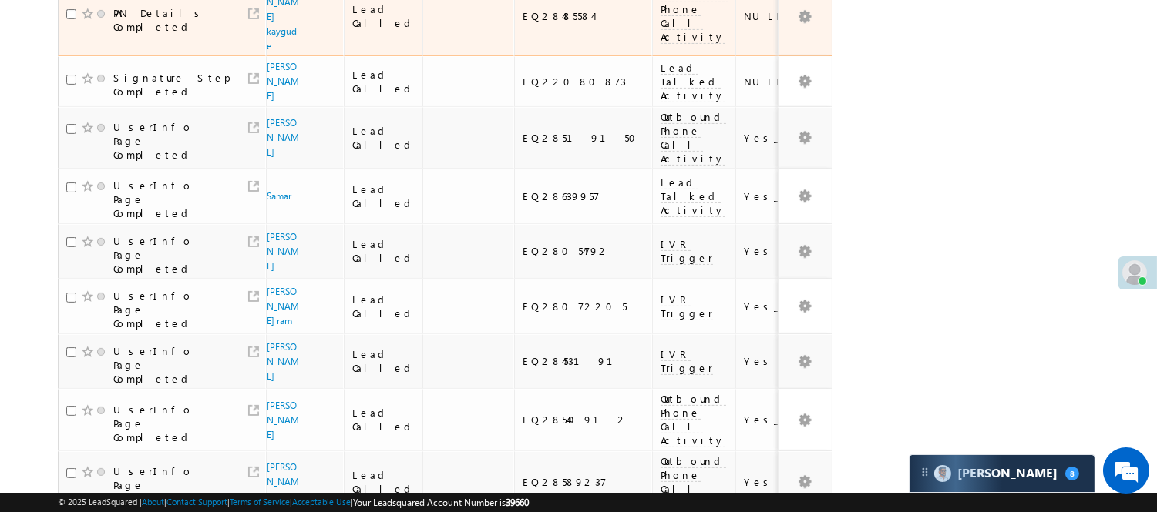
scroll to position [550, 0]
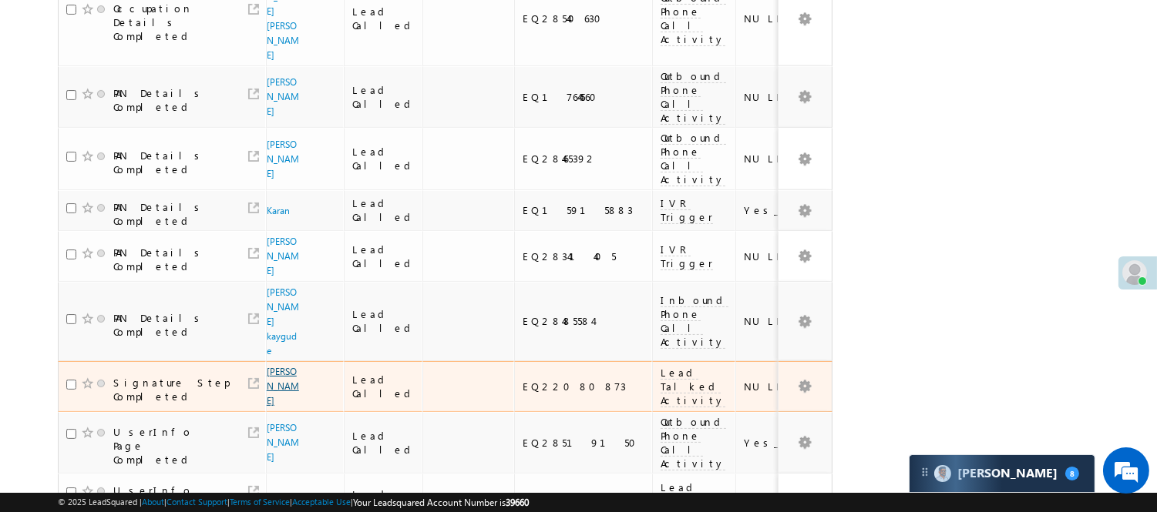
click at [283, 366] on link "Sangeeta" at bounding box center [283, 386] width 32 height 41
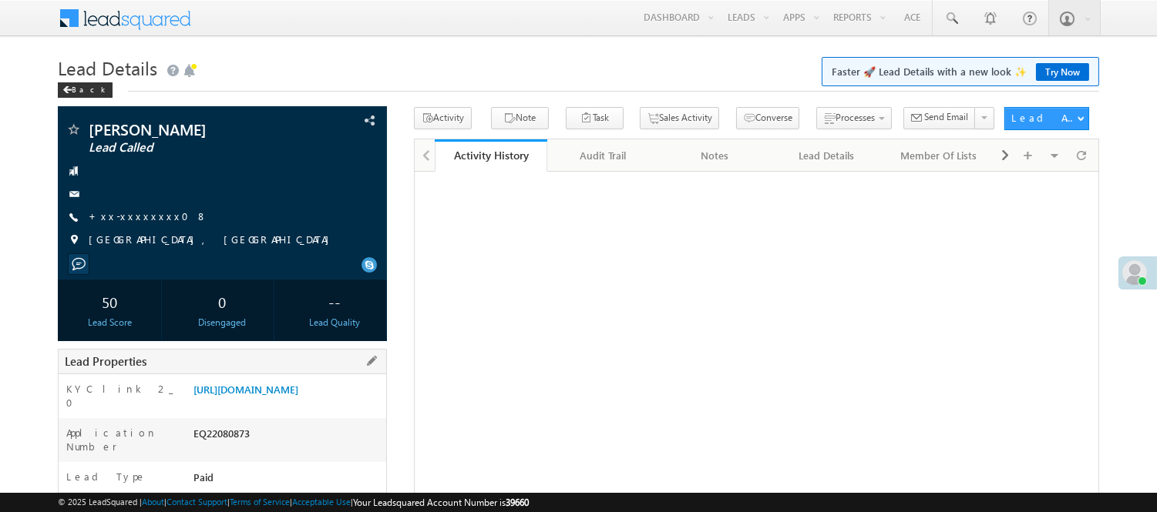
click at [282, 404] on div "[URL][DOMAIN_NAME]" at bounding box center [288, 393] width 196 height 22
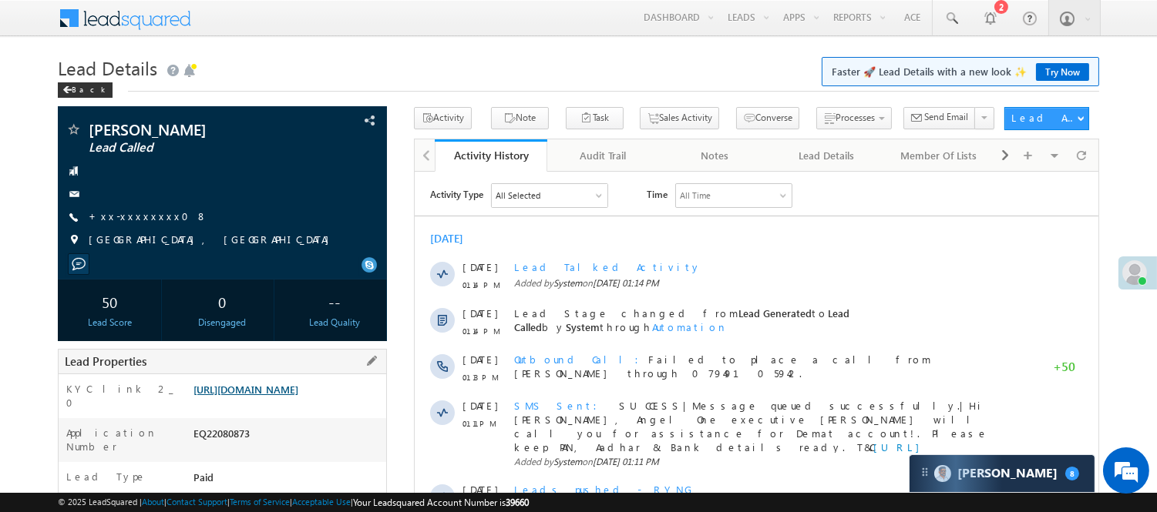
click at [283, 396] on link "[URL][DOMAIN_NAME]" at bounding box center [245, 389] width 105 height 13
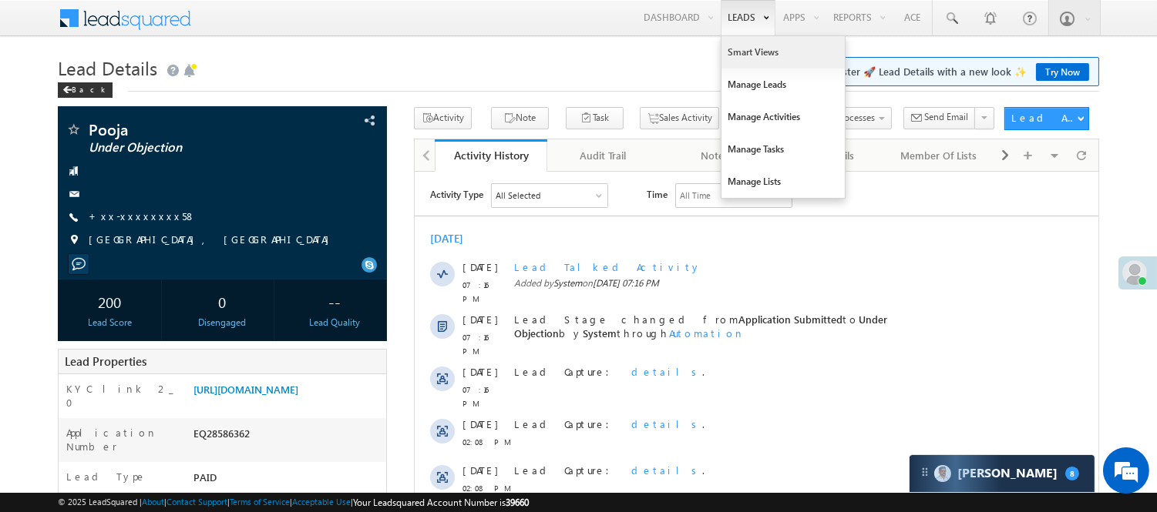
click at [741, 58] on link "Smart Views" at bounding box center [782, 52] width 123 height 32
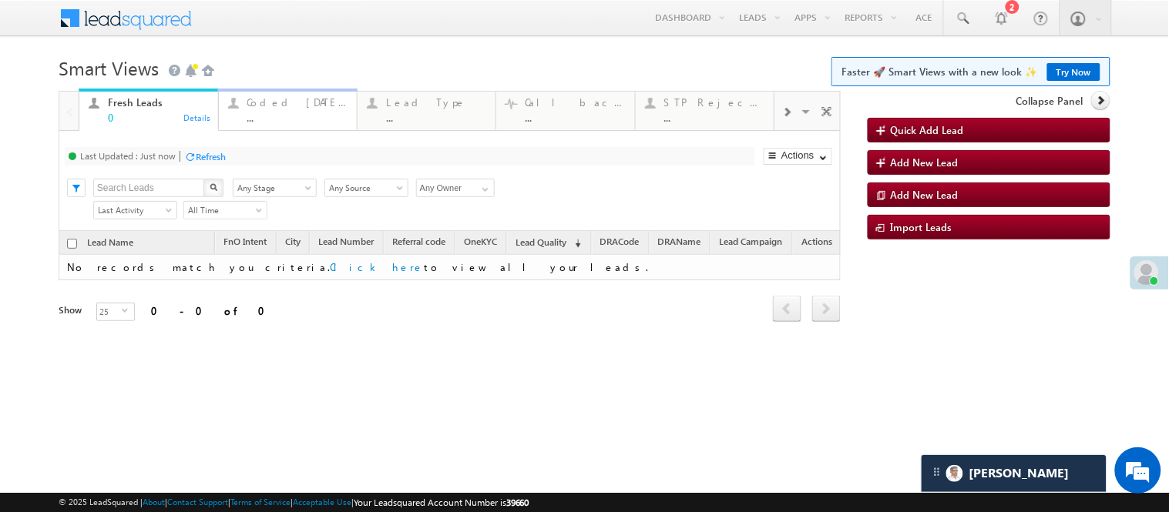
click at [294, 116] on div "..." at bounding box center [297, 118] width 100 height 12
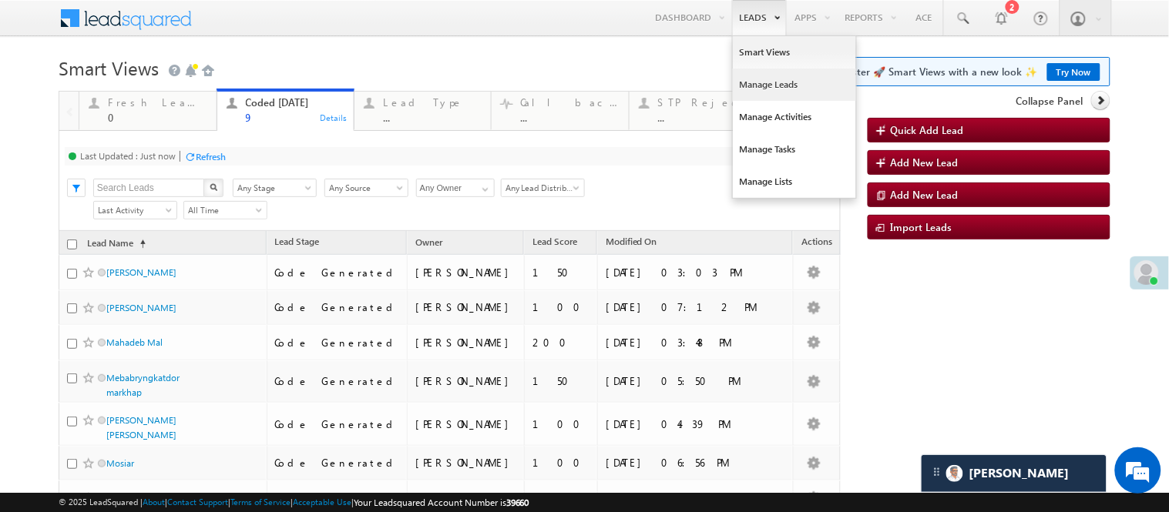
click at [750, 79] on link "Manage Leads" at bounding box center [794, 85] width 123 height 32
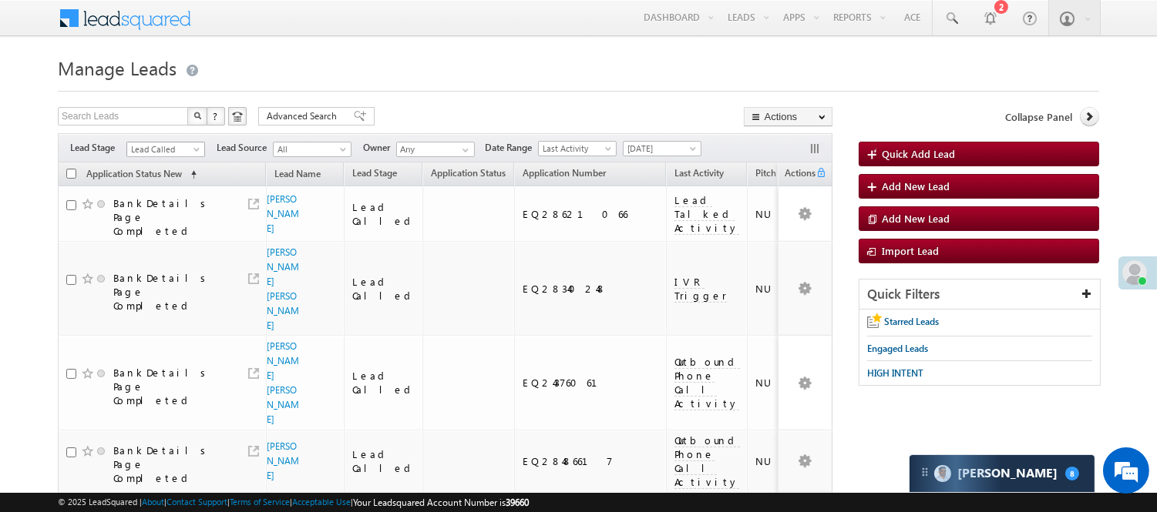
click at [183, 154] on span "Lead Called" at bounding box center [163, 150] width 73 height 14
click at [162, 189] on link "Lead Generated" at bounding box center [166, 182] width 78 height 14
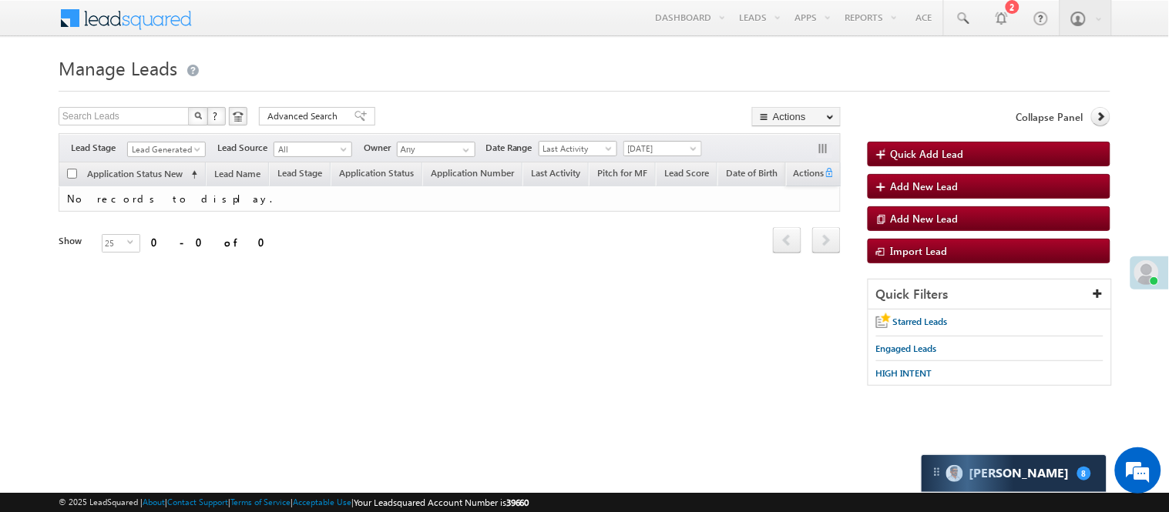
click at [166, 140] on div "Filters Lead Stage All Lead Generated Lead Talked - Pitch Not Done Lead Talked …" at bounding box center [450, 147] width 782 height 29
click at [159, 162] on div "Filters Lead Stage All Lead Generated Lead Talked - Pitch Not Done Lead Talked …" at bounding box center [450, 147] width 782 height 29
click at [164, 156] on span "Lead Generated" at bounding box center [164, 150] width 73 height 14
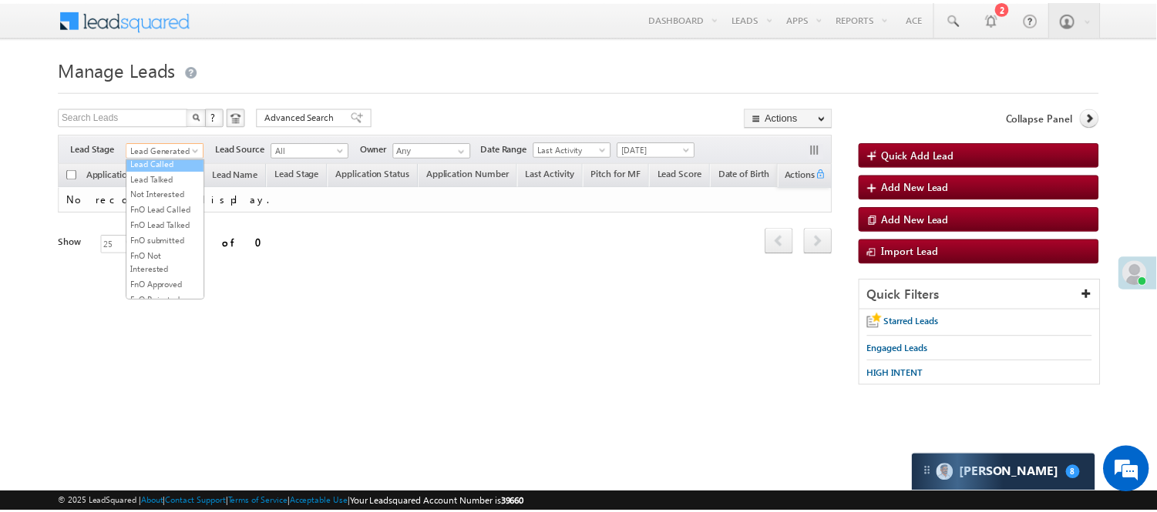
scroll to position [211, 0]
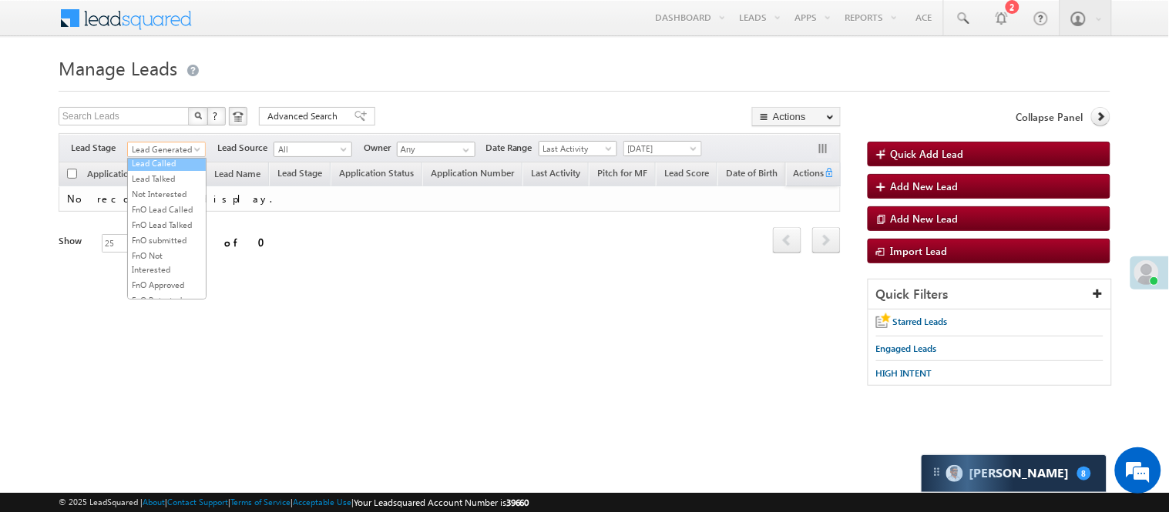
click at [172, 170] on link "Lead Called" at bounding box center [167, 163] width 78 height 14
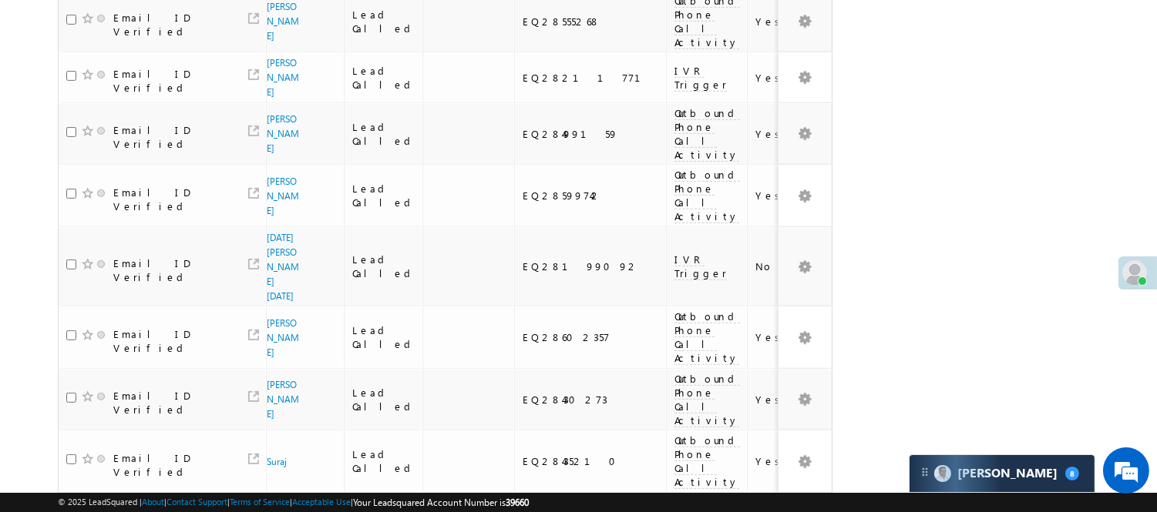
scroll to position [1156, 0]
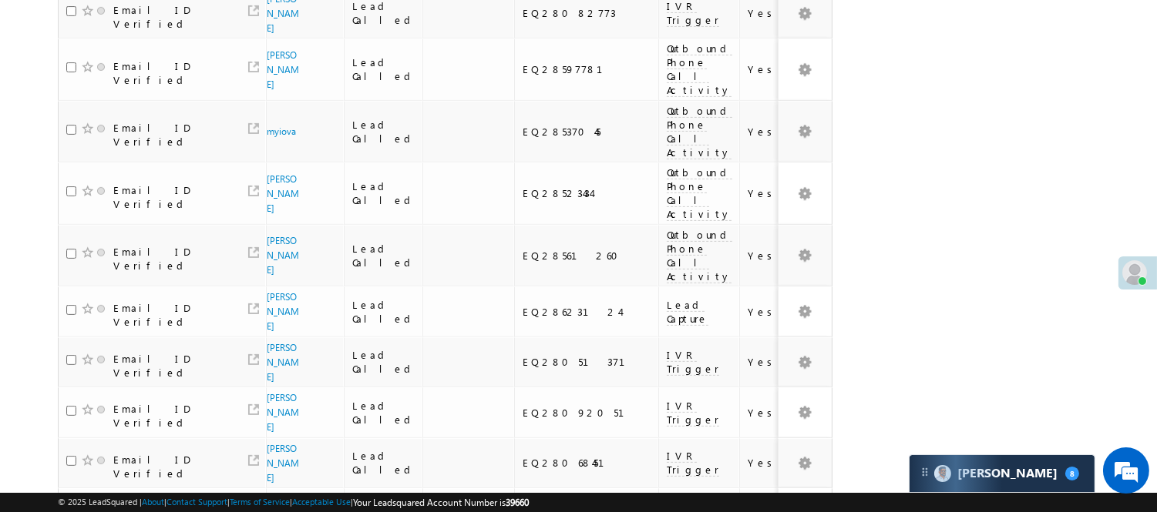
scroll to position [1038, 0]
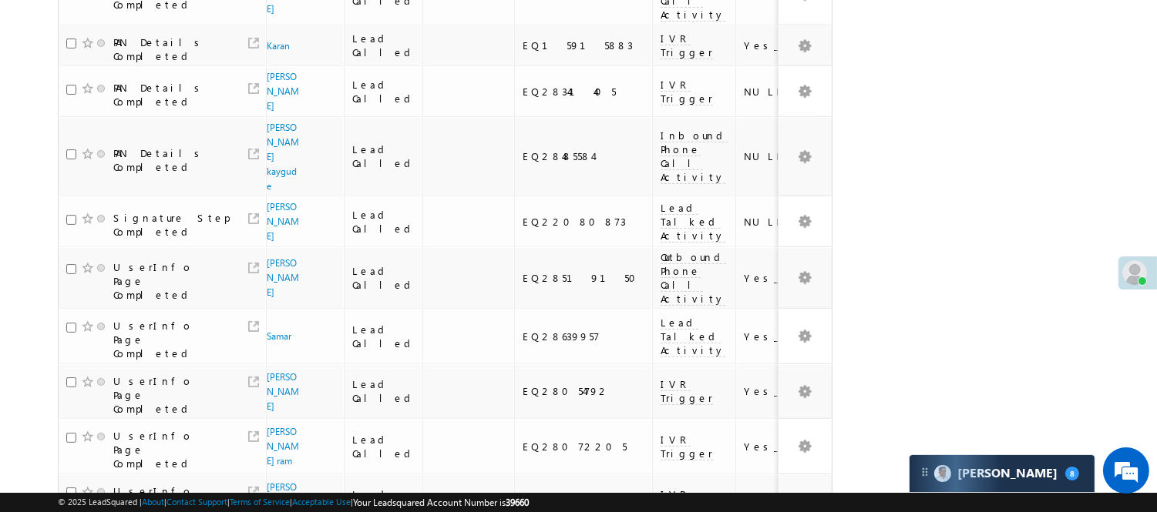
scroll to position [294, 0]
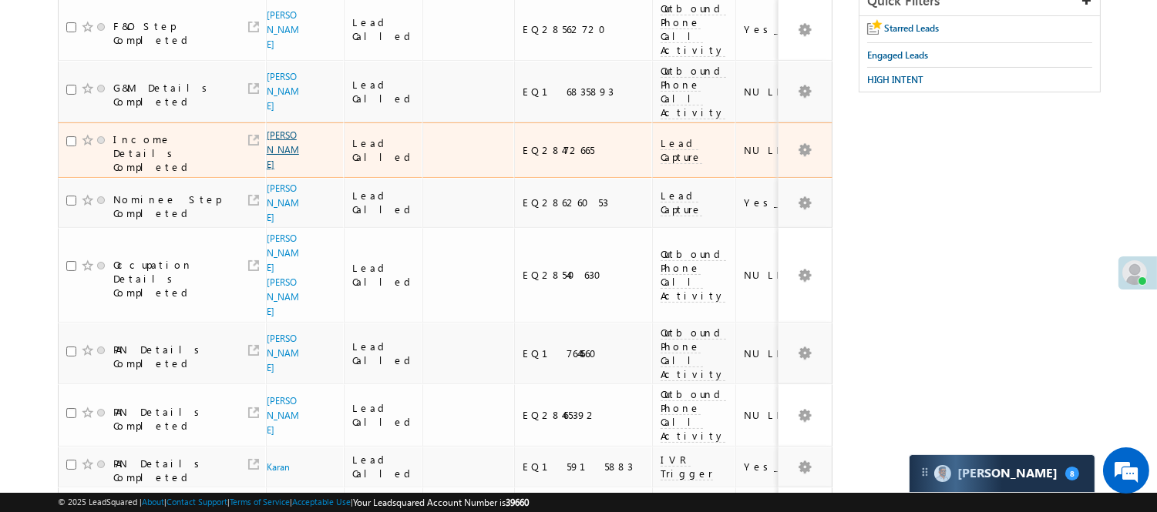
click at [272, 170] on link "Chantesh Kumar" at bounding box center [283, 149] width 32 height 41
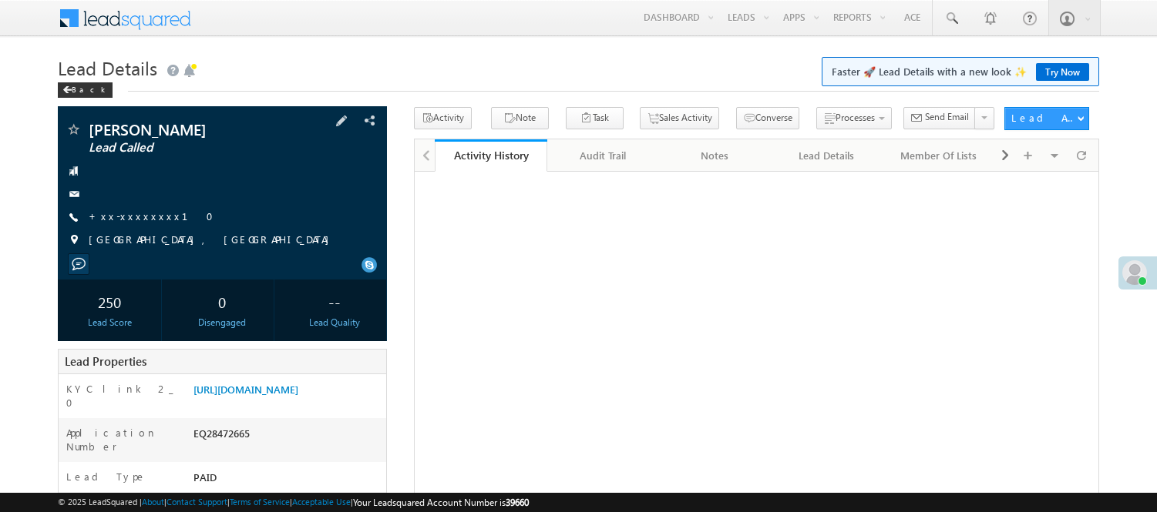
click at [126, 227] on div "[PERSON_NAME] Lead Called +xx-xxxxxxxx10" at bounding box center [222, 189] width 314 height 134
click at [129, 212] on link "+xx-xxxxxxxx10" at bounding box center [156, 216] width 134 height 13
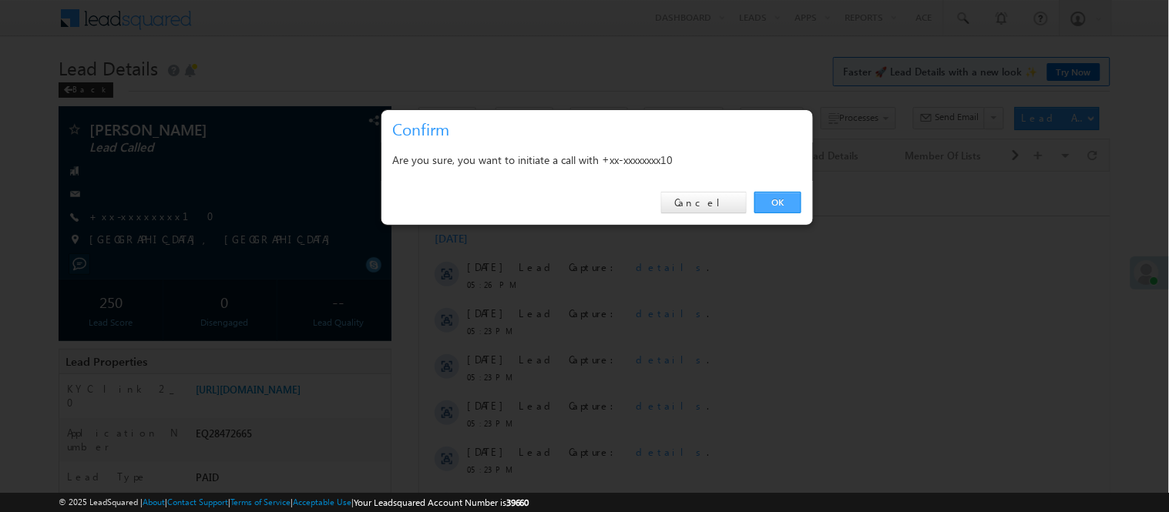
click at [767, 195] on link "OK" at bounding box center [777, 203] width 47 height 22
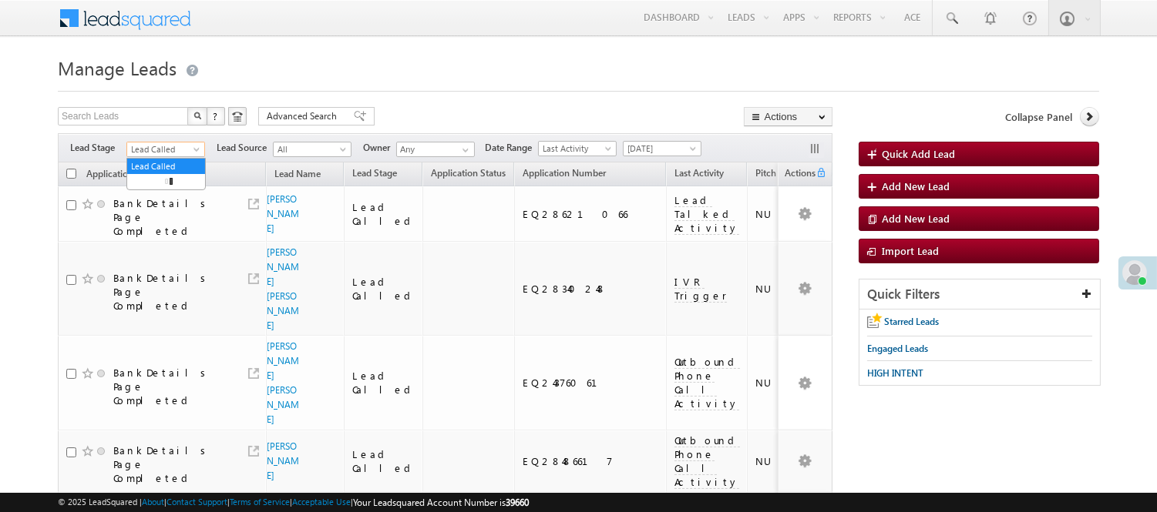
click at [166, 142] on link "Lead Called" at bounding box center [165, 149] width 79 height 15
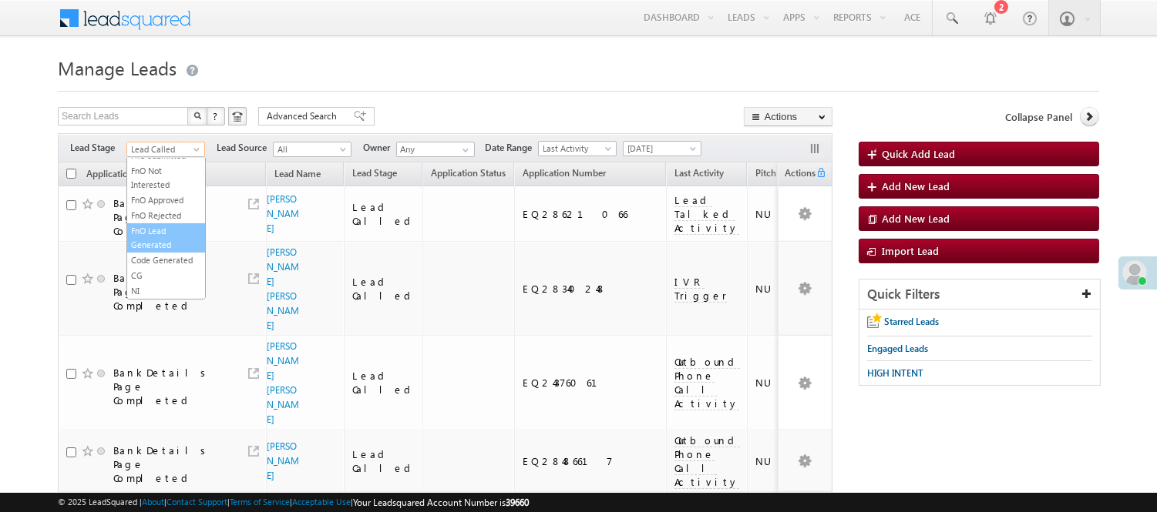
scroll to position [360, 0]
click at [170, 267] on link "Code Generated" at bounding box center [166, 260] width 78 height 14
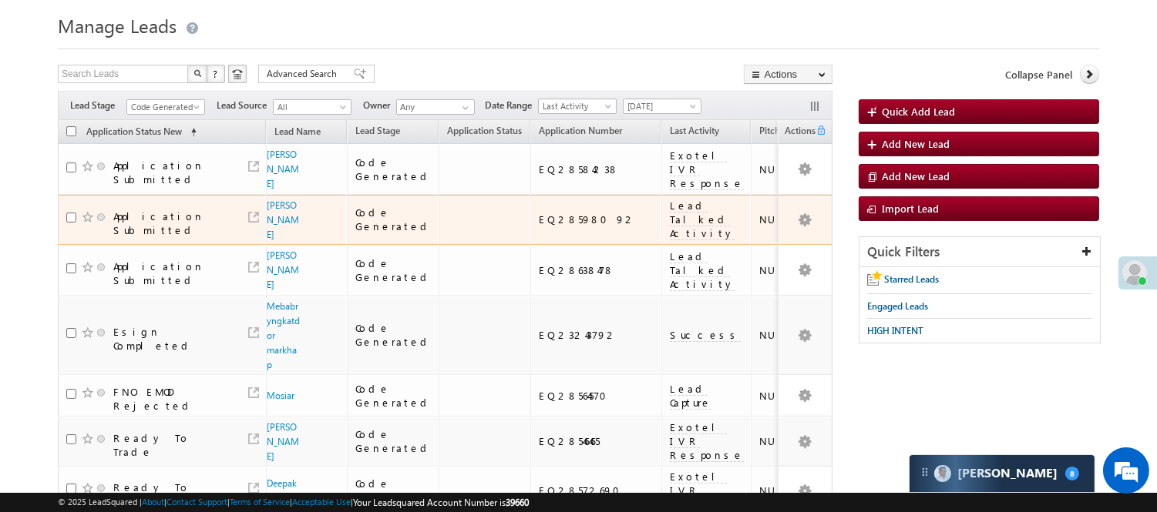
scroll to position [0, 0]
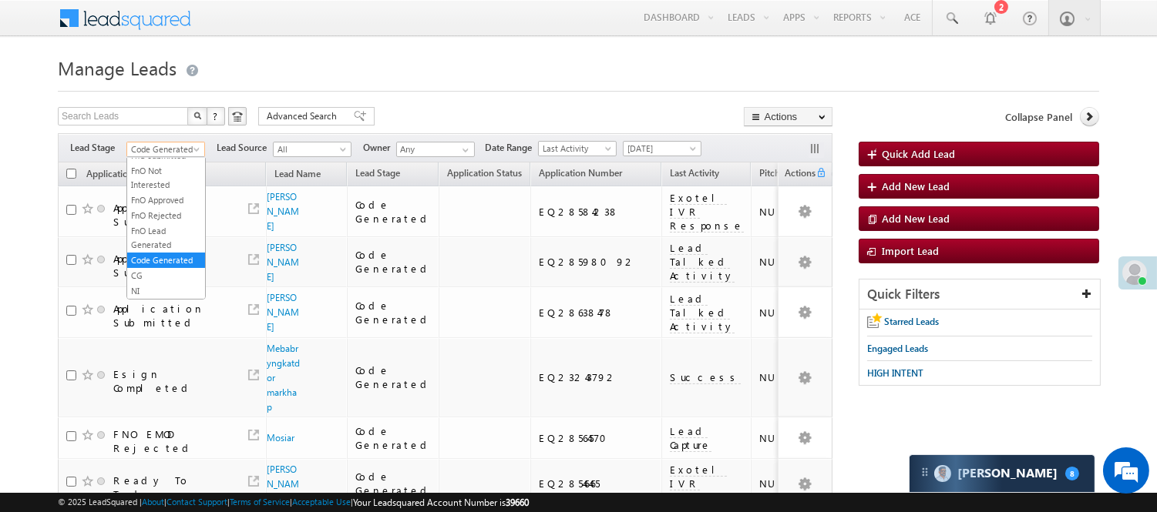
click at [156, 149] on span "Code Generated" at bounding box center [163, 150] width 73 height 14
click at [170, 189] on link "Lead Generated" at bounding box center [166, 182] width 78 height 14
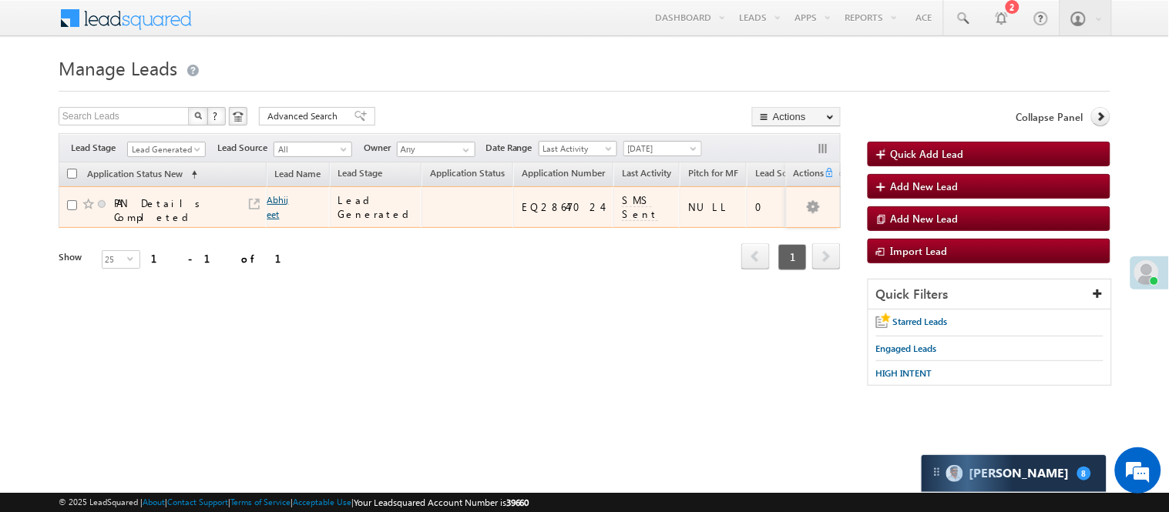
click at [281, 199] on link "Abhijeet" at bounding box center [278, 207] width 22 height 26
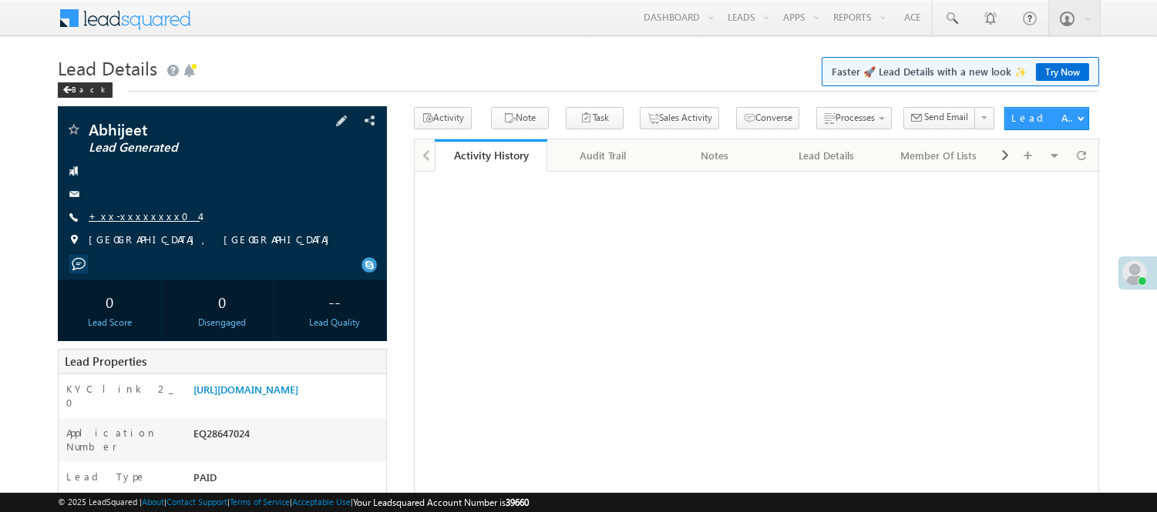
click at [134, 210] on link "+xx-xxxxxxxx04" at bounding box center [144, 216] width 111 height 13
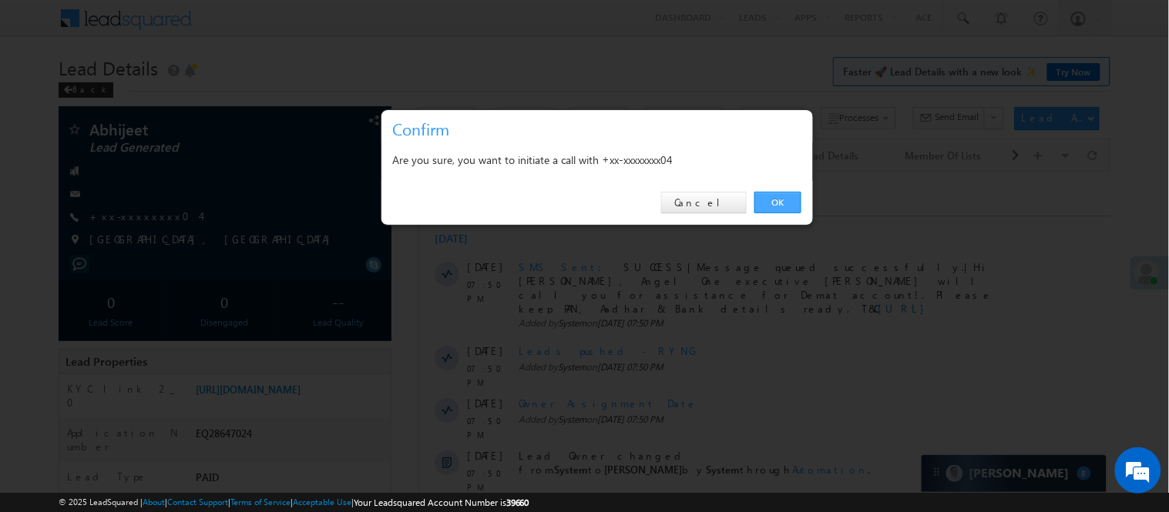
click at [782, 196] on link "OK" at bounding box center [777, 203] width 47 height 22
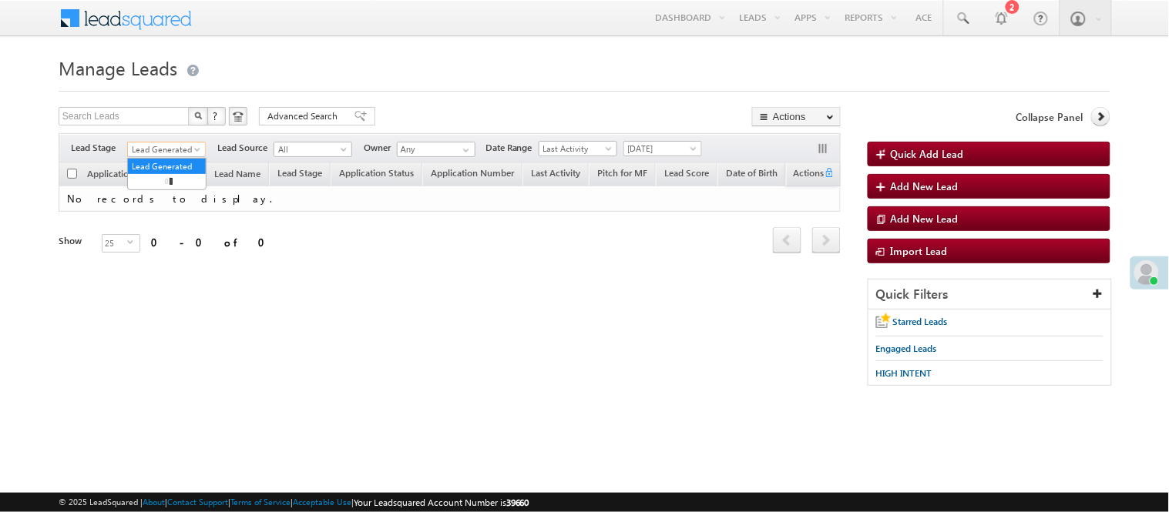
click at [177, 149] on span "Lead Generated" at bounding box center [164, 150] width 73 height 14
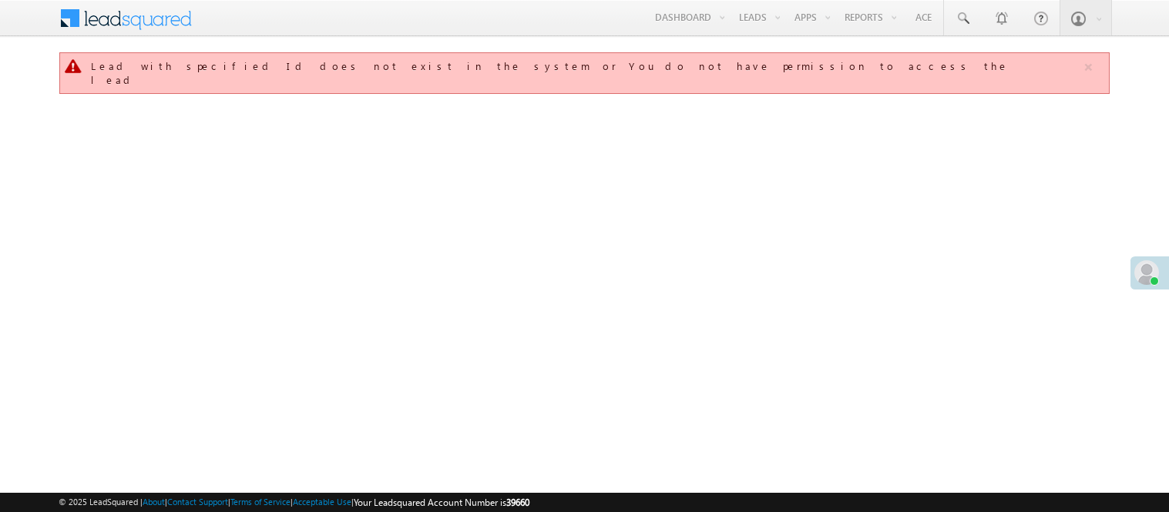
click at [0, 0] on link "Manage Leads" at bounding box center [0, 0] width 0 height 0
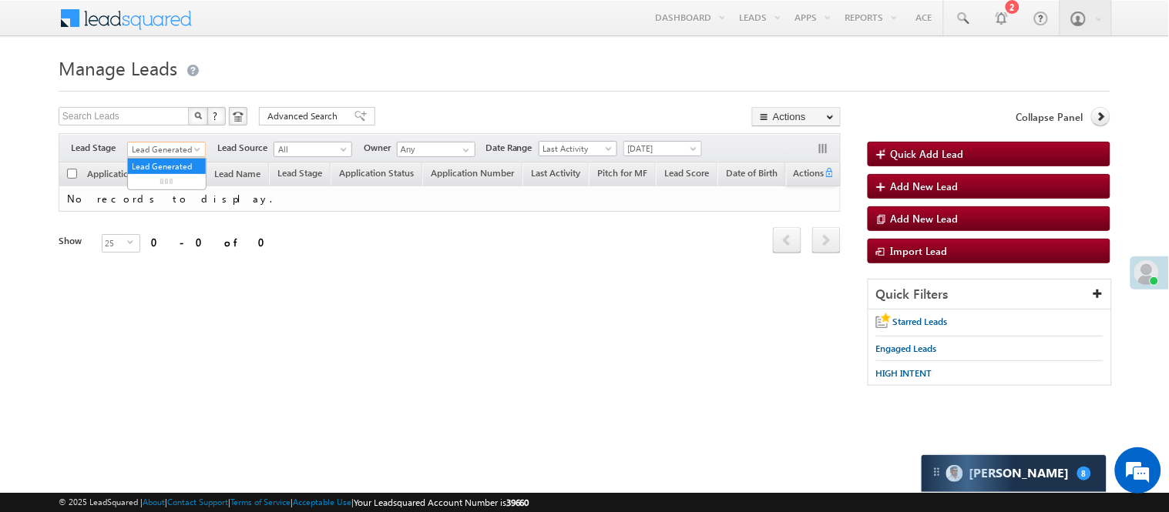
click at [177, 148] on span "Lead Generated" at bounding box center [164, 150] width 73 height 14
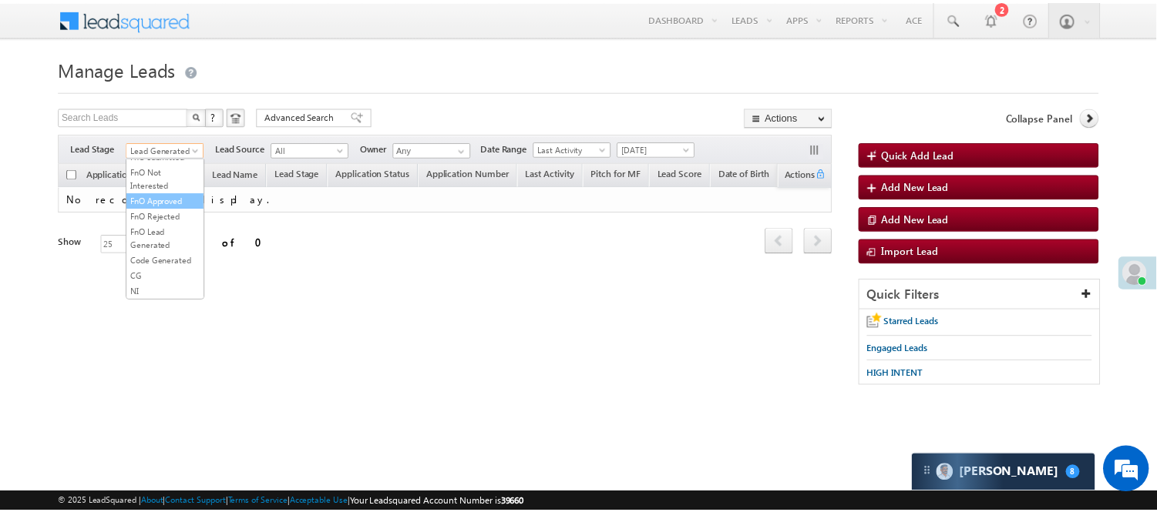
scroll to position [342, 0]
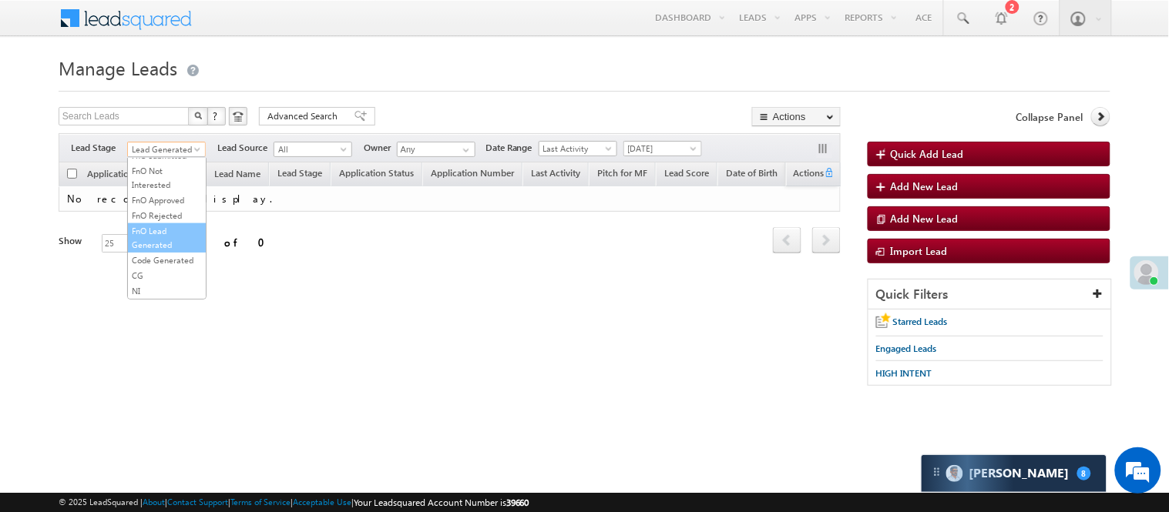
click at [160, 252] on link "FnO Lead Generated" at bounding box center [167, 238] width 78 height 28
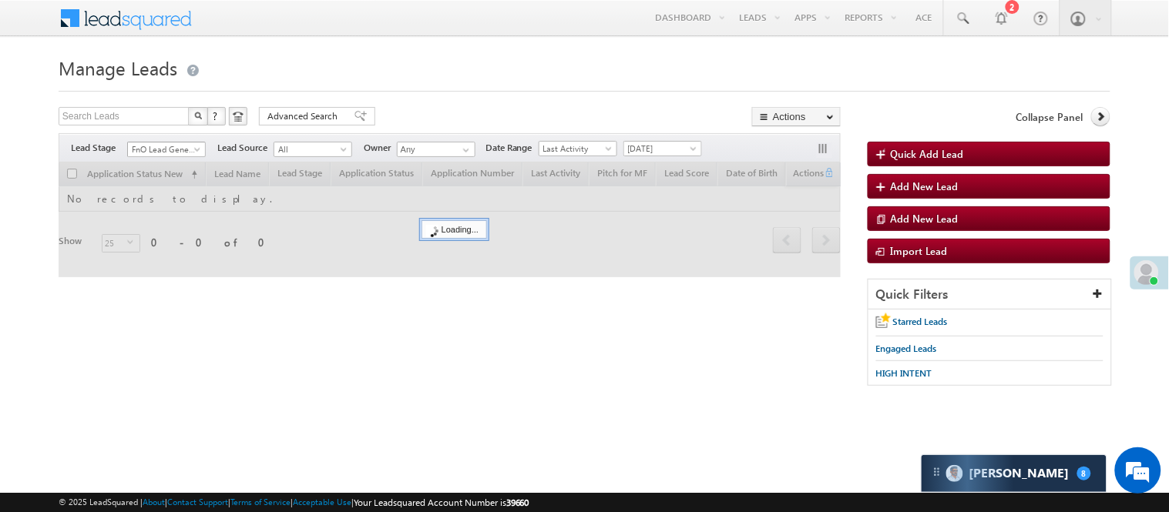
click at [152, 143] on span "FnO Lead Generated" at bounding box center [164, 150] width 73 height 14
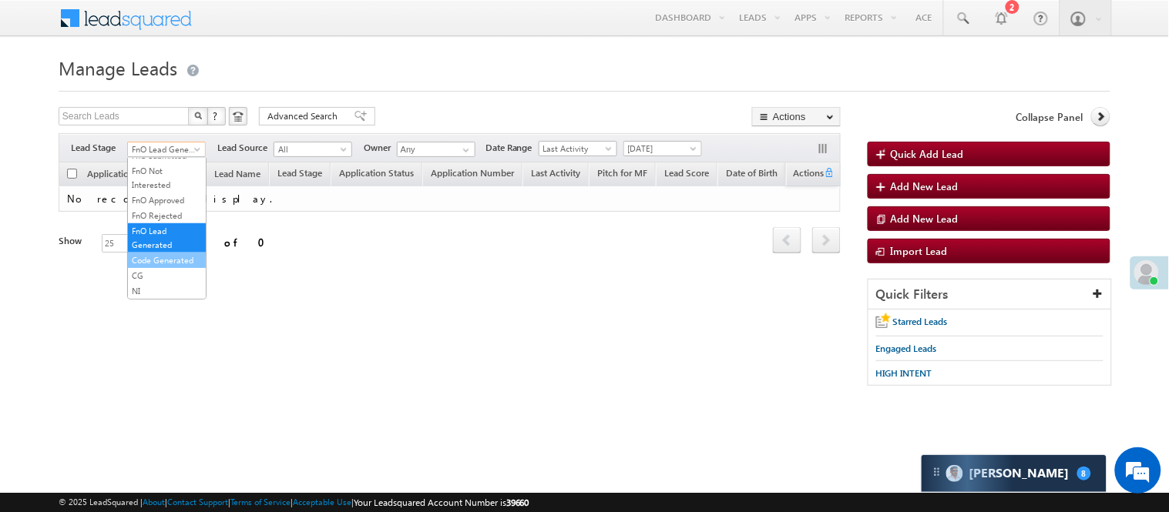
click at [163, 267] on link "Code Generated" at bounding box center [167, 260] width 78 height 14
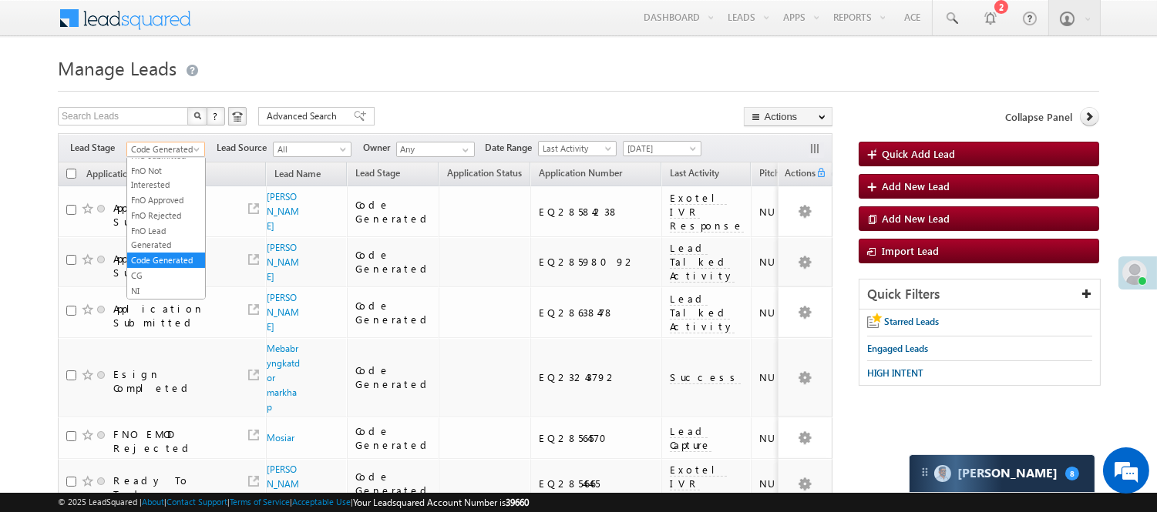
click at [149, 150] on span "Code Generated" at bounding box center [163, 150] width 73 height 14
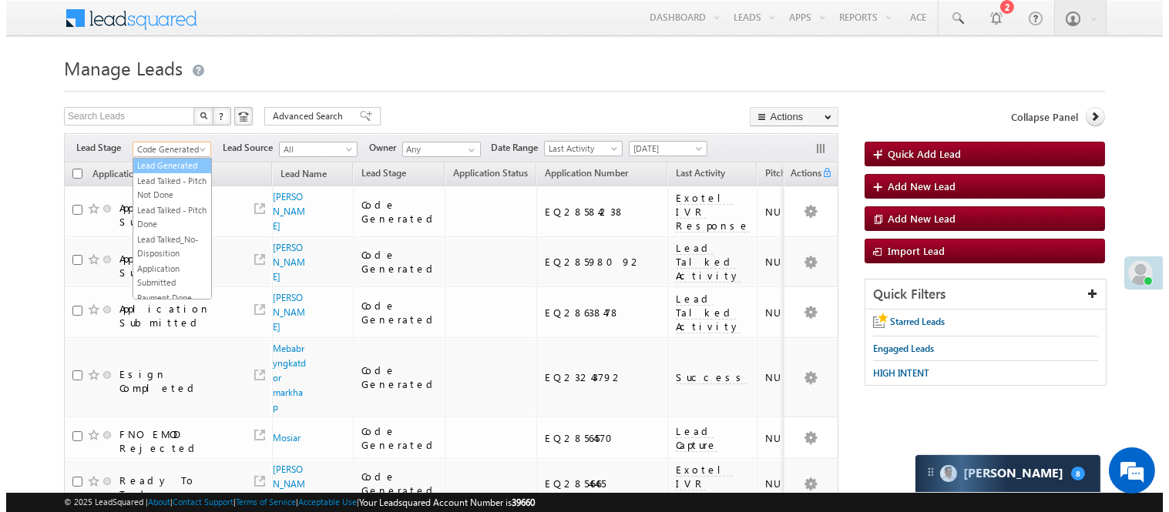
scroll to position [0, 0]
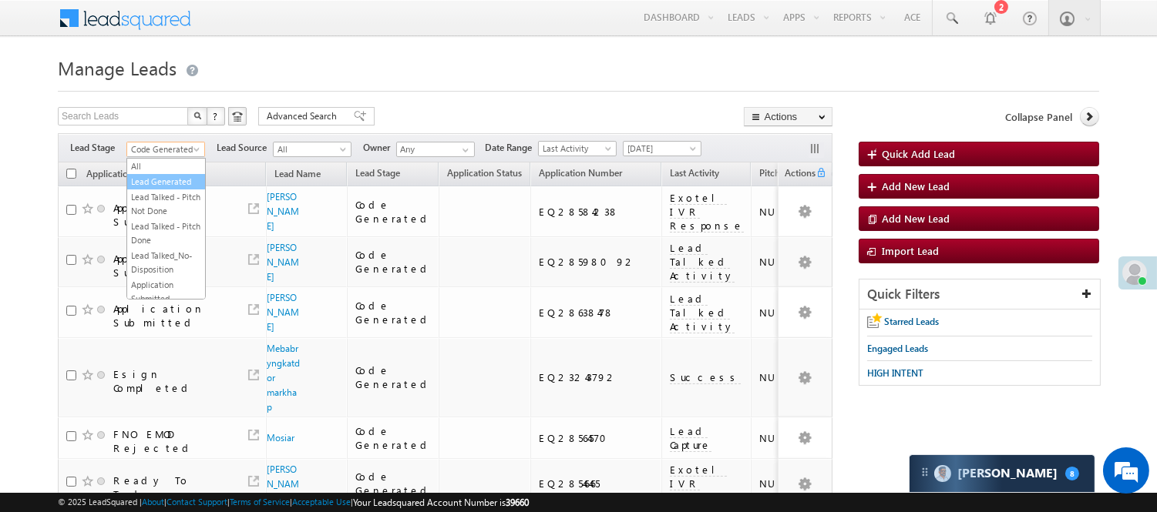
click at [166, 183] on link "Lead Generated" at bounding box center [166, 182] width 78 height 14
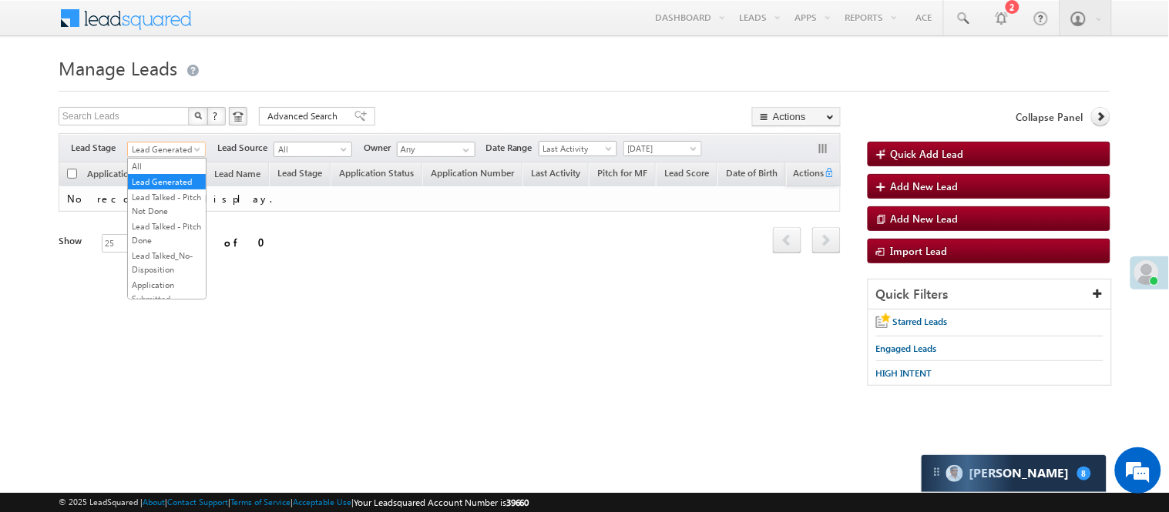
click at [170, 149] on span "Lead Generated" at bounding box center [164, 150] width 73 height 14
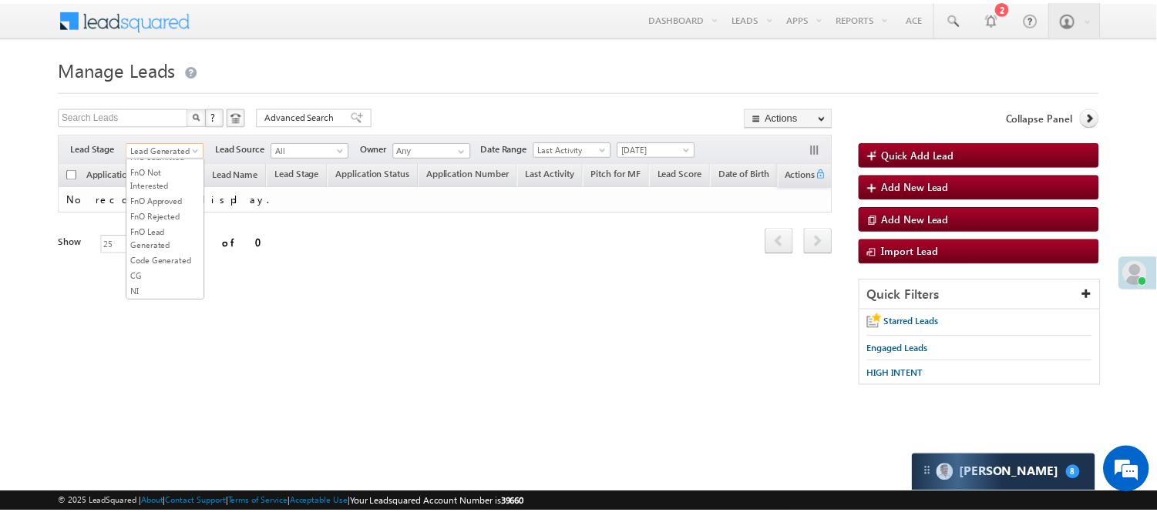
scroll to position [211, 0]
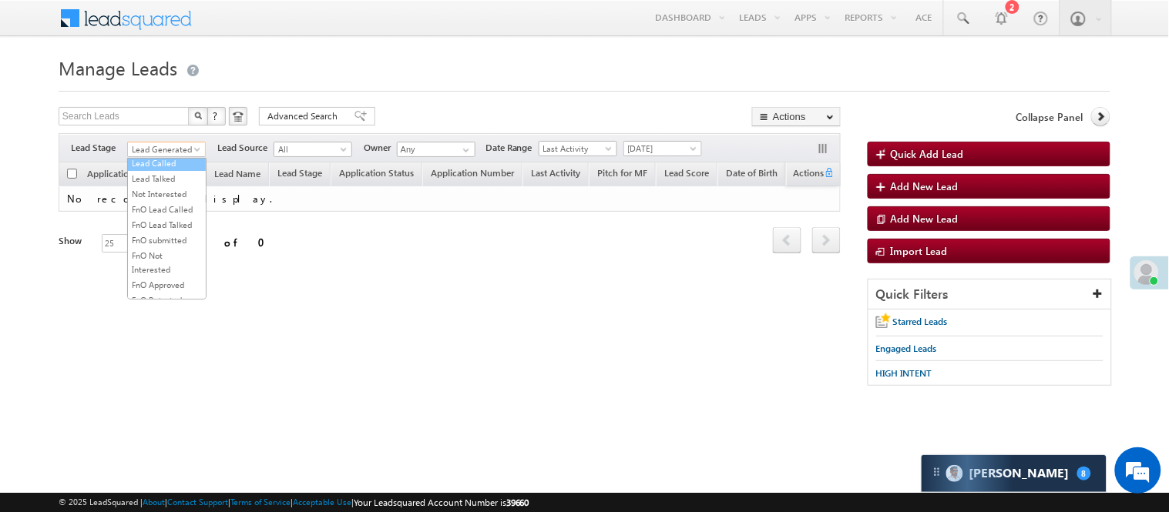
click at [174, 170] on link "Lead Called" at bounding box center [167, 163] width 78 height 14
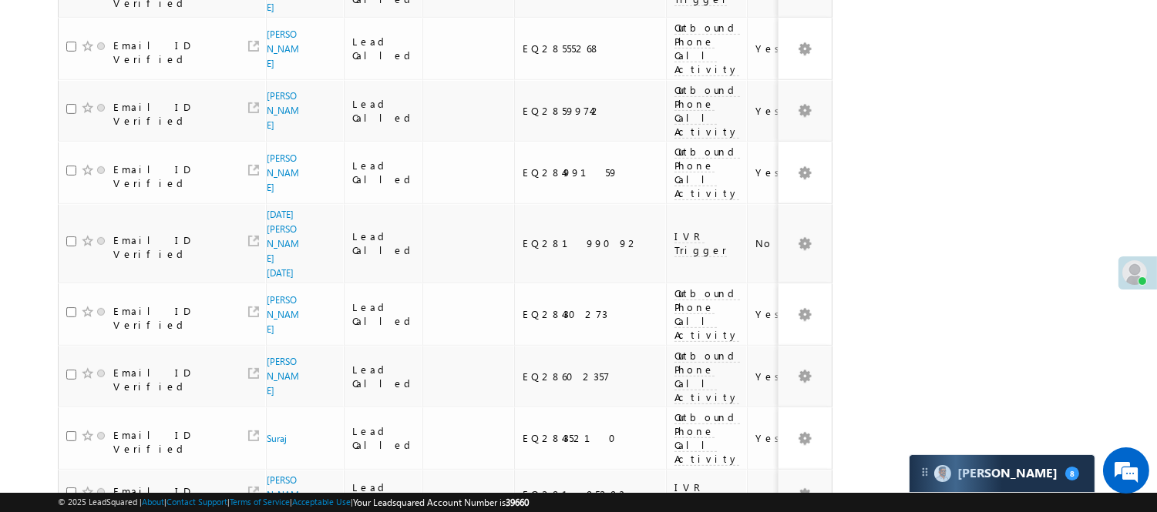
scroll to position [1156, 0]
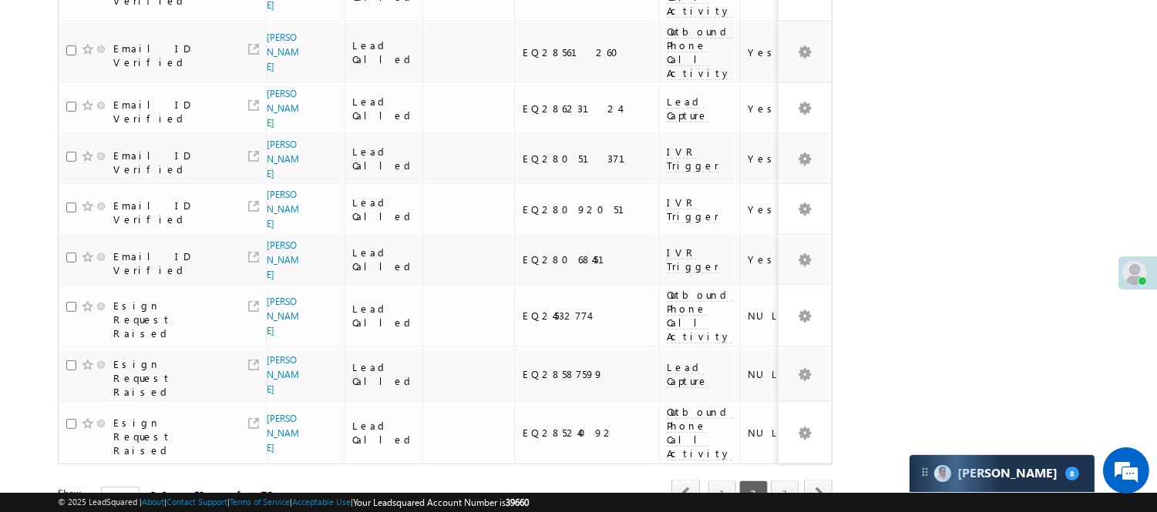
scroll to position [1038, 0]
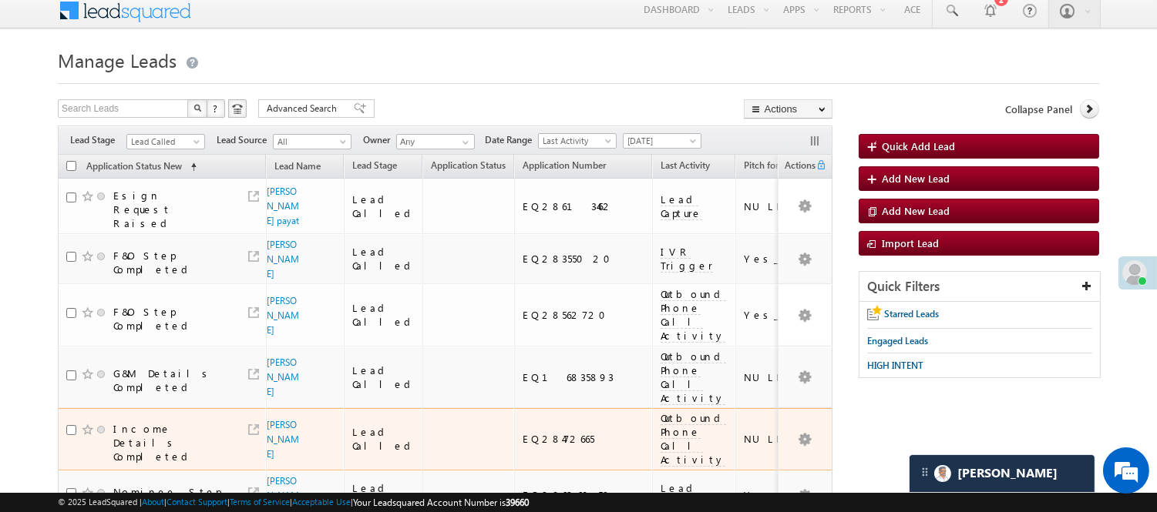
scroll to position [0, 0]
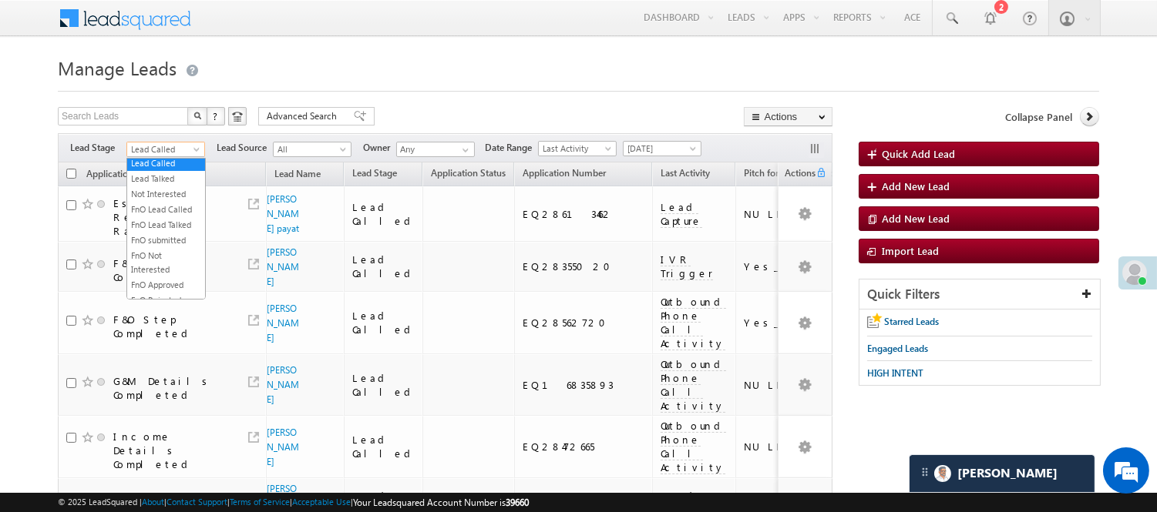
click at [176, 144] on span "Lead Called" at bounding box center [163, 150] width 73 height 14
click at [173, 257] on link "Code Generated" at bounding box center [166, 260] width 78 height 14
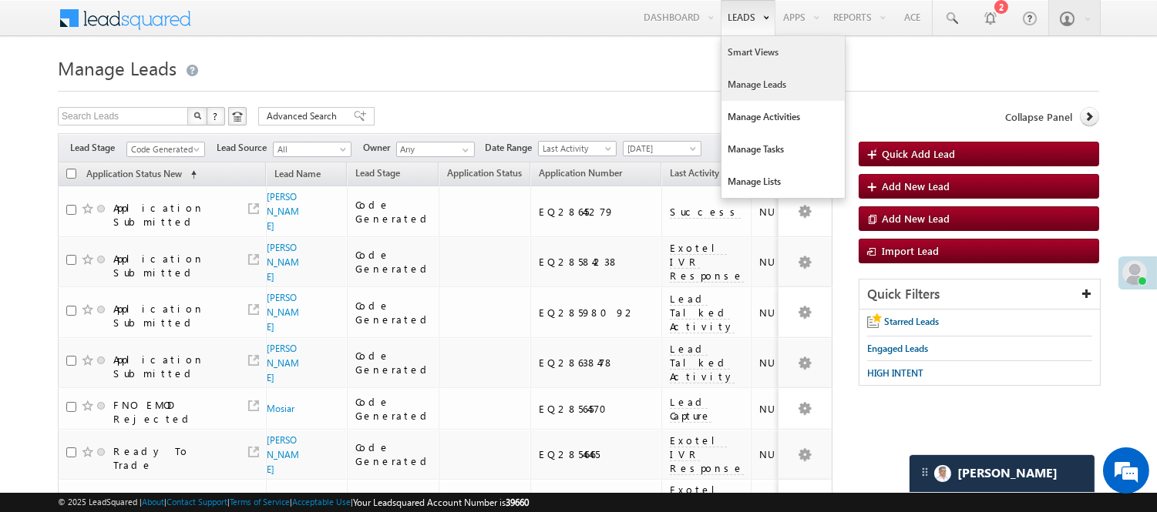
click at [734, 52] on link "Smart Views" at bounding box center [782, 52] width 123 height 32
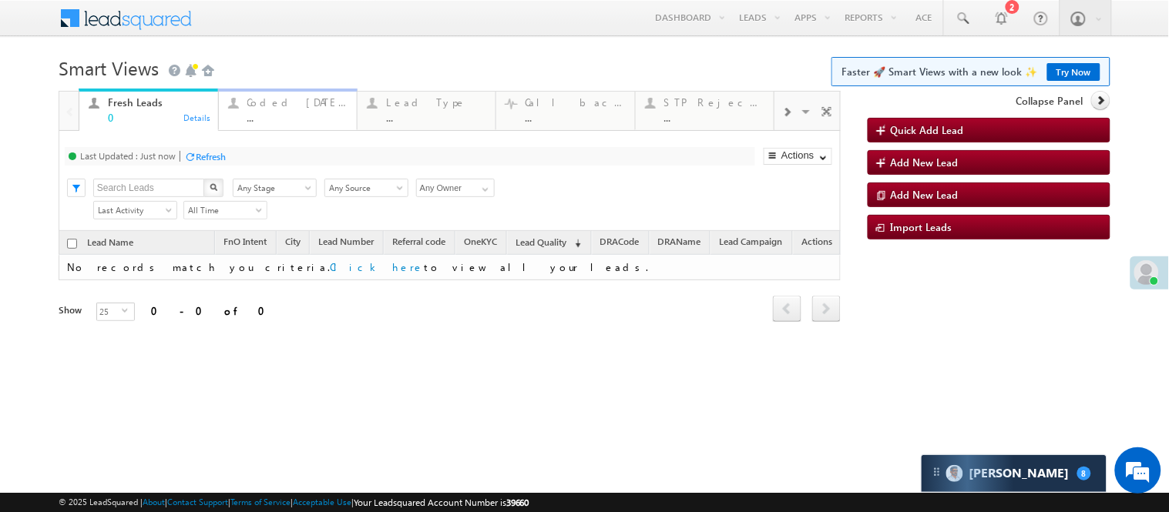
click at [295, 102] on div "Coded Today" at bounding box center [297, 102] width 100 height 12
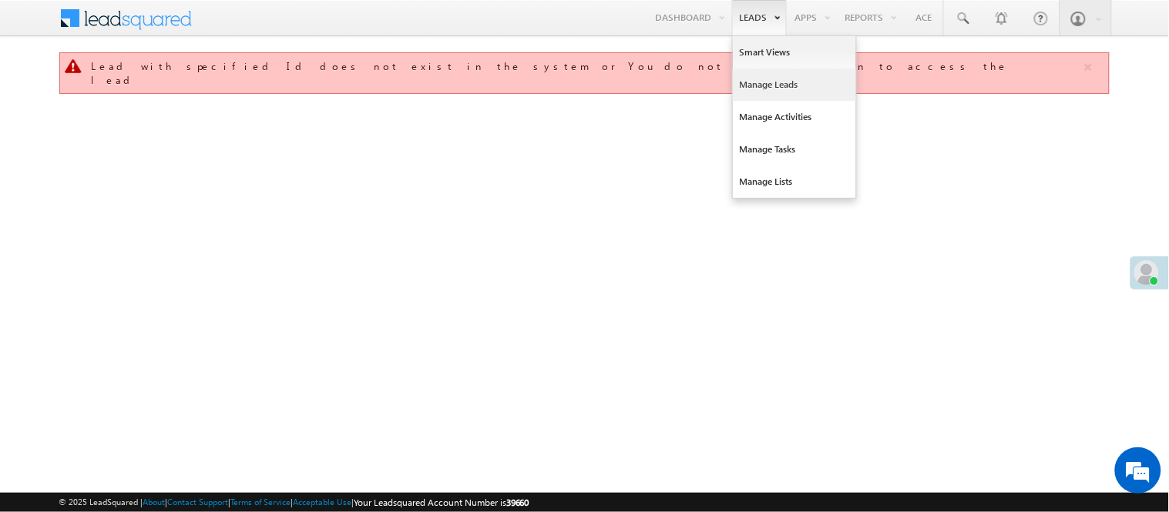
click at [757, 88] on link "Manage Leads" at bounding box center [794, 85] width 123 height 32
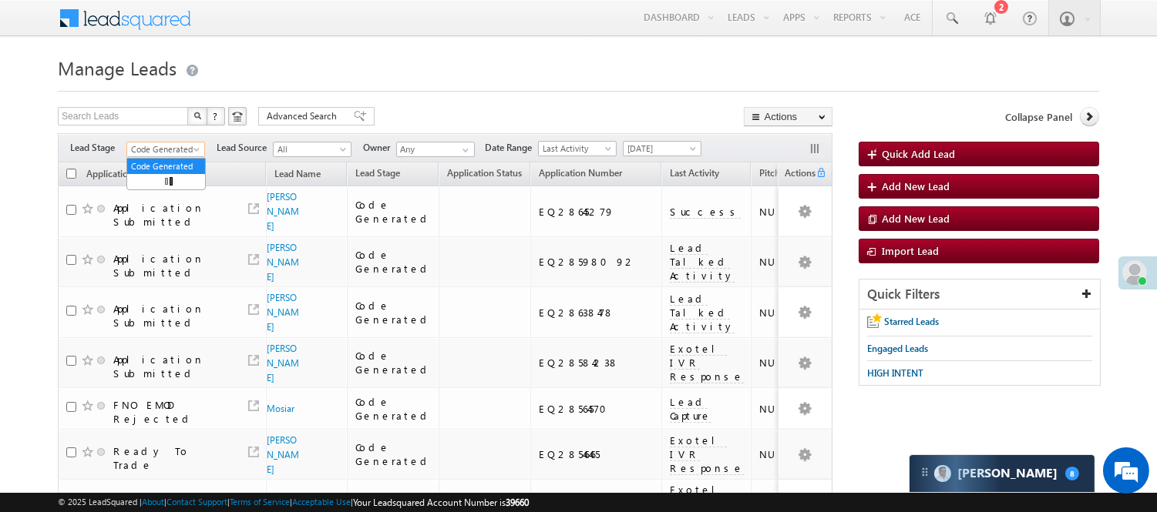
click at [164, 154] on span "Code Generated" at bounding box center [163, 150] width 73 height 14
click at [151, 180] on link "Lead Generated" at bounding box center [166, 182] width 78 height 14
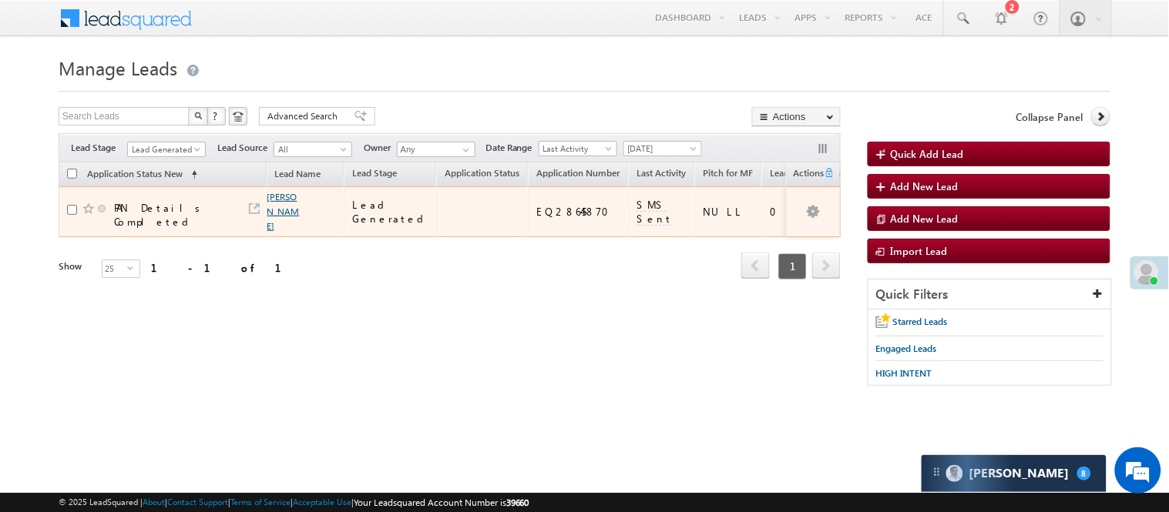
click at [276, 209] on link "[PERSON_NAME]" at bounding box center [283, 211] width 32 height 41
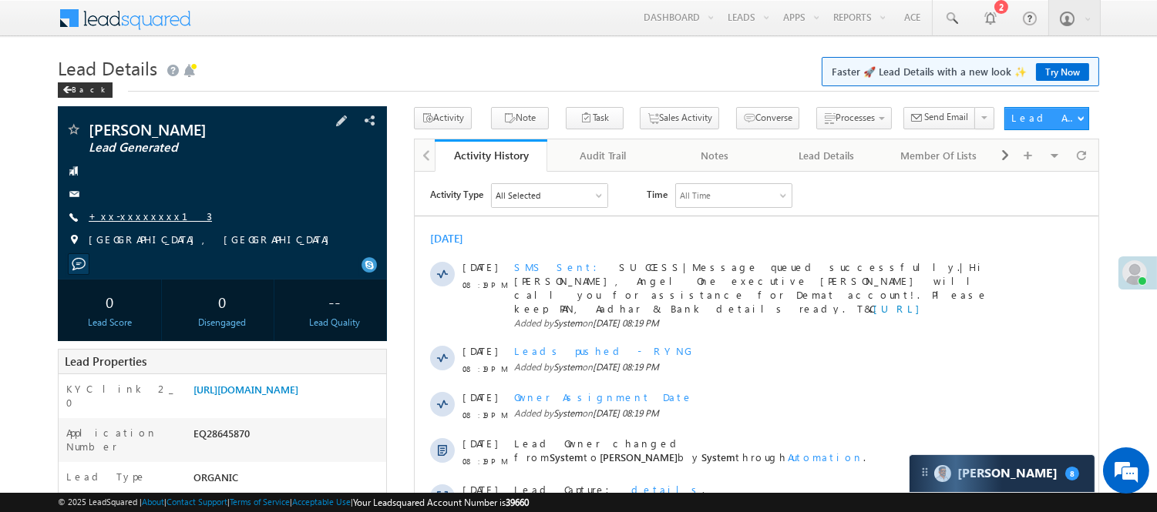
click at [133, 220] on link "+xx-xxxxxxxx13" at bounding box center [150, 216] width 123 height 13
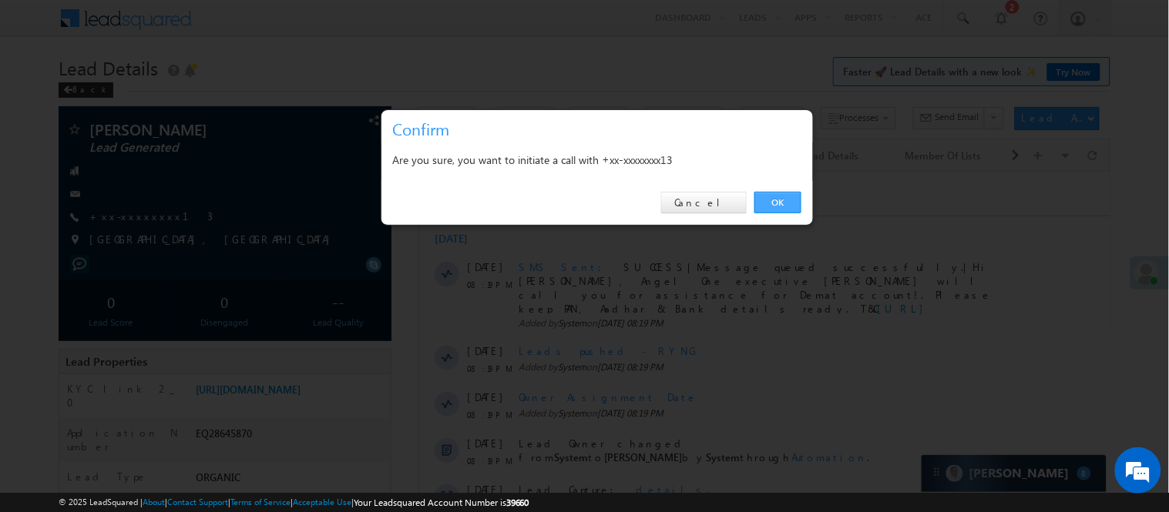
click at [784, 198] on link "OK" at bounding box center [777, 203] width 47 height 22
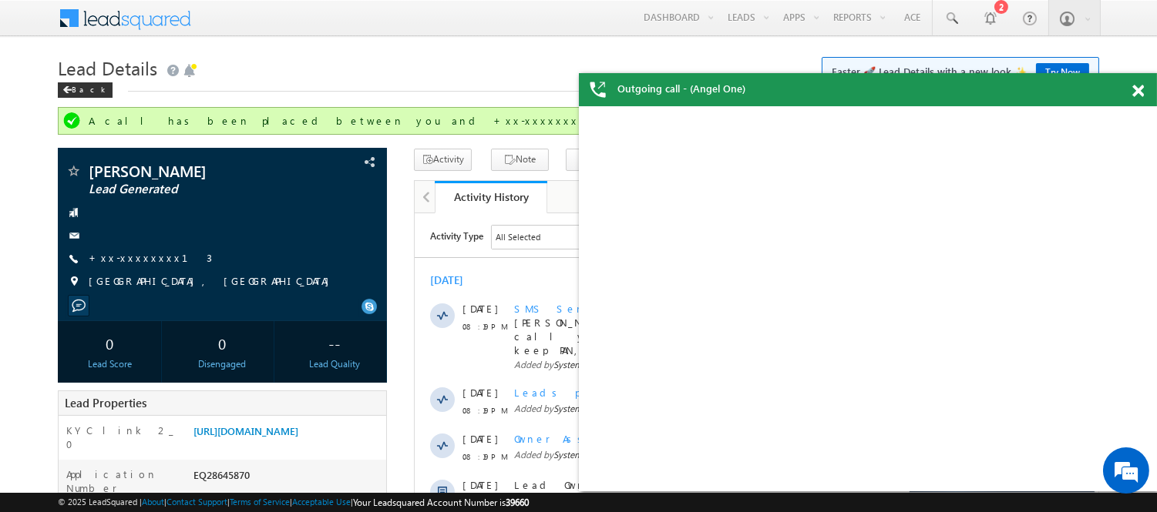
click at [1136, 89] on span at bounding box center [1138, 91] width 12 height 13
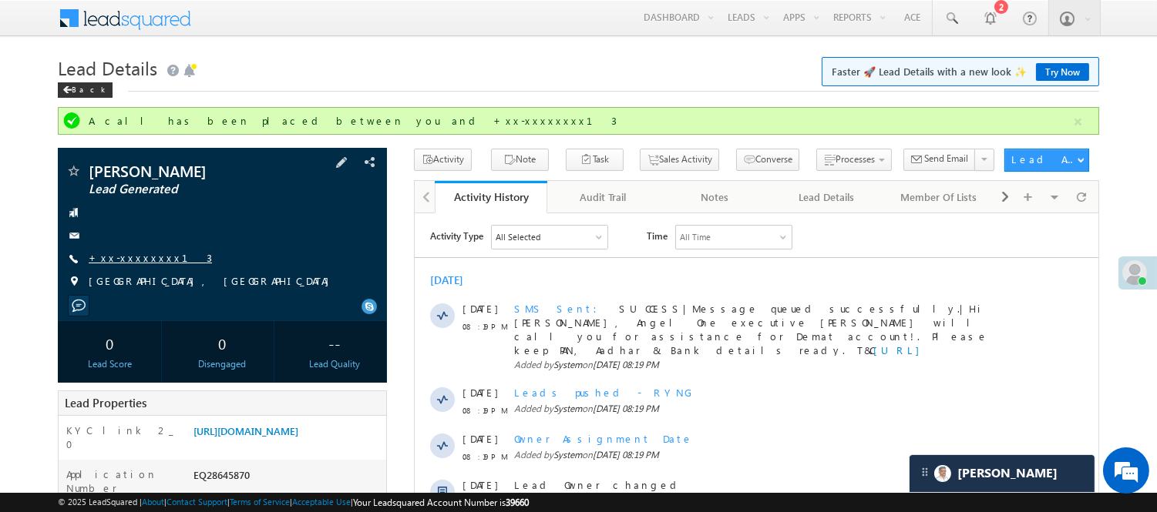
click at [104, 258] on link "+xx-xxxxxxxx13" at bounding box center [150, 257] width 123 height 13
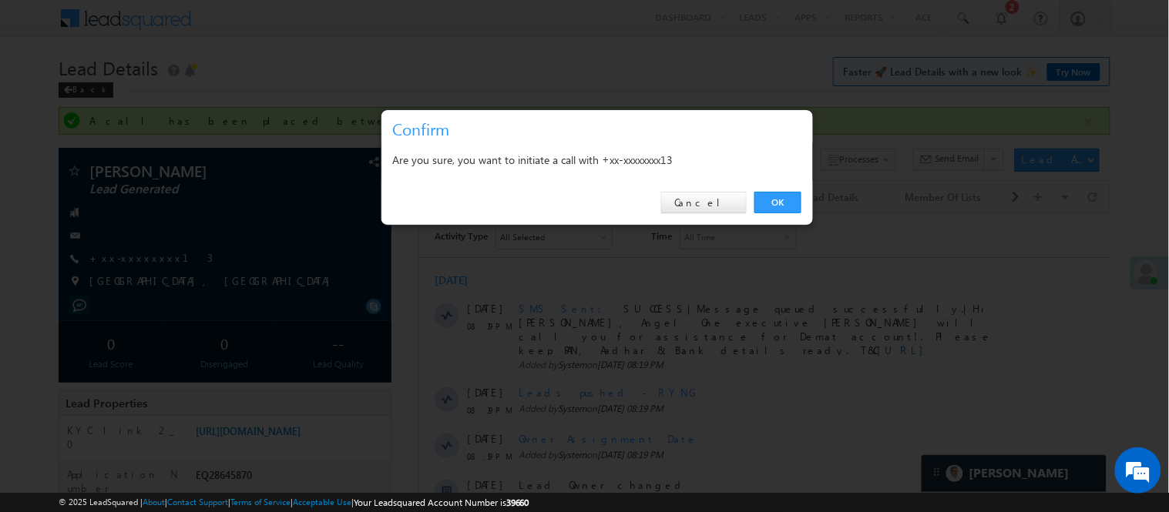
click at [794, 187] on div "OK Cancel" at bounding box center [596, 203] width 431 height 44
click at [787, 196] on link "OK" at bounding box center [777, 203] width 47 height 22
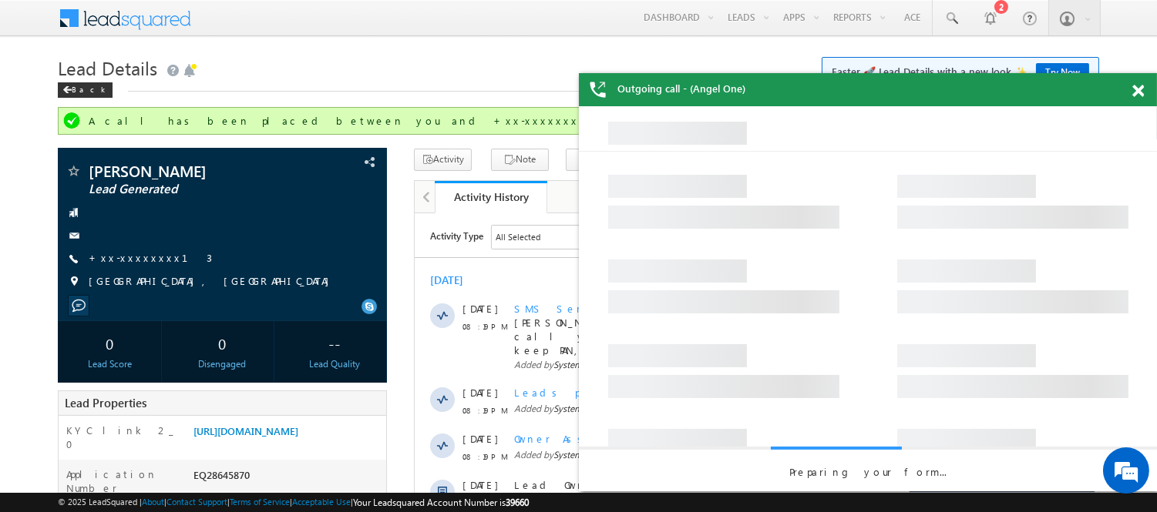
click at [1143, 95] on span at bounding box center [1138, 91] width 12 height 13
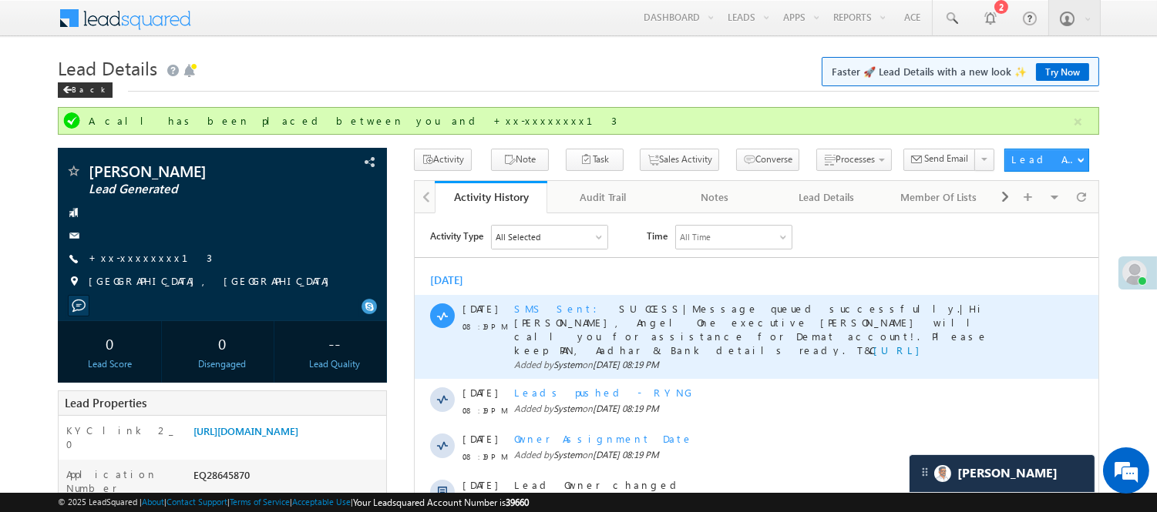
click at [541, 308] on span "SMS Sent" at bounding box center [559, 307] width 92 height 13
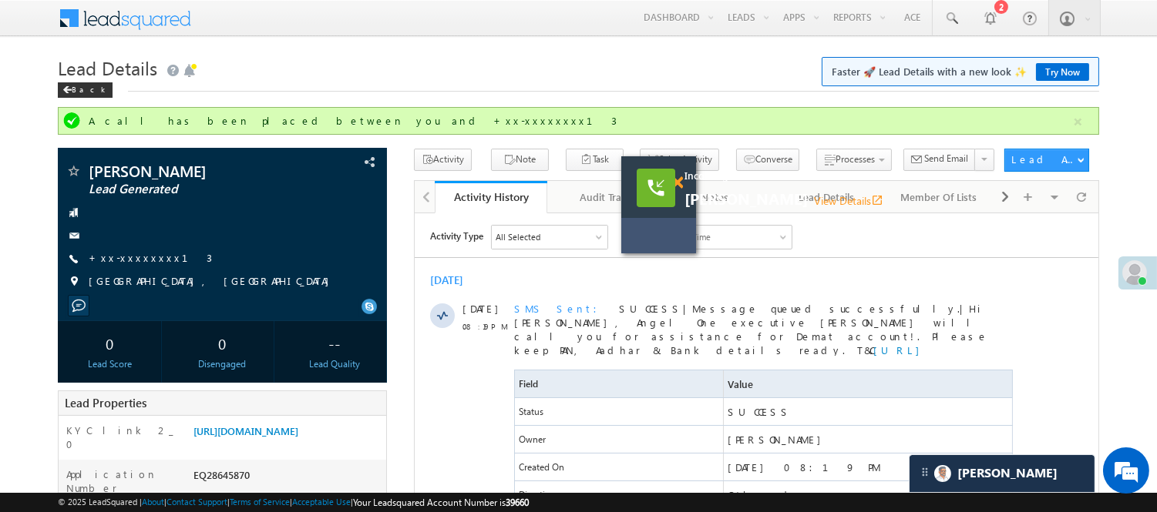
click at [679, 179] on span at bounding box center [677, 182] width 12 height 13
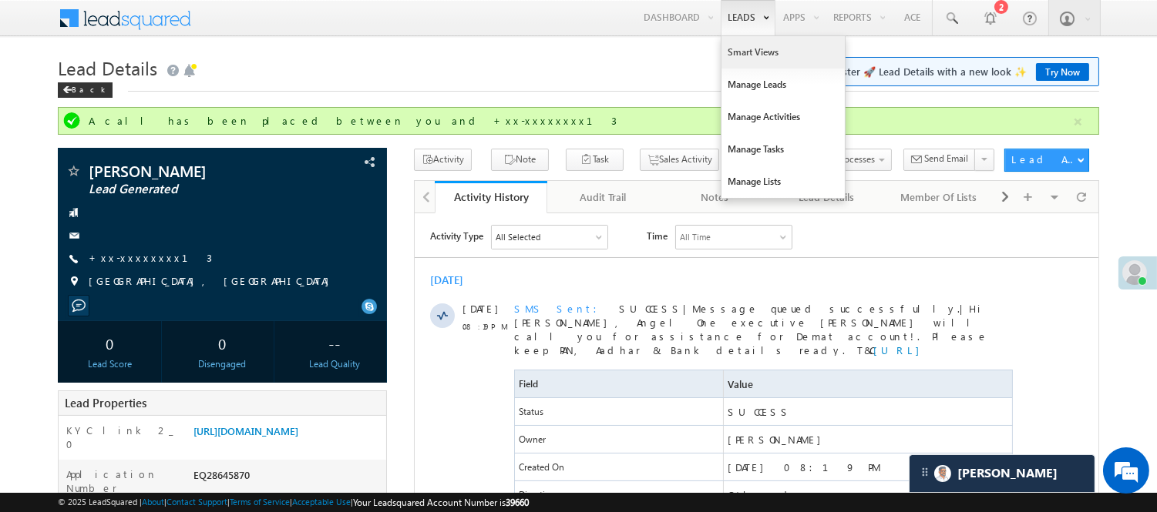
click at [747, 49] on link "Smart Views" at bounding box center [782, 52] width 123 height 32
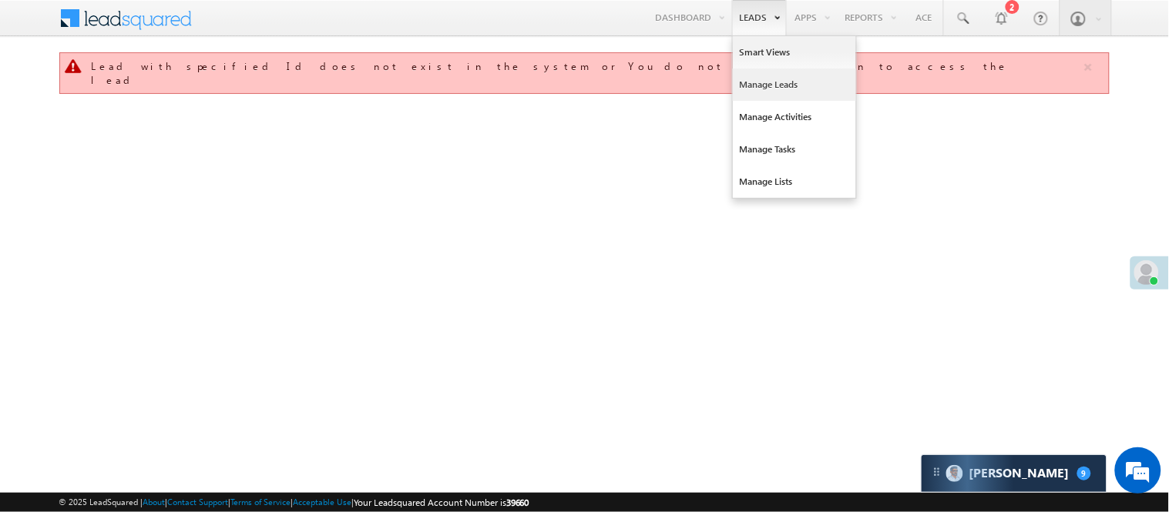
click at [781, 80] on link "Manage Leads" at bounding box center [794, 85] width 123 height 32
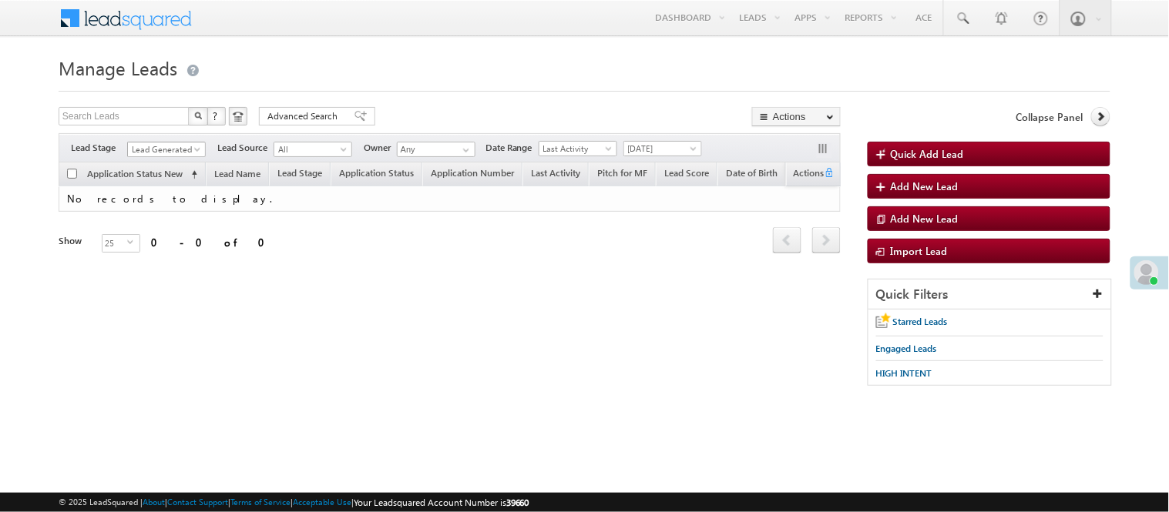
click at [159, 145] on span "Lead Generated" at bounding box center [164, 150] width 73 height 14
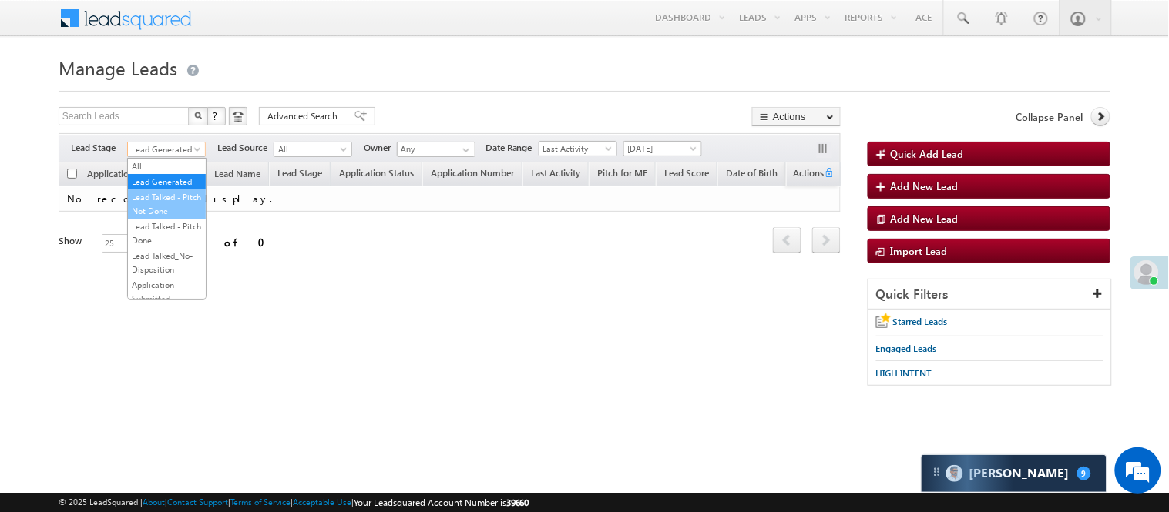
click at [157, 218] on link "Lead Talked - Pitch Not Done" at bounding box center [167, 204] width 78 height 28
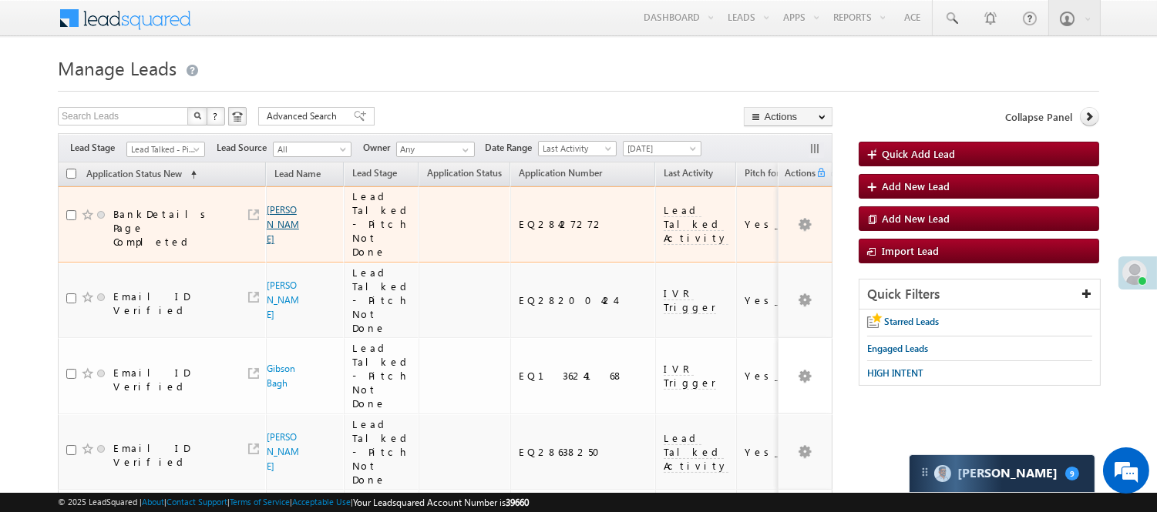
click at [274, 227] on link "[PERSON_NAME]" at bounding box center [283, 224] width 32 height 41
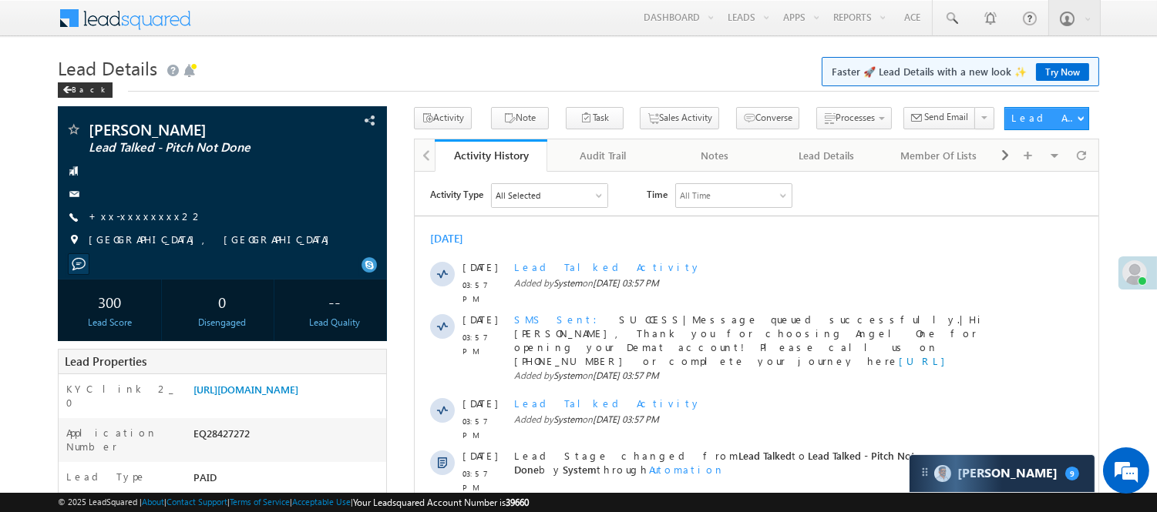
click at [526, 193] on div "All Selected" at bounding box center [517, 195] width 45 height 14
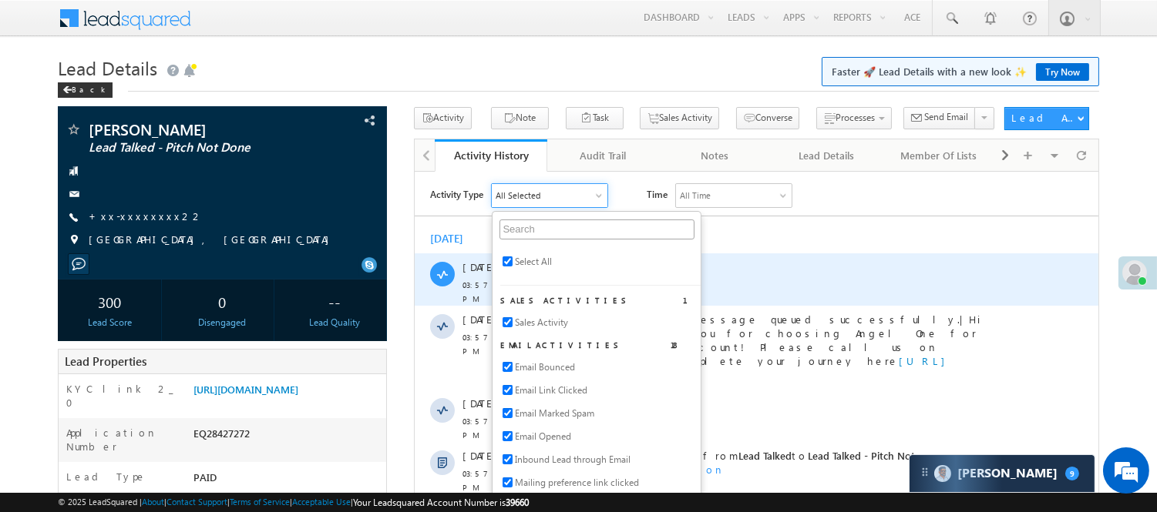
click at [784, 281] on span "Added by System on 09 Sep 2025 03:57 PM" at bounding box center [763, 283] width 501 height 14
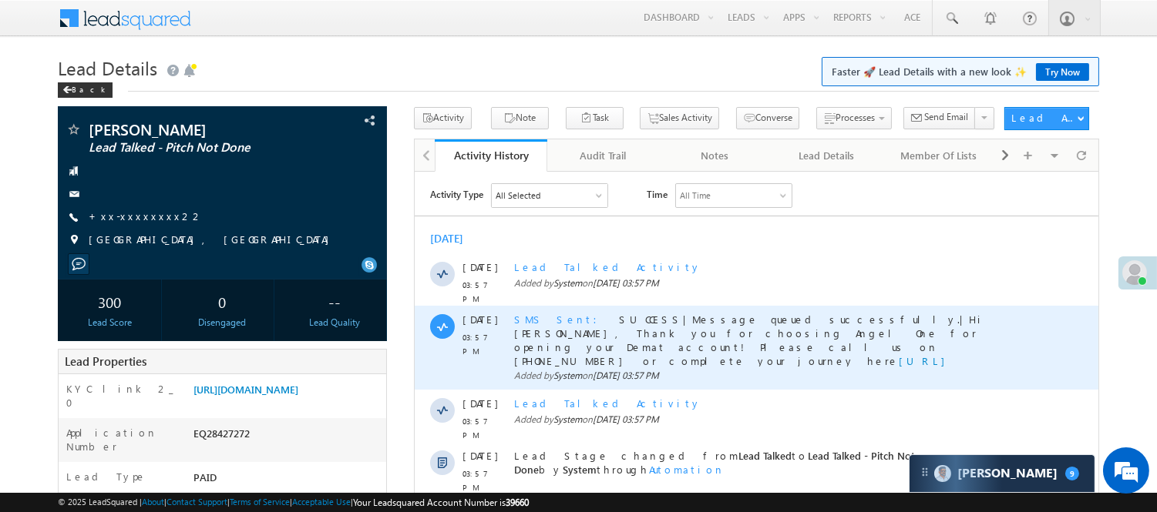
click at [532, 316] on span "SMS Sent" at bounding box center [559, 318] width 92 height 13
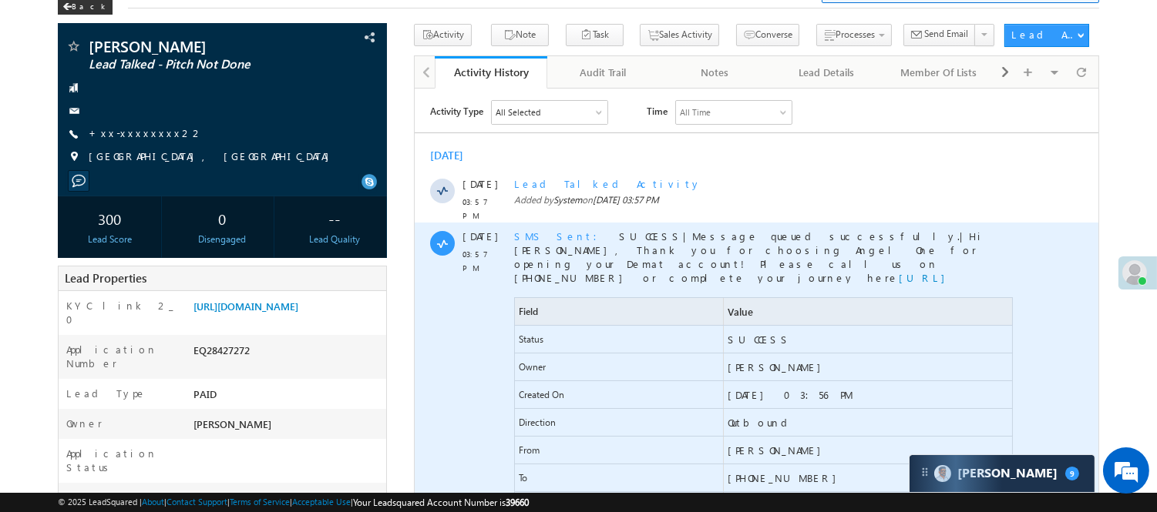
scroll to position [171, 0]
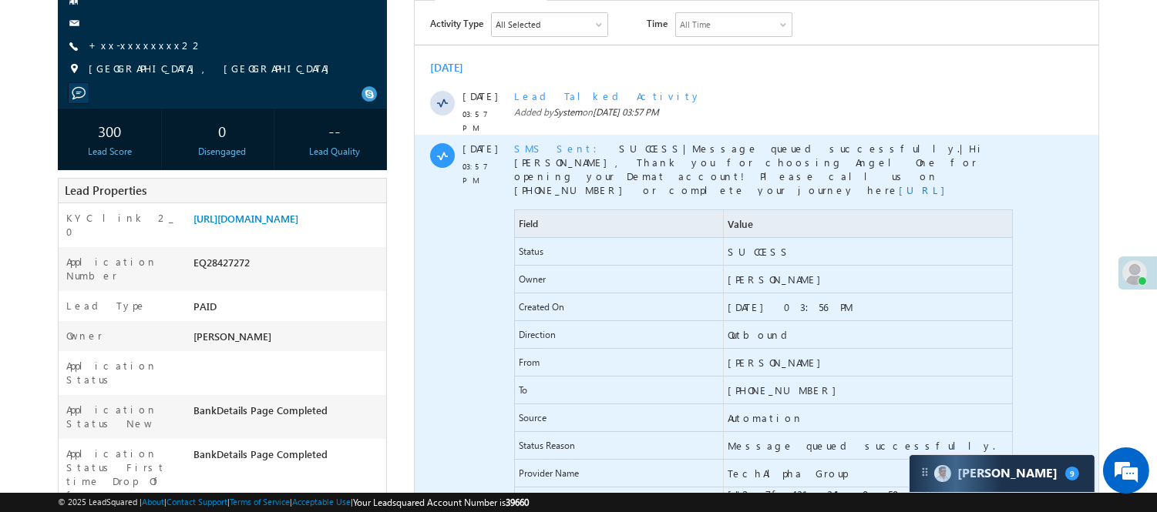
click at [779, 378] on span "+91-7525810922" at bounding box center [867, 389] width 288 height 27
click at [777, 381] on span "+91-7525810922" at bounding box center [867, 389] width 288 height 27
click at [829, 376] on span "+91-7525810922" at bounding box center [867, 389] width 288 height 27
drag, startPoint x: 813, startPoint y: 364, endPoint x: 691, endPoint y: 376, distance: 122.3
click at [691, 376] on div "To +91-7525810922" at bounding box center [762, 390] width 499 height 28
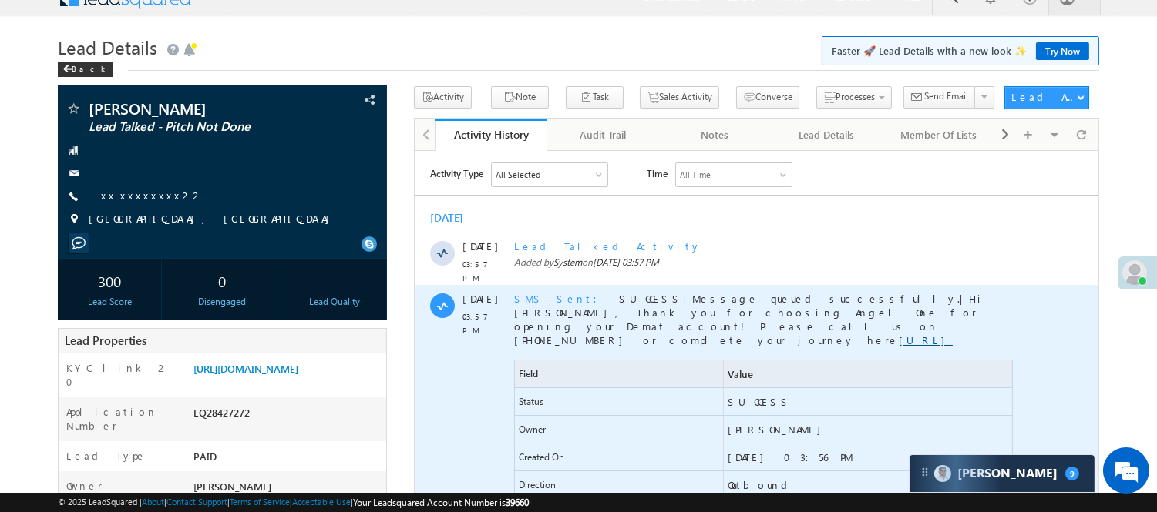
scroll to position [0, 0]
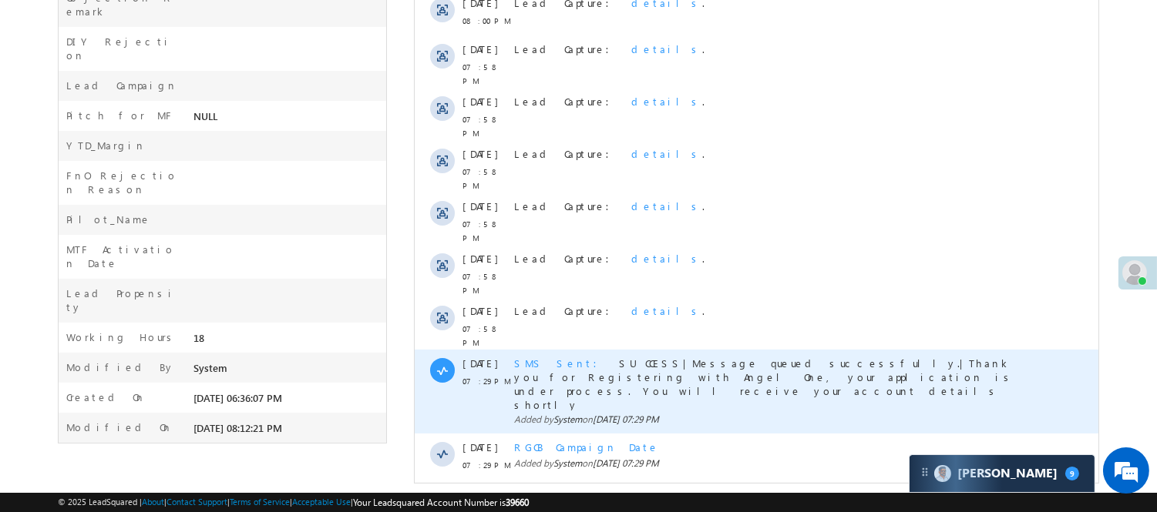
scroll to position [782, 0]
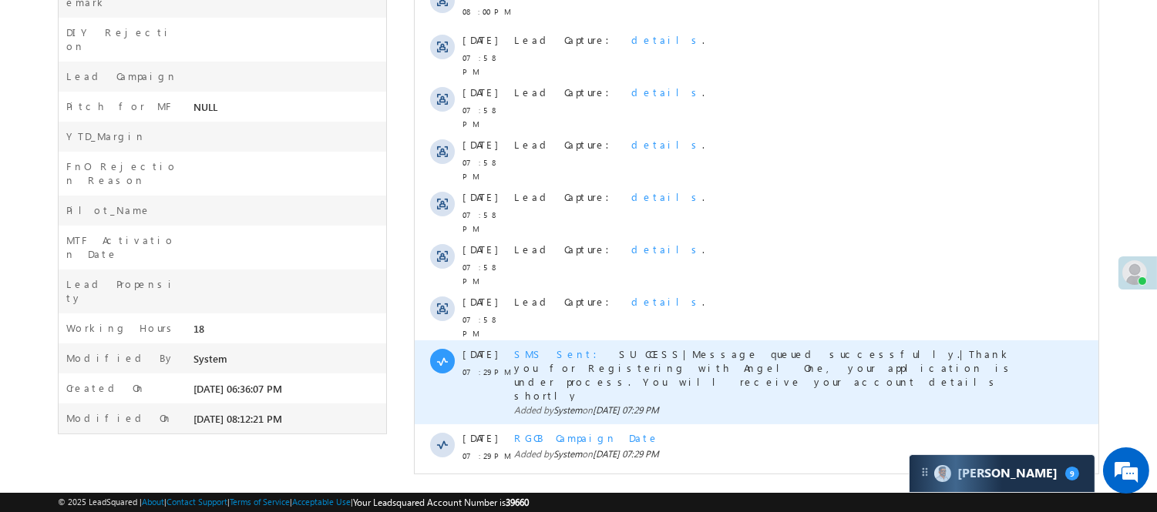
click at [529, 347] on span "SMS Sent" at bounding box center [559, 353] width 92 height 13
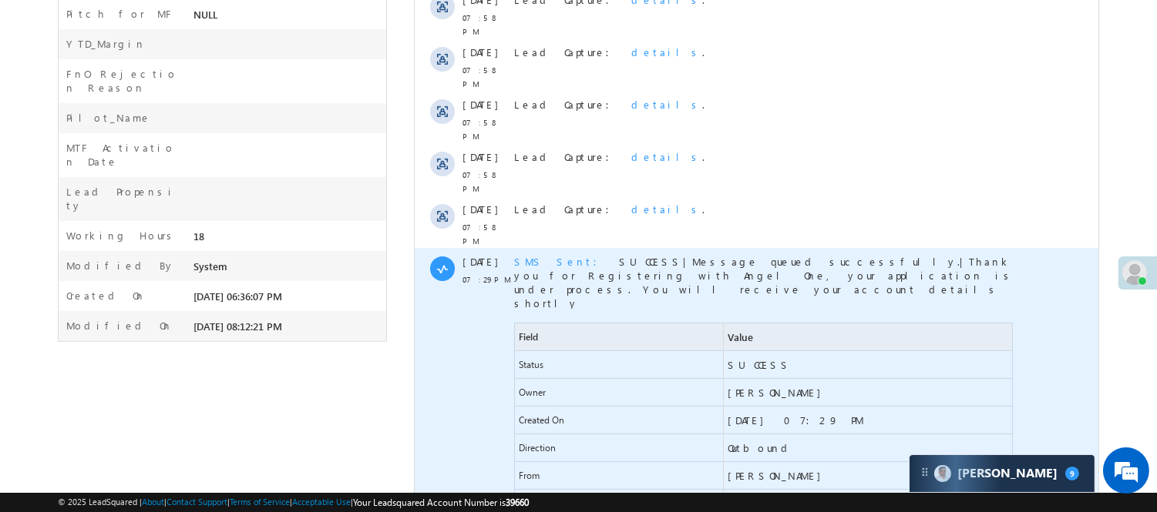
scroll to position [953, 0]
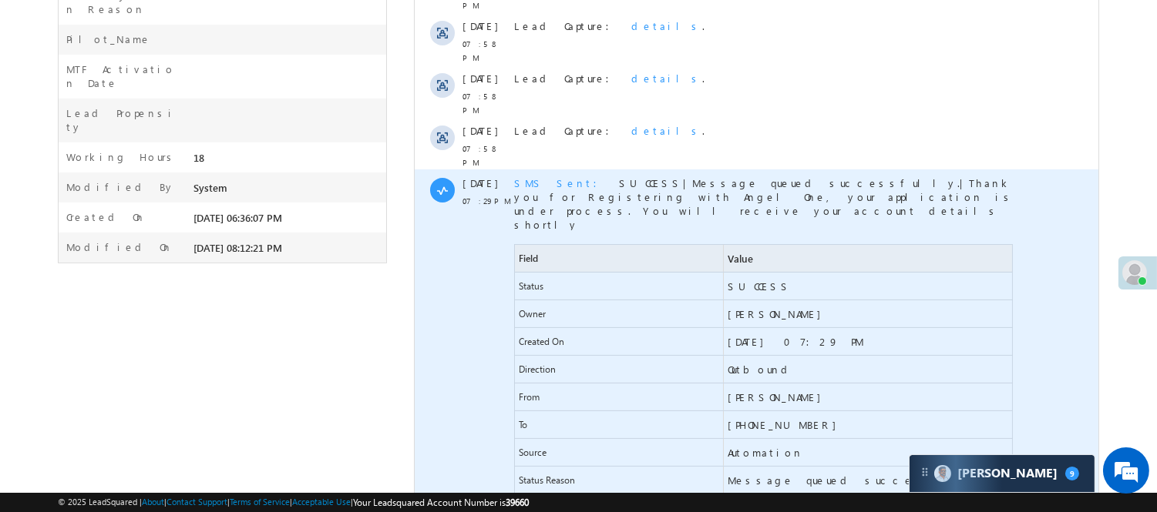
click at [774, 418] on span "[PHONE_NUMBER]" at bounding box center [785, 425] width 116 height 14
click at [814, 411] on span "[PHONE_NUMBER]" at bounding box center [867, 424] width 288 height 27
drag, startPoint x: 797, startPoint y: 361, endPoint x: 636, endPoint y: 365, distance: 161.9
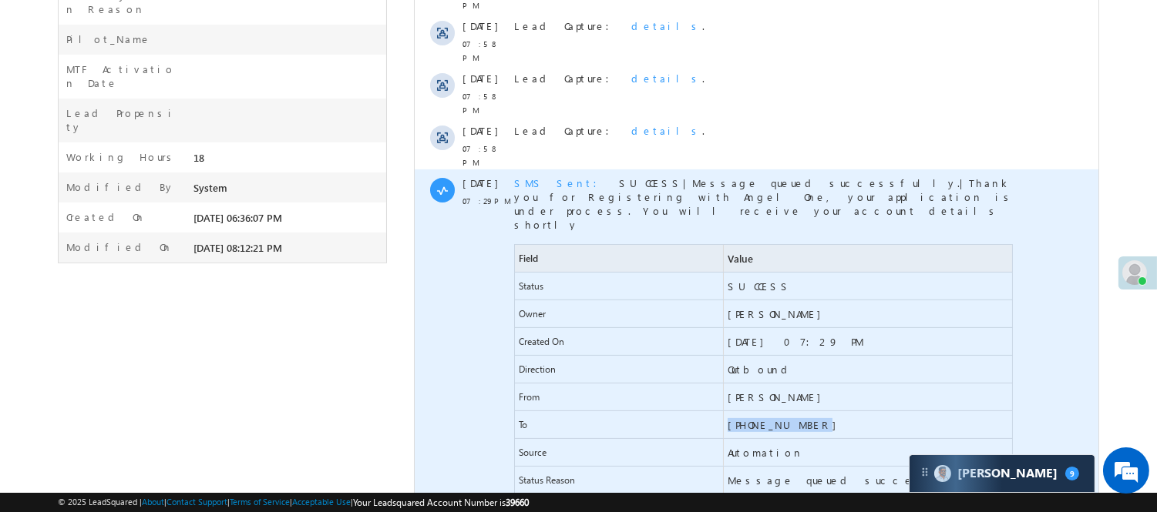
click at [636, 411] on div "To [PHONE_NUMBER]" at bounding box center [762, 425] width 499 height 28
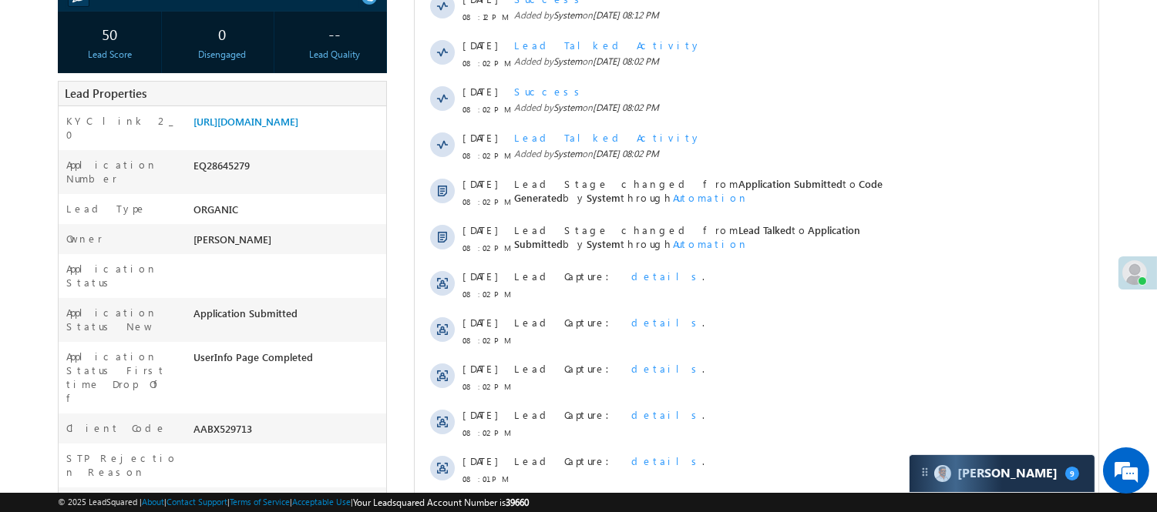
scroll to position [268, 0]
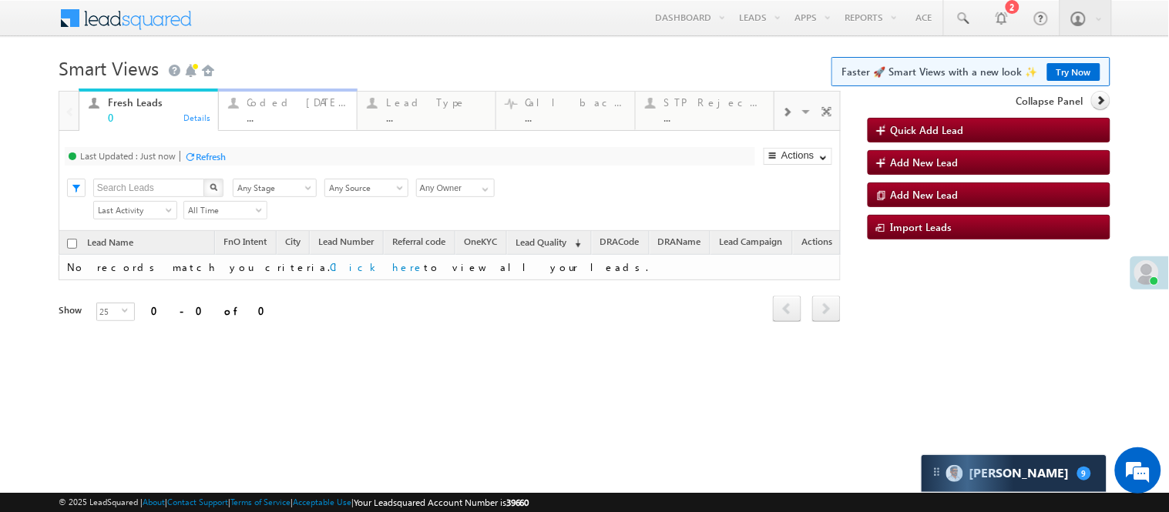
click at [293, 123] on link "Coded Today ... Details" at bounding box center [287, 110] width 139 height 42
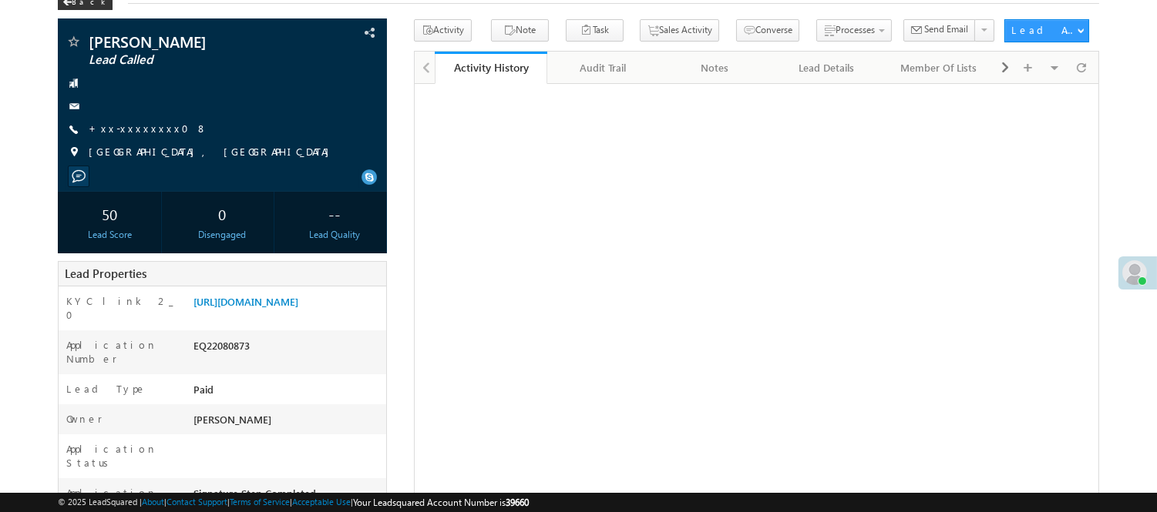
scroll to position [89, 0]
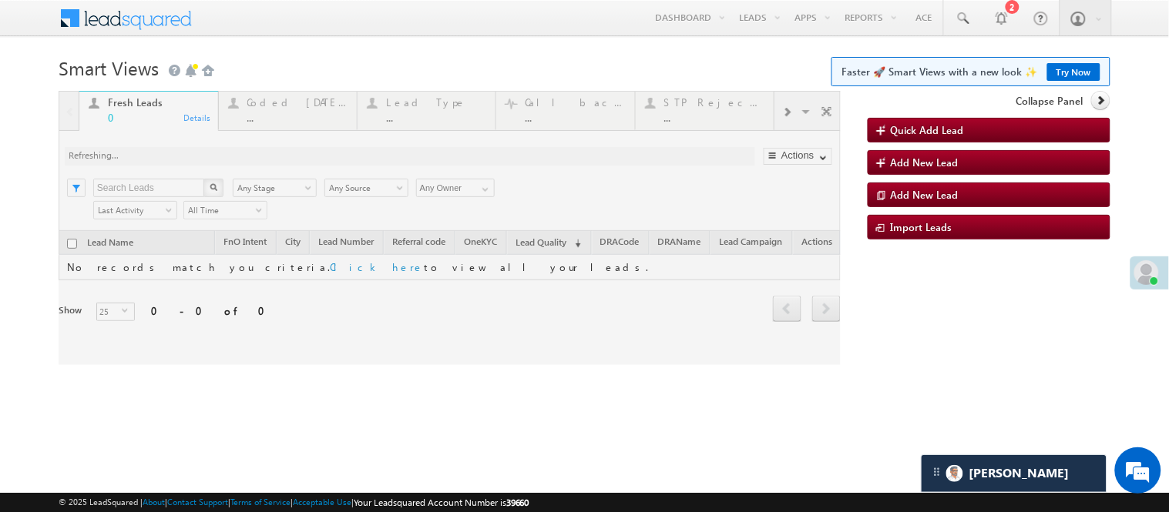
click at [297, 126] on div at bounding box center [450, 228] width 782 height 274
click at [290, 116] on div at bounding box center [450, 228] width 782 height 274
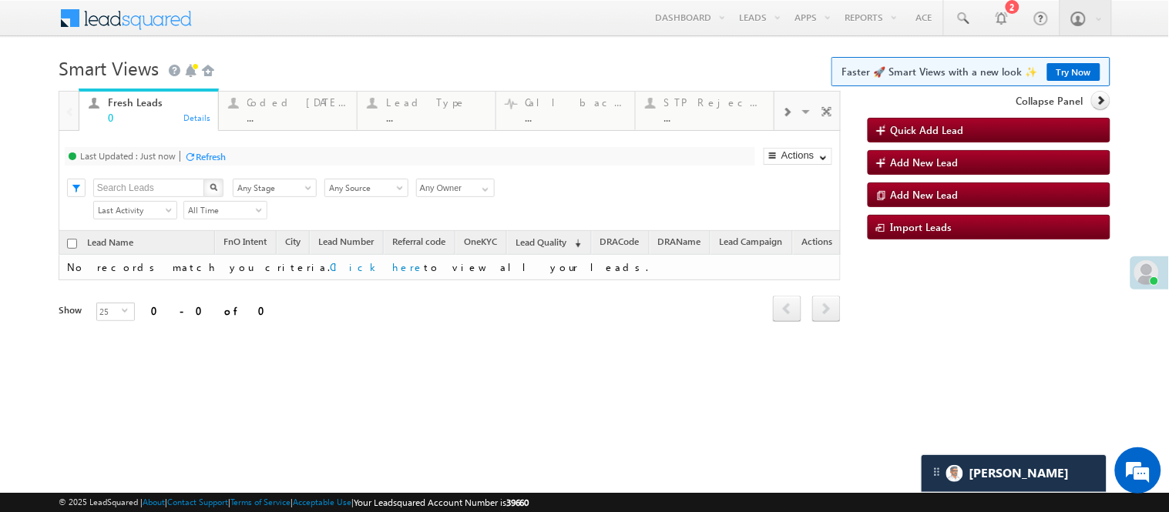
click at [311, 69] on h1 "Smart Views Getting Started Faster 🚀 Smart Views with a new look ✨ Try Now" at bounding box center [585, 67] width 1052 height 30
click at [273, 120] on div "..." at bounding box center [297, 118] width 100 height 12
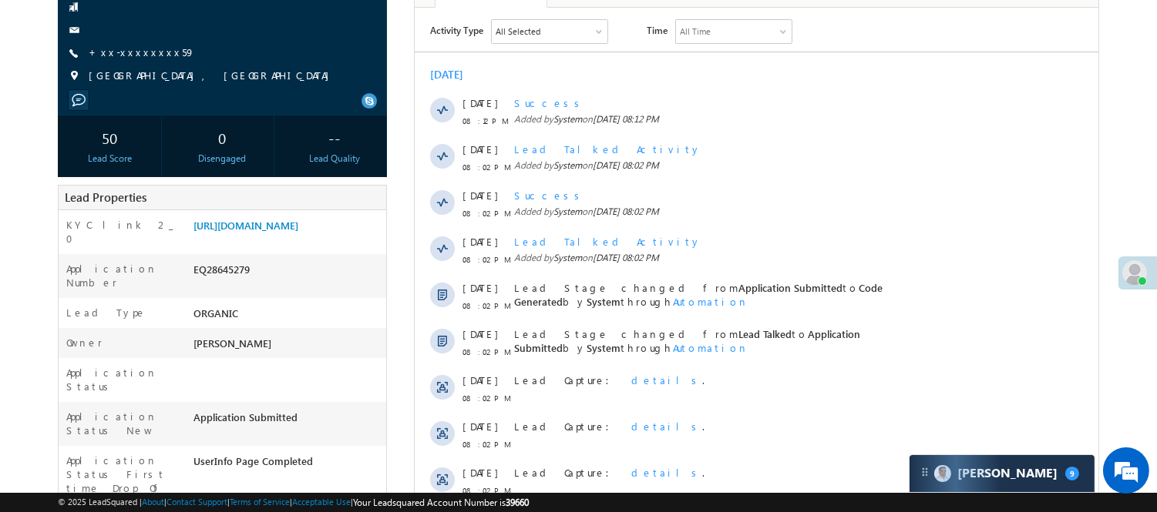
scroll to position [342, 0]
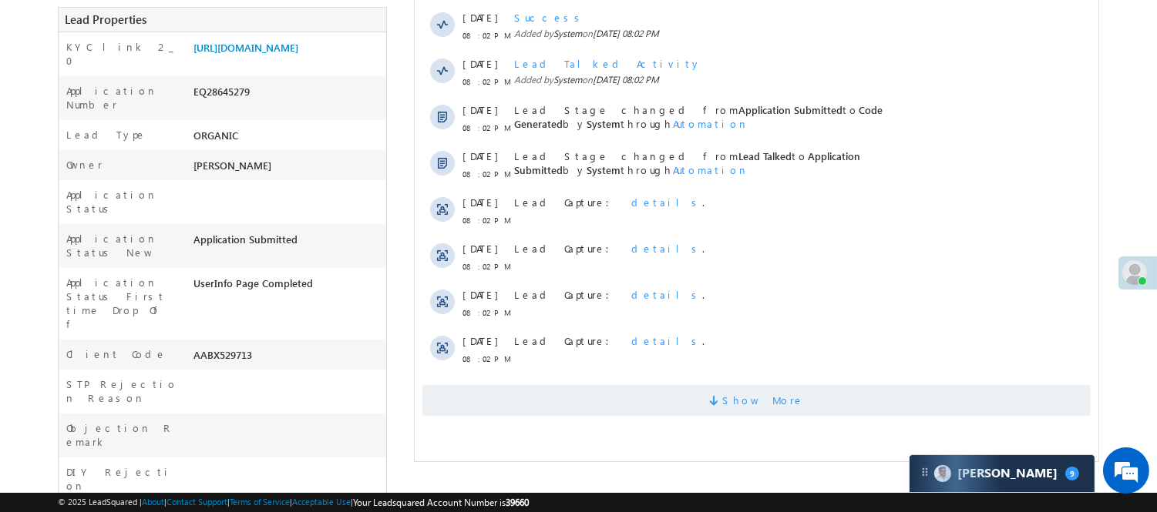
click at [718, 405] on span "Show More" at bounding box center [755, 400] width 668 height 31
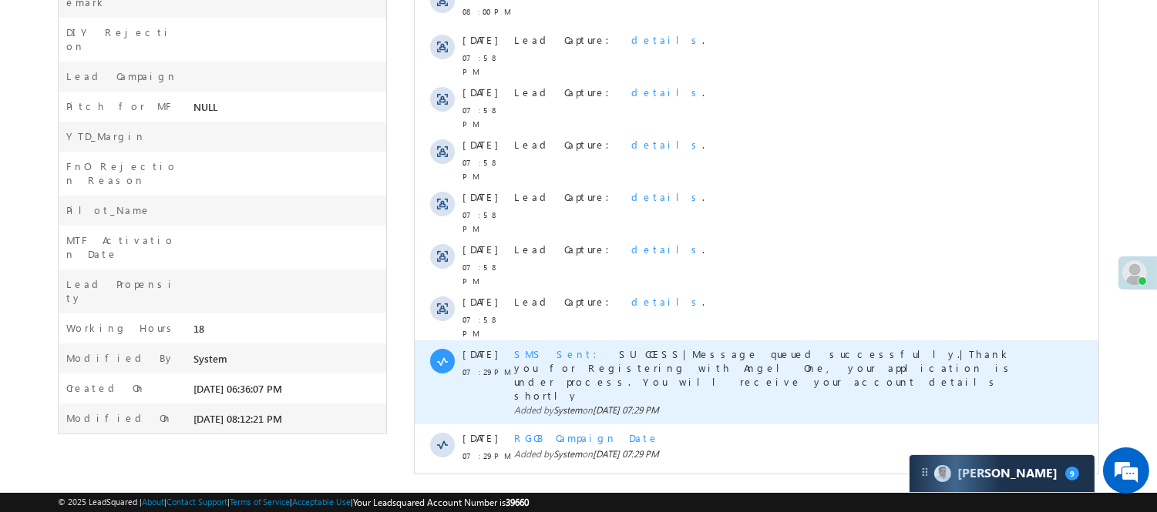
scroll to position [0, 0]
click at [529, 347] on span "SMS Sent" at bounding box center [559, 353] width 92 height 13
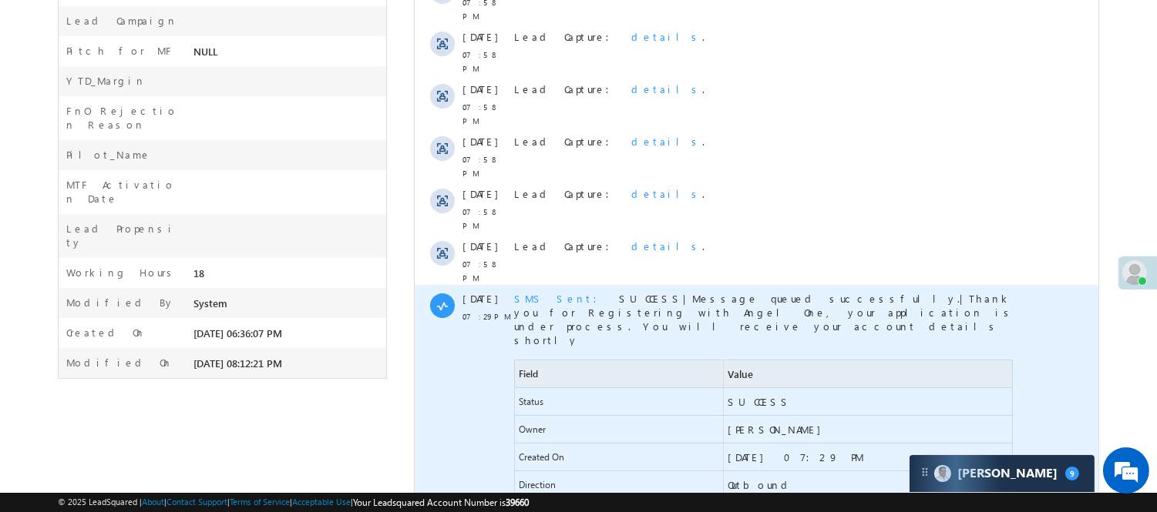
scroll to position [868, 0]
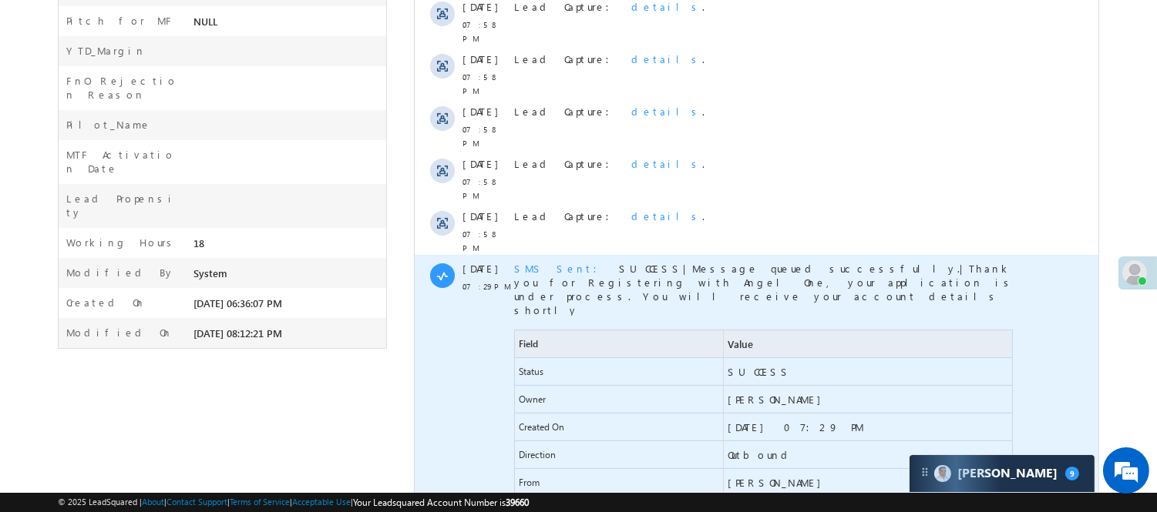
click at [794, 504] on span "+91-9794666759" at bounding box center [785, 511] width 116 height 14
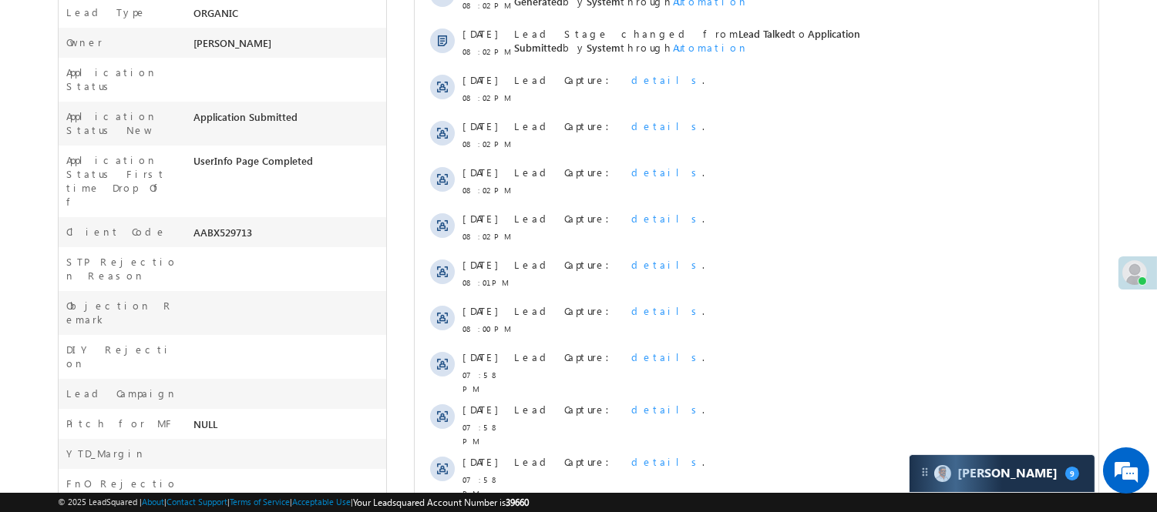
scroll to position [0, 0]
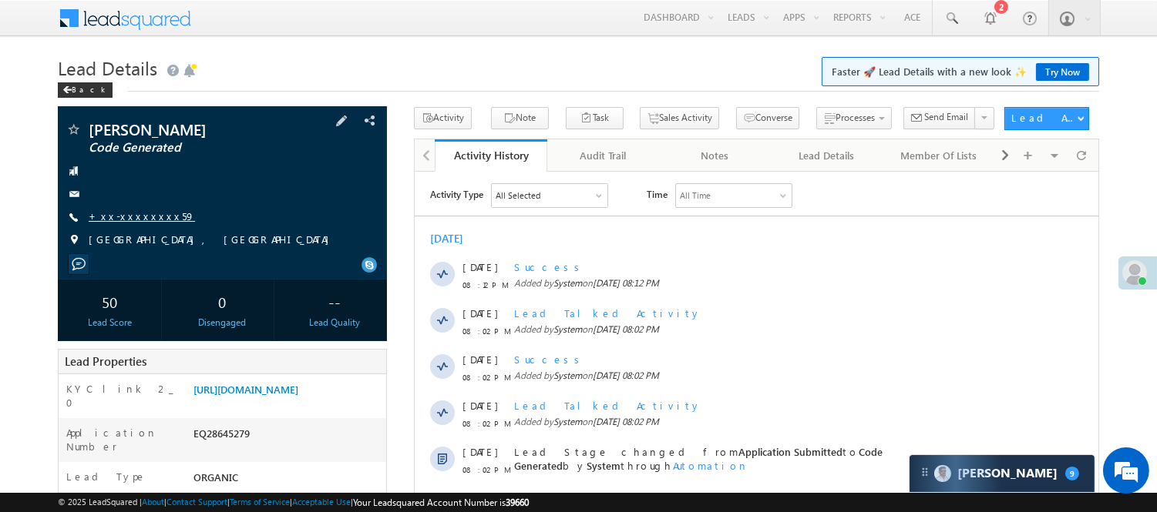
click at [144, 217] on link "+xx-xxxxxxxx59" at bounding box center [142, 216] width 106 height 13
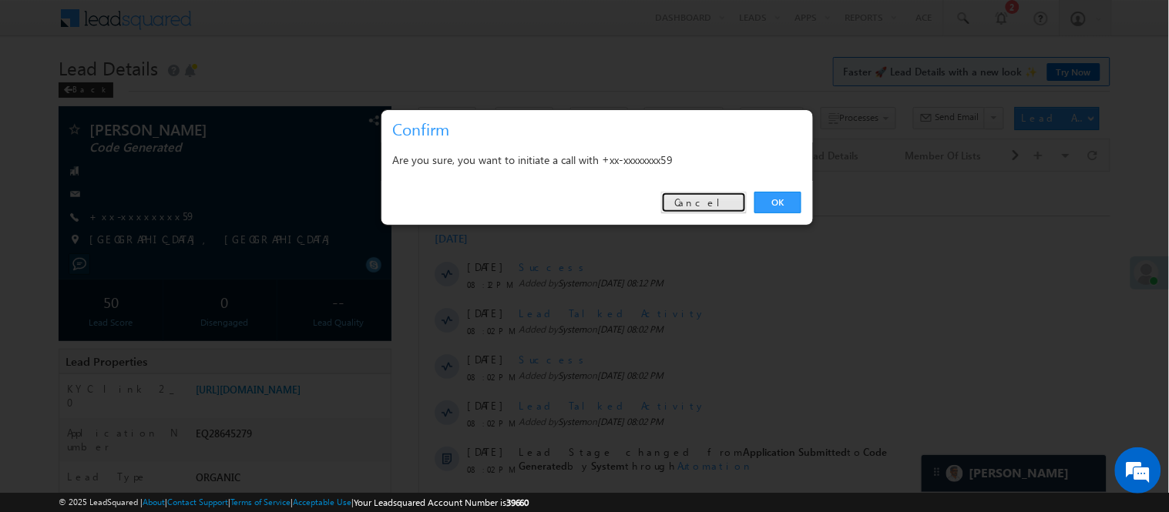
click at [709, 206] on link "Cancel" at bounding box center [704, 203] width 86 height 22
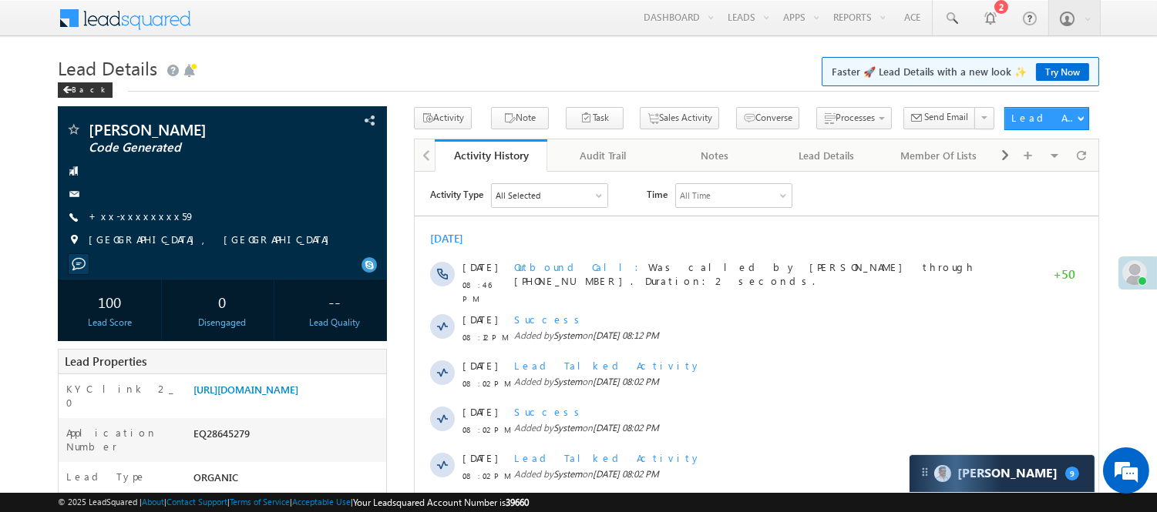
click at [561, 193] on div "All Selected" at bounding box center [549, 194] width 116 height 23
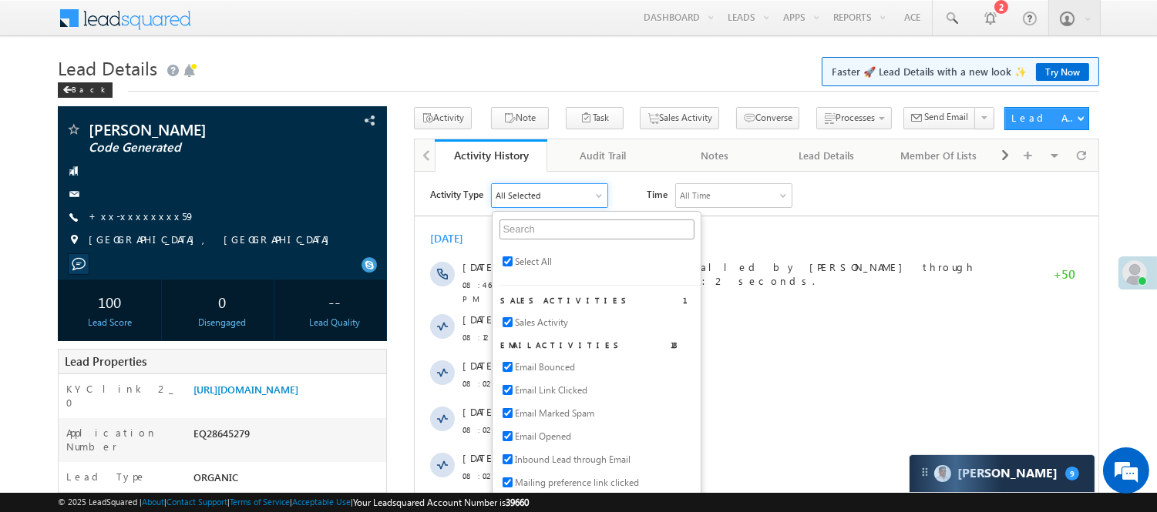
click at [851, 228] on div "[DATE] [DATE] 08:46 PM Outbound Call Was called by [PERSON_NAME] through [PHONE…" at bounding box center [755, 472] width 683 height 498
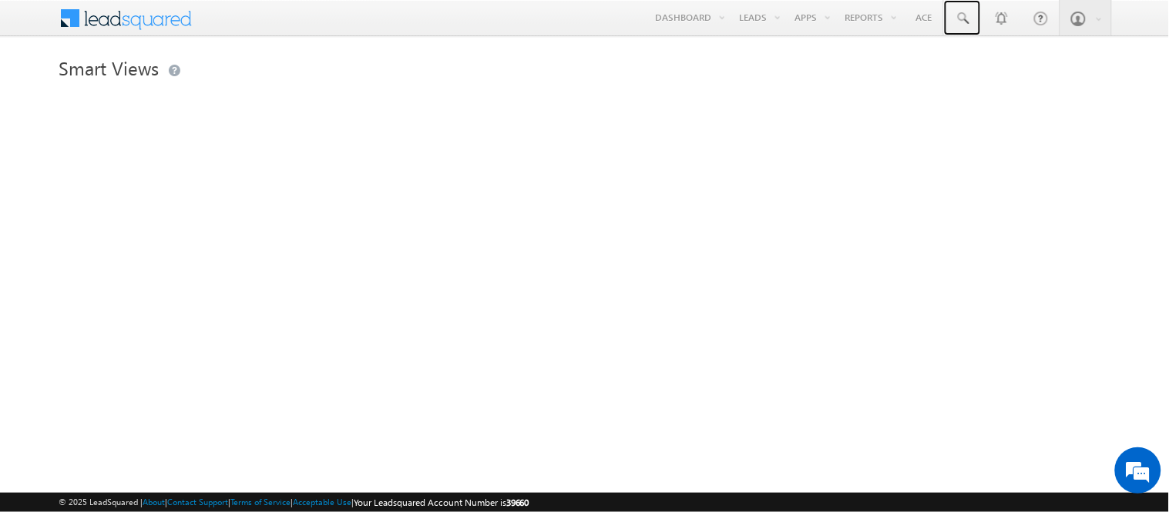
click at [969, 11] on span at bounding box center [962, 18] width 15 height 15
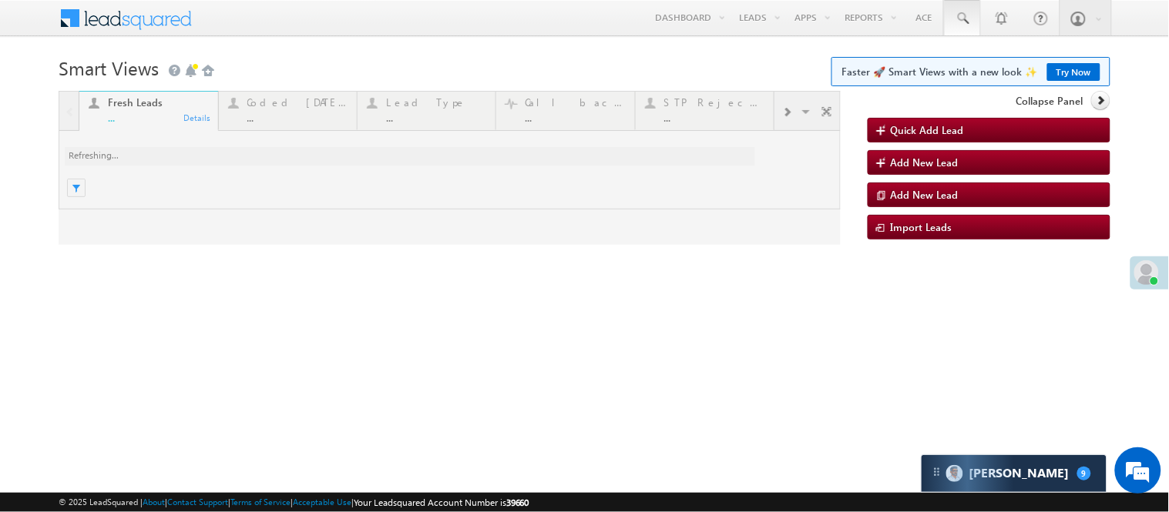
click at [965, 18] on span at bounding box center [962, 18] width 15 height 15
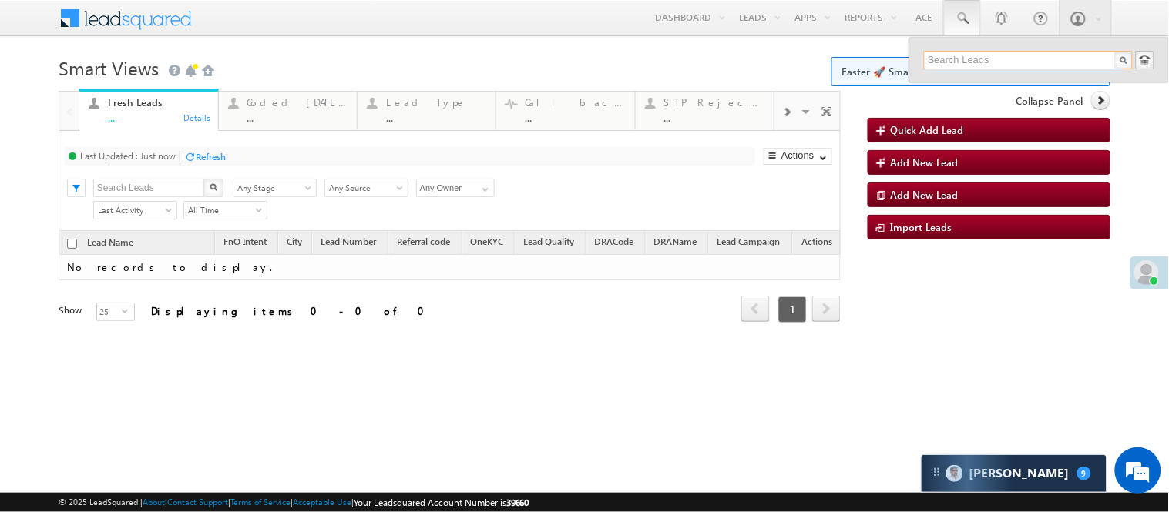
click at [991, 59] on input "text" at bounding box center [1028, 60] width 209 height 18
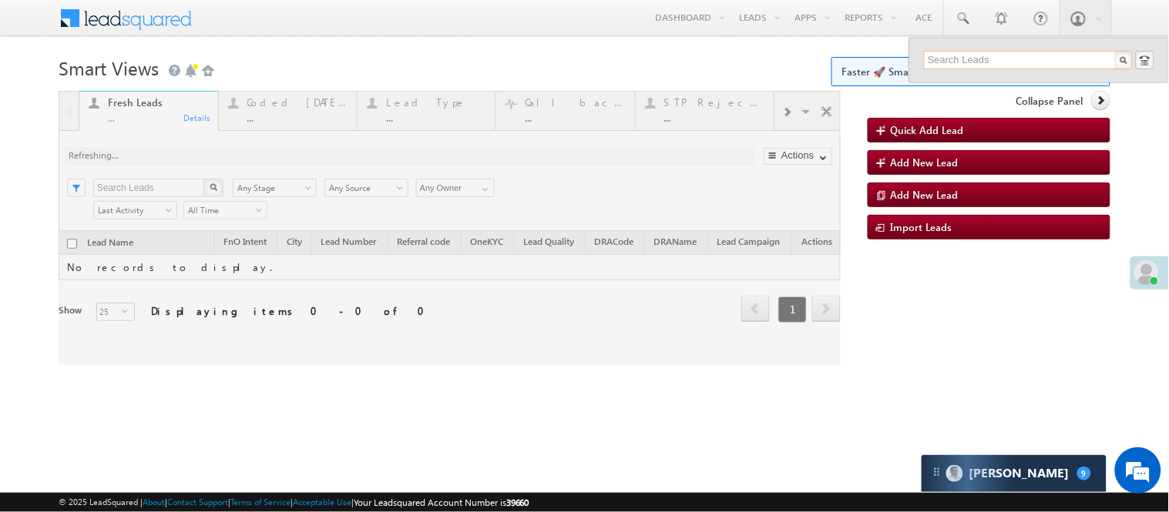
paste input "EQ28648164"
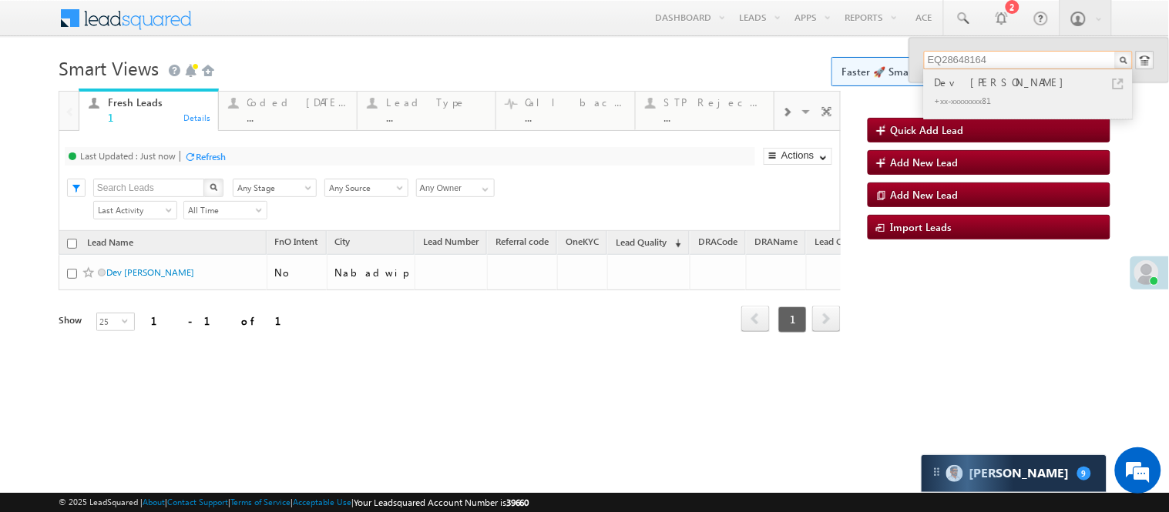
type input "EQ28648164"
click at [977, 93] on div "+xx-xxxxxxxx81" at bounding box center [1035, 100] width 206 height 18
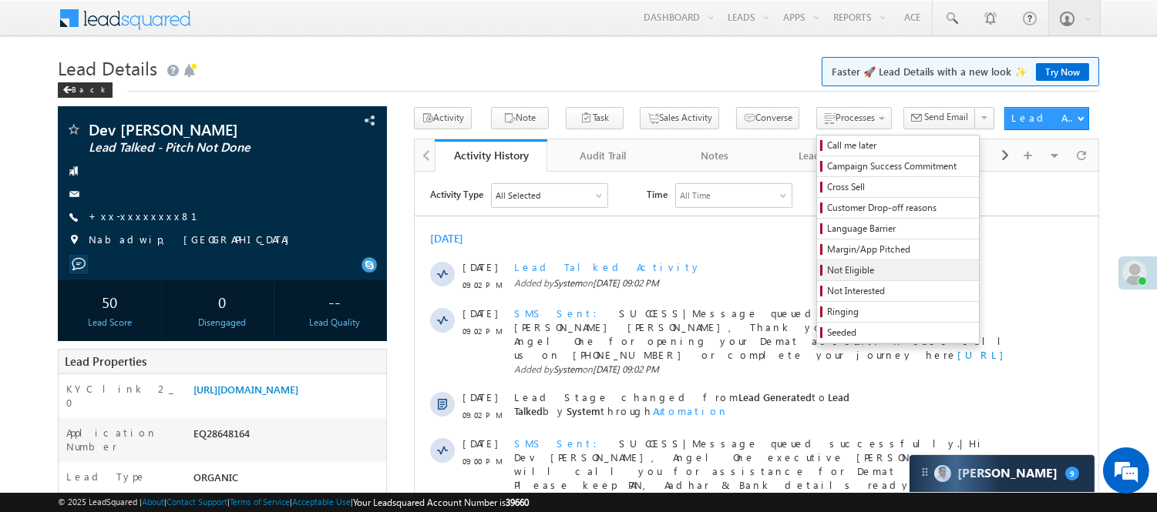
click at [827, 270] on span "Not Eligible" at bounding box center [900, 271] width 146 height 14
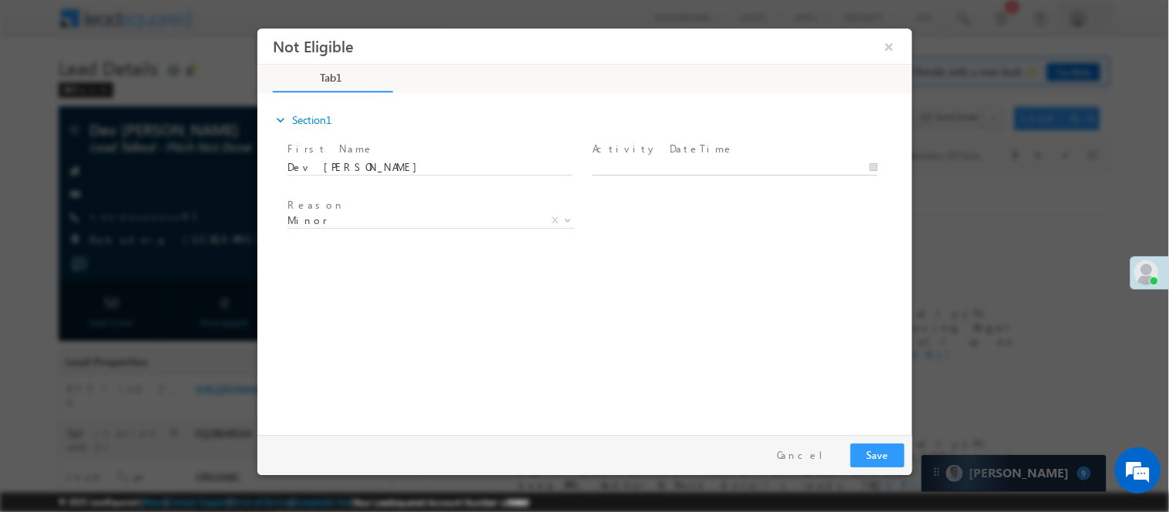
type input "[DATE] 9:02 PM"
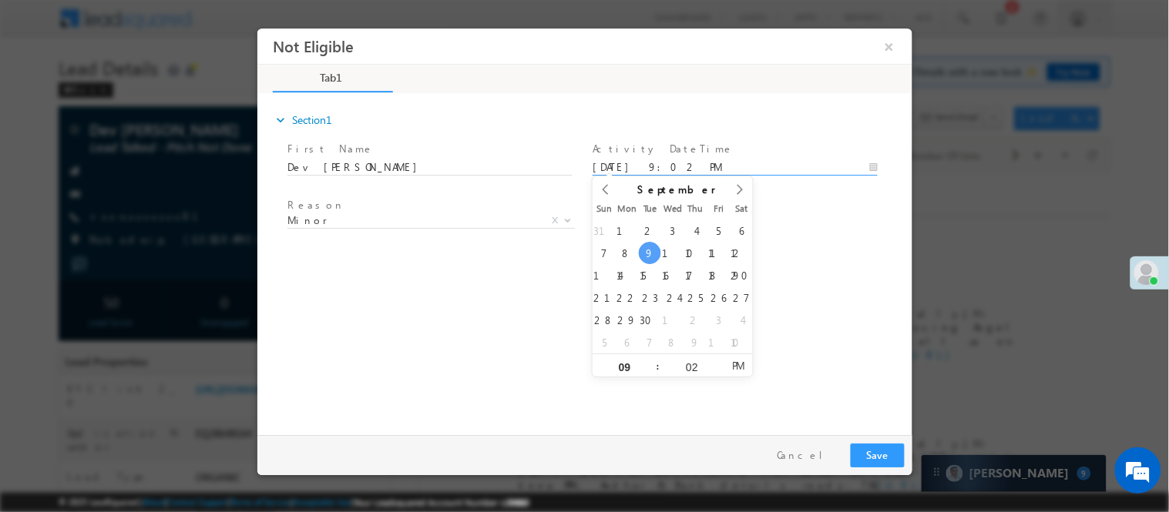
click at [713, 159] on input "[DATE] 9:02 PM" at bounding box center [734, 166] width 285 height 15
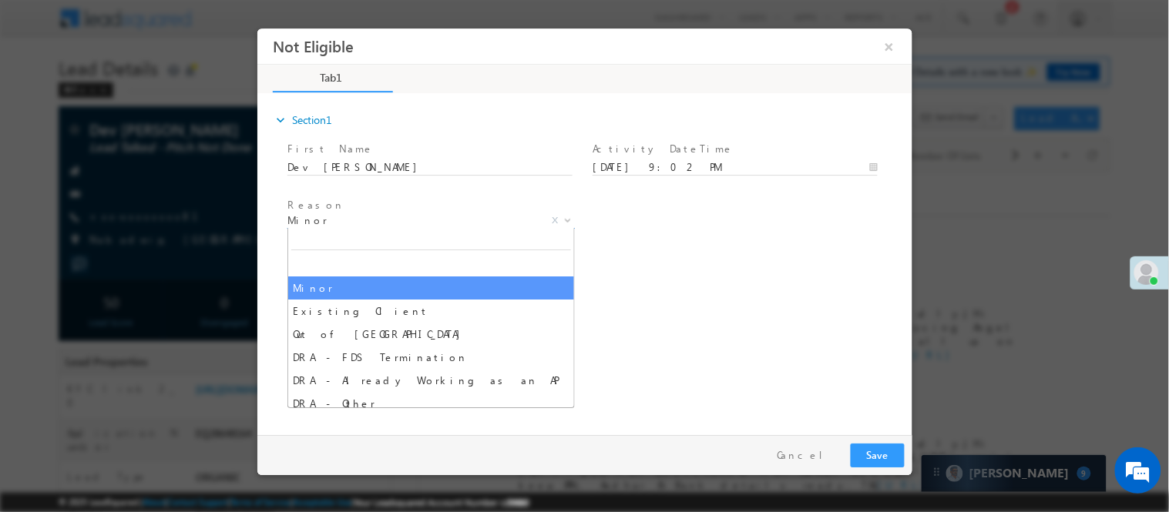
click at [372, 213] on span "Minor" at bounding box center [412, 220] width 250 height 14
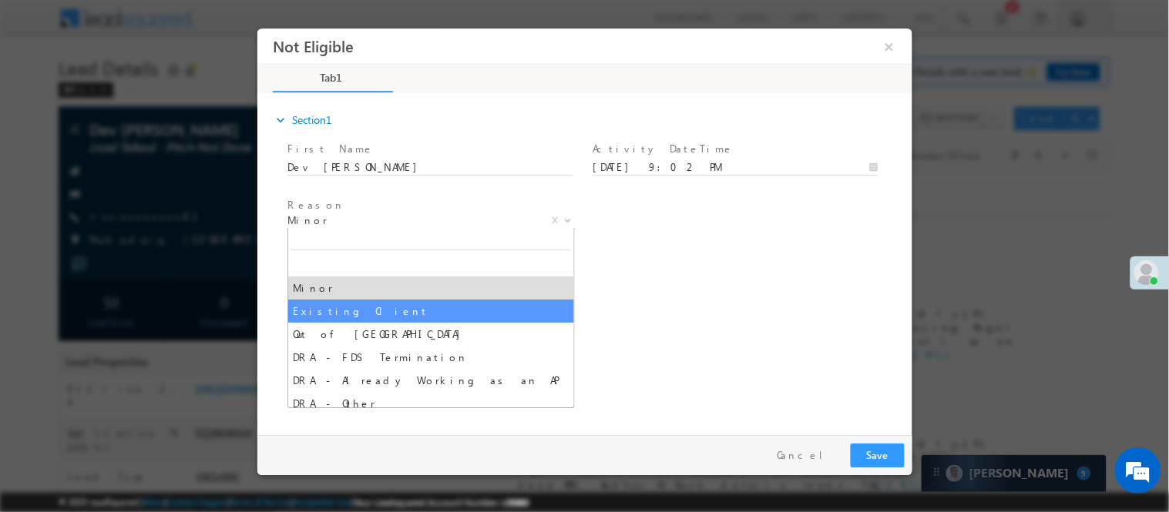
select select "Existing Client"
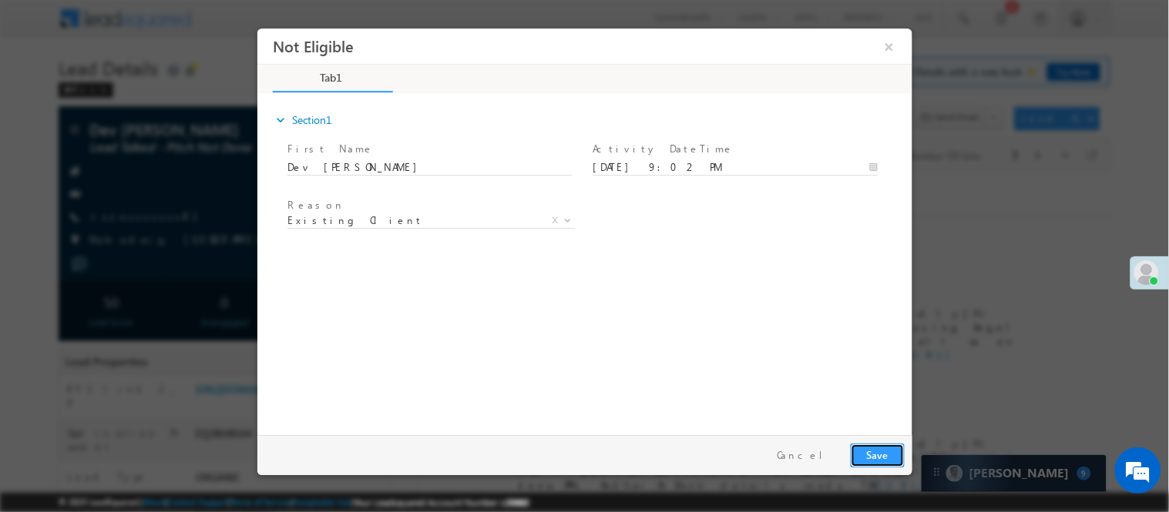
click at [883, 443] on button "Save" at bounding box center [877, 455] width 54 height 24
